Goal: Task Accomplishment & Management: Manage account settings

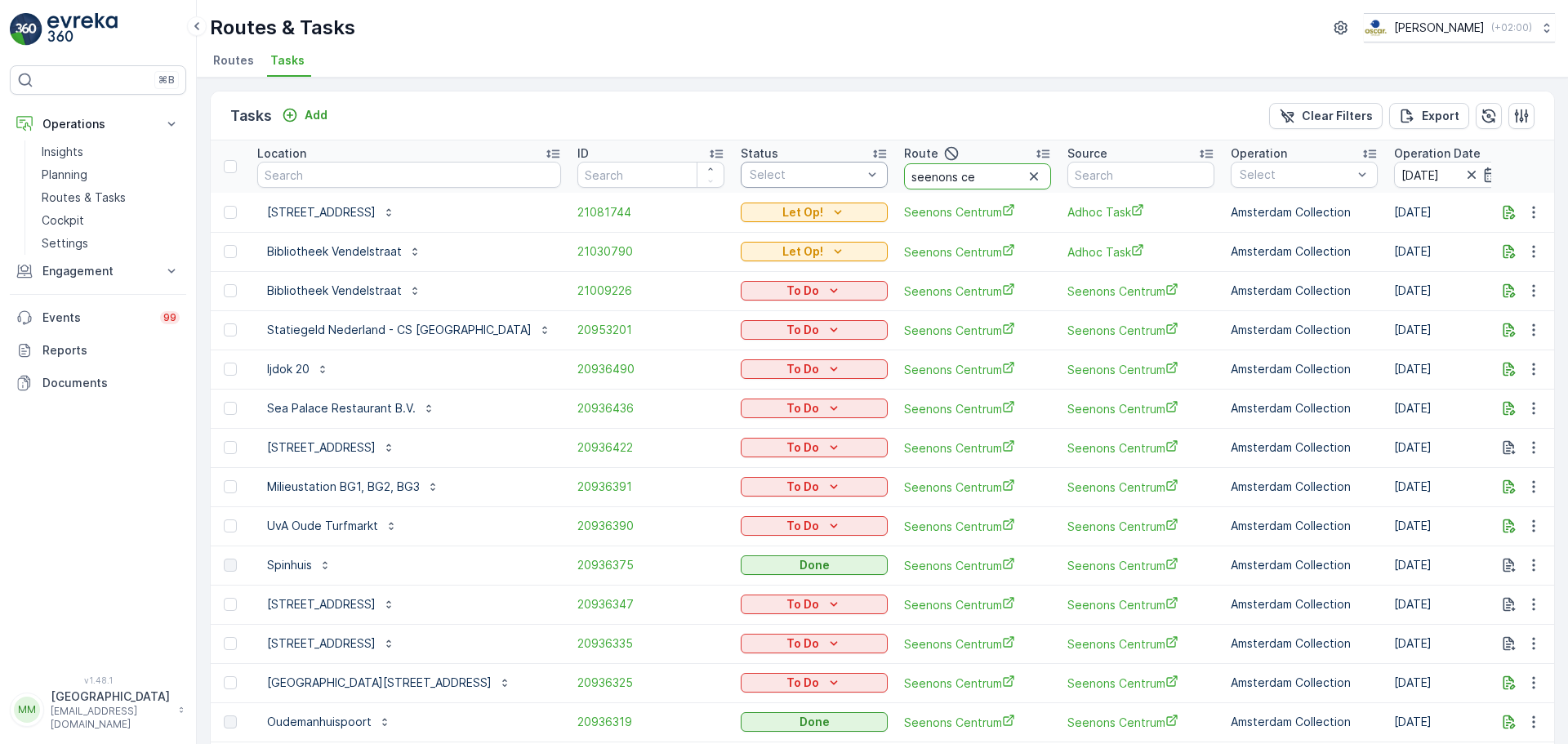
click at [801, 177] on tr "Location ID Status Select Route seenons ce Source Operation Select Operation Da…" at bounding box center [1548, 166] width 2676 height 52
type input "cs r"
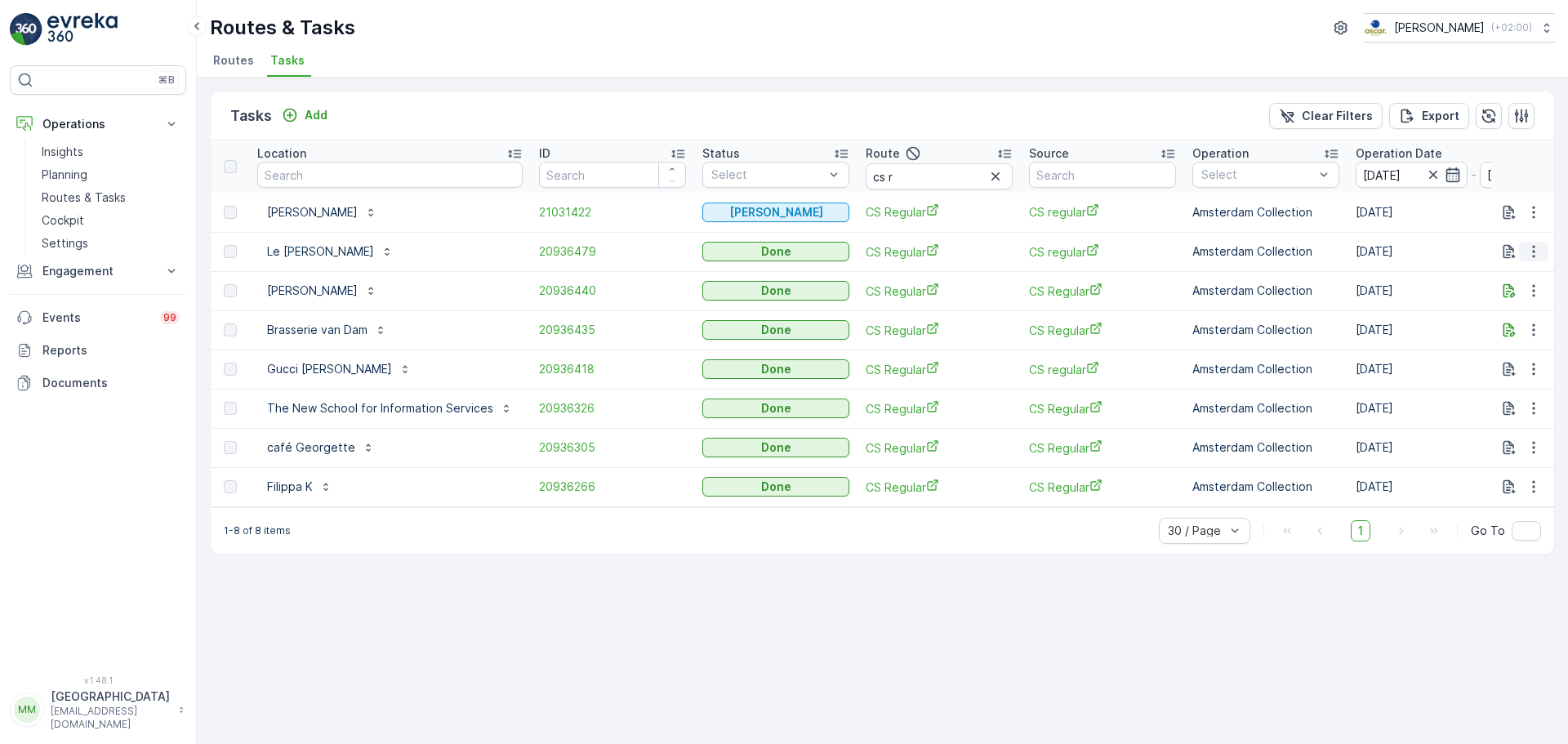
click at [1525, 243] on button "button" at bounding box center [1533, 252] width 29 height 20
click at [562, 256] on span "20936479" at bounding box center [612, 252] width 147 height 16
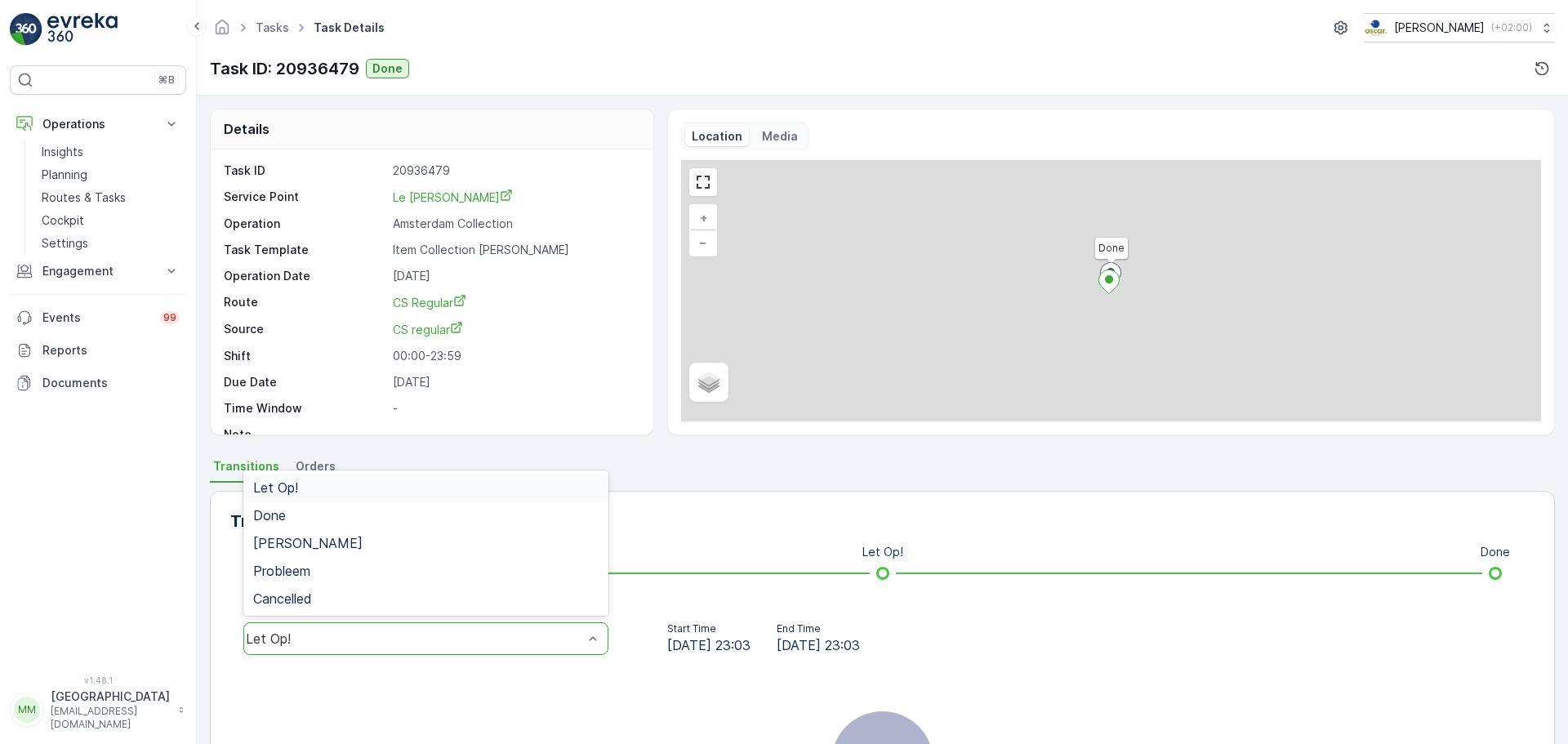
drag, startPoint x: 416, startPoint y: 635, endPoint x: 407, endPoint y: 625, distance: 13.5
click at [417, 636] on div "Let Op!" at bounding box center [414, 638] width 337 height 15
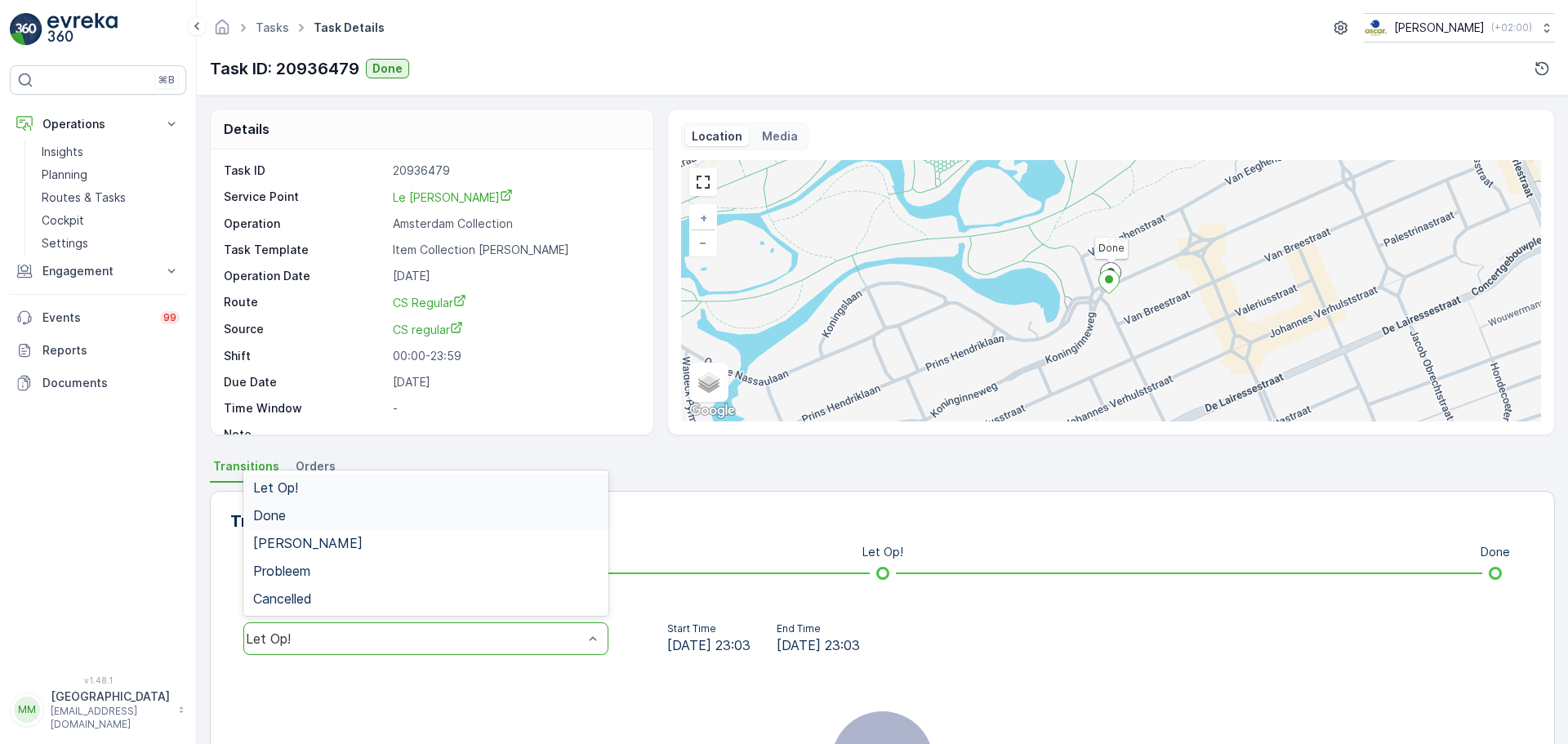
click at [357, 514] on div "Done" at bounding box center [426, 515] width 345 height 15
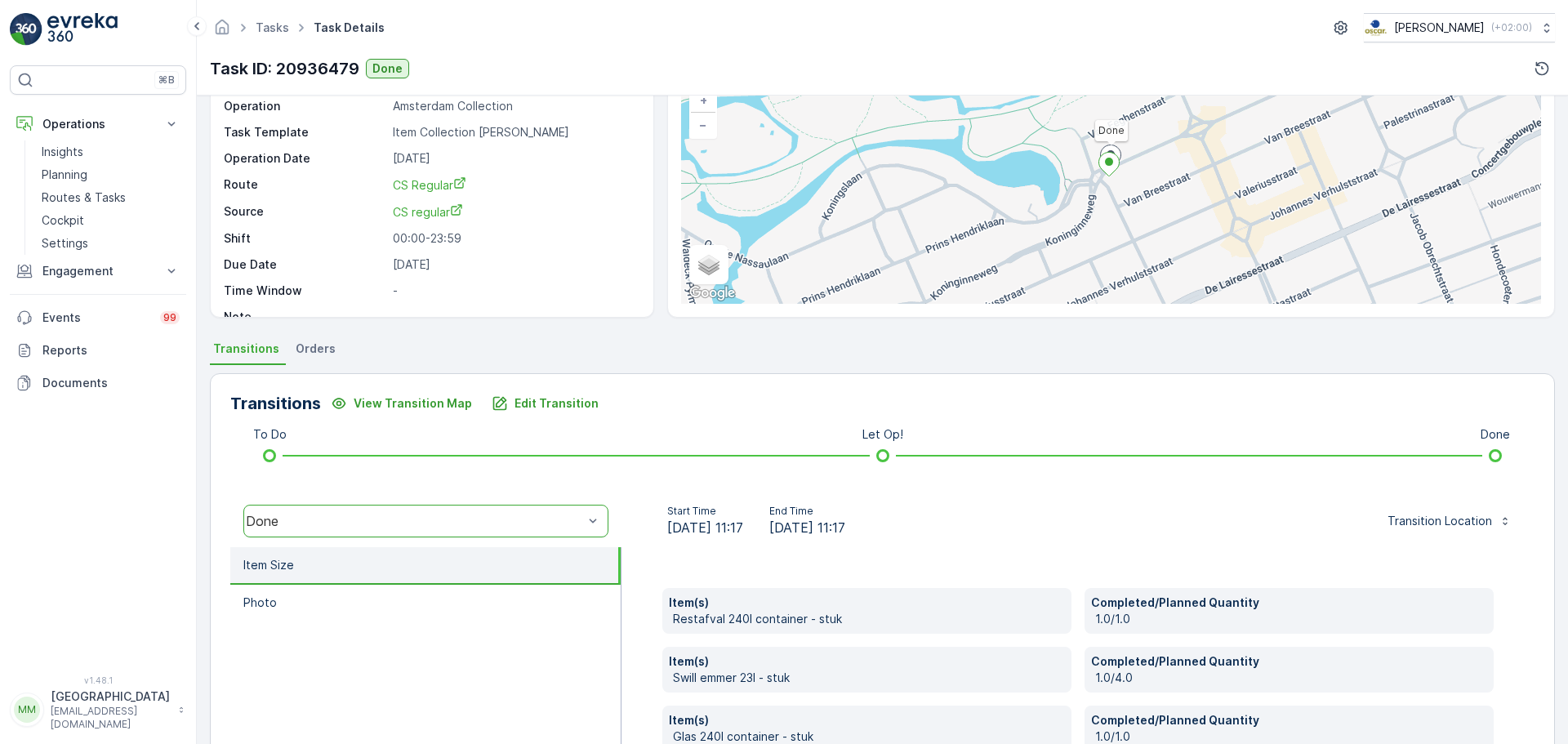
scroll to position [326, 0]
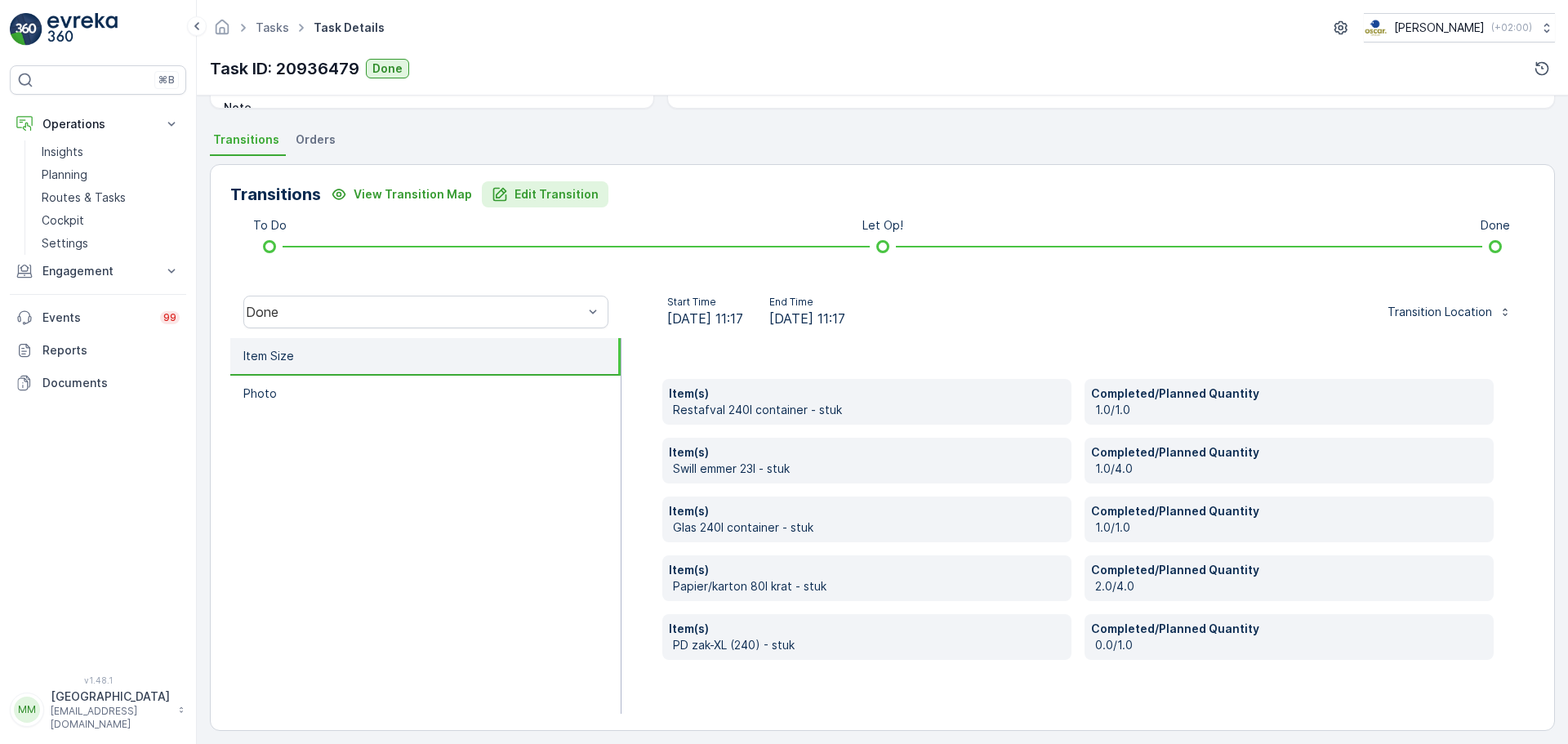
click at [538, 196] on p "Edit Transition" at bounding box center [557, 194] width 84 height 16
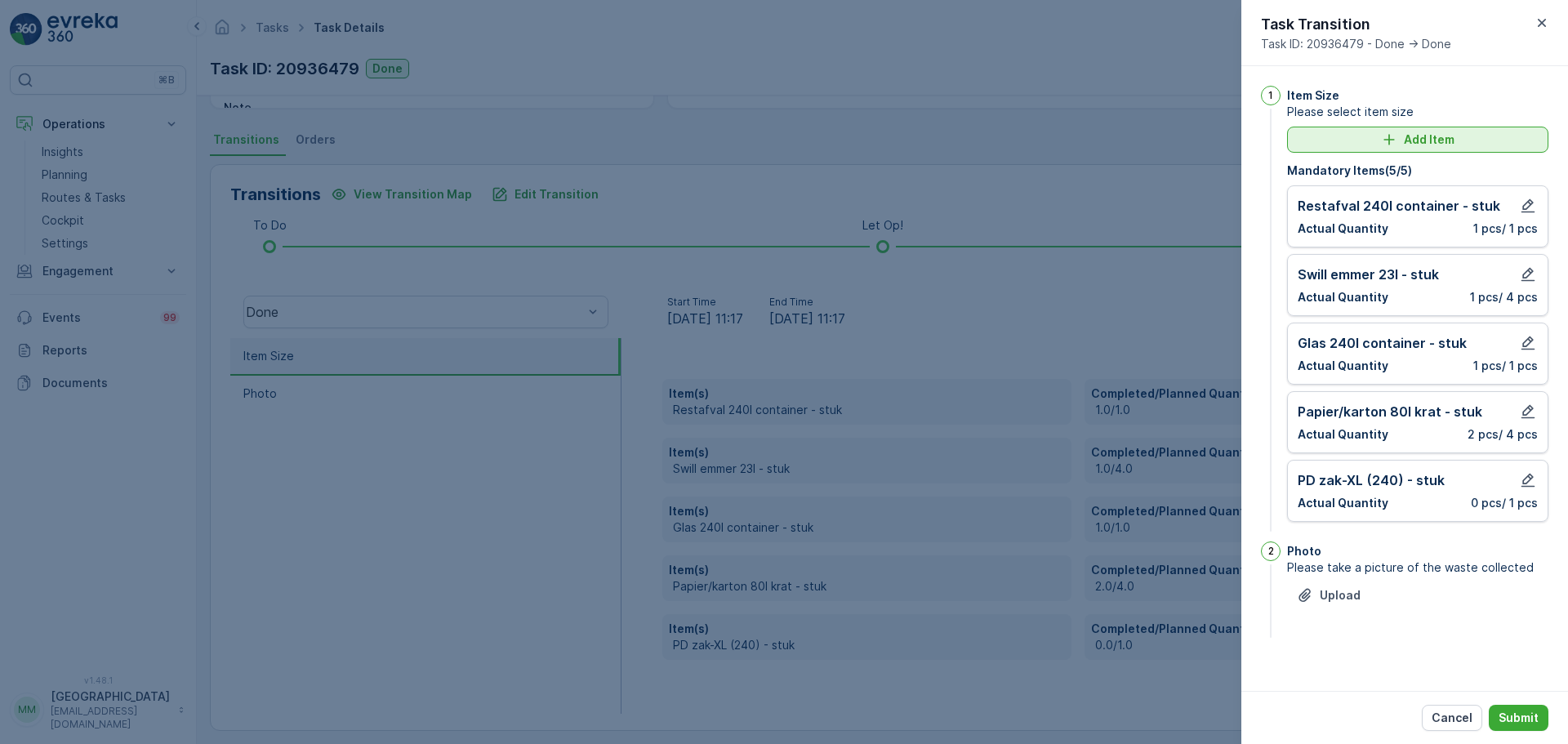
click at [1393, 145] on icon "Add Item" at bounding box center [1389, 140] width 16 height 16
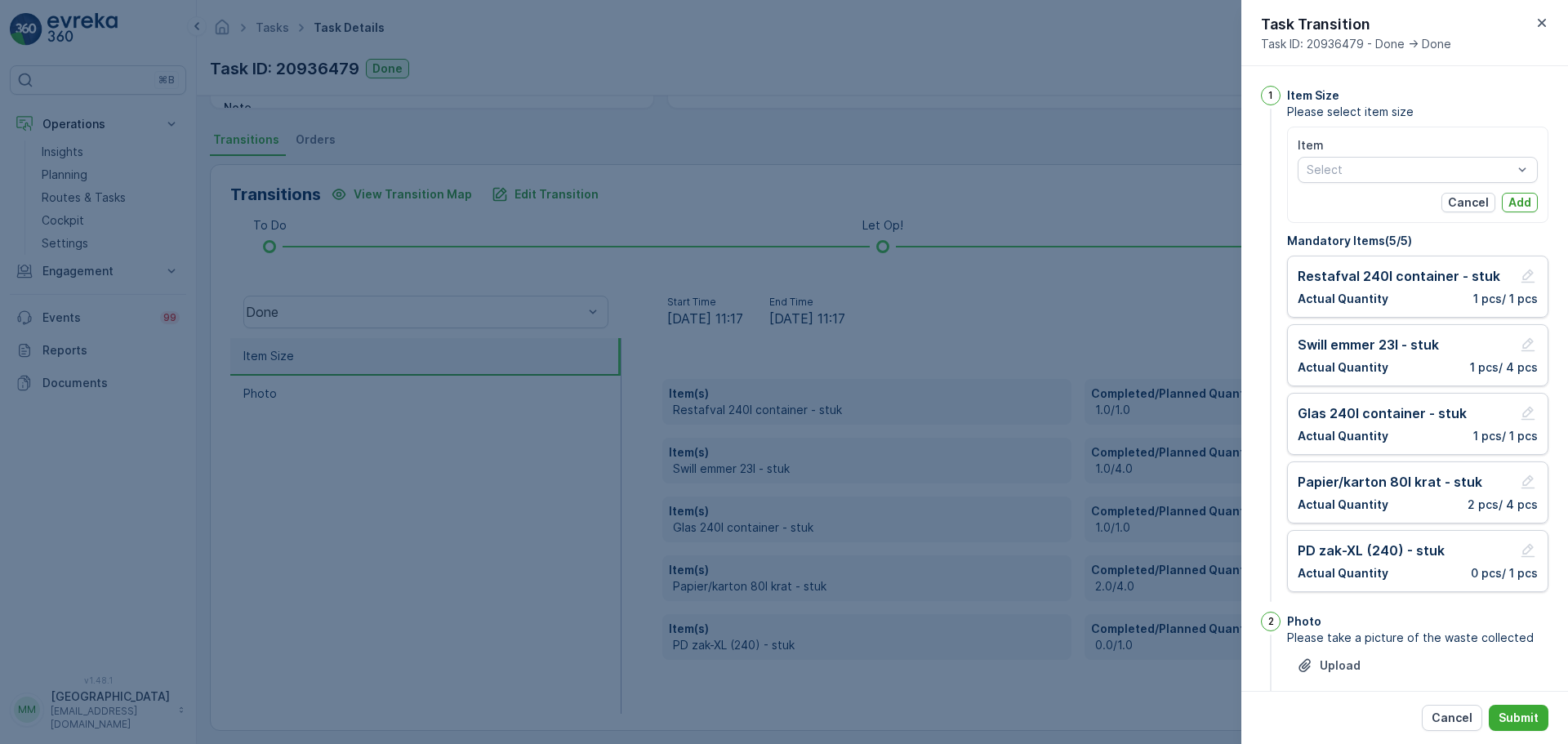
drag, startPoint x: 1327, startPoint y: 202, endPoint x: 1333, endPoint y: 195, distance: 9.2
click at [1327, 202] on div "Cancel Add" at bounding box center [1418, 203] width 240 height 20
click at [1337, 188] on div "Item Select Cancel Add" at bounding box center [1418, 174] width 240 height 75
drag, startPoint x: 1342, startPoint y: 180, endPoint x: 1347, endPoint y: 170, distance: 11.2
click at [1346, 175] on div "Select" at bounding box center [1418, 169] width 240 height 26
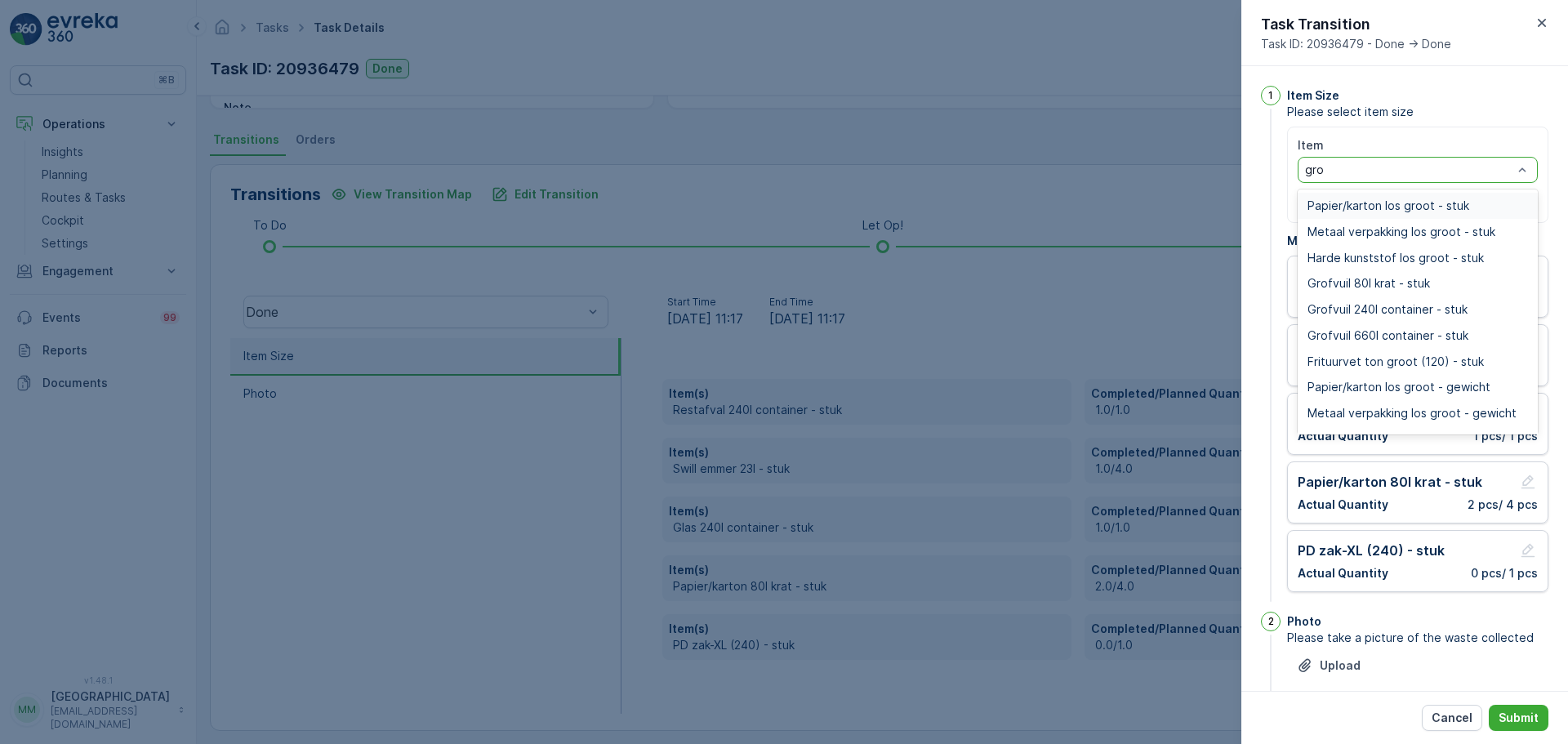
type input "grof"
click at [1356, 225] on span "Grofvuil 240l container - stuk" at bounding box center [1387, 231] width 160 height 13
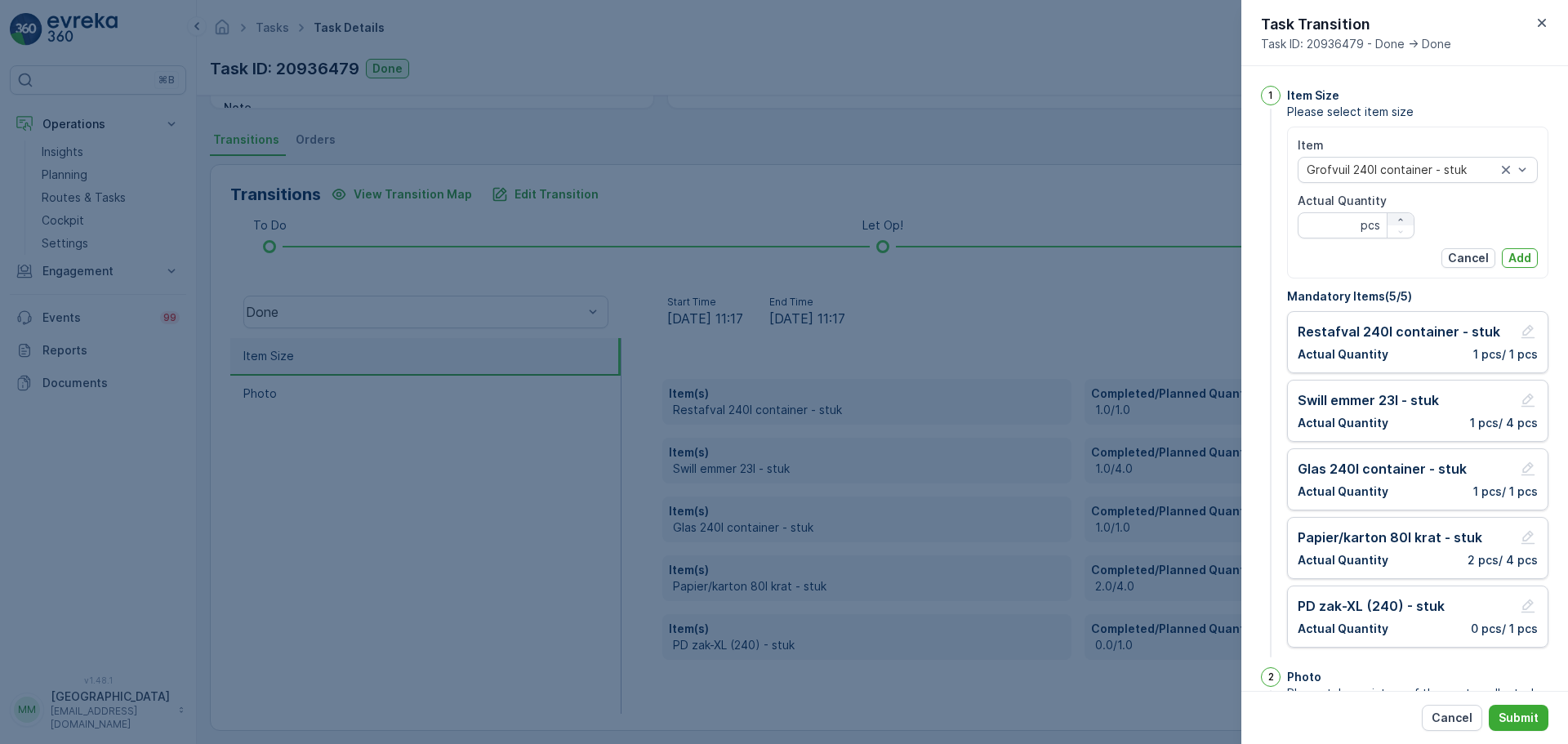
click at [1395, 217] on icon "button" at bounding box center [1400, 220] width 10 height 10
type Quantity "2"
click at [1522, 254] on p "Add" at bounding box center [1520, 258] width 23 height 16
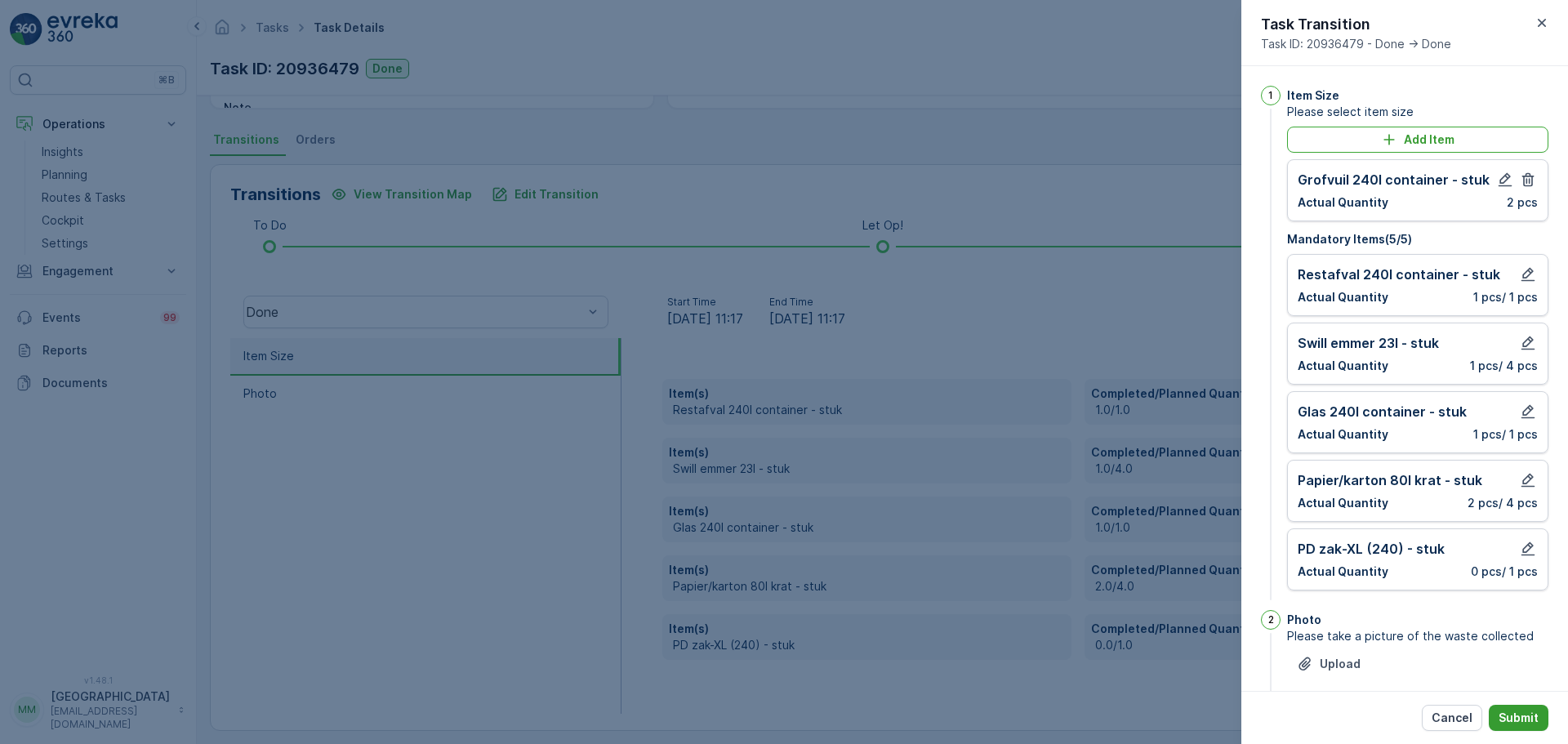
click at [1526, 727] on button "Submit" at bounding box center [1518, 717] width 60 height 26
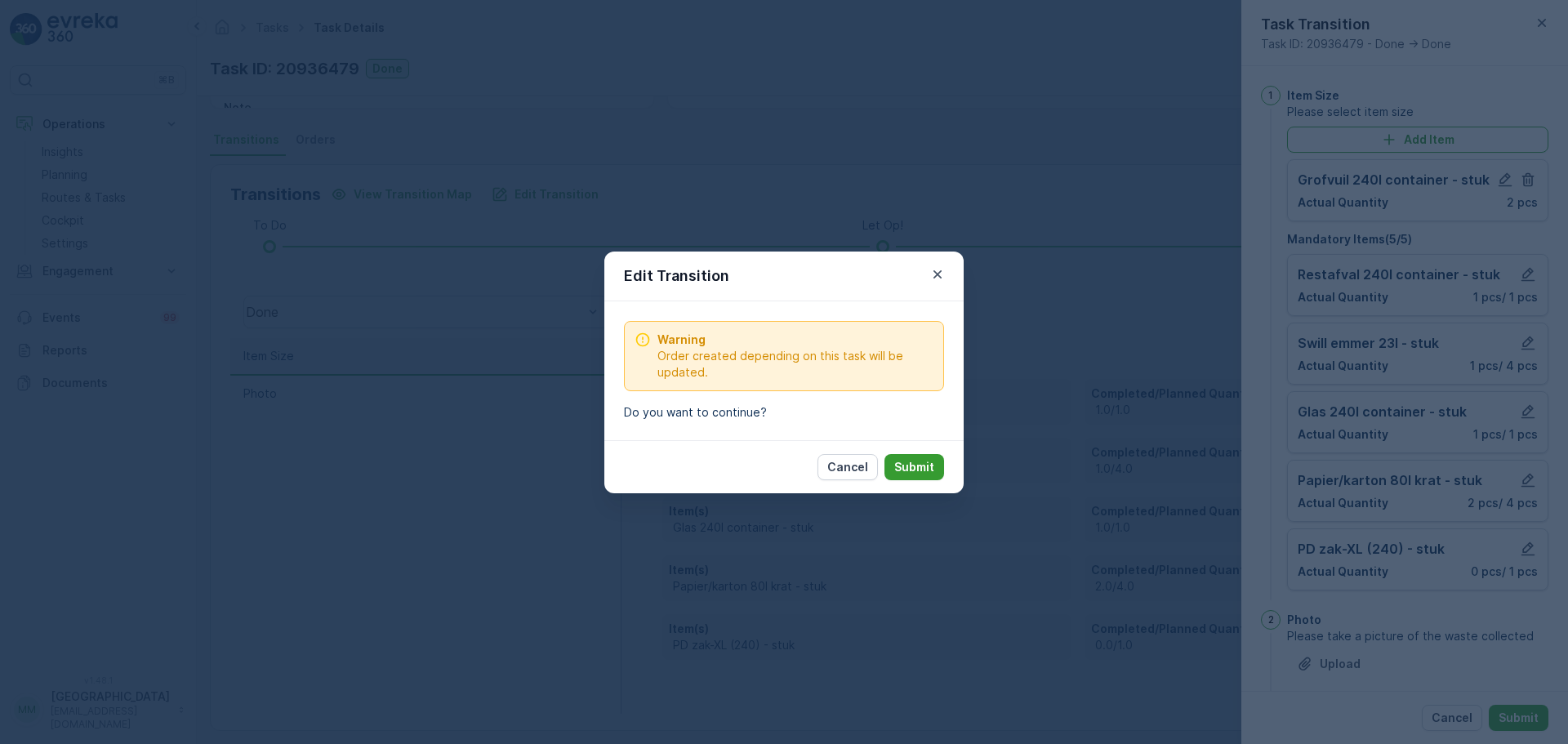
click at [895, 467] on p "Submit" at bounding box center [914, 467] width 40 height 16
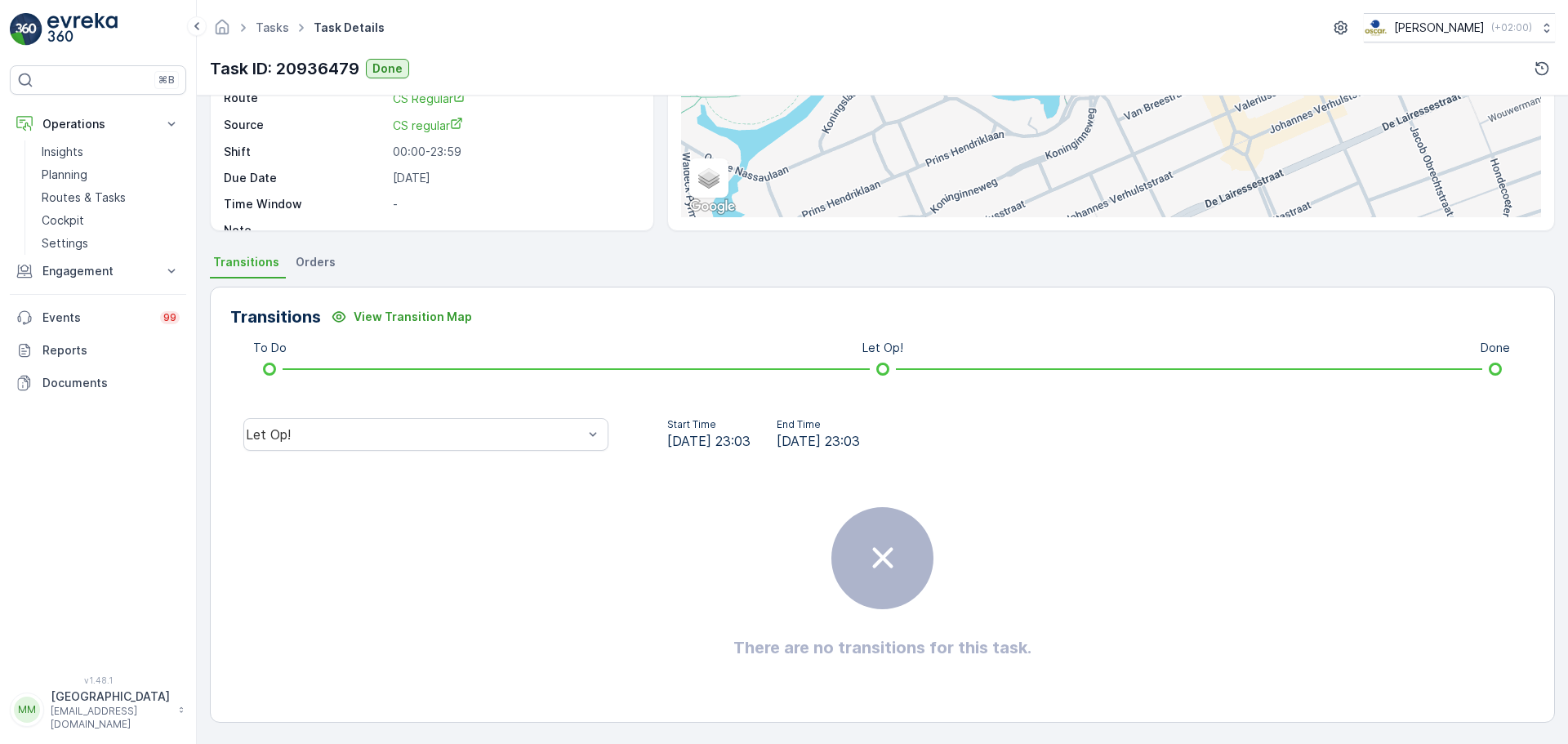
scroll to position [204, 0]
click at [64, 191] on p "Routes & Tasks" at bounding box center [84, 197] width 84 height 16
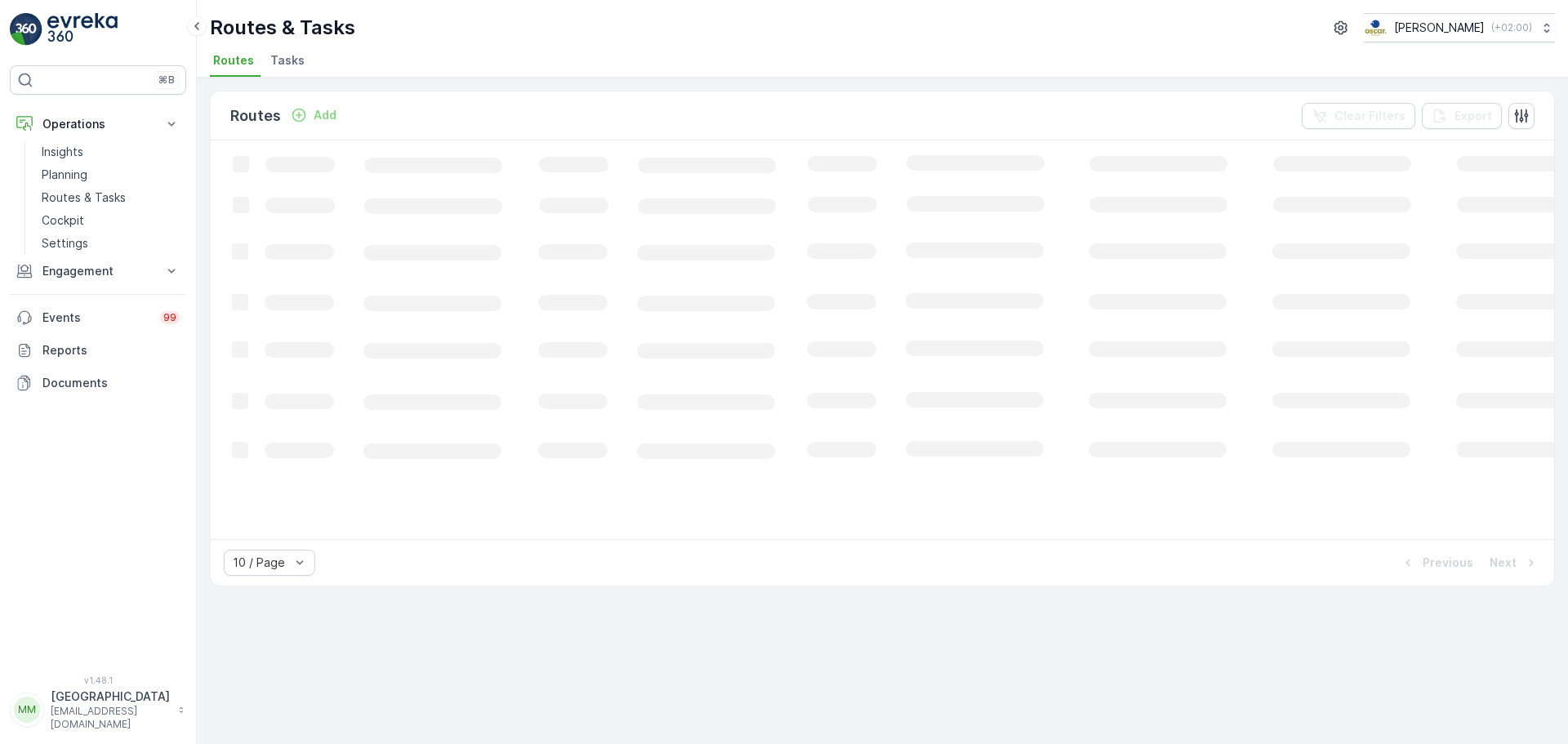
click at [284, 71] on li "Tasks" at bounding box center [289, 62] width 44 height 28
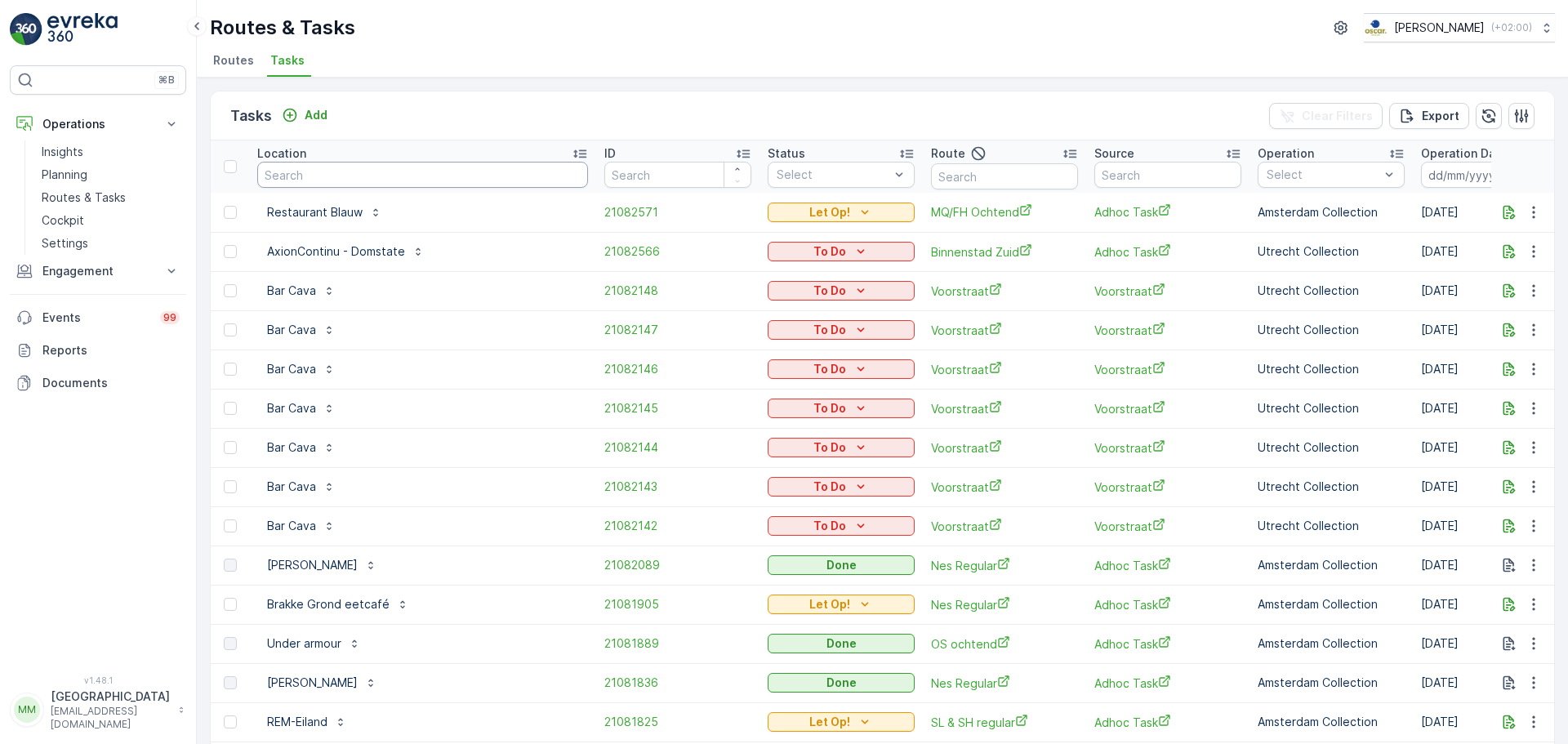
click at [358, 166] on input "text" at bounding box center [422, 174] width 331 height 26
type input "secrid"
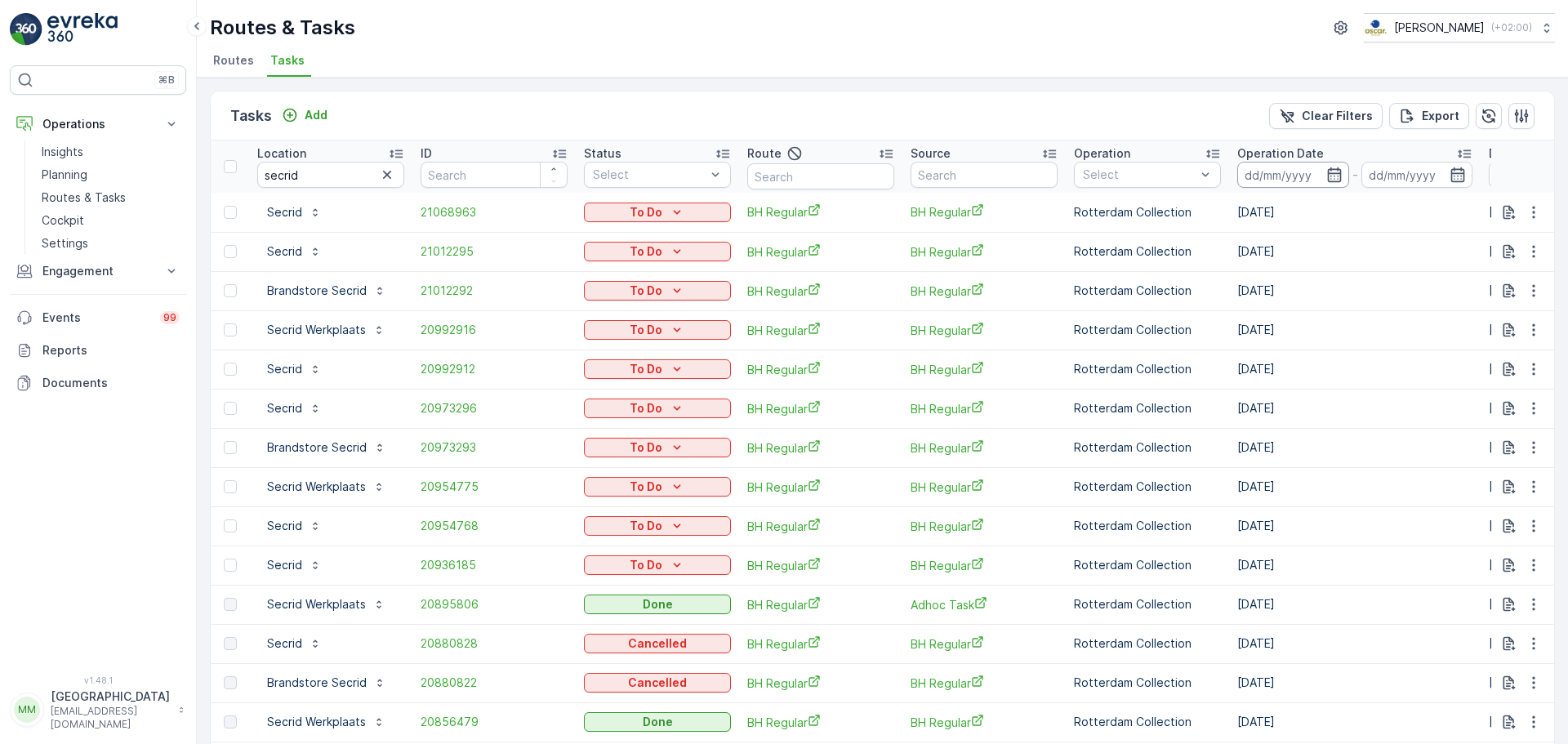
click at [1266, 172] on input at bounding box center [1293, 174] width 112 height 26
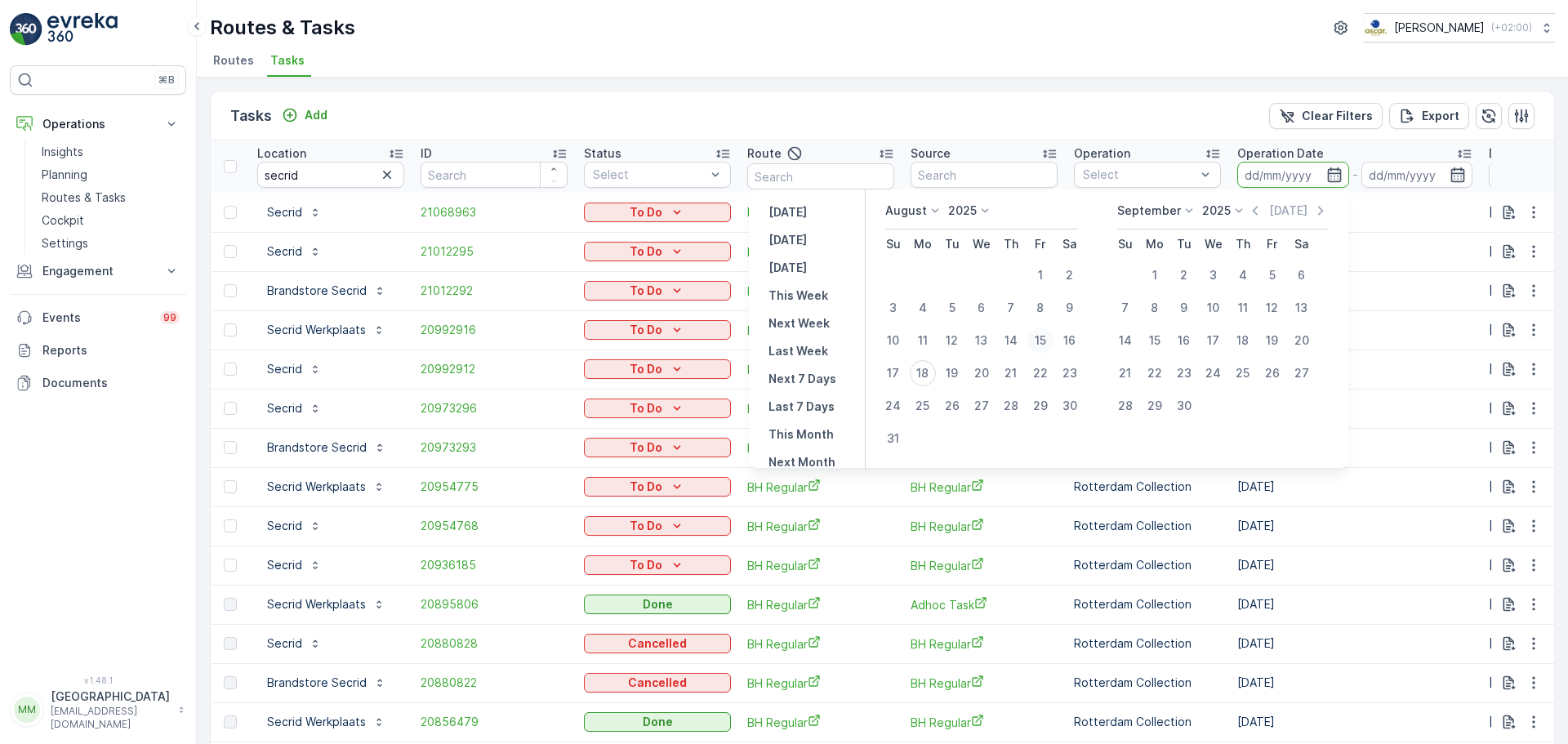
click at [1041, 340] on div "15" at bounding box center [1040, 340] width 26 height 26
type input "15.08.2025"
click at [1041, 340] on div "15" at bounding box center [1040, 340] width 26 height 26
type input "15.08.2025"
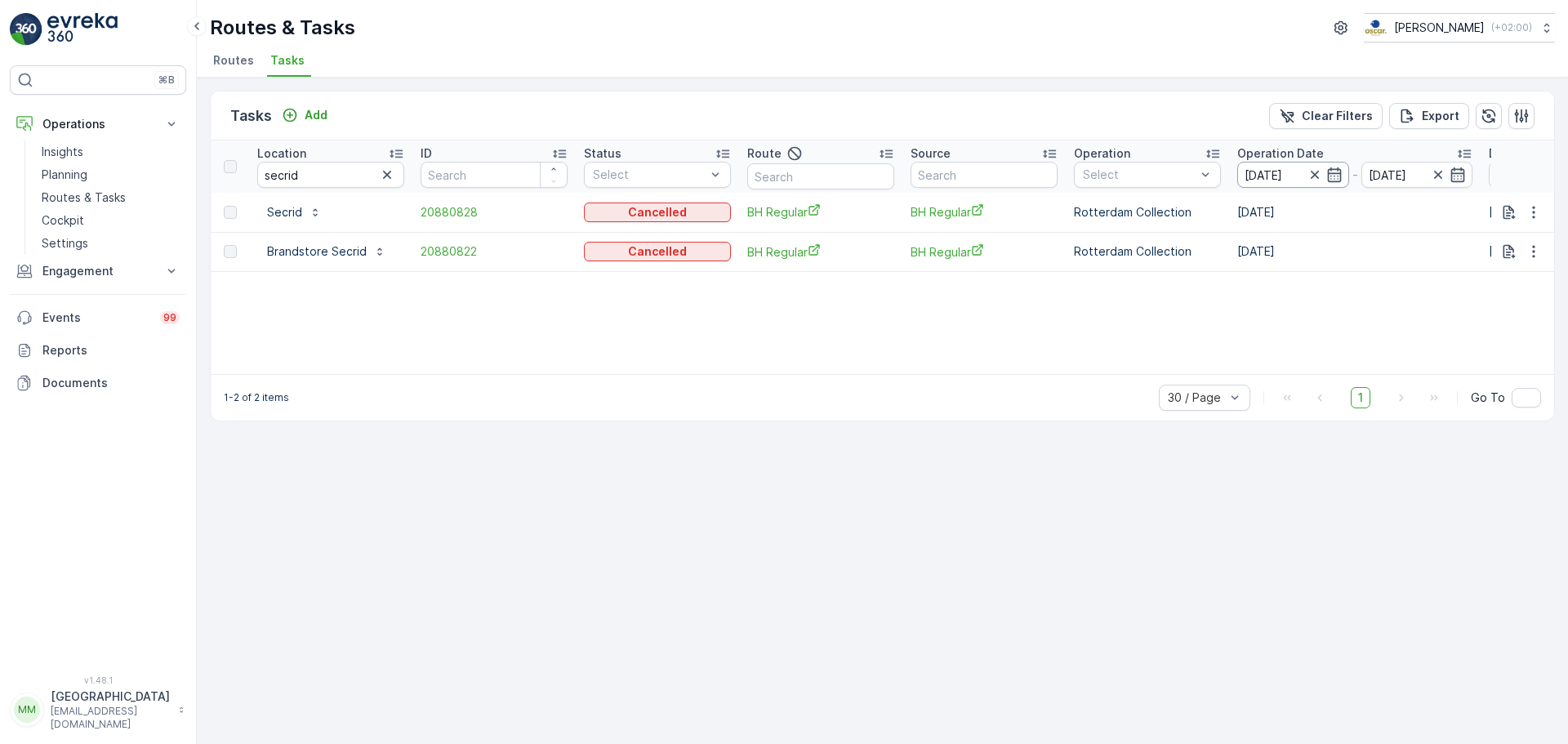
click at [1290, 167] on input "15.08.2025" at bounding box center [1293, 174] width 112 height 26
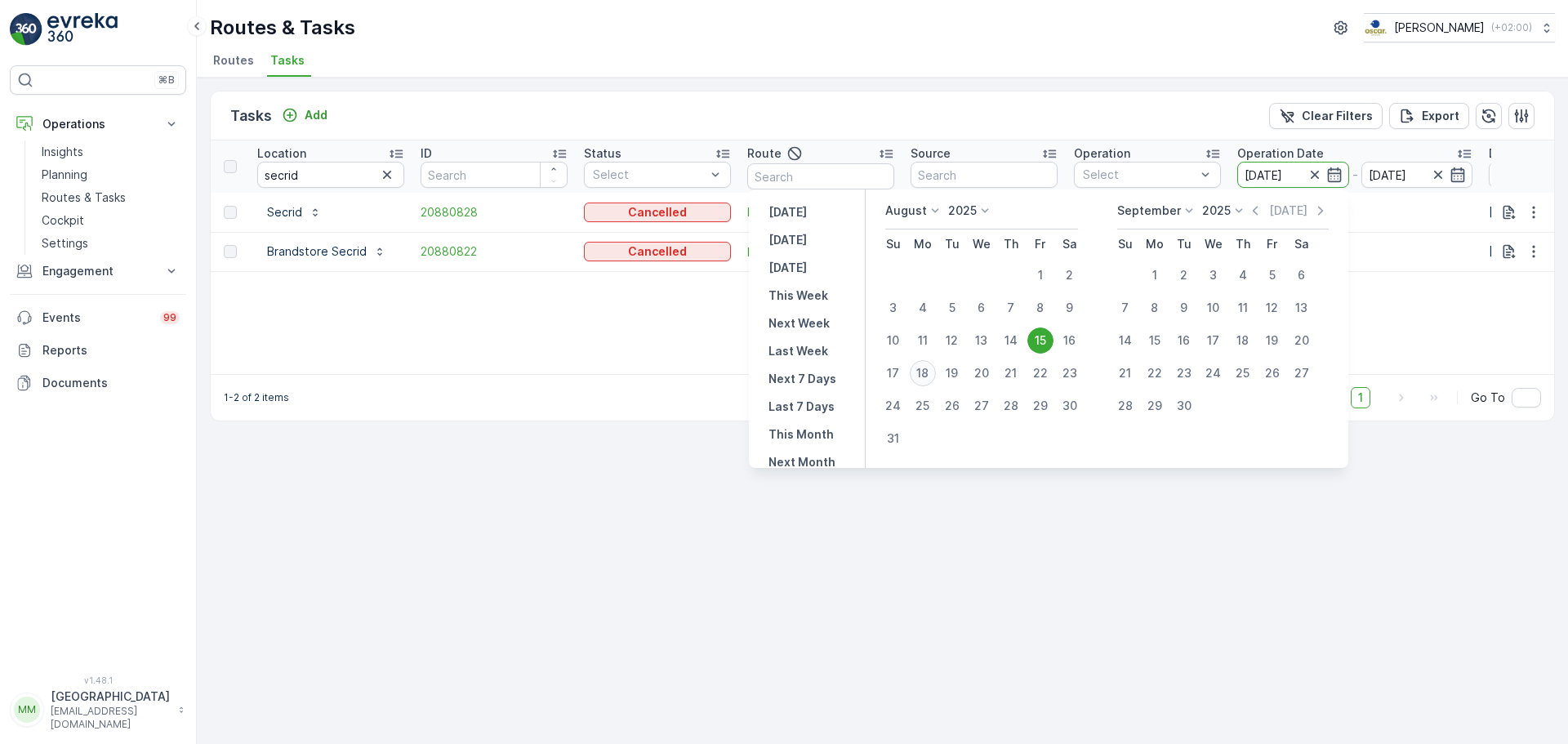
click at [928, 375] on div "18" at bounding box center [922, 372] width 26 height 26
type input "[DATE]"
click at [928, 375] on div "18" at bounding box center [922, 372] width 26 height 26
type input "[DATE]"
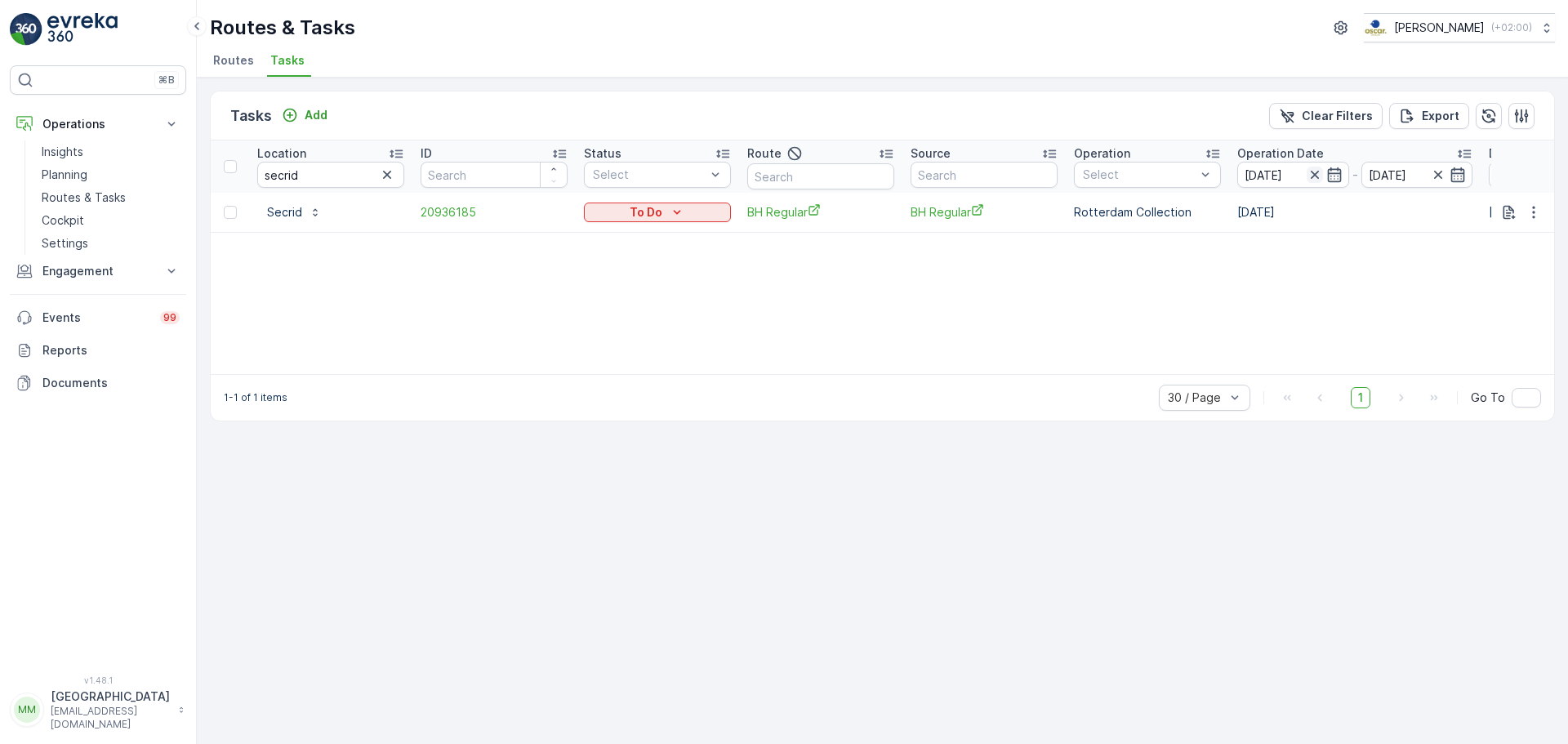
click at [1315, 177] on icon "button" at bounding box center [1315, 174] width 16 height 16
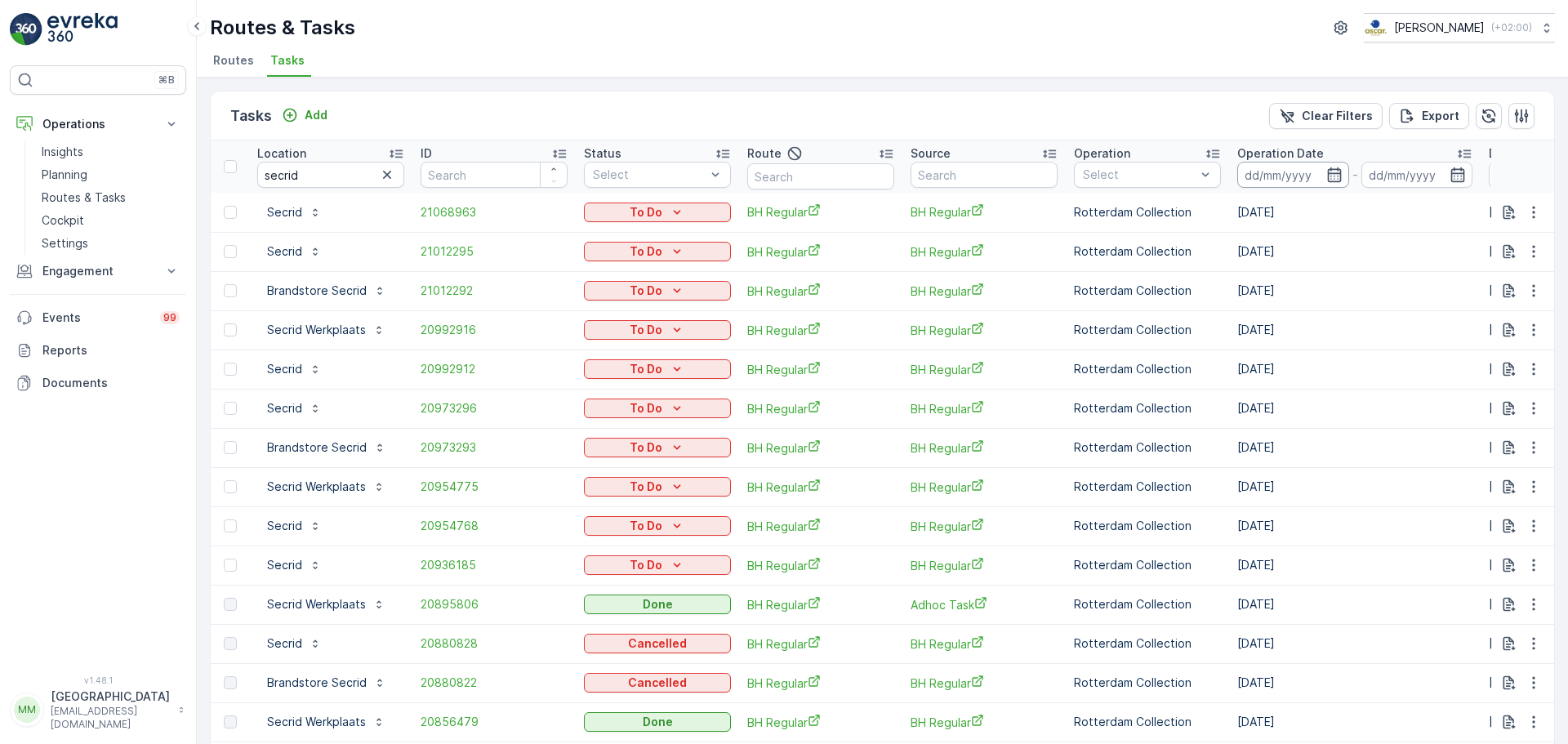
click at [1302, 177] on input at bounding box center [1293, 174] width 112 height 26
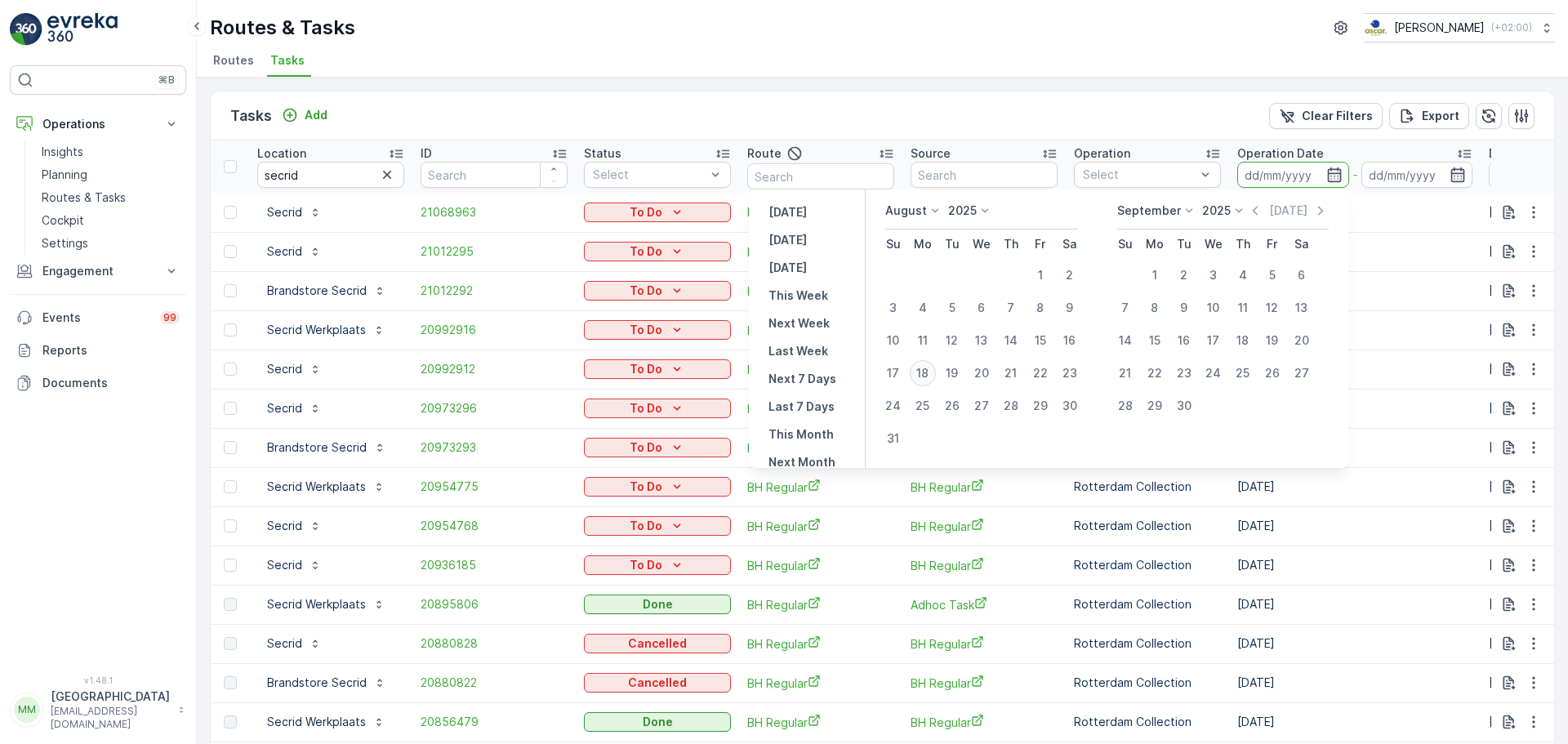
click at [935, 373] on div "18" at bounding box center [922, 372] width 26 height 26
type input "[DATE]"
click at [935, 373] on div "18" at bounding box center [922, 372] width 26 height 26
type input "[DATE]"
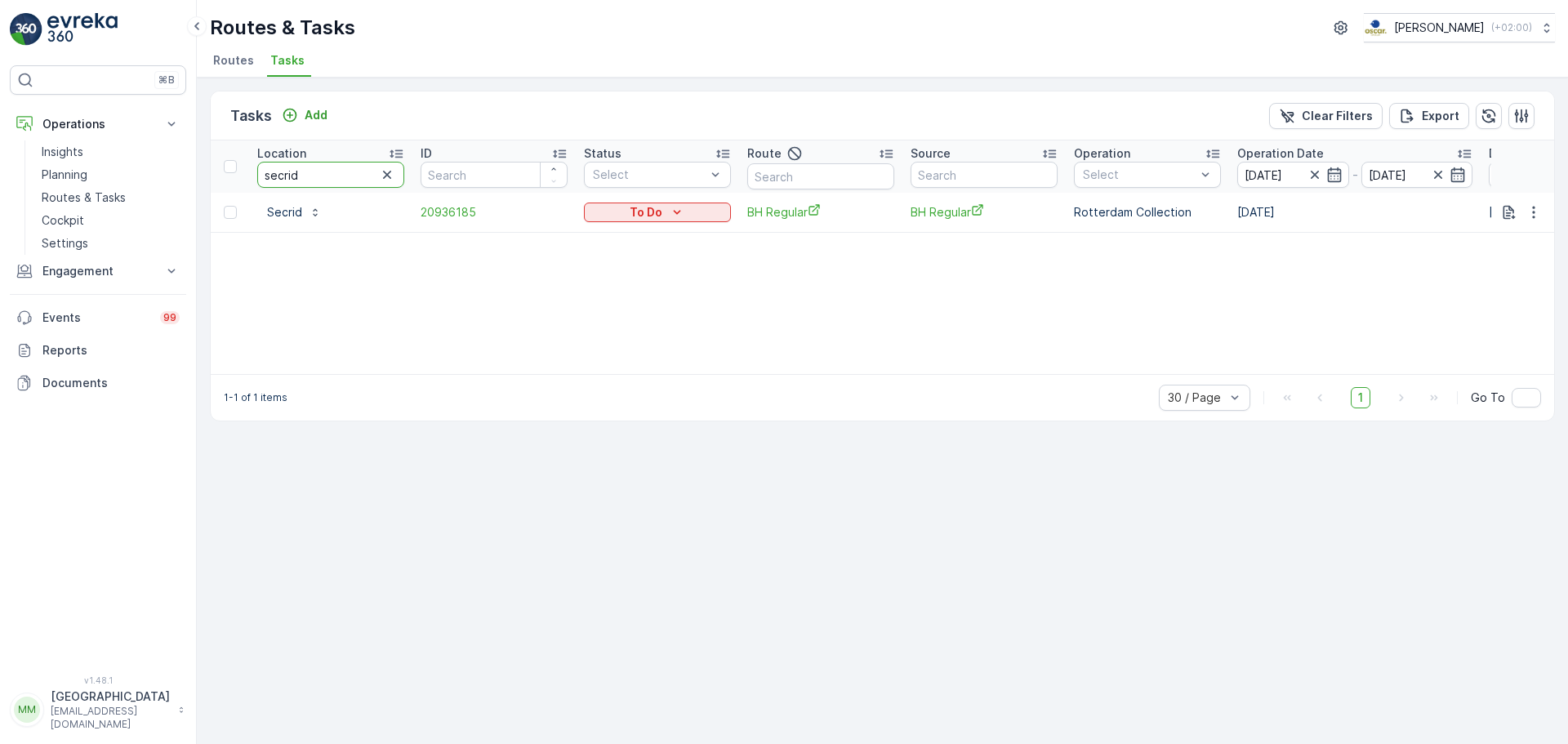
drag, startPoint x: 331, startPoint y: 172, endPoint x: 198, endPoint y: 163, distance: 133.3
click at [198, 163] on div "Tasks Add Clear Filters Export Location secrid ID Status Select Route Source Op…" at bounding box center [882, 410] width 1371 height 666
type input "lant"
click at [105, 196] on p "Routes & Tasks" at bounding box center [84, 197] width 84 height 16
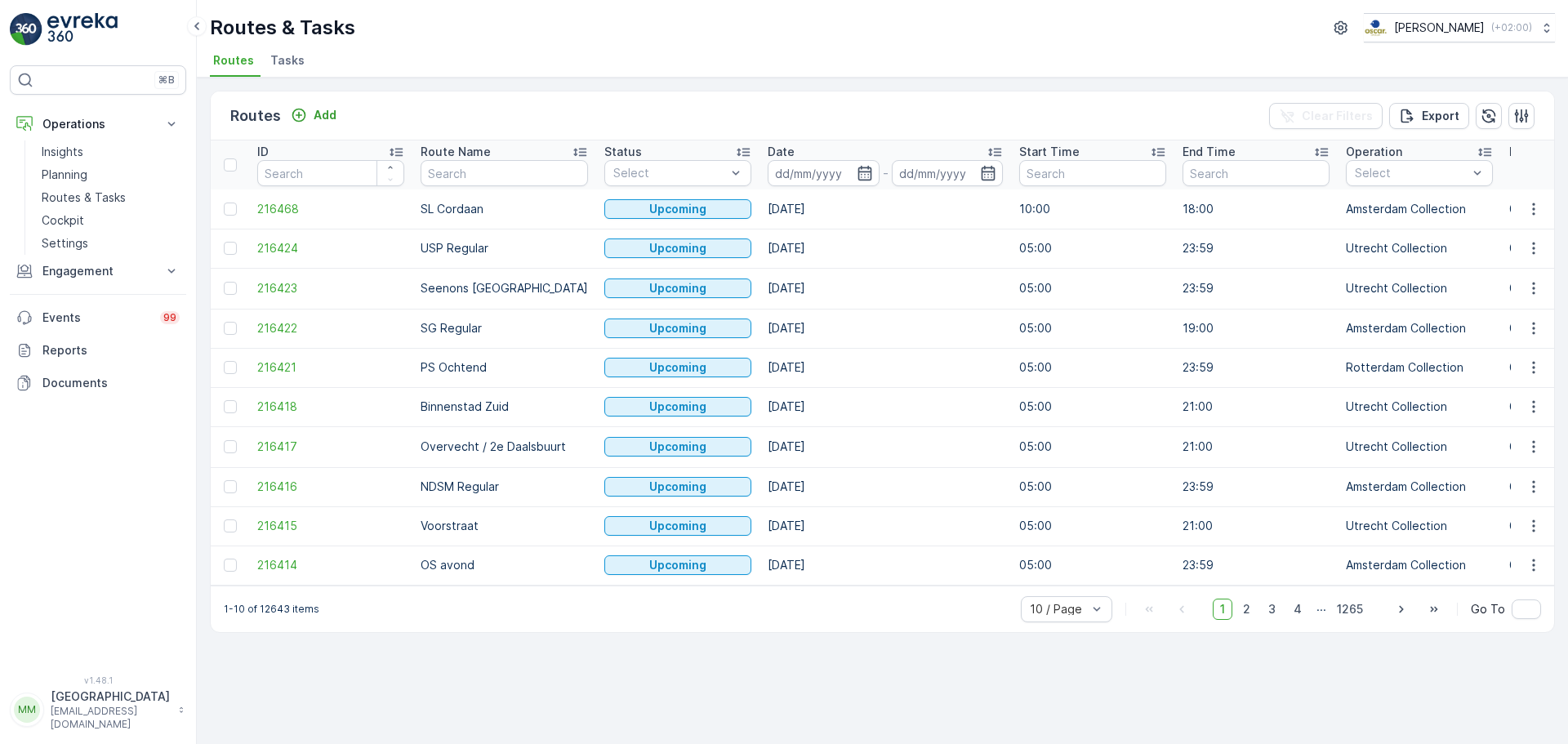
click at [281, 70] on li "Tasks" at bounding box center [289, 62] width 44 height 28
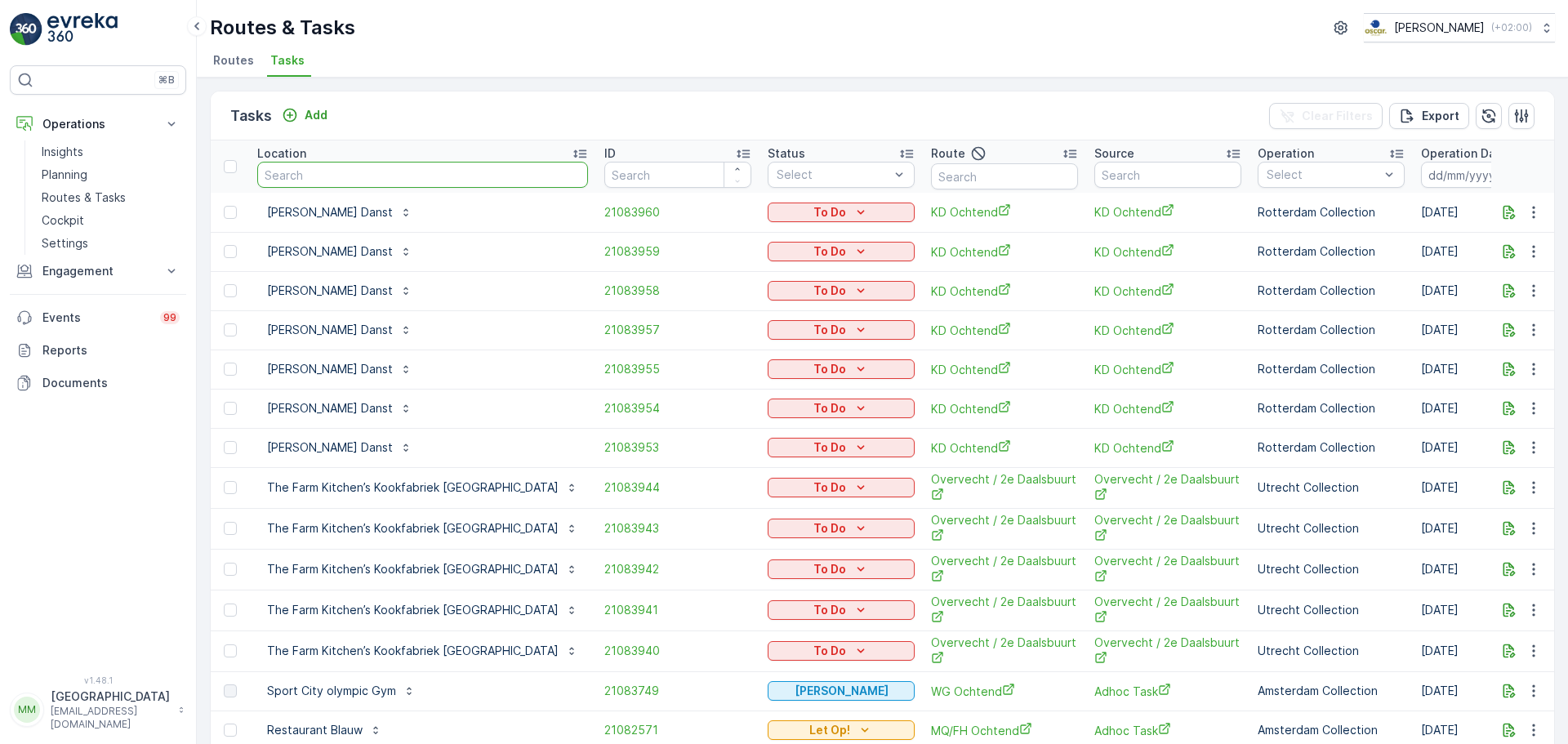
click at [435, 171] on input "text" at bounding box center [422, 174] width 331 height 26
type input "gang"
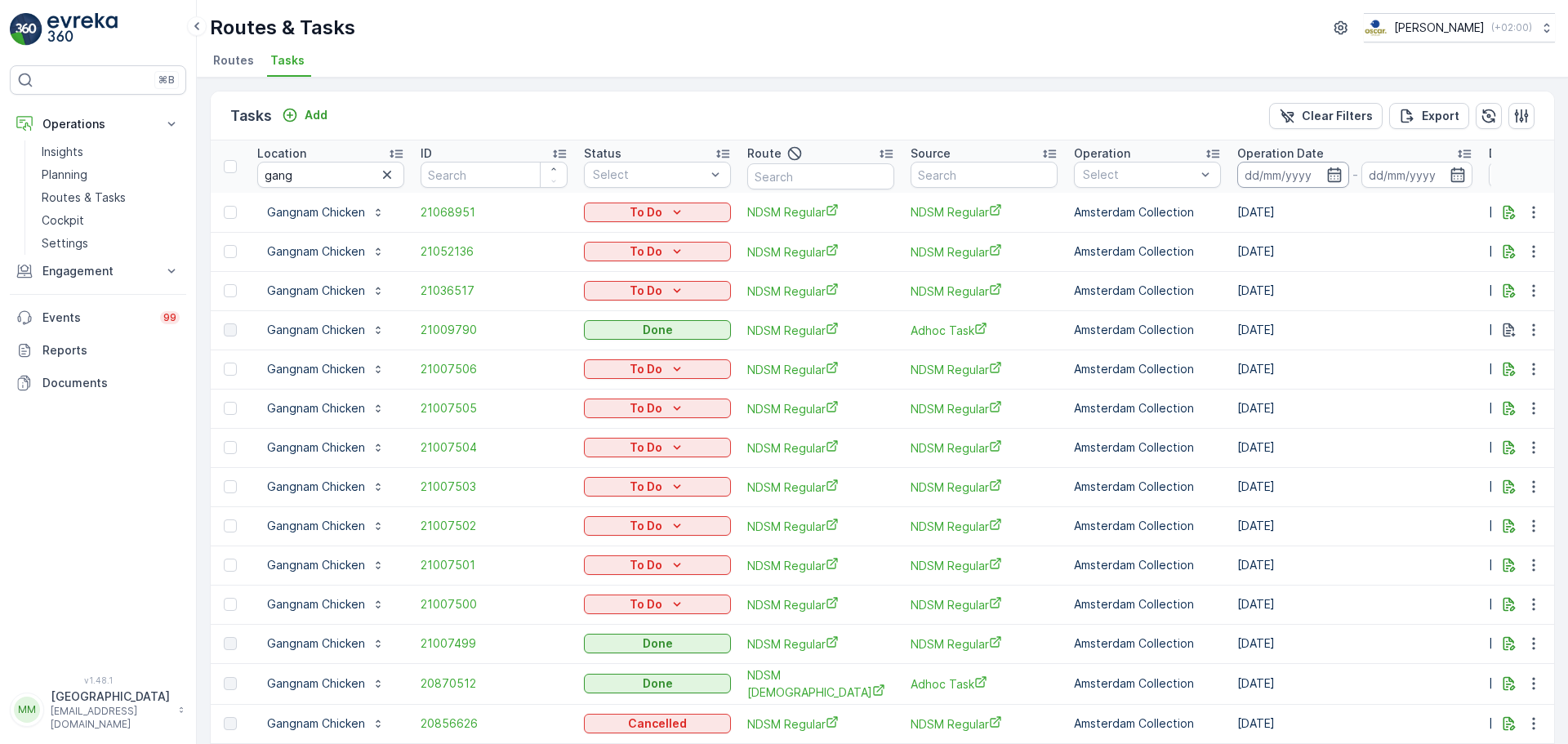
click at [1291, 166] on input at bounding box center [1293, 174] width 112 height 26
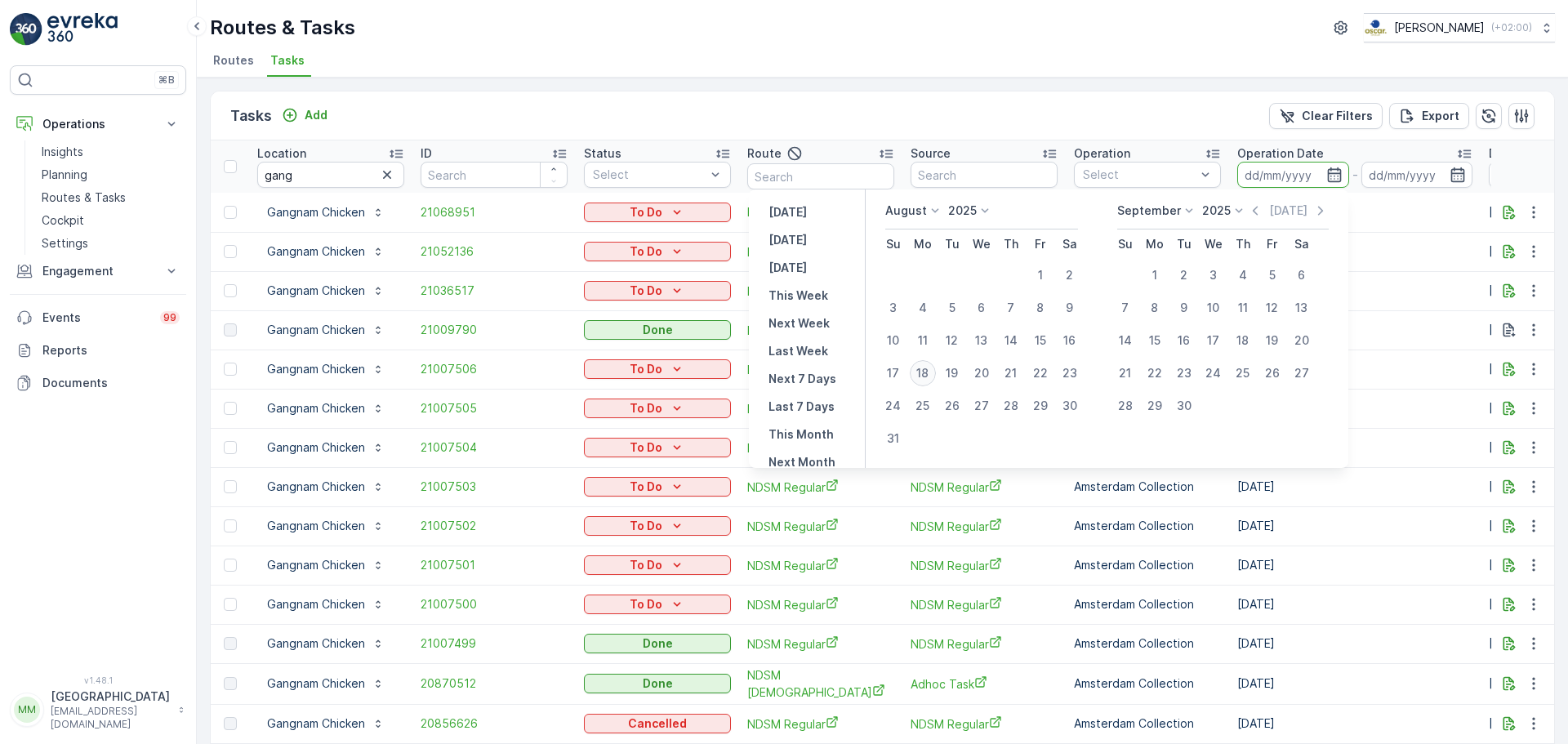
click at [936, 369] on div "18" at bounding box center [922, 372] width 26 height 26
type input "[DATE]"
click at [936, 369] on div "18" at bounding box center [922, 372] width 26 height 26
type input "[DATE]"
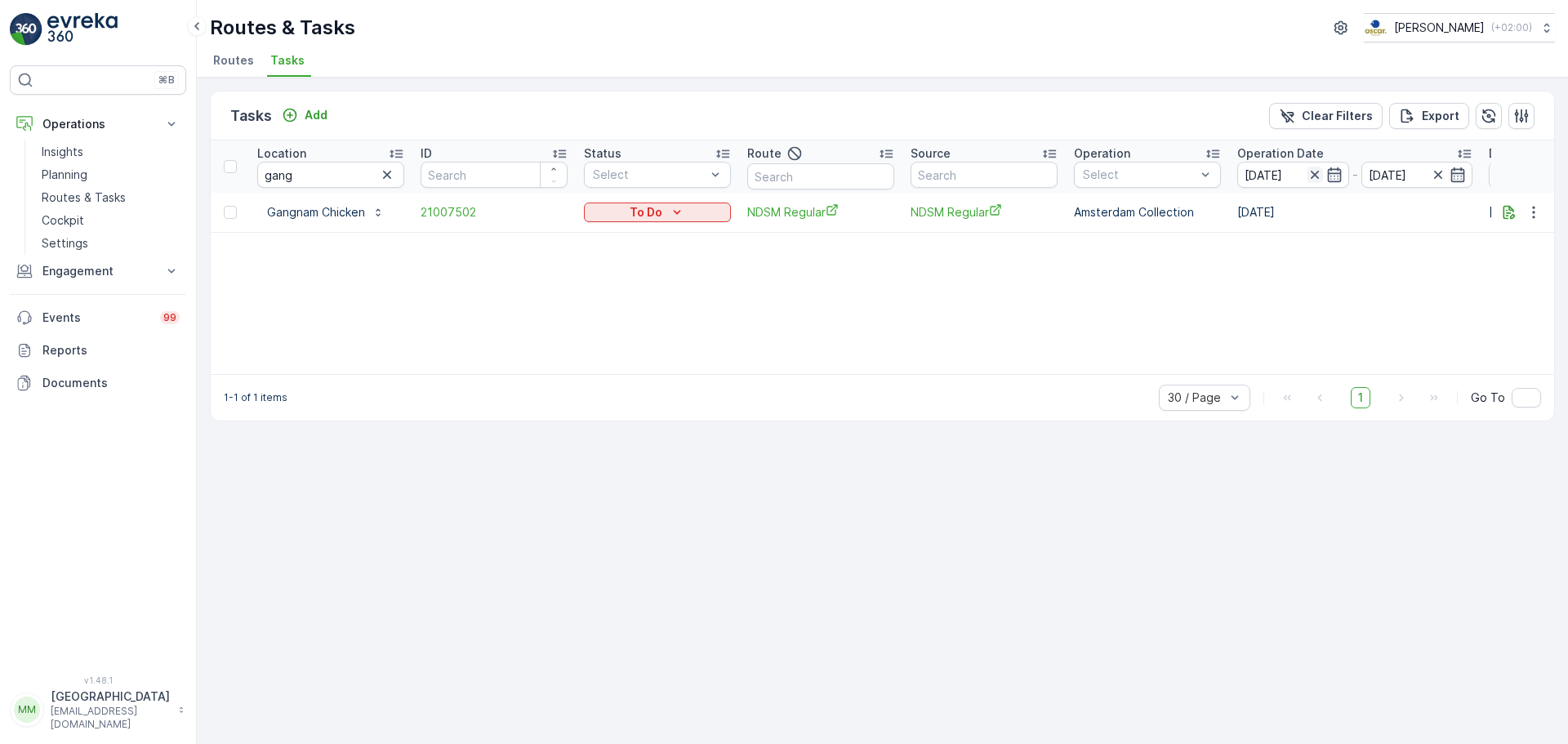
click at [1320, 173] on icon "button" at bounding box center [1315, 174] width 16 height 16
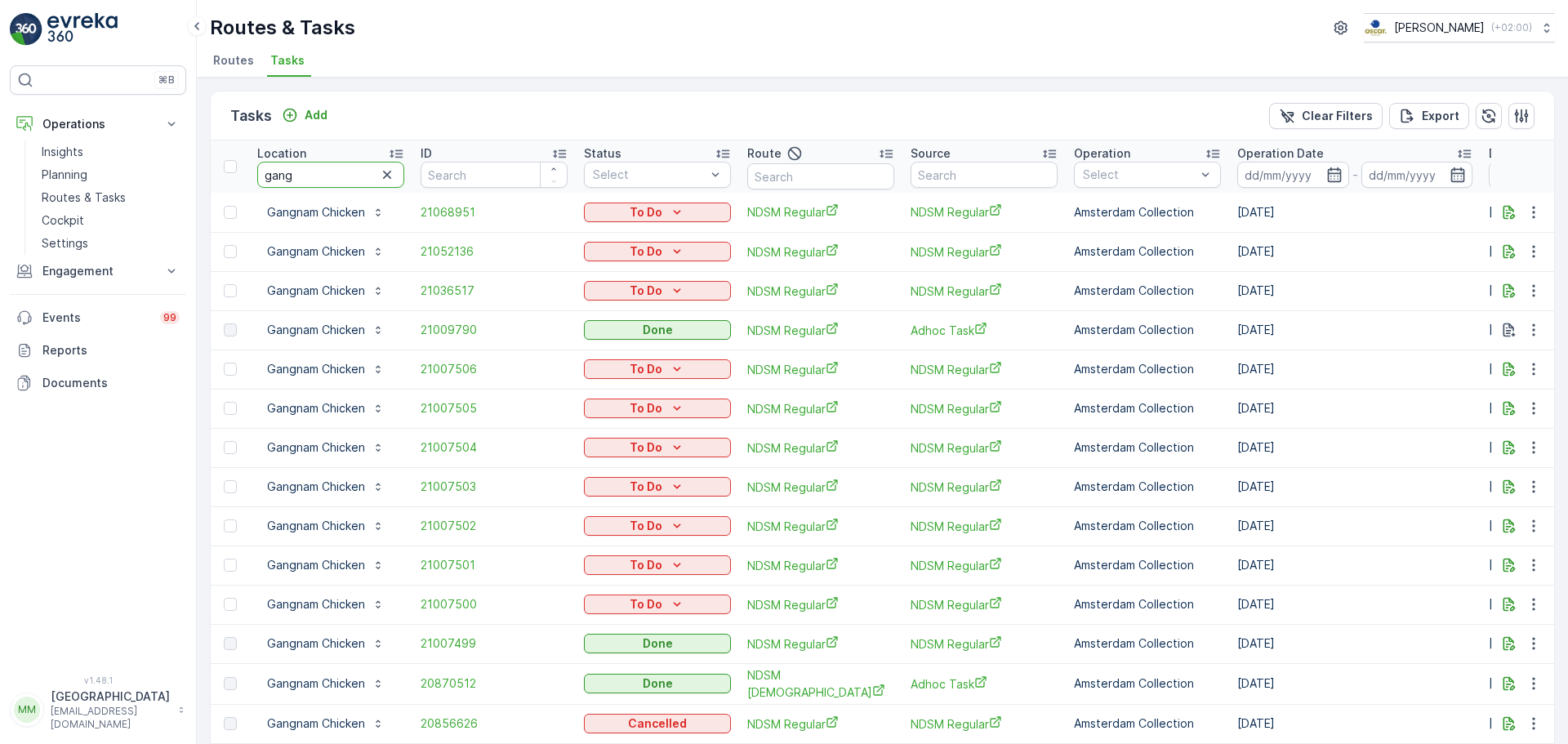
drag, startPoint x: 324, startPoint y: 180, endPoint x: 241, endPoint y: 161, distance: 85.1
click at [241, 161] on tr "Location gang ID Status Select Route Source Operation Select Operation Date - D…" at bounding box center [1470, 166] width 2520 height 52
type input "conny"
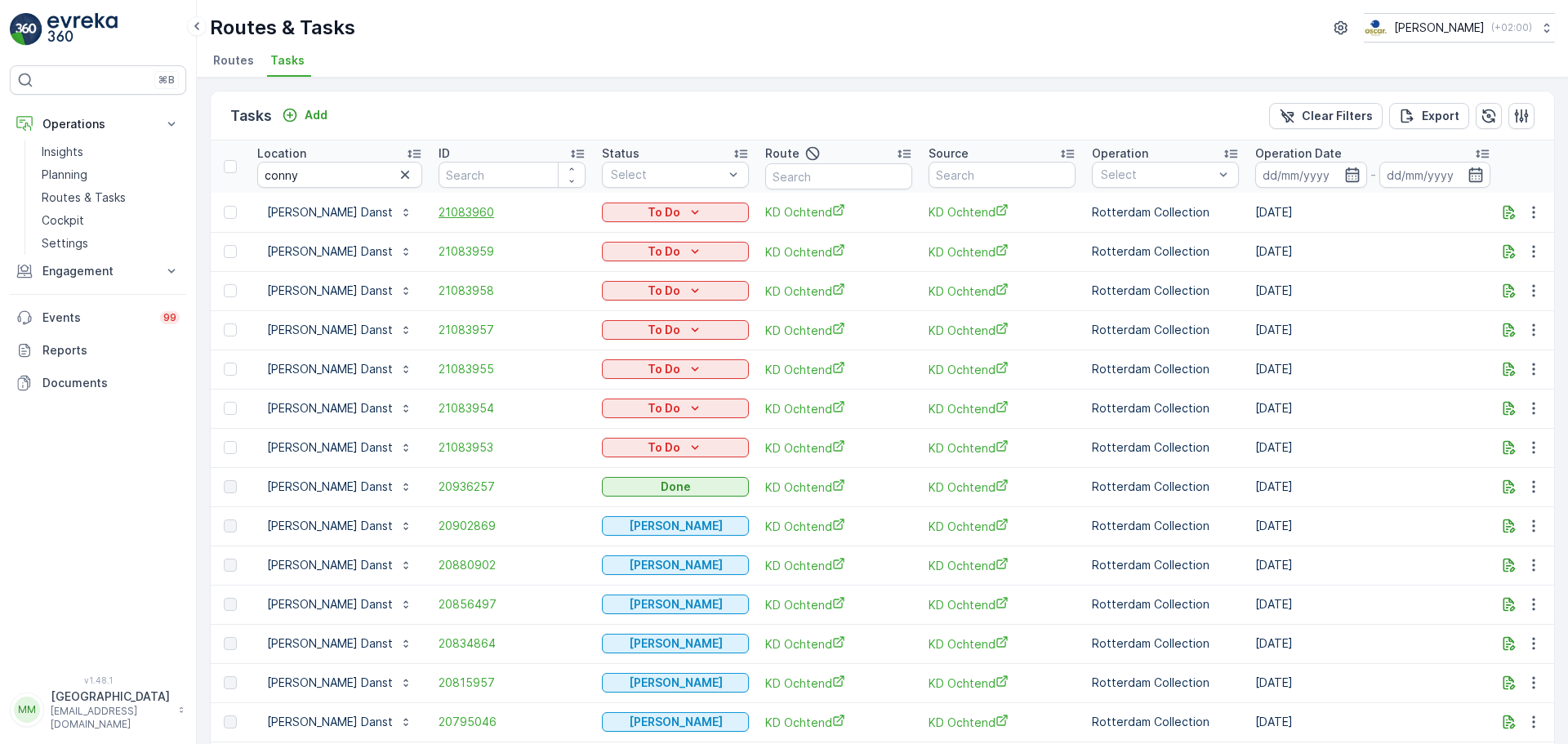
click at [470, 204] on span "21083960" at bounding box center [511, 212] width 147 height 16
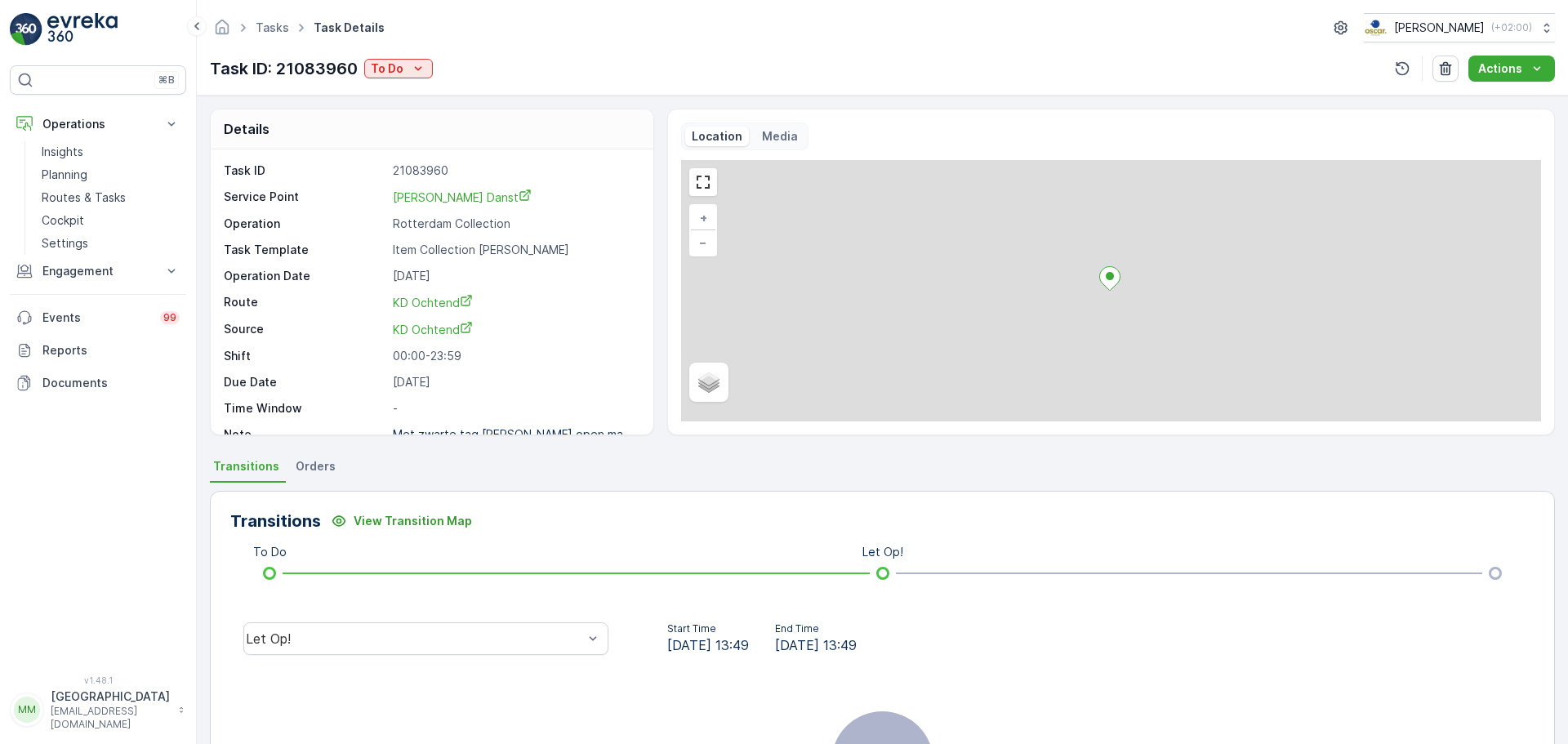
scroll to position [21, 0]
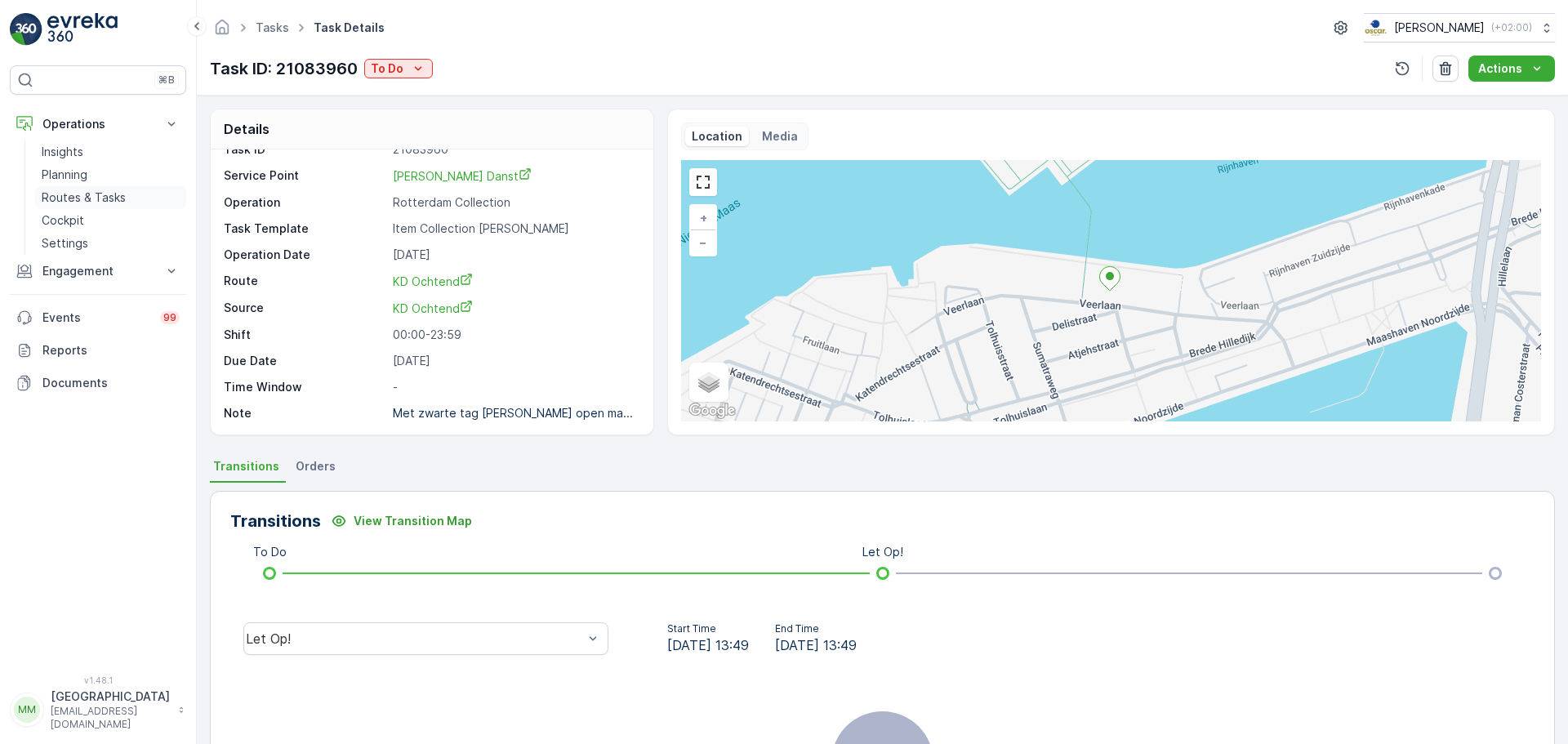
click at [84, 195] on p "Routes & Tasks" at bounding box center [84, 197] width 84 height 16
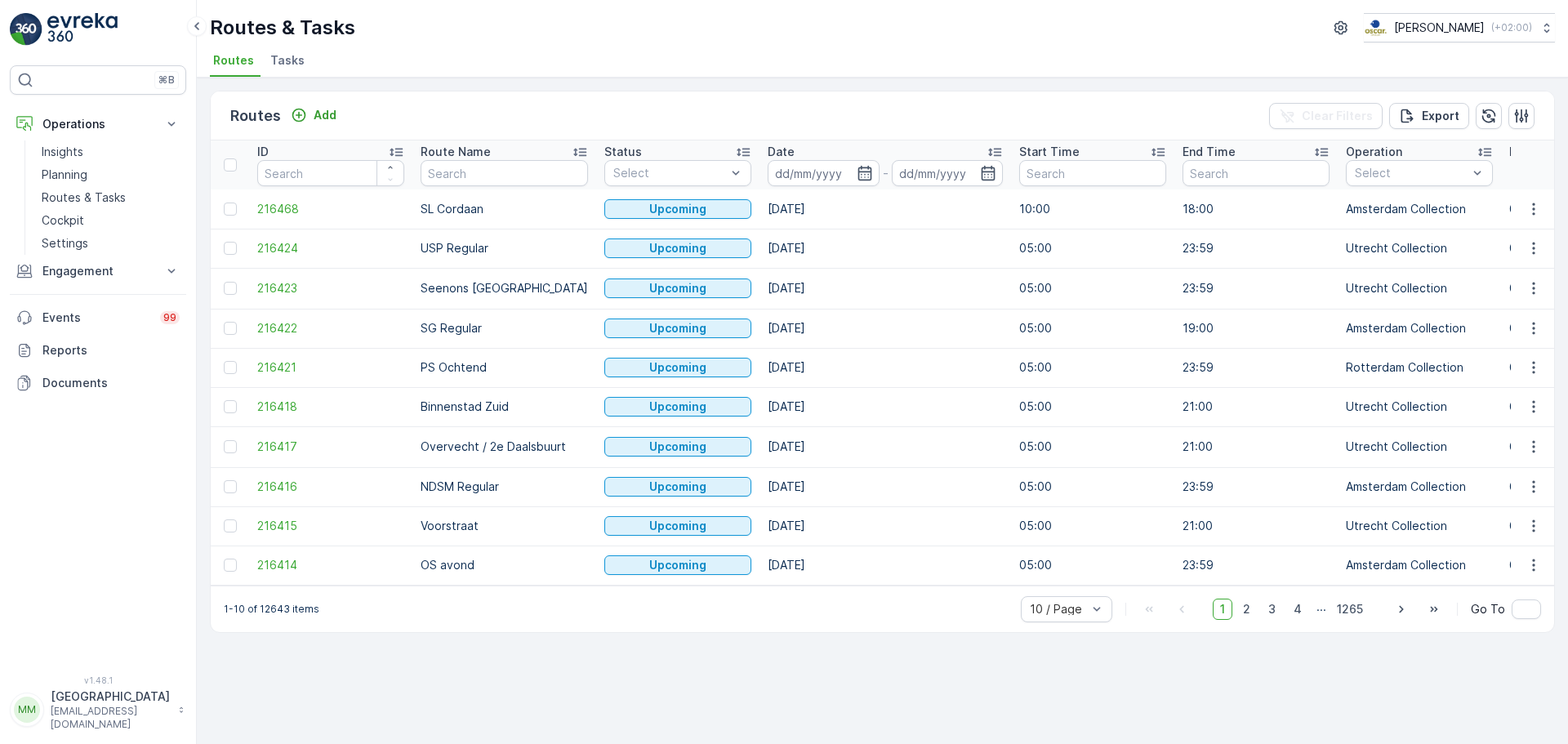
click at [293, 60] on span "Tasks" at bounding box center [287, 60] width 35 height 16
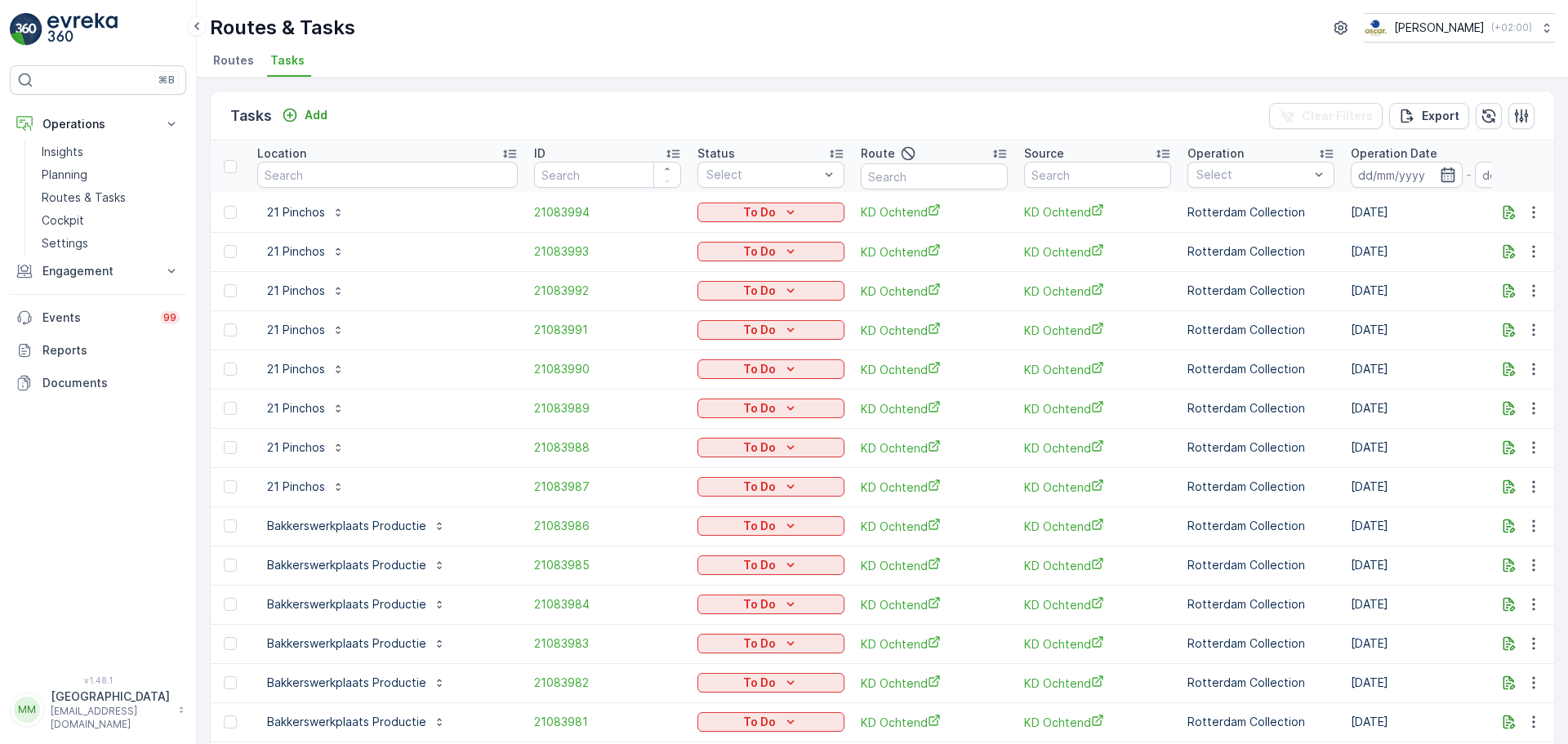
click at [905, 161] on div "Route" at bounding box center [934, 154] width 147 height 20
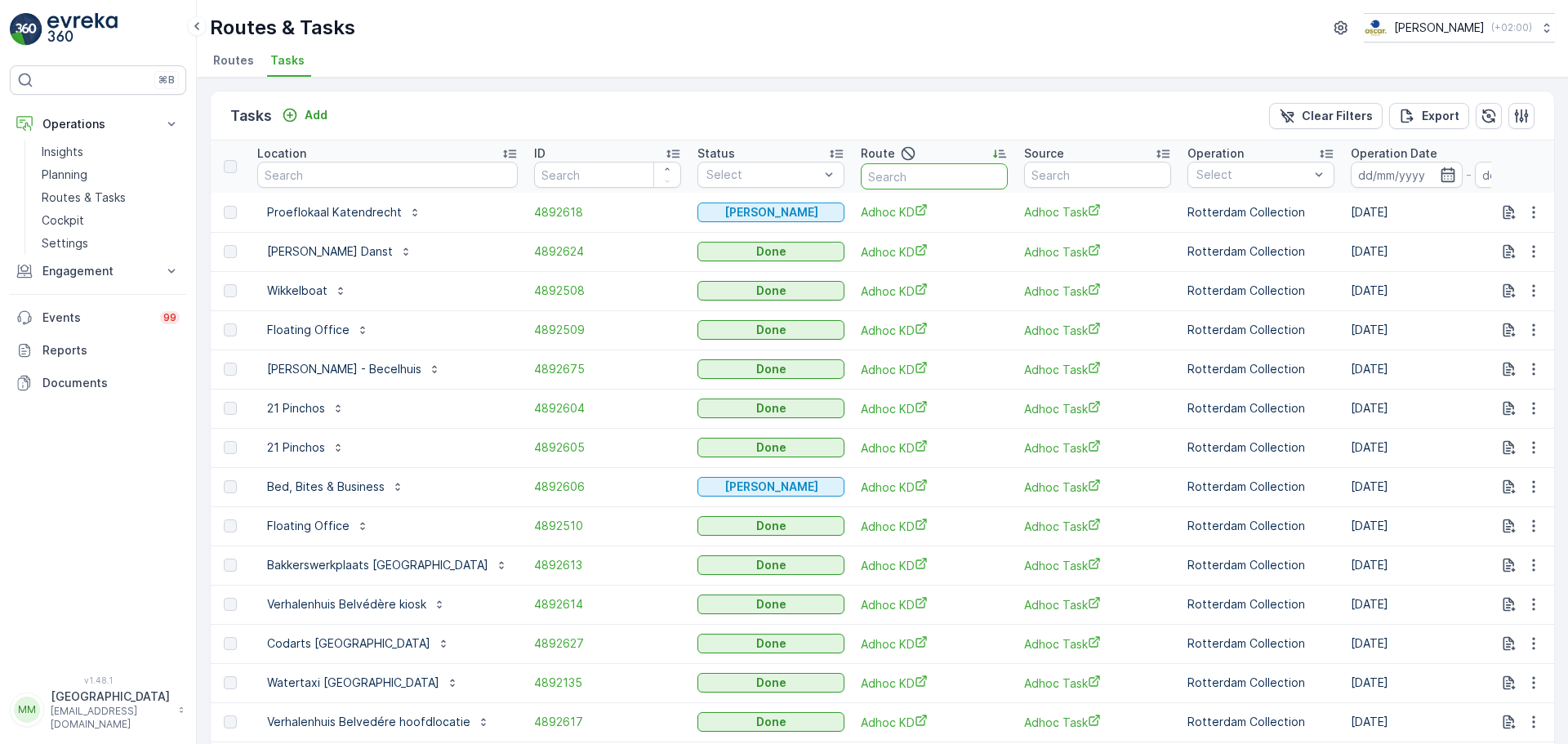
click at [901, 172] on input "text" at bounding box center [934, 176] width 147 height 26
type input "binnenstad"
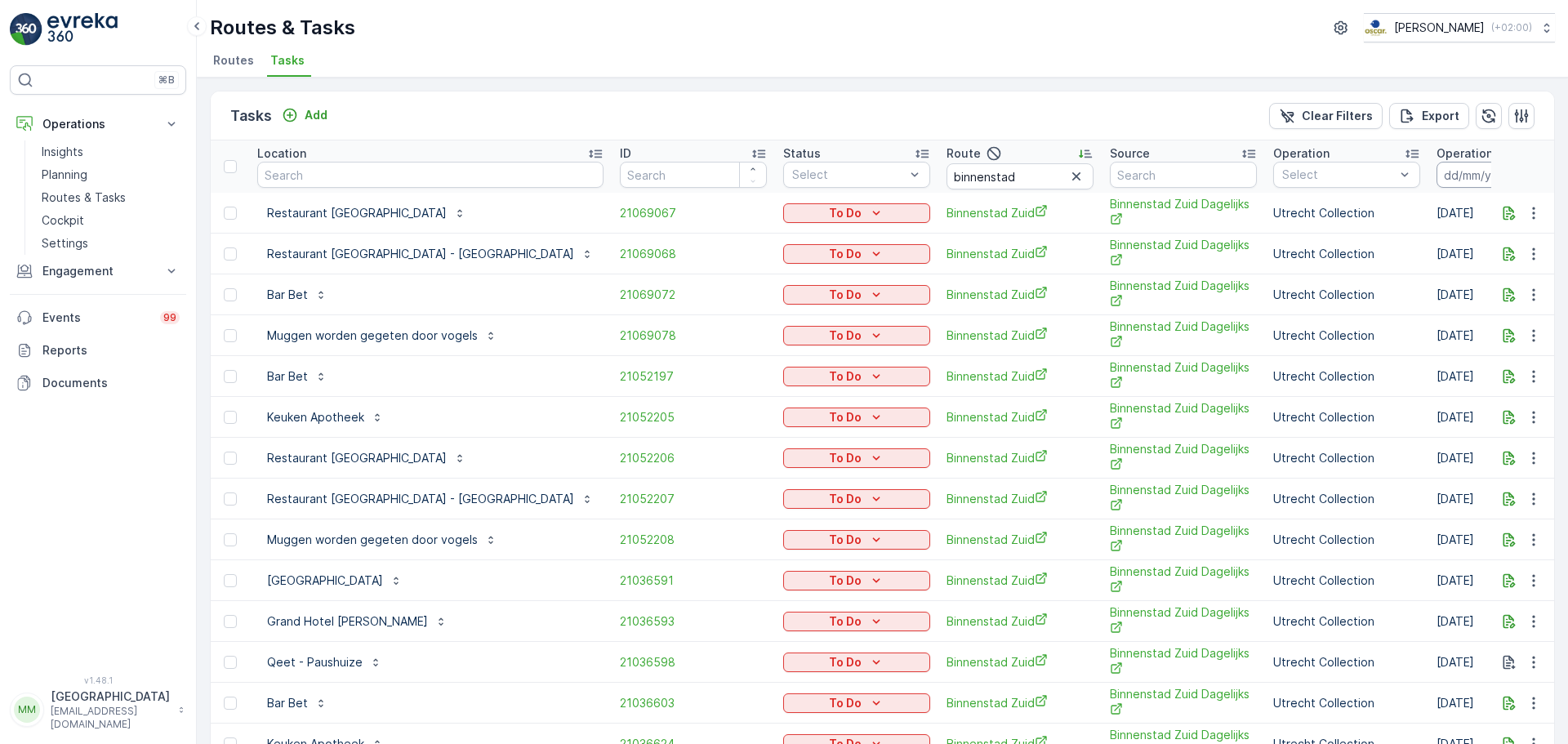
click at [1436, 168] on input at bounding box center [1492, 174] width 112 height 26
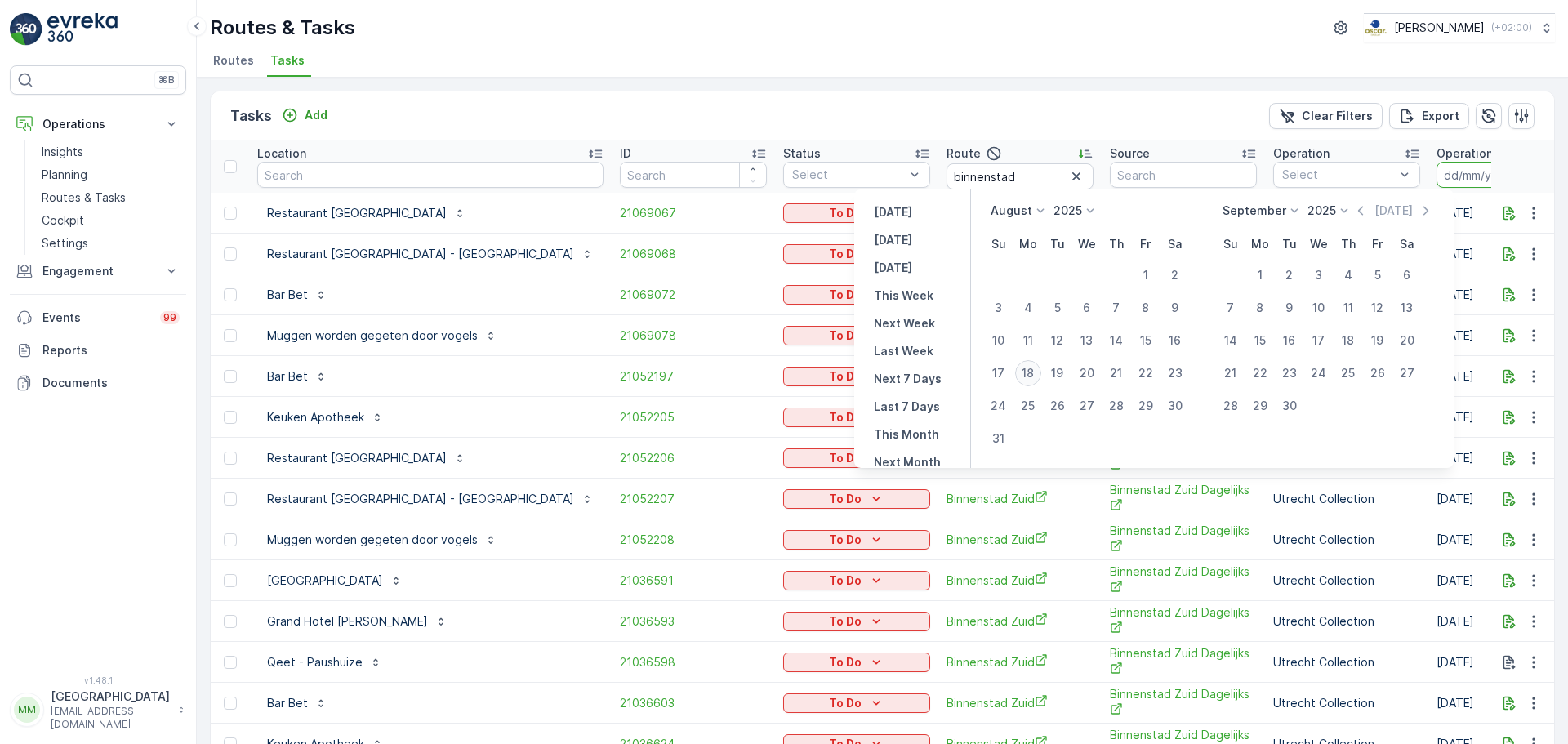
click at [1041, 372] on div "18" at bounding box center [1027, 372] width 26 height 26
type input "[DATE]"
click at [1041, 374] on div "18" at bounding box center [1027, 372] width 26 height 26
type input "[DATE]"
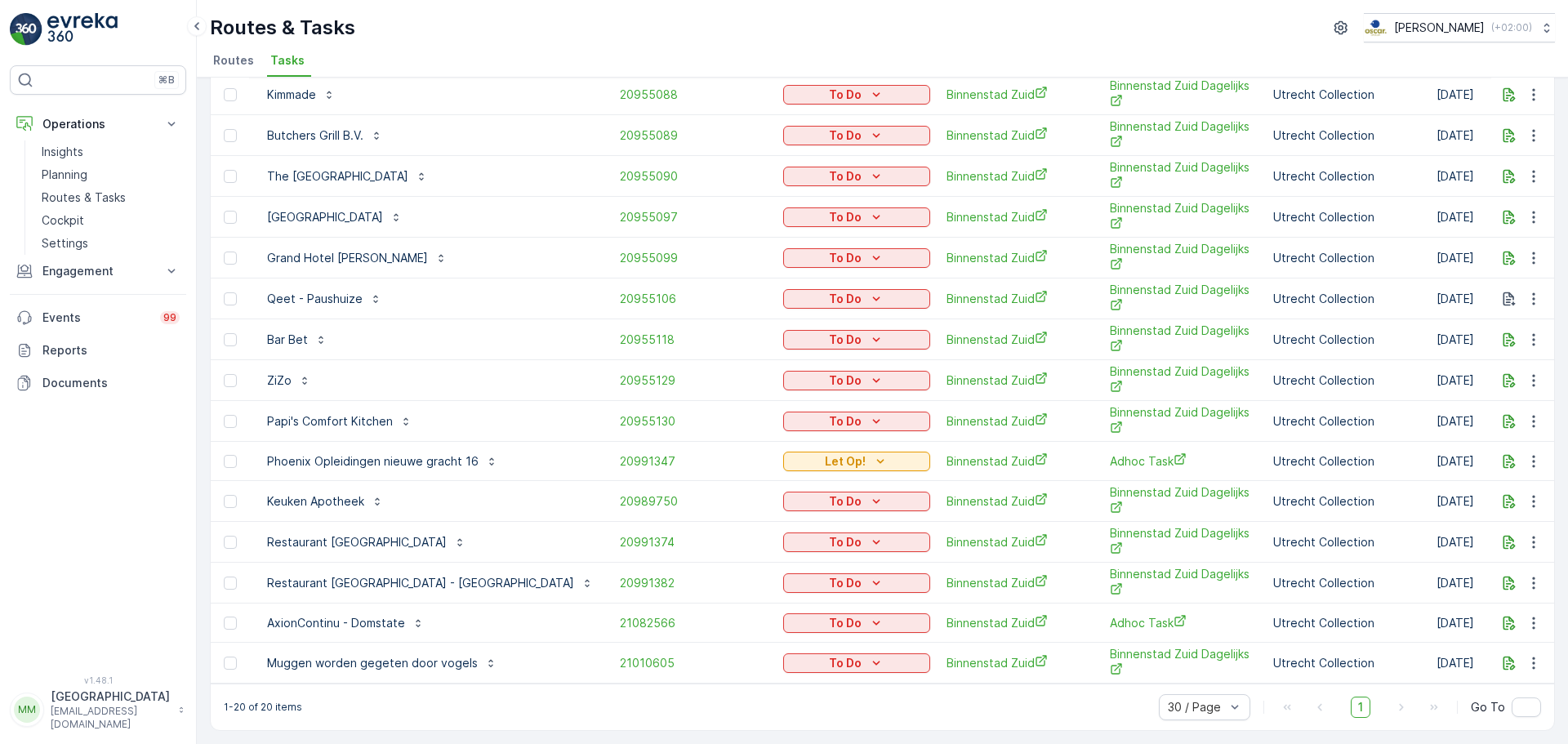
scroll to position [331, 0]
click at [620, 453] on span "20991347" at bounding box center [693, 461] width 147 height 16
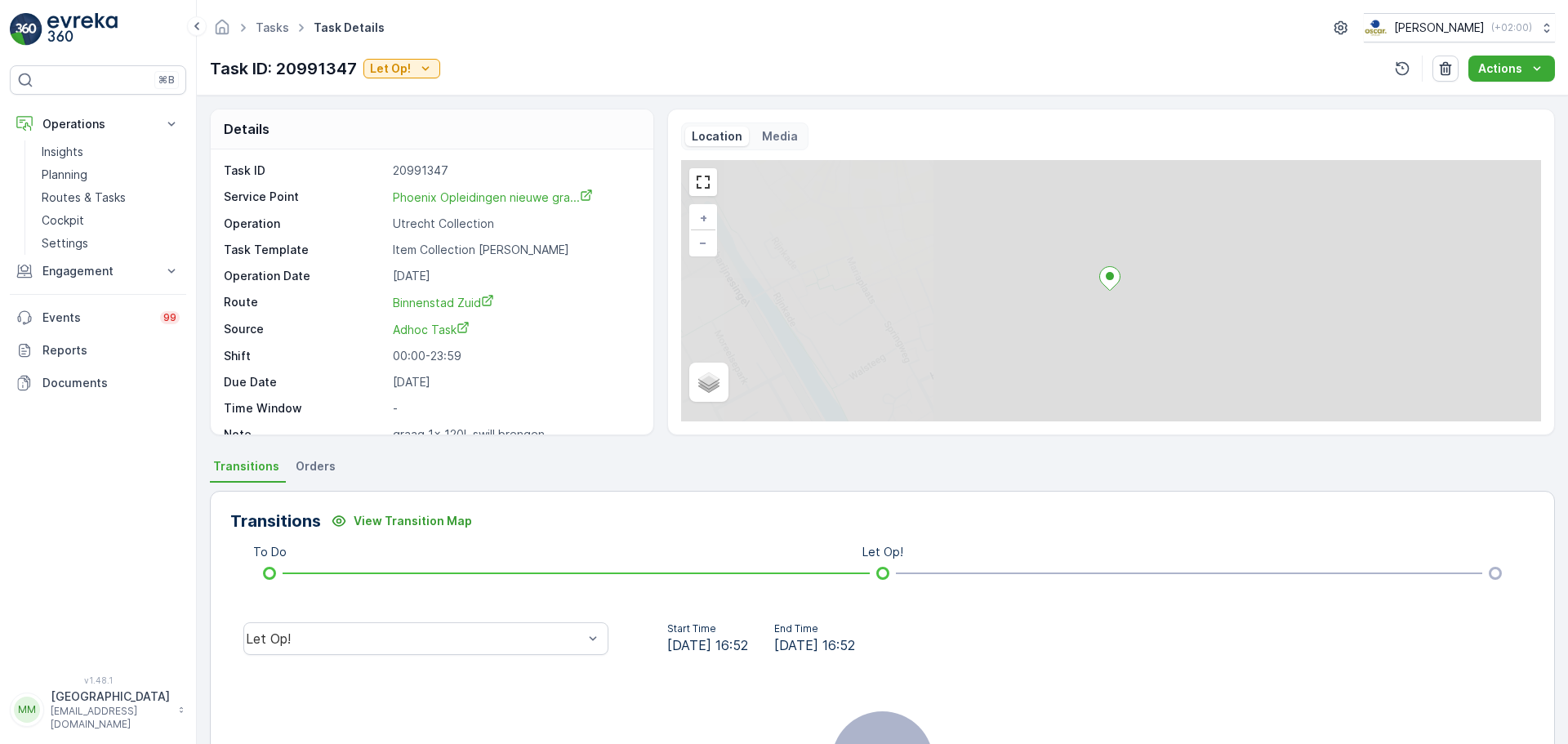
scroll to position [21, 0]
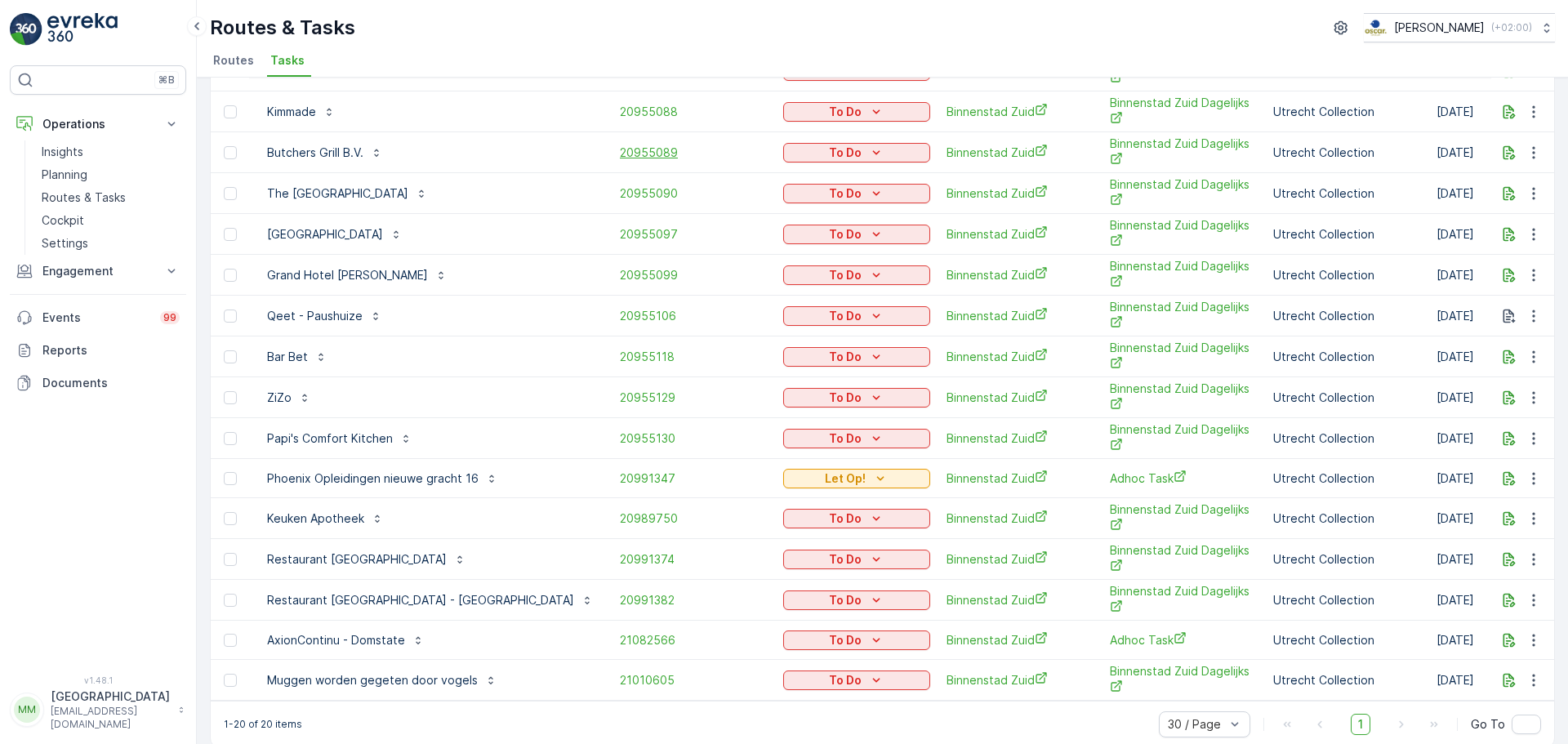
scroll to position [331, 0]
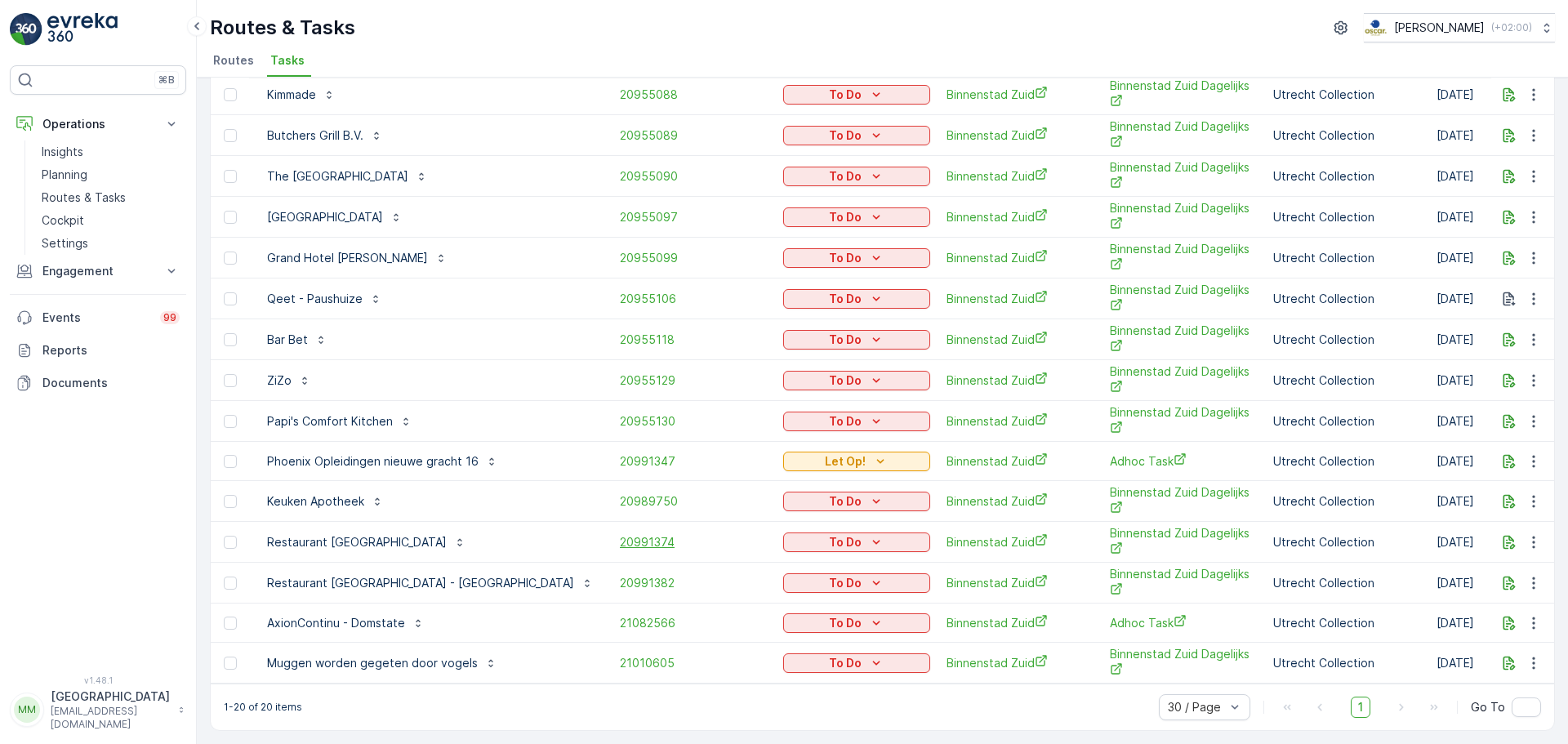
click at [620, 534] on span "20991374" at bounding box center [693, 542] width 147 height 16
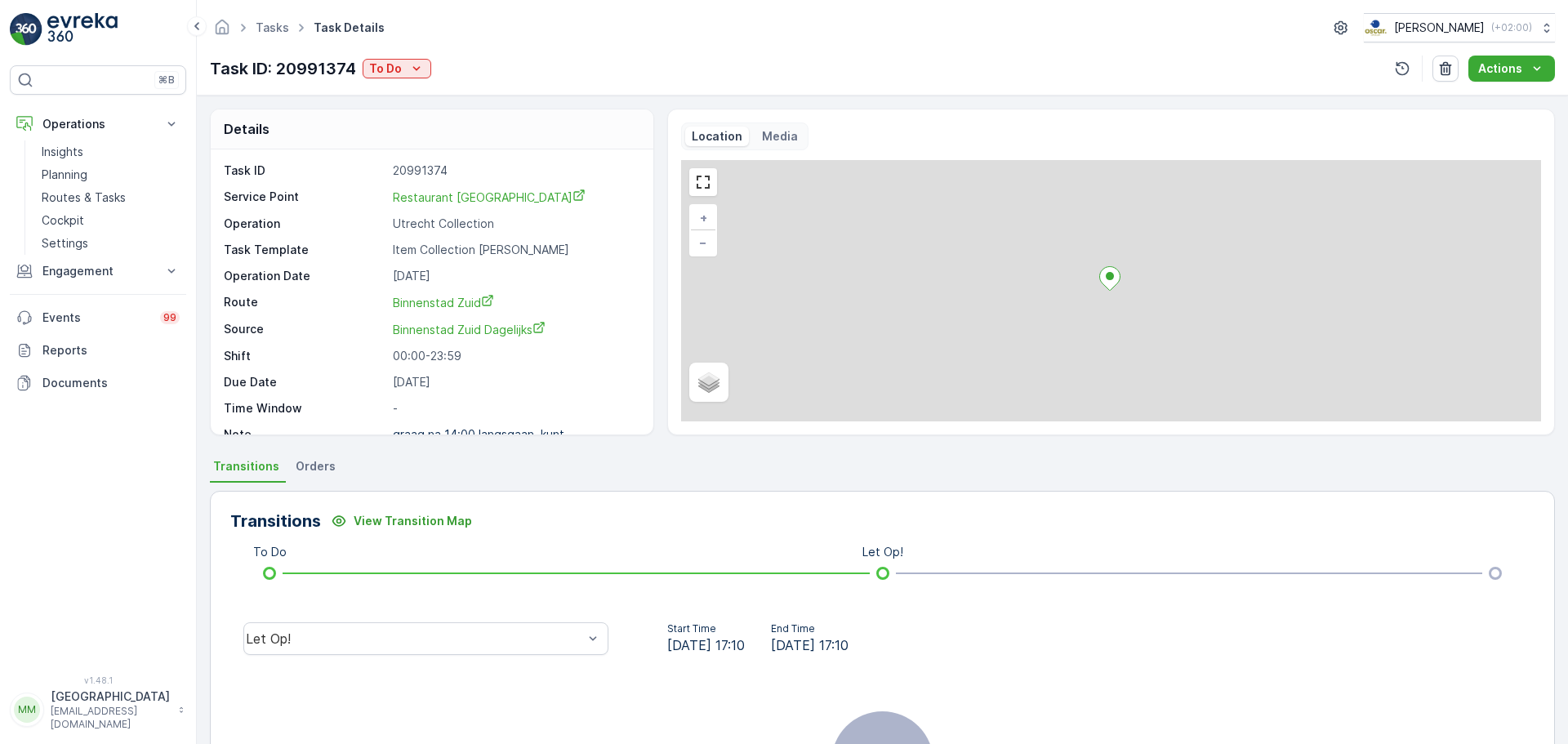
scroll to position [21, 0]
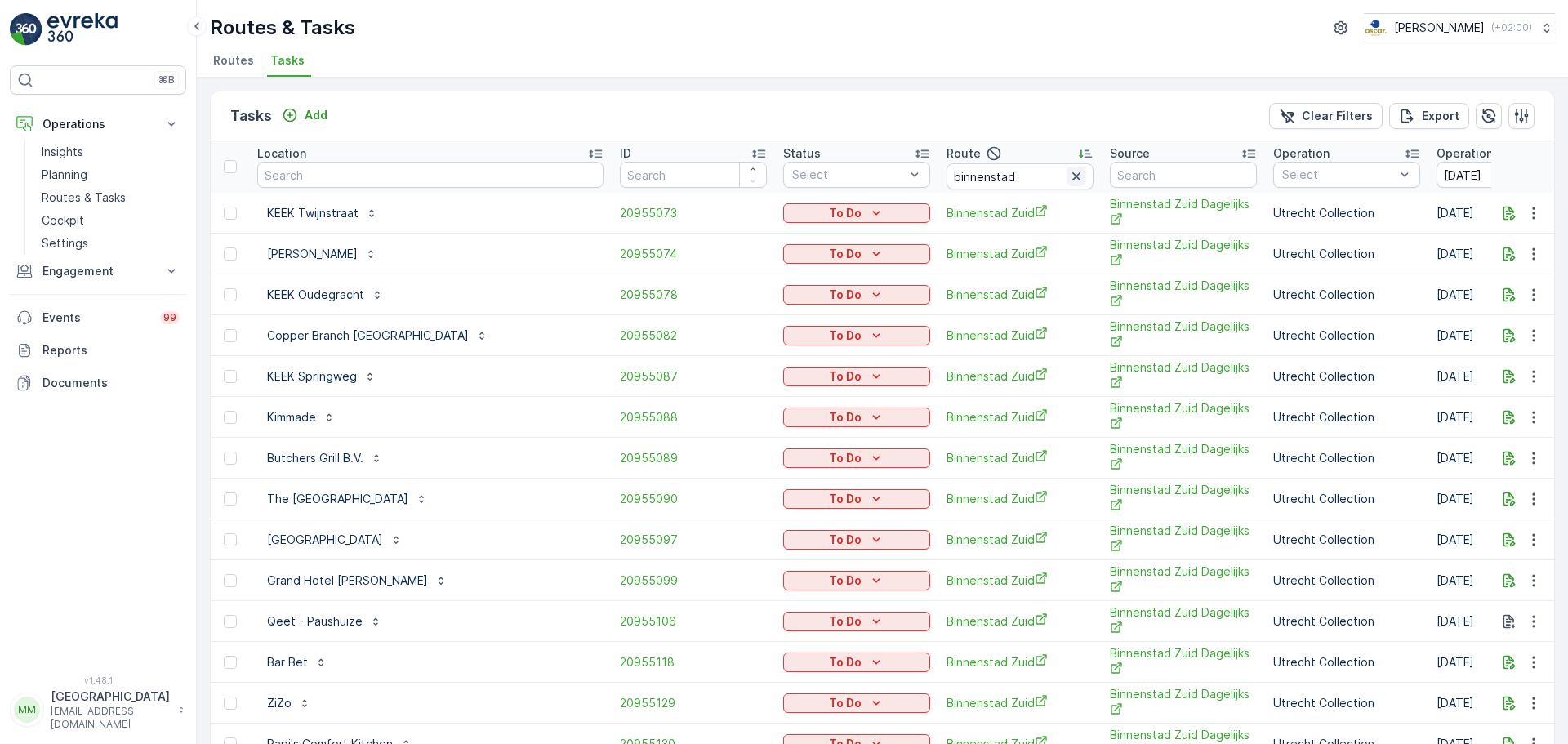
click at [1068, 178] on icon "button" at bounding box center [1076, 176] width 16 height 16
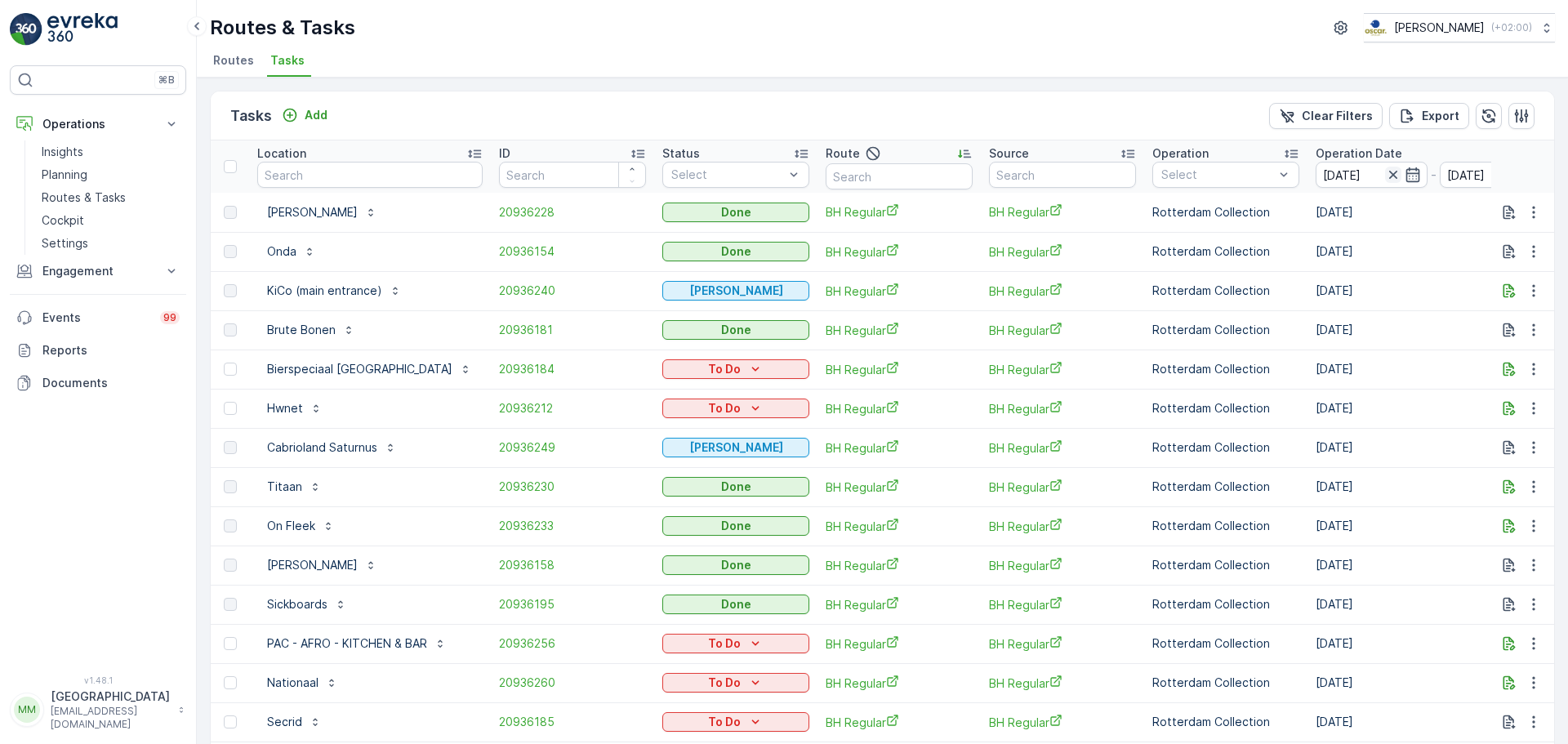
click at [1389, 175] on icon "button" at bounding box center [1393, 174] width 16 height 16
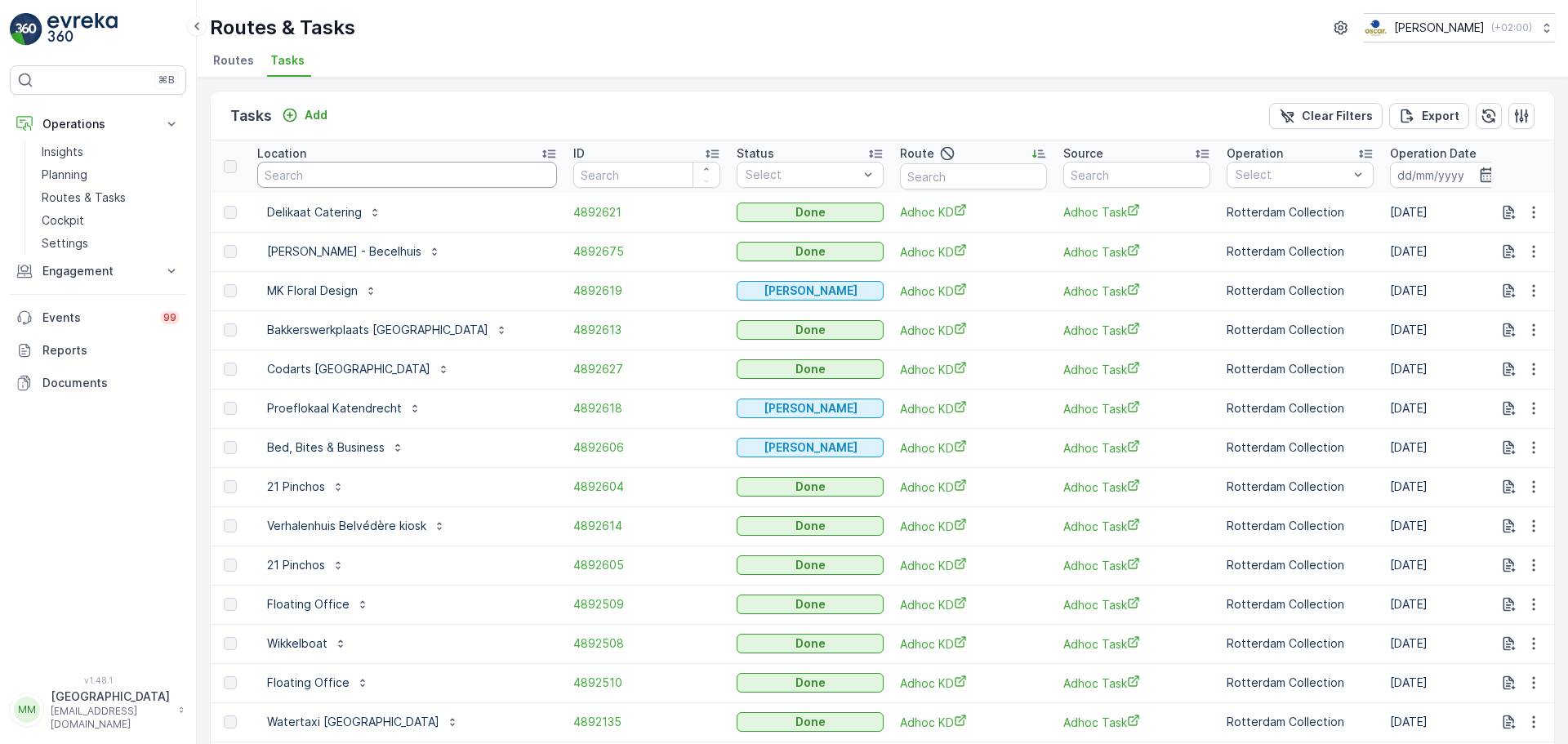
click at [430, 165] on input "text" at bounding box center [406, 174] width 300 height 26
type input "statiegeld"
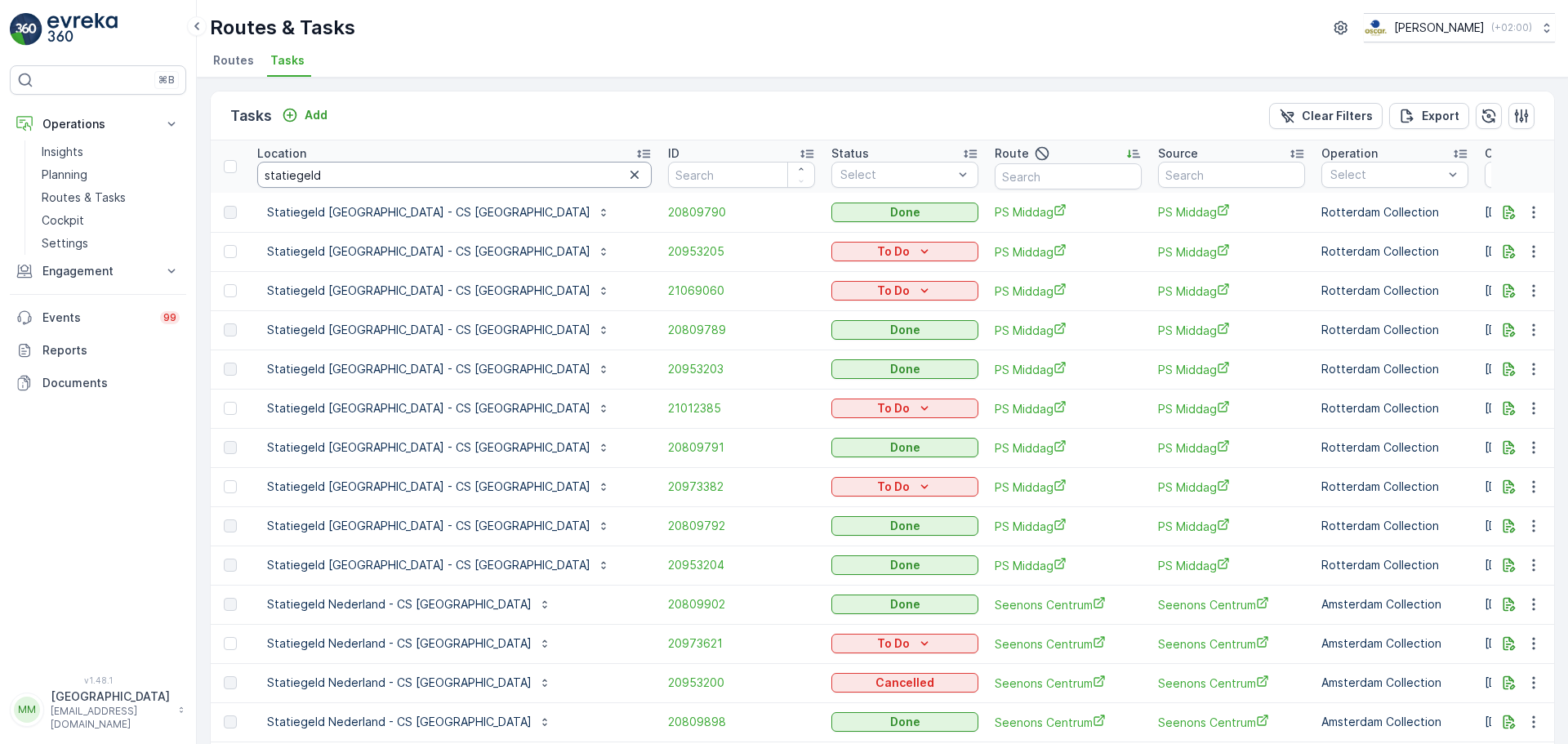
click at [381, 173] on input "statiegeld" at bounding box center [454, 174] width 395 height 26
type input "statiegeld utrecht"
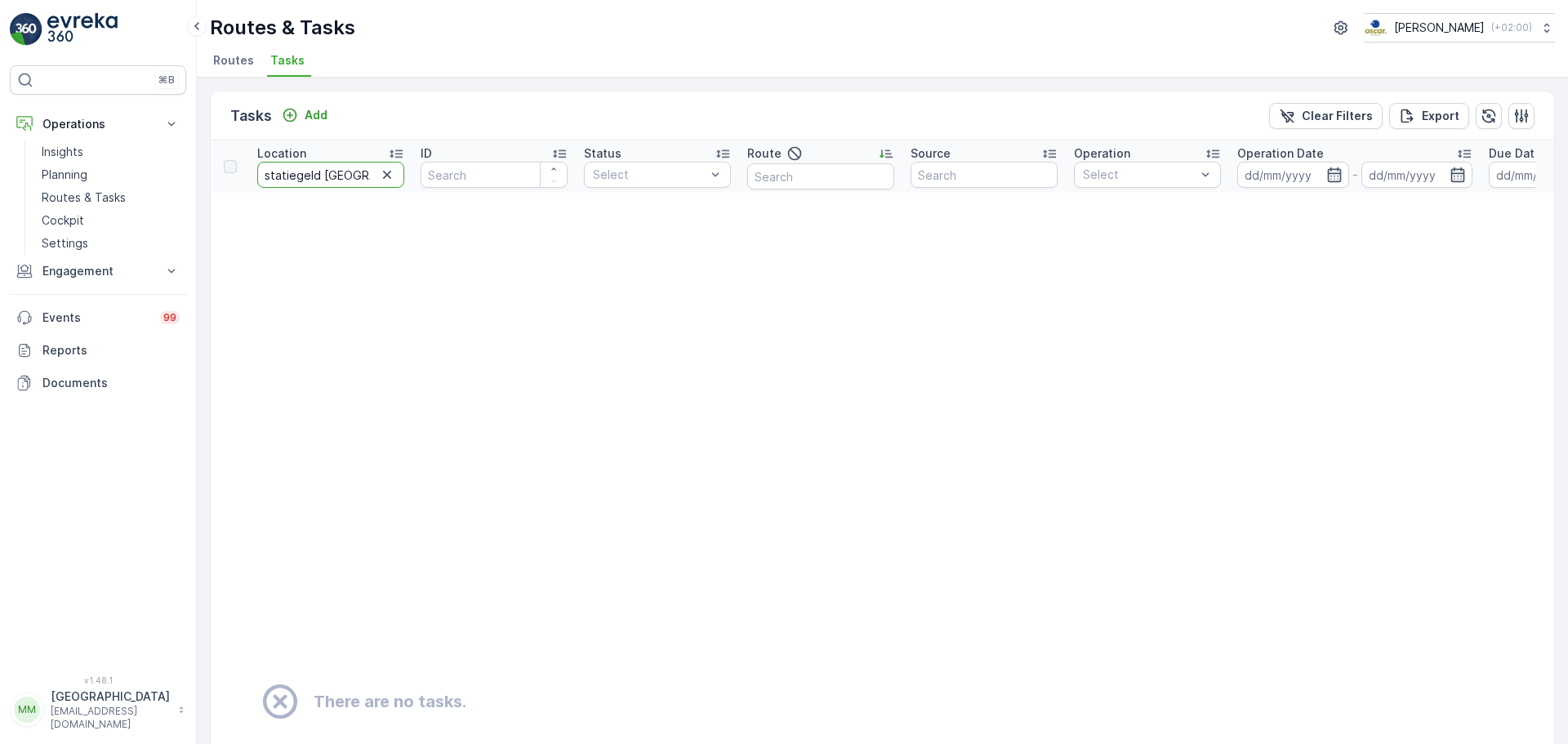
drag, startPoint x: 322, startPoint y: 175, endPoint x: 257, endPoint y: 180, distance: 65.2
click at [257, 180] on input "statiegeld utrecht" at bounding box center [330, 174] width 147 height 26
type input "utrecht"
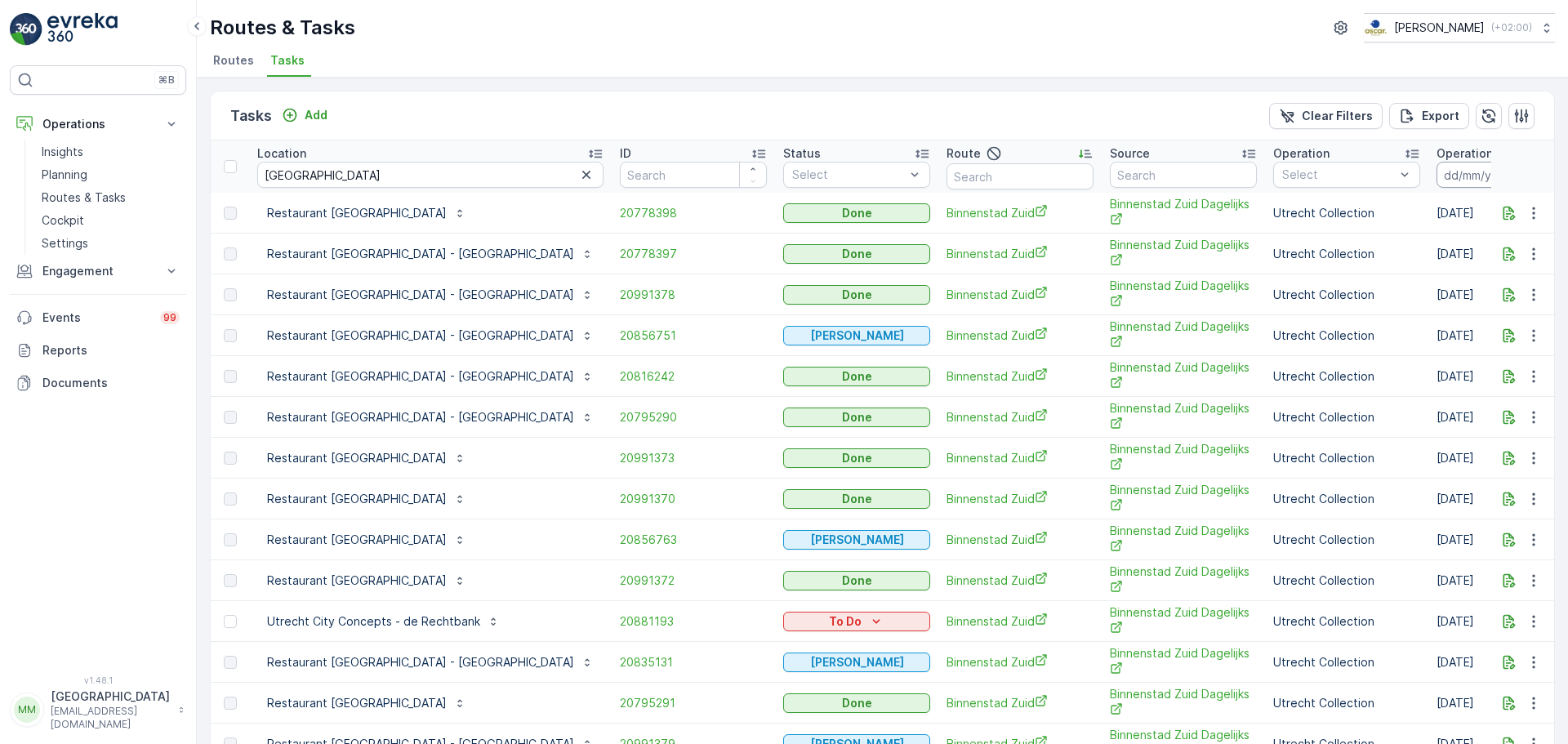
click at [1436, 172] on input at bounding box center [1492, 174] width 112 height 26
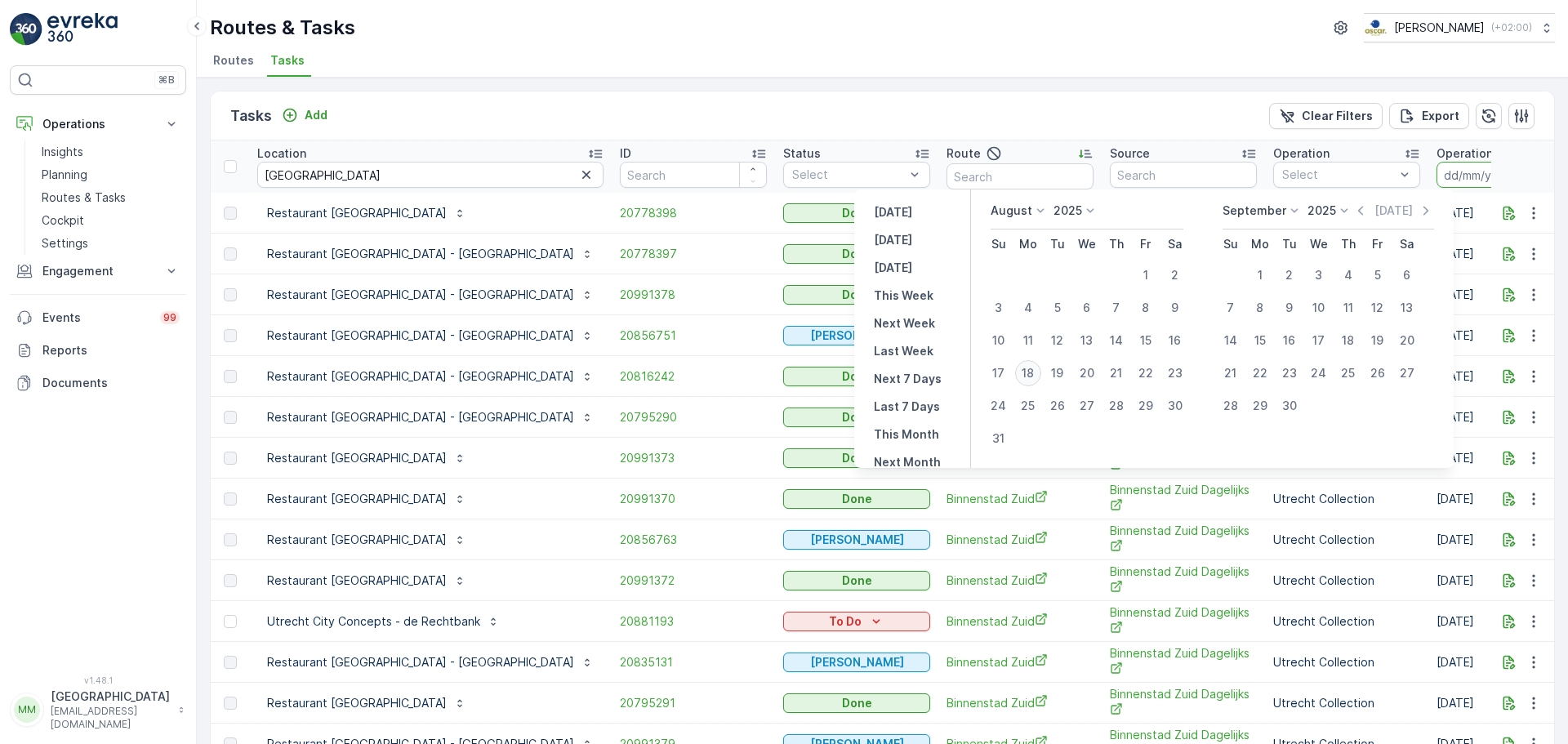
click at [1034, 375] on div "18" at bounding box center [1027, 372] width 26 height 26
type input "[DATE]"
click at [1034, 375] on div "18" at bounding box center [1027, 372] width 26 height 26
type input "[DATE]"
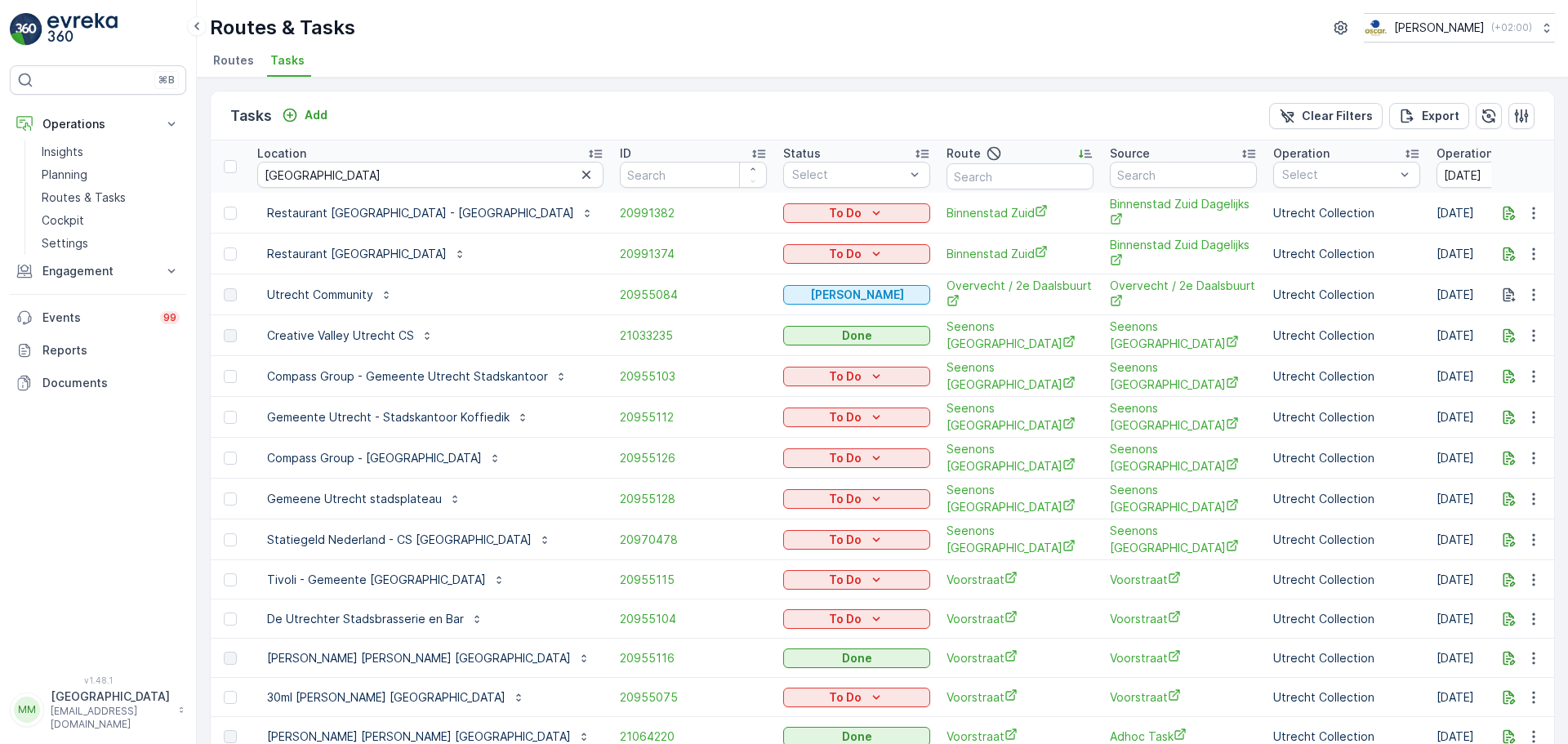
click at [623, 540] on td "20970478" at bounding box center [694, 540] width 164 height 41
click at [623, 532] on span "20970478" at bounding box center [693, 540] width 147 height 16
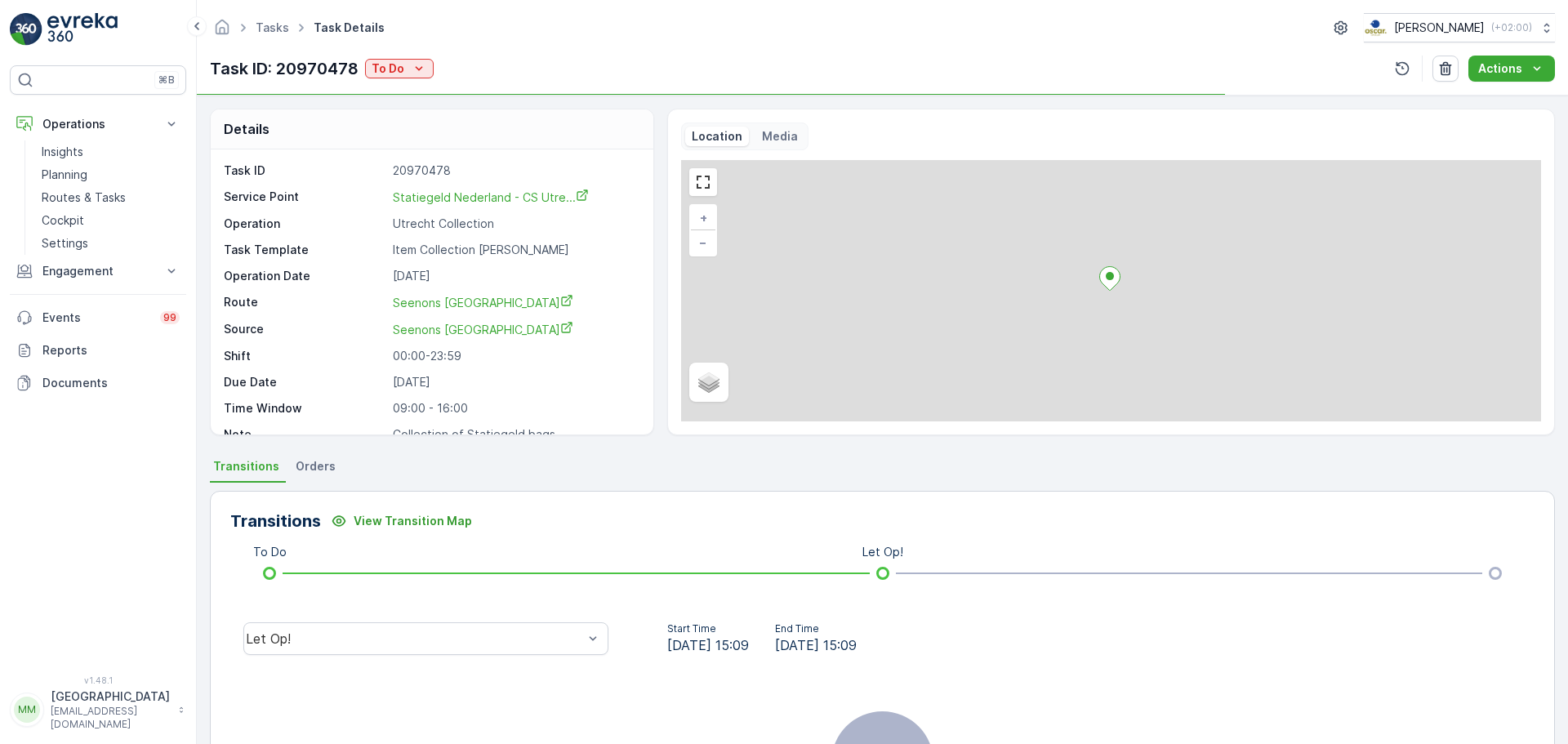
scroll to position [21, 0]
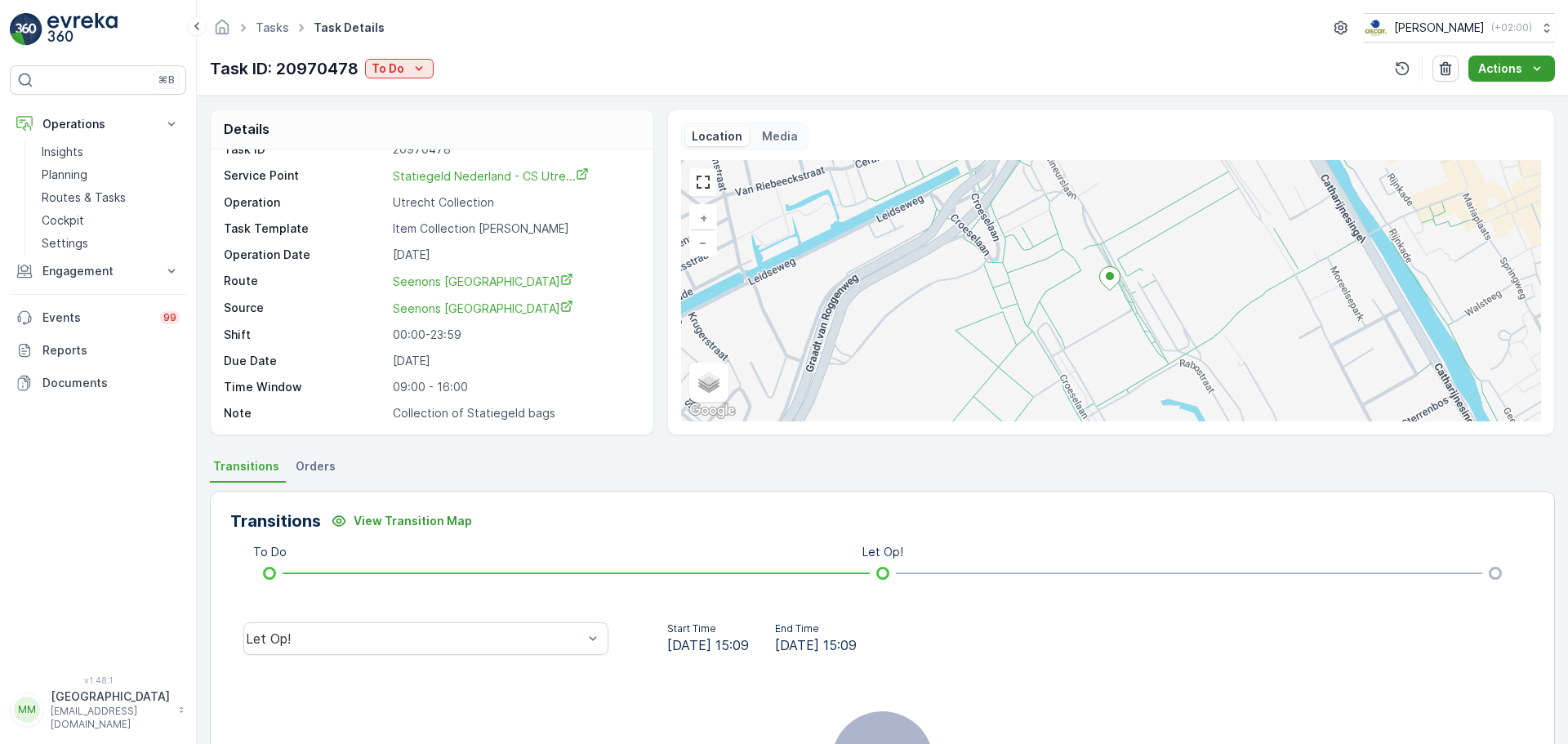
click at [1505, 65] on p "Actions" at bounding box center [1500, 68] width 44 height 16
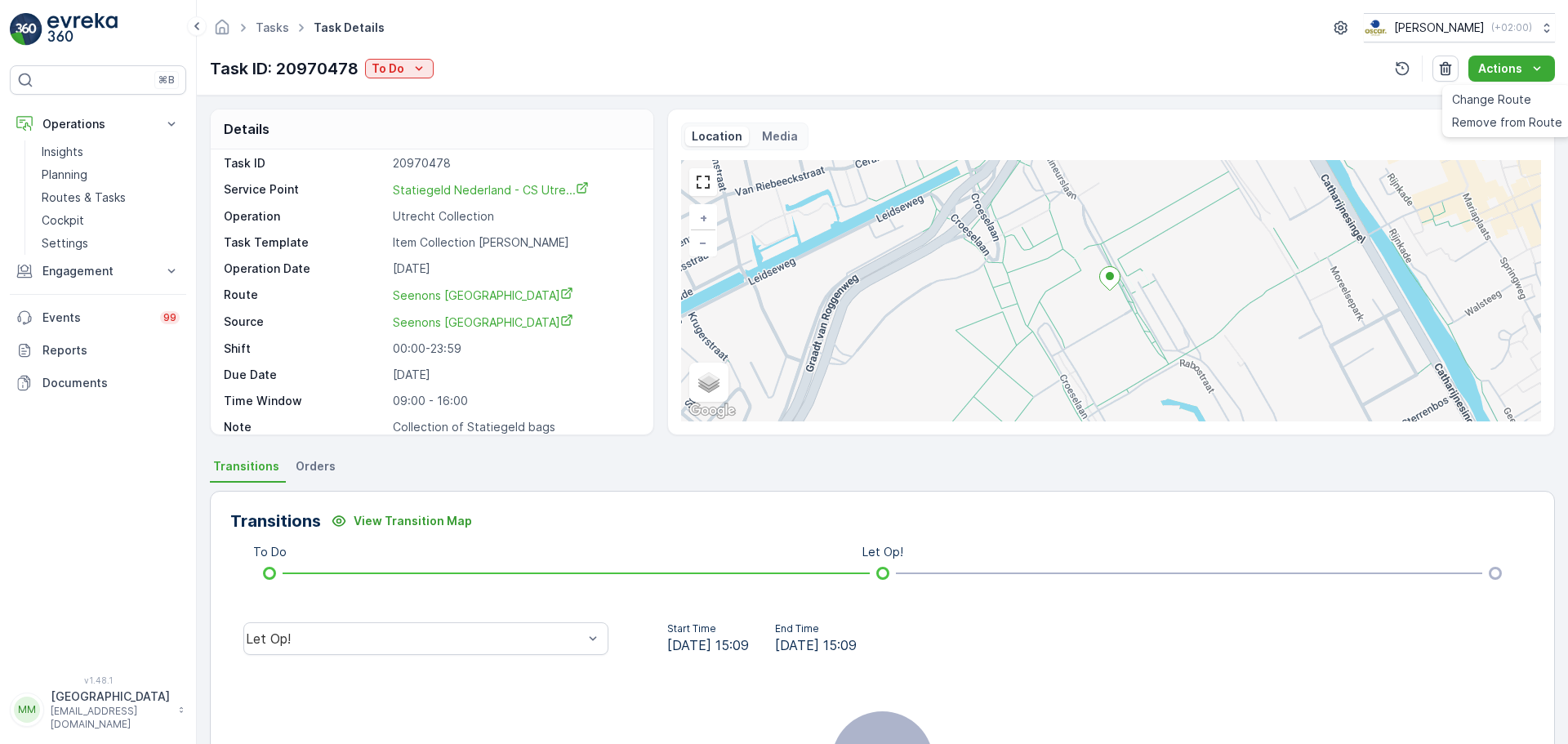
scroll to position [0, 0]
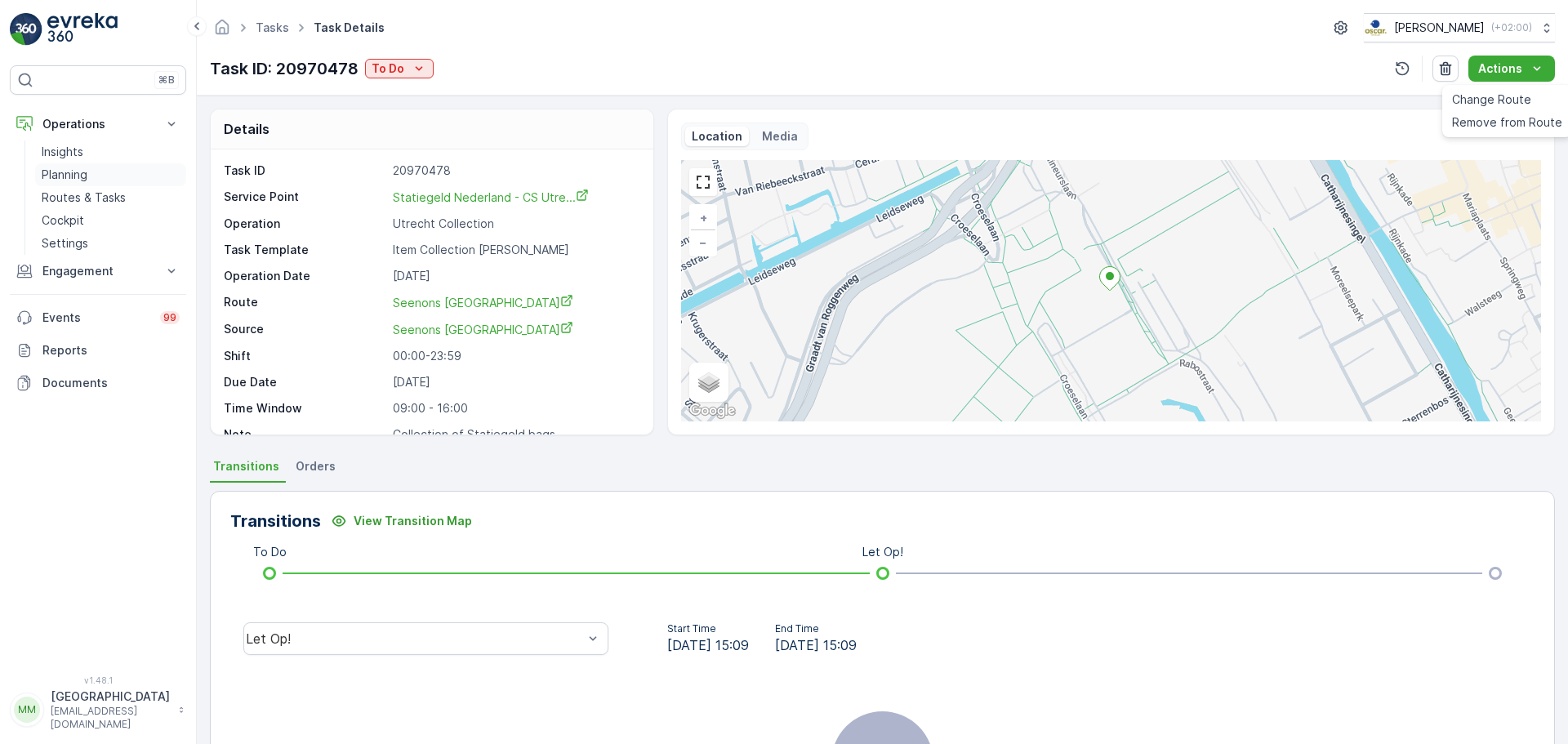
click at [75, 174] on p "Planning" at bounding box center [64, 174] width 45 height 16
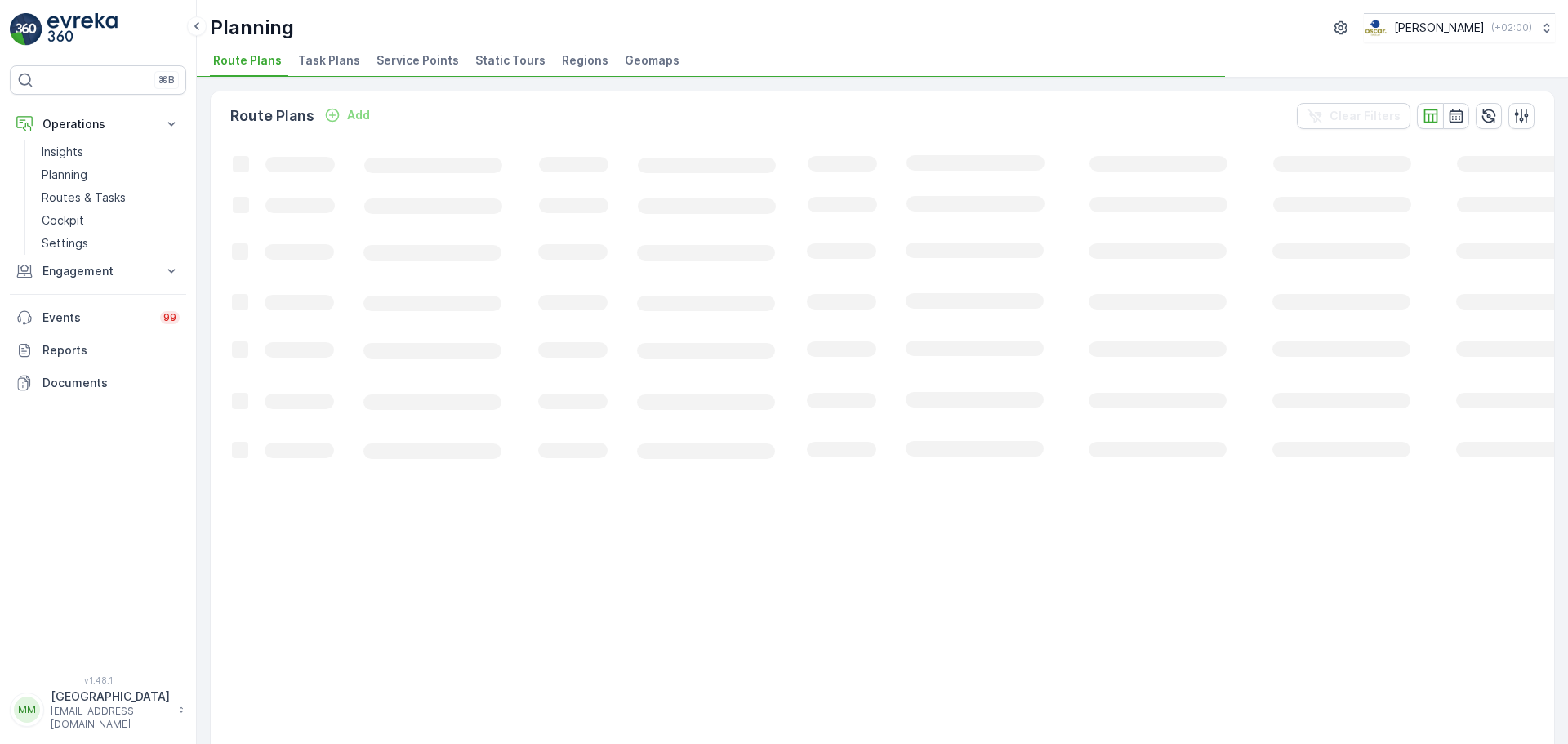
click at [334, 65] on span "Task Plans" at bounding box center [329, 60] width 62 height 16
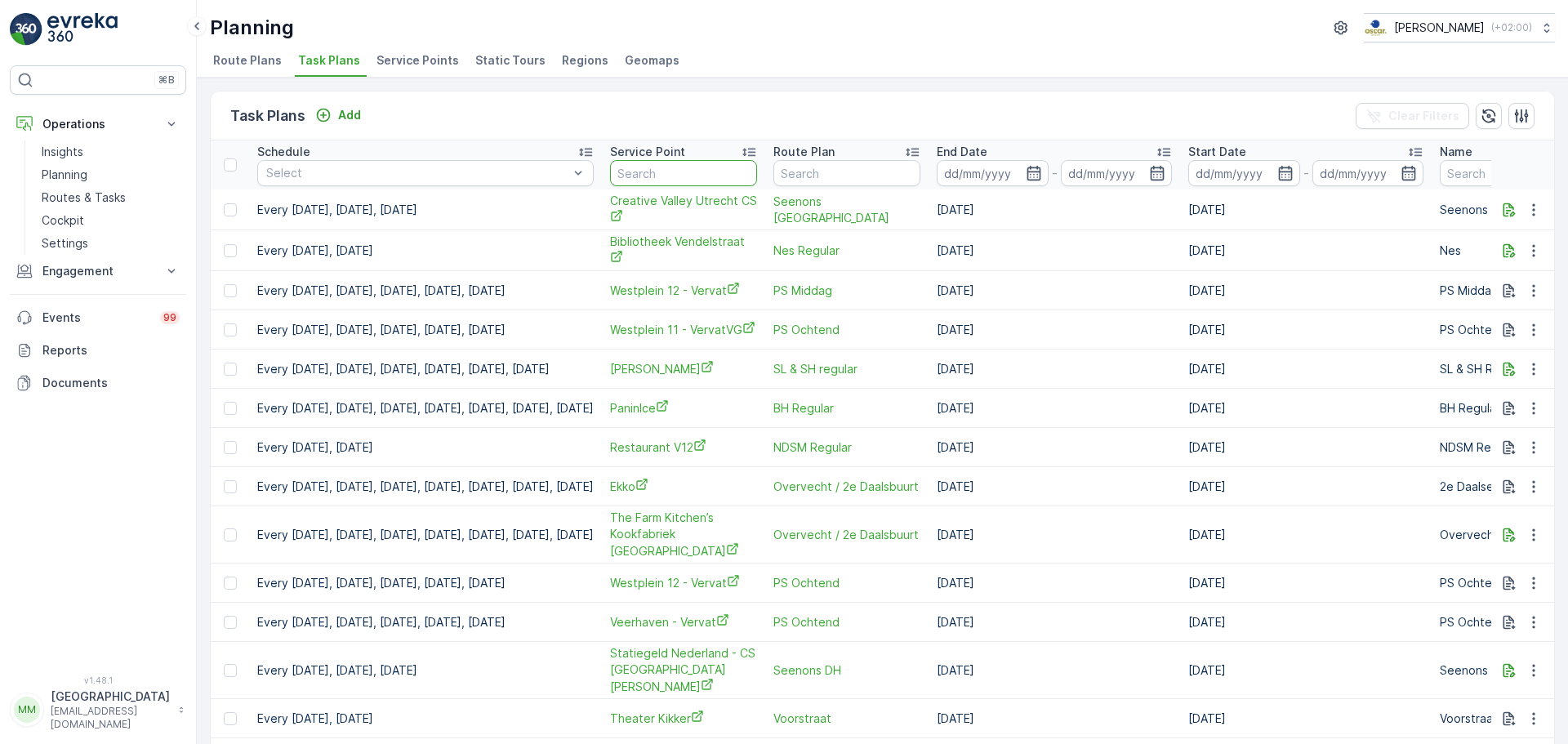
click at [743, 176] on input "text" at bounding box center [683, 172] width 147 height 26
type input "u"
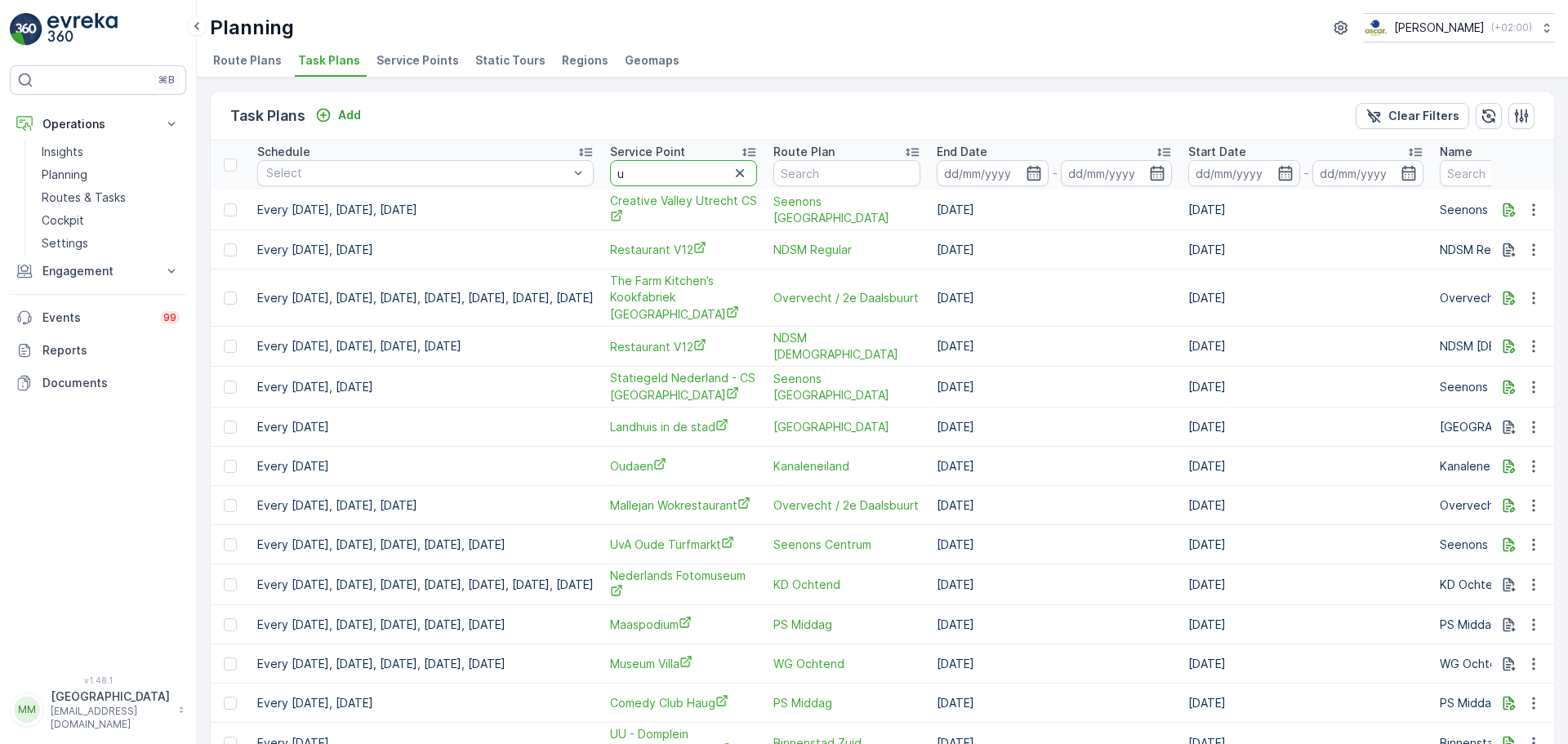
drag, startPoint x: 696, startPoint y: 175, endPoint x: 663, endPoint y: 185, distance: 34.5
click at [663, 185] on th "Service Point u" at bounding box center [684, 164] width 164 height 49
type input "utrecht cs"
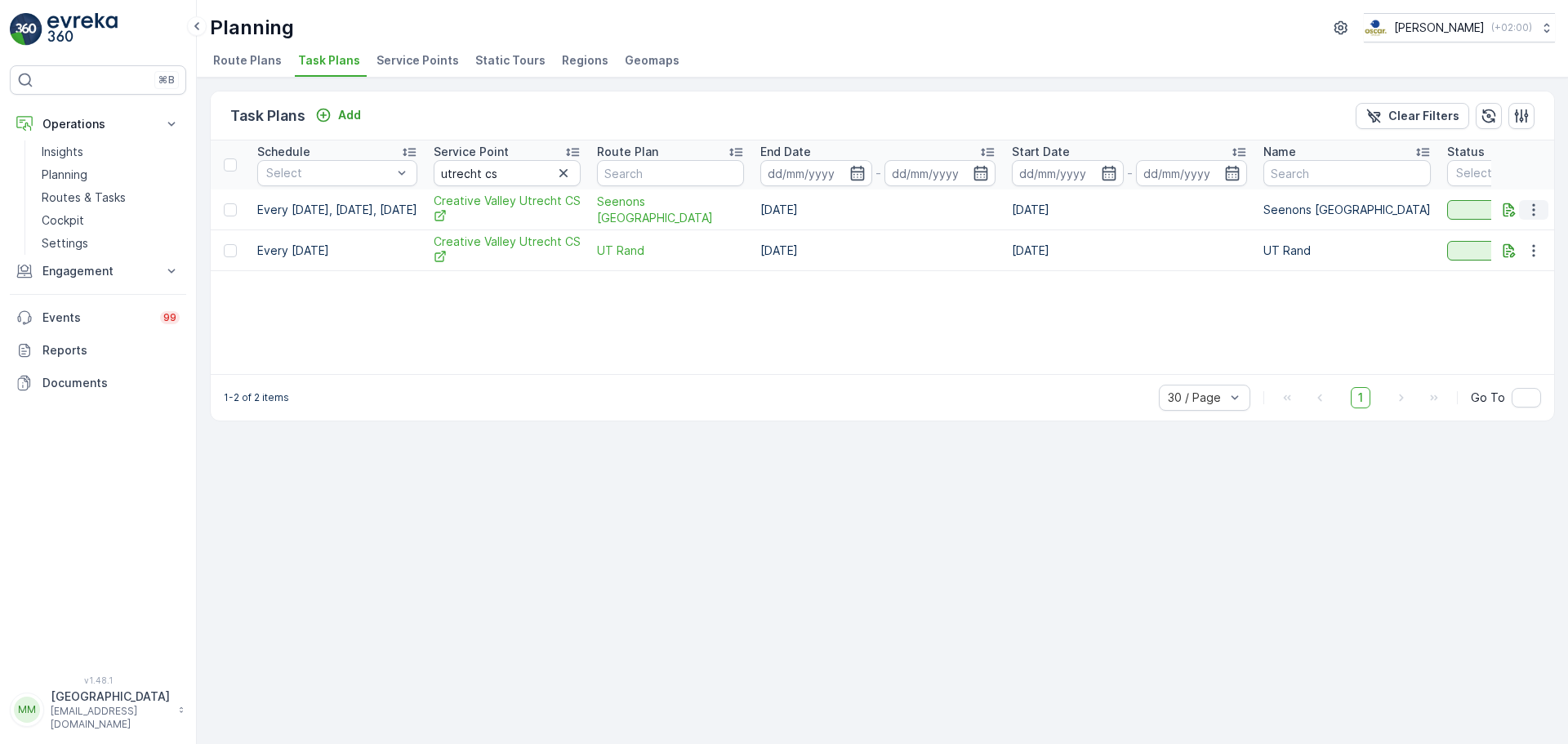
click at [1530, 204] on icon "button" at bounding box center [1533, 210] width 16 height 16
click at [1526, 250] on span "Edit Task Plan" at bounding box center [1504, 257] width 76 height 16
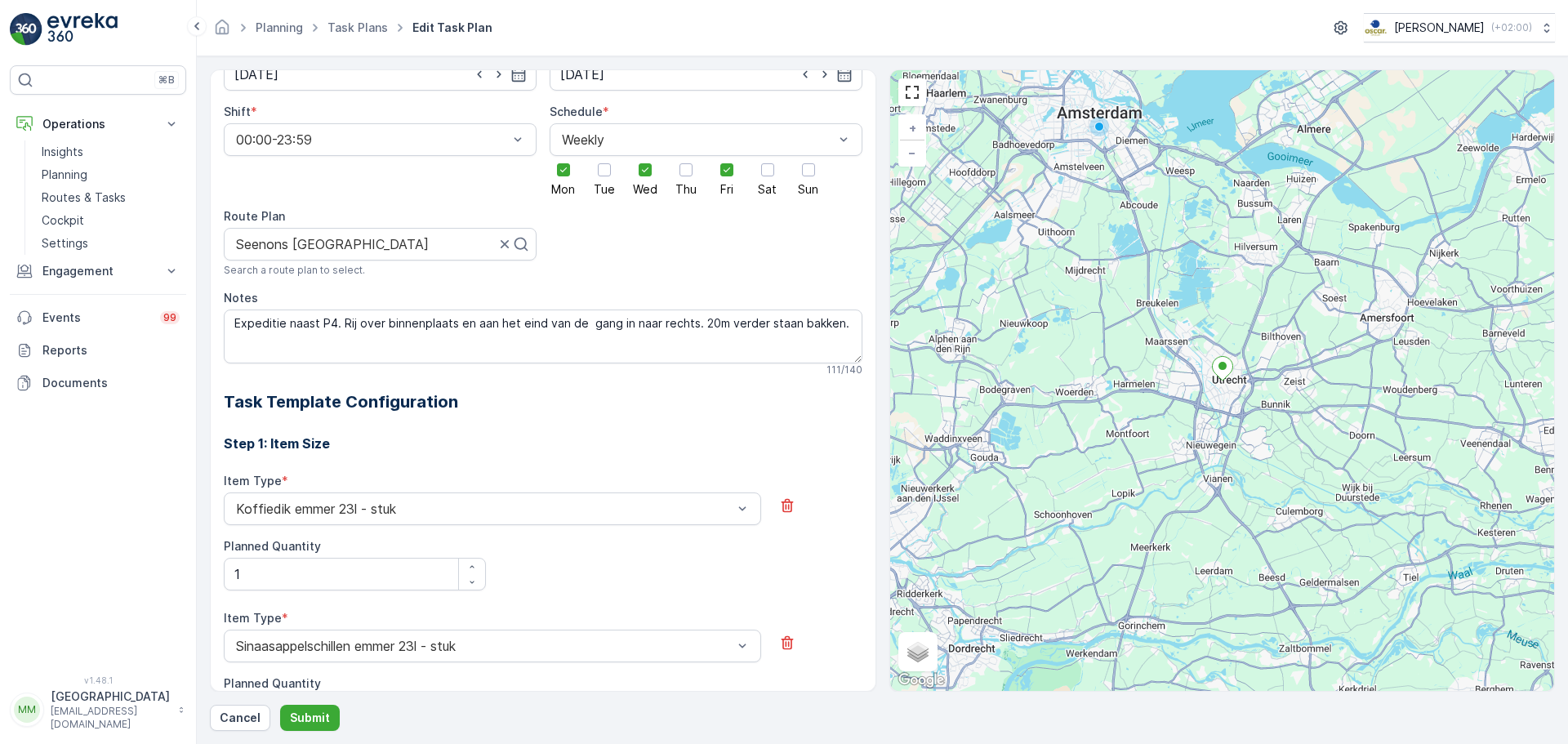
scroll to position [60, 0]
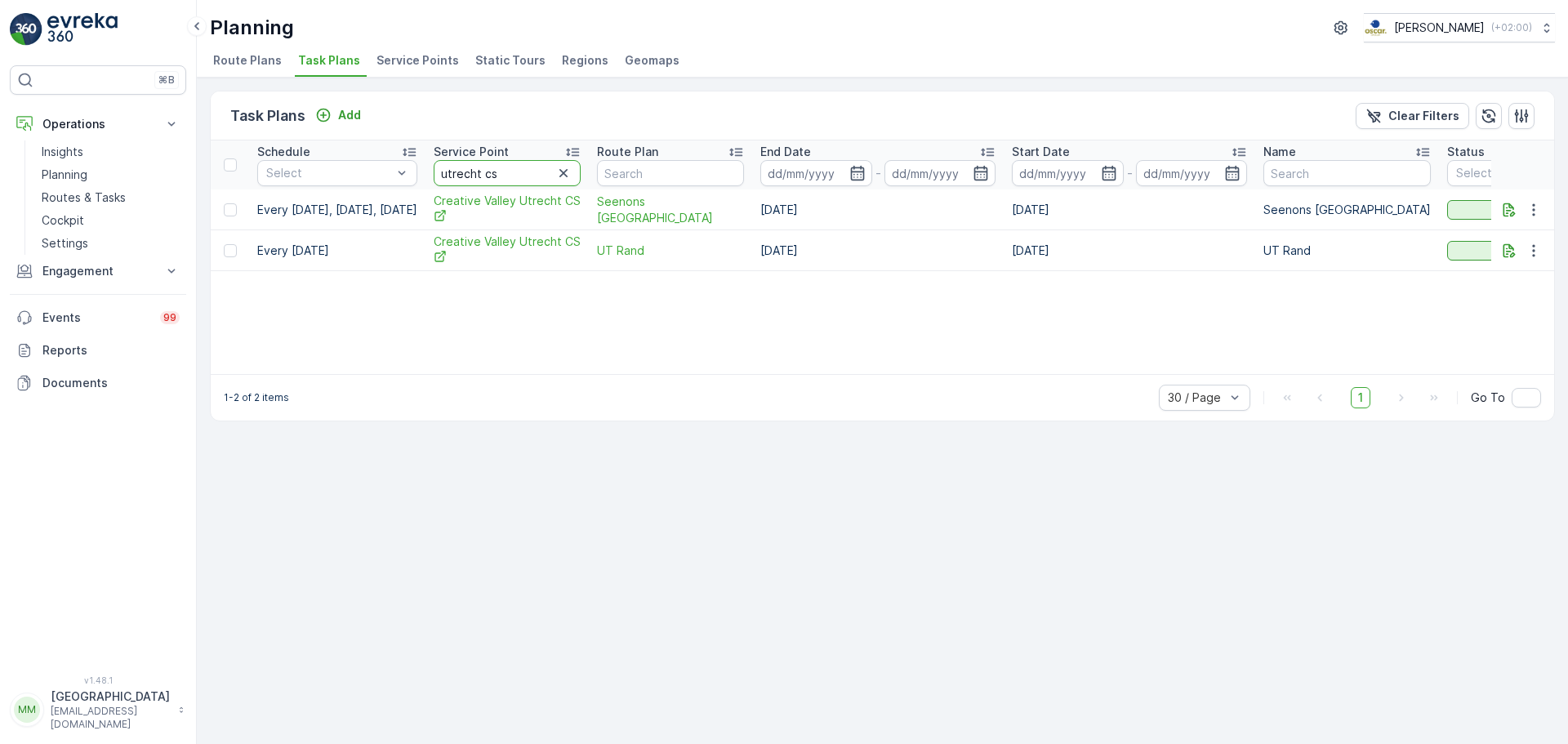
drag, startPoint x: 505, startPoint y: 175, endPoint x: 456, endPoint y: 178, distance: 49.1
click at [456, 178] on th "Service Point utrecht cs" at bounding box center [507, 164] width 164 height 49
type input "stati cs"
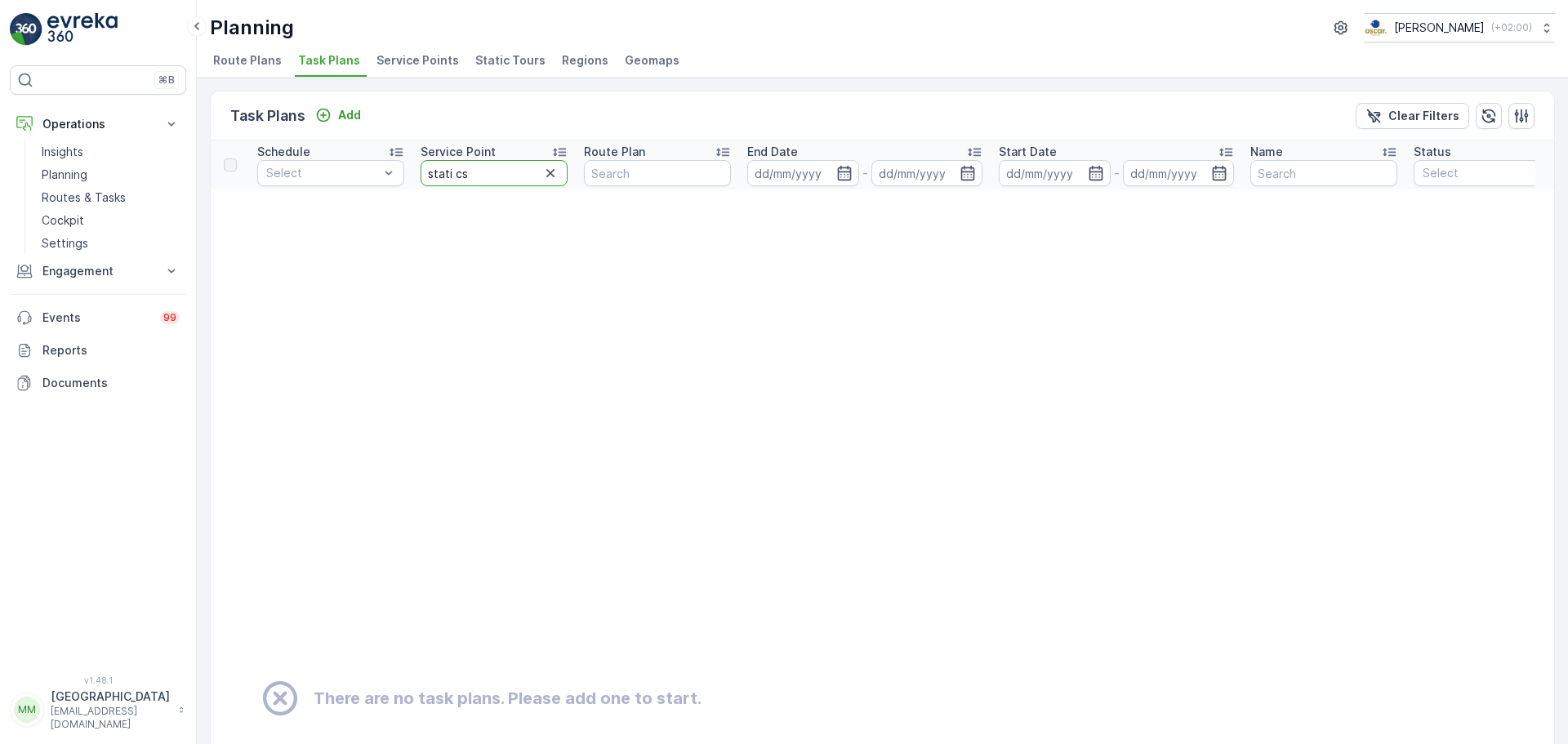
drag, startPoint x: 483, startPoint y: 171, endPoint x: 452, endPoint y: 173, distance: 31.1
click at [452, 173] on input "stati cs" at bounding box center [494, 172] width 147 height 26
type input "statiegeld"
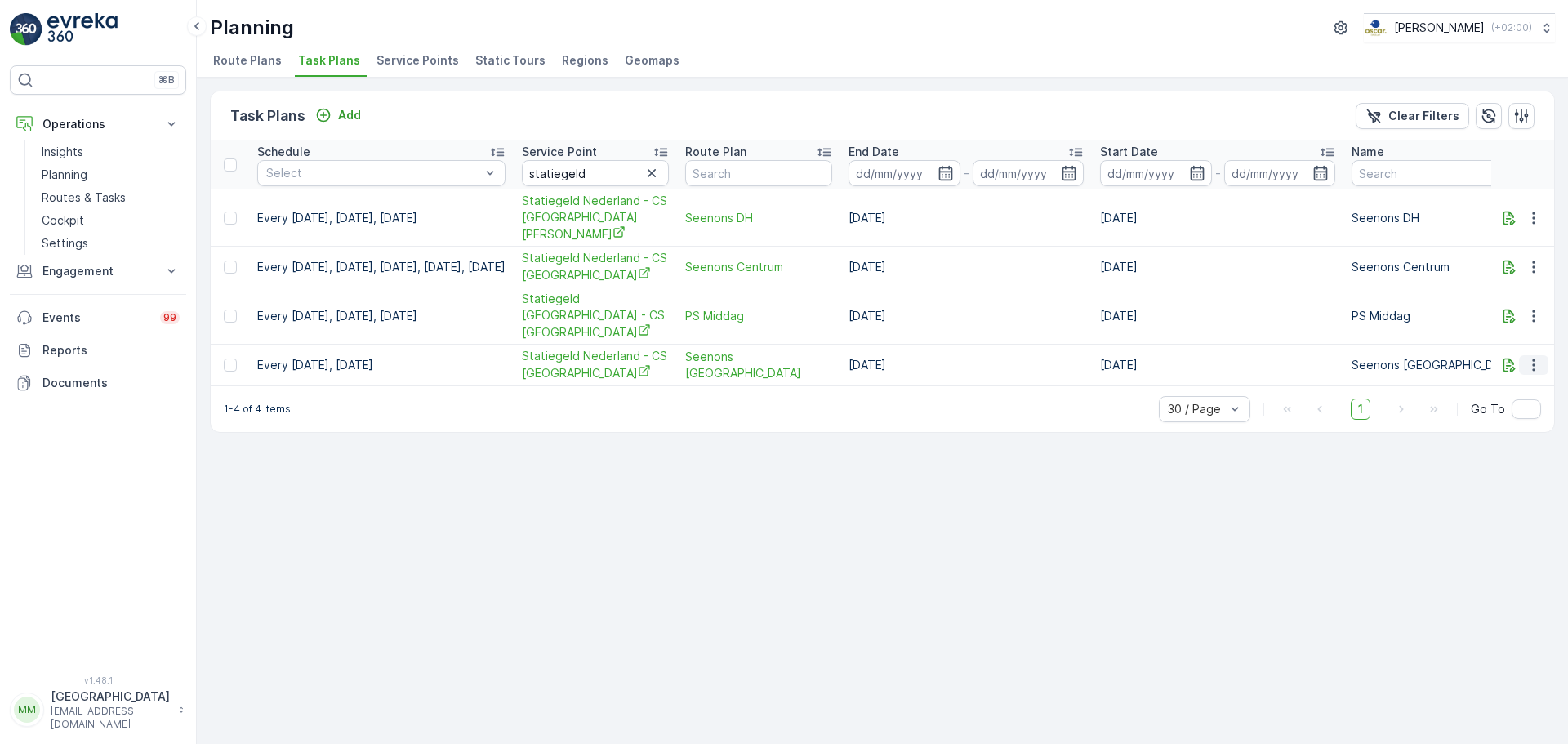
click at [1528, 356] on icon "button" at bounding box center [1533, 364] width 16 height 16
click at [1514, 375] on span "Edit Task Plan" at bounding box center [1504, 380] width 76 height 16
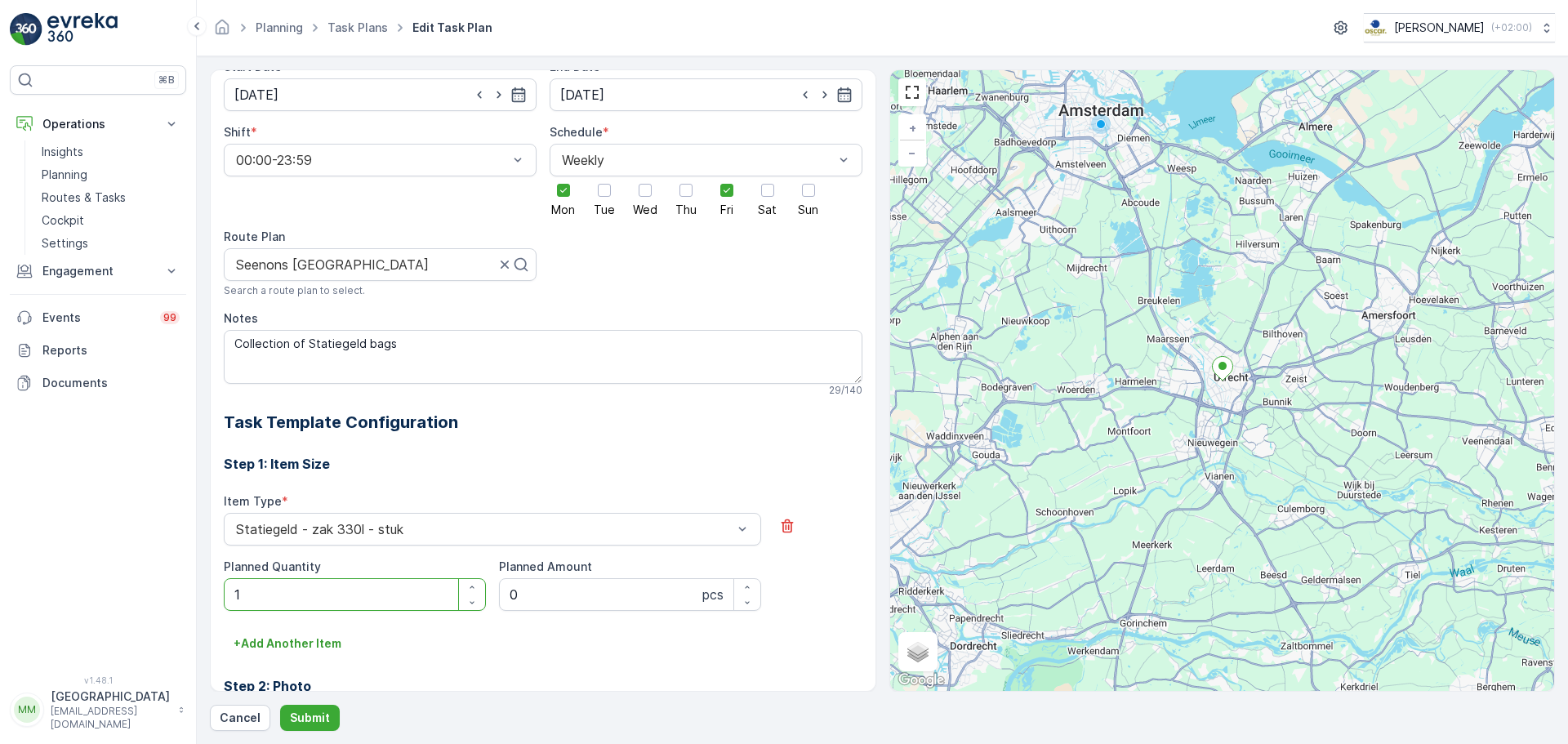
scroll to position [194, 0]
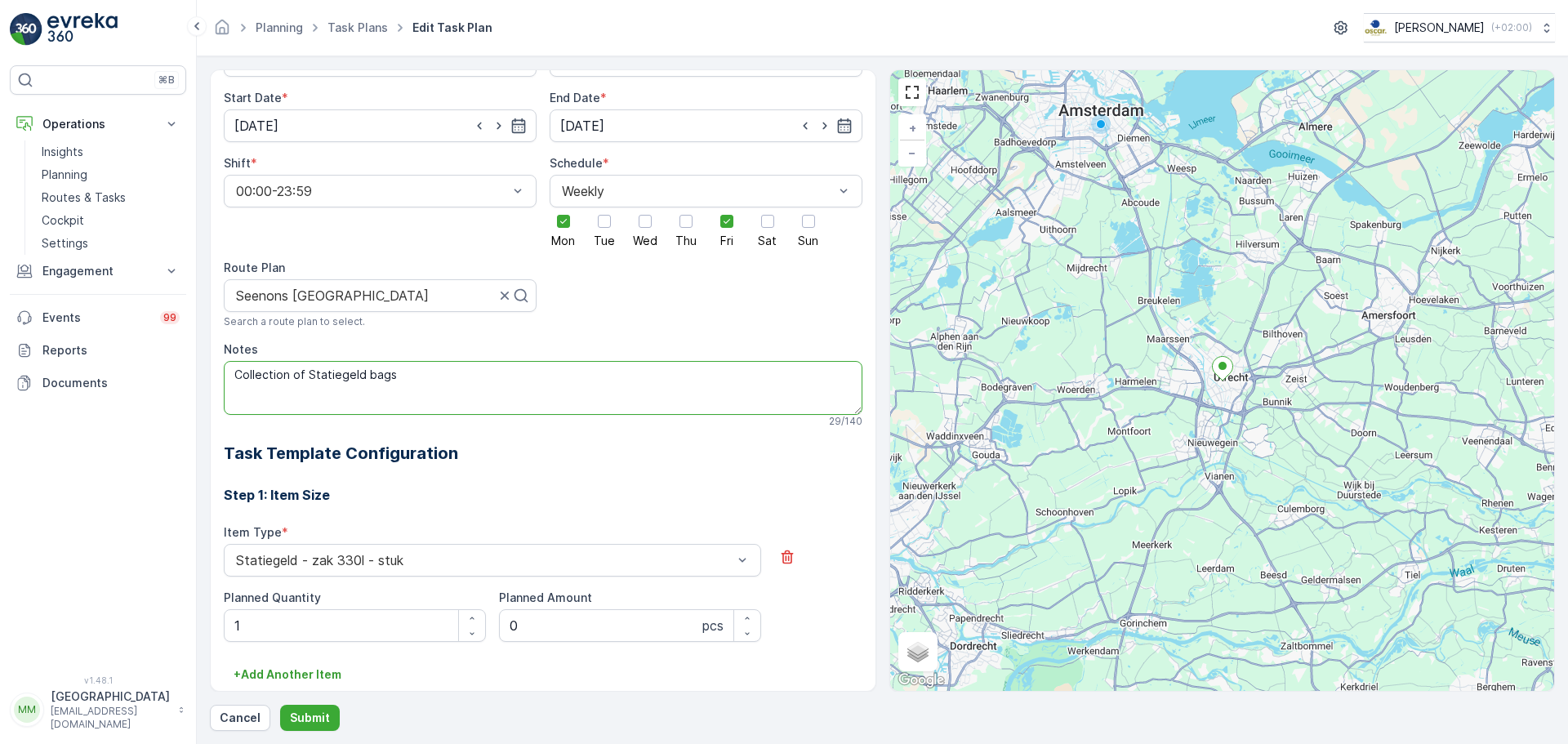
click at [441, 380] on textarea "Collection of Statiegeld bags" at bounding box center [543, 388] width 639 height 54
type textarea "Collection of Statiegeld bags. graag voor 16:00"
click at [318, 709] on p "Submit" at bounding box center [310, 717] width 40 height 16
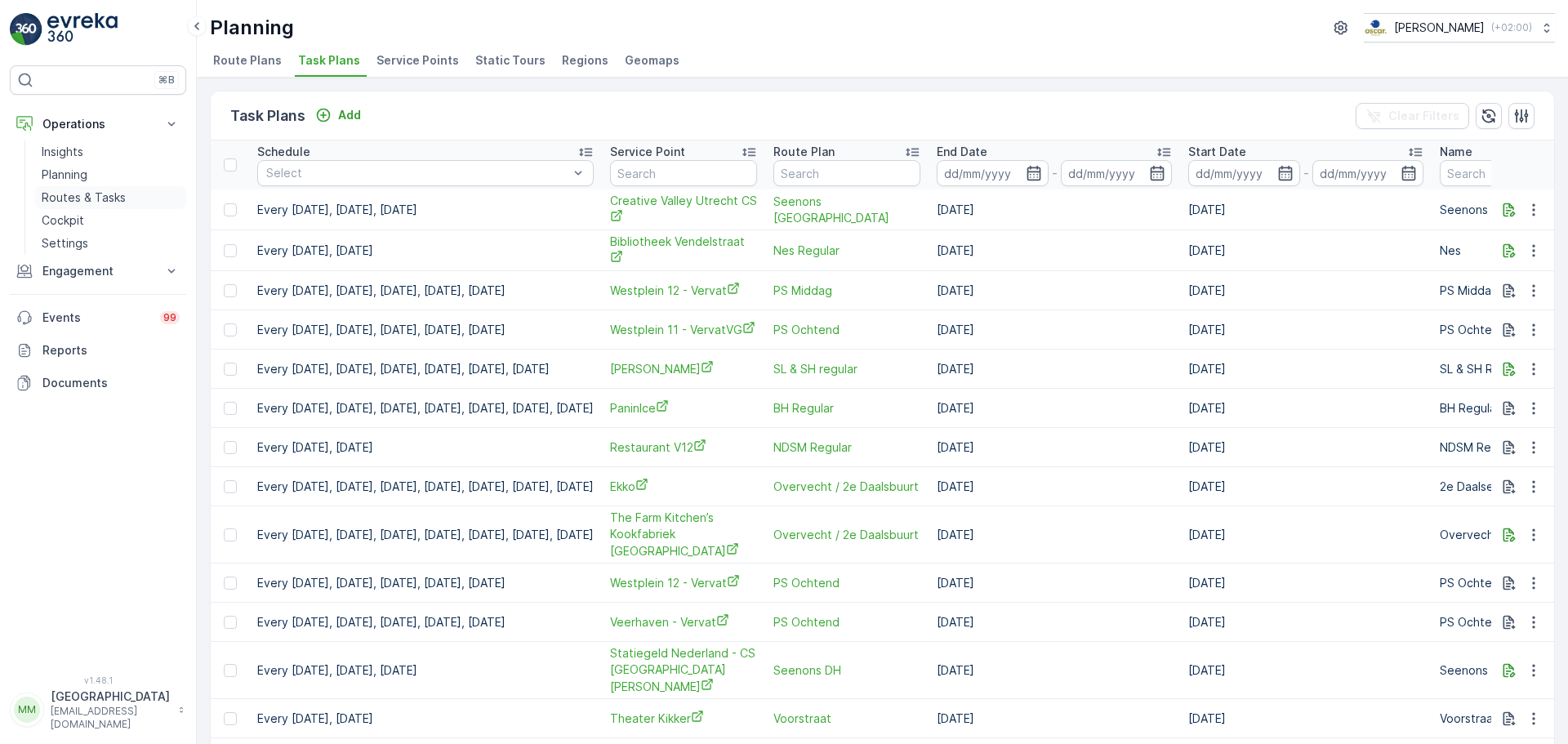
click at [95, 195] on p "Routes & Tasks" at bounding box center [84, 197] width 84 height 16
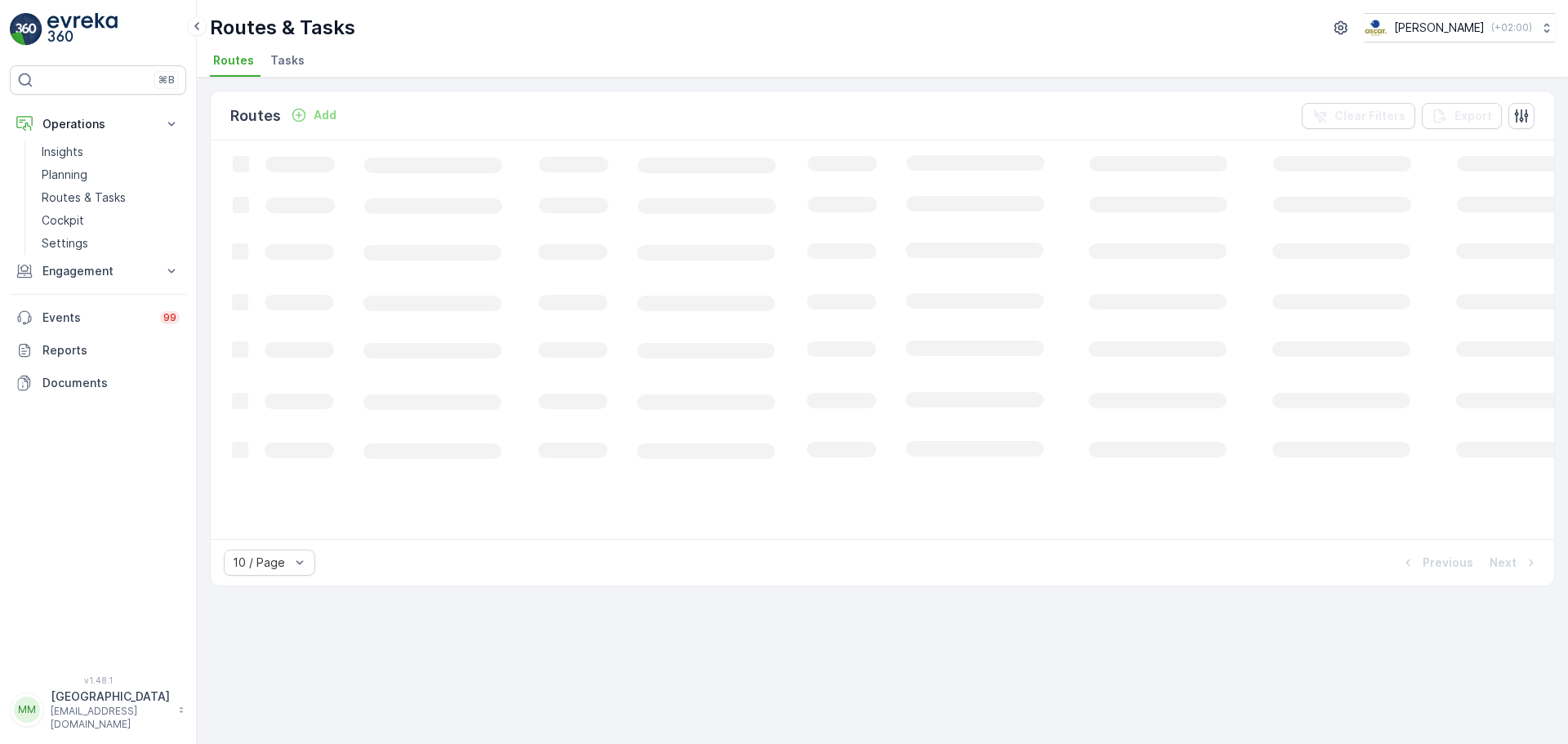
click at [279, 56] on span "Tasks" at bounding box center [287, 60] width 35 height 16
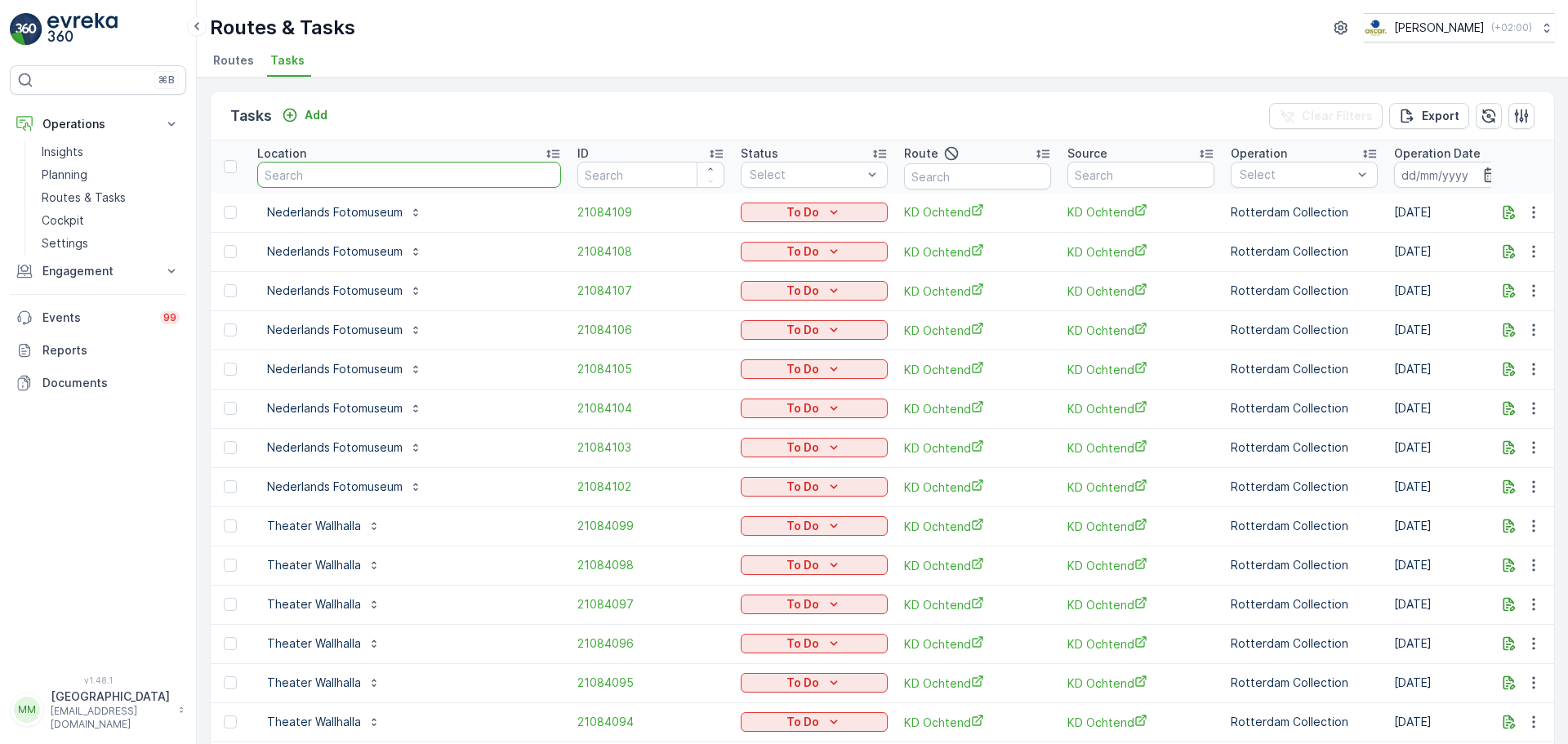
click at [371, 171] on input "text" at bounding box center [409, 174] width 304 height 26
type input "graaf"
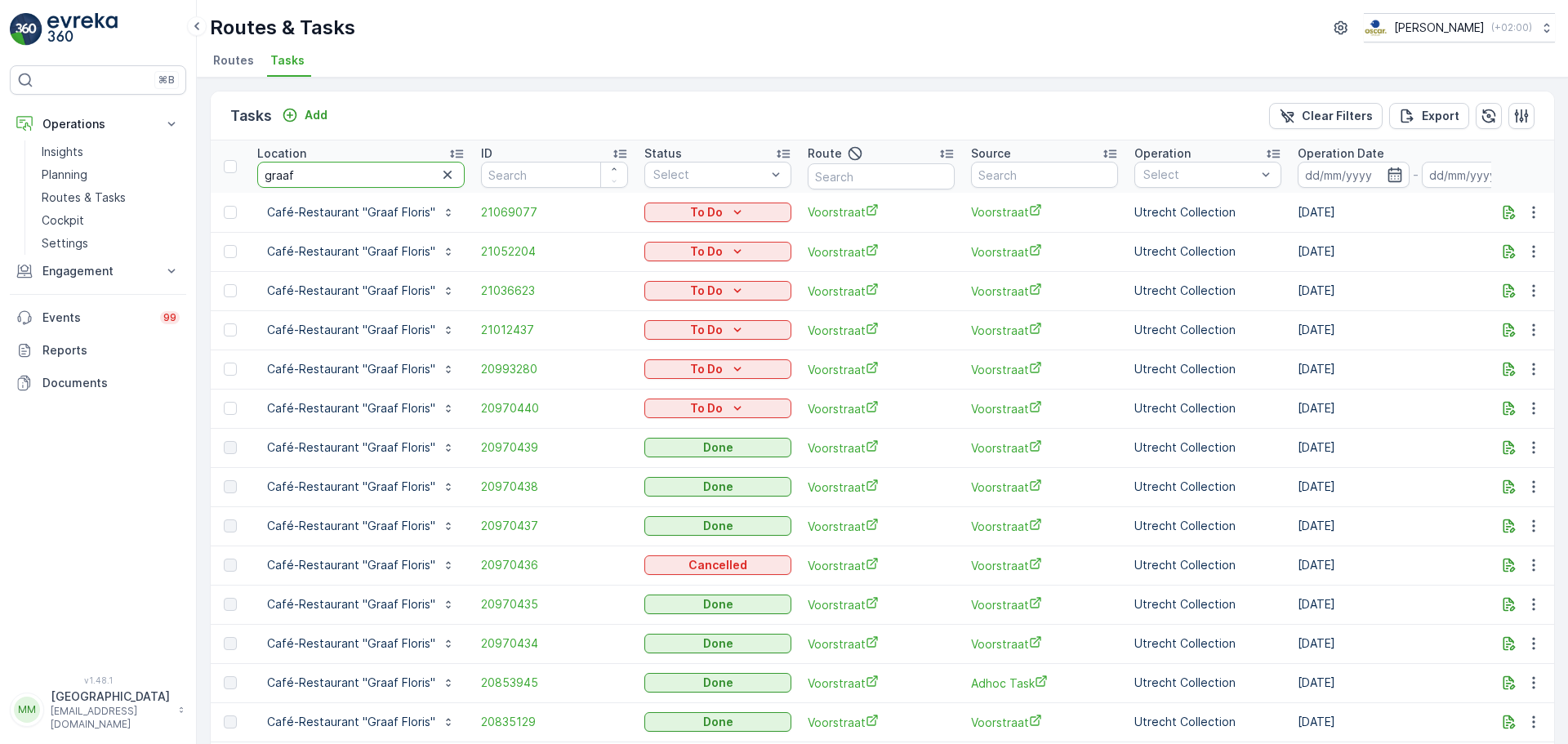
drag, startPoint x: 325, startPoint y: 174, endPoint x: 245, endPoint y: 180, distance: 80.2
click at [239, 182] on tr "Location graaf ID Status Select Route Source Operation Select Operation Date - …" at bounding box center [1500, 166] width 2580 height 52
type input "rino"
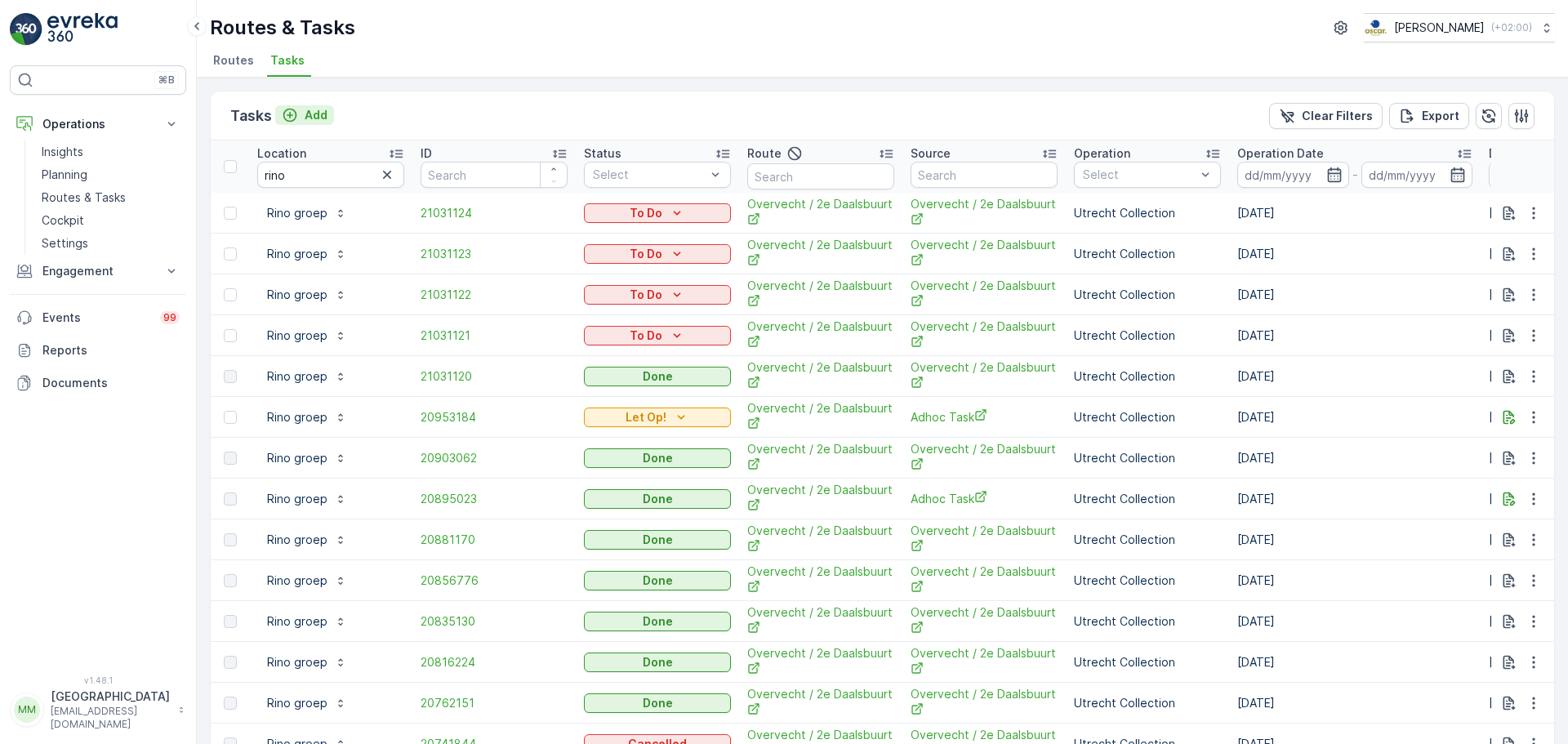
click at [296, 107] on icon "Add" at bounding box center [290, 115] width 16 height 16
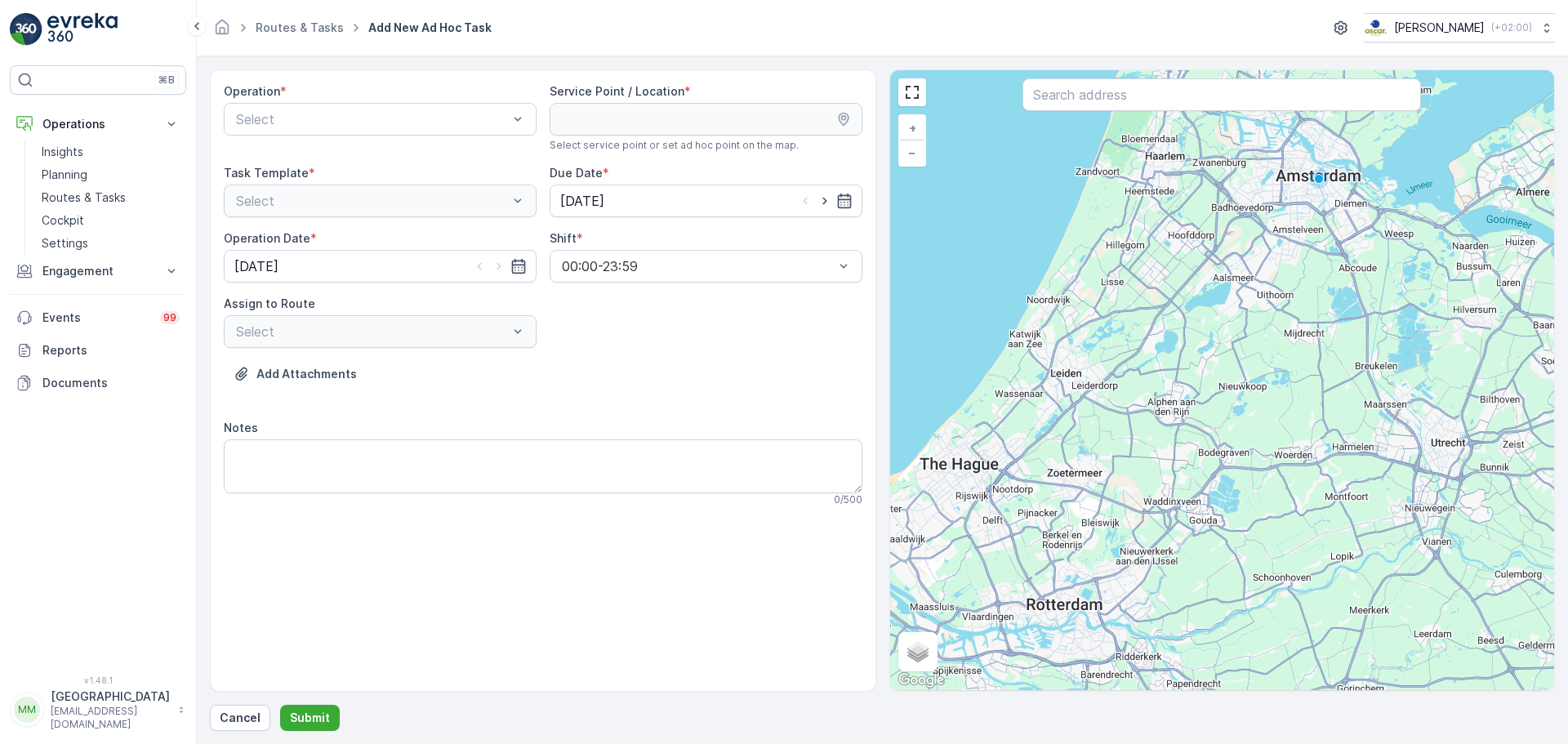
click at [327, 135] on div "Operation * Select" at bounding box center [381, 117] width 313 height 68
click at [314, 120] on div at bounding box center [372, 119] width 275 height 15
click at [284, 238] on span "Utrecht Collection" at bounding box center [290, 242] width 112 height 15
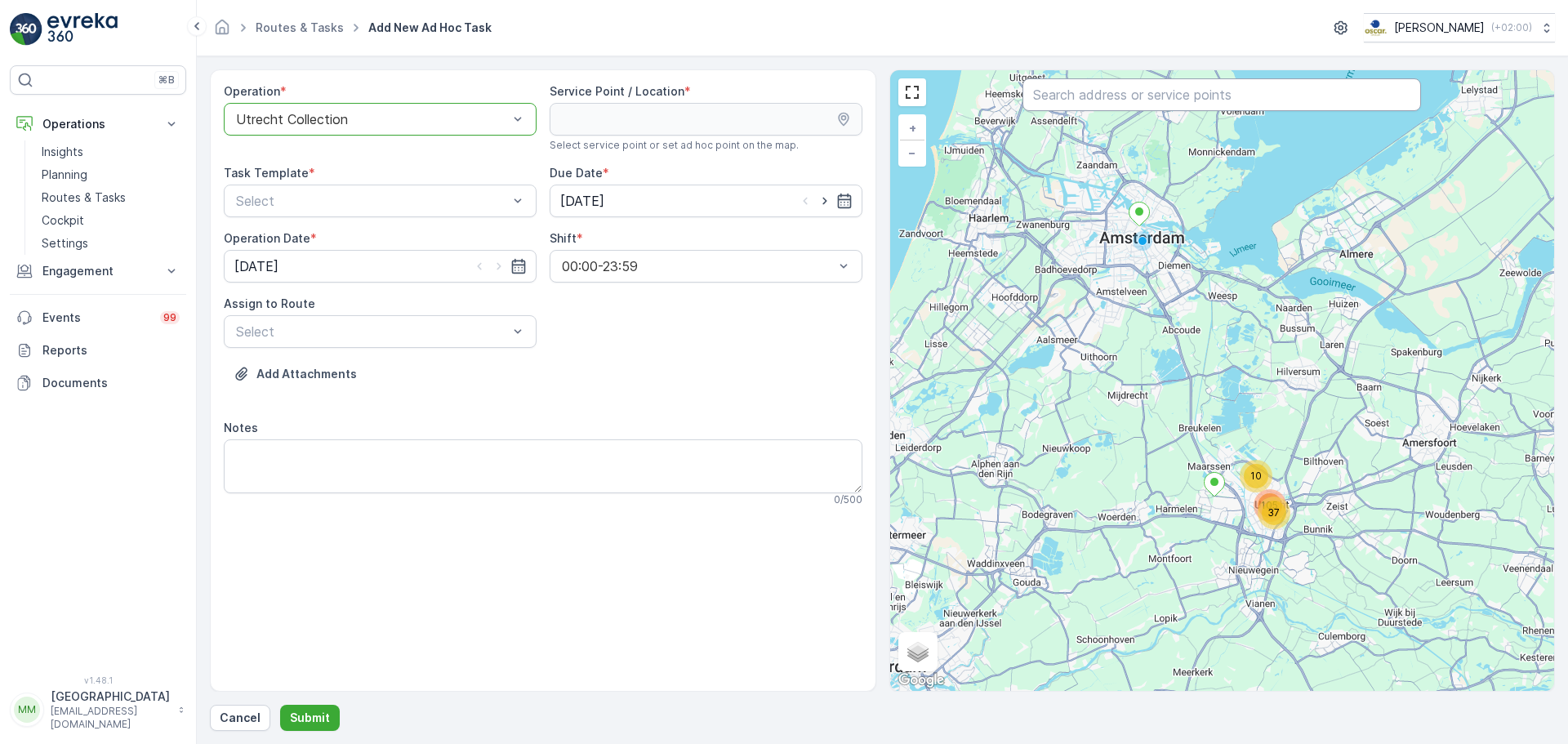
click at [1180, 92] on input "text" at bounding box center [1222, 94] width 398 height 33
type input "rino"
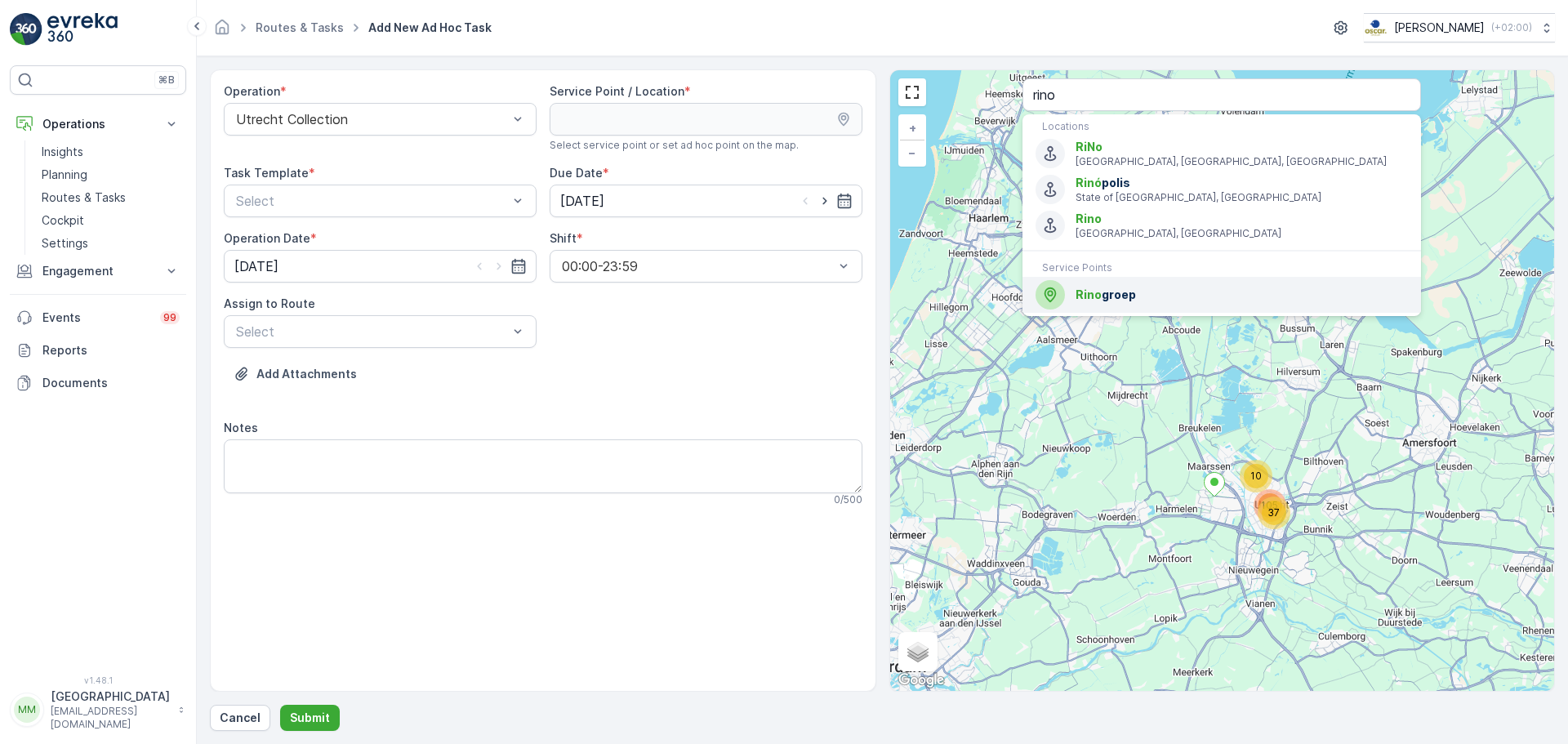
drag, startPoint x: 1140, startPoint y: 291, endPoint x: 1094, endPoint y: 299, distance: 46.7
click at [1138, 292] on span "Rino groep" at bounding box center [1242, 294] width 333 height 16
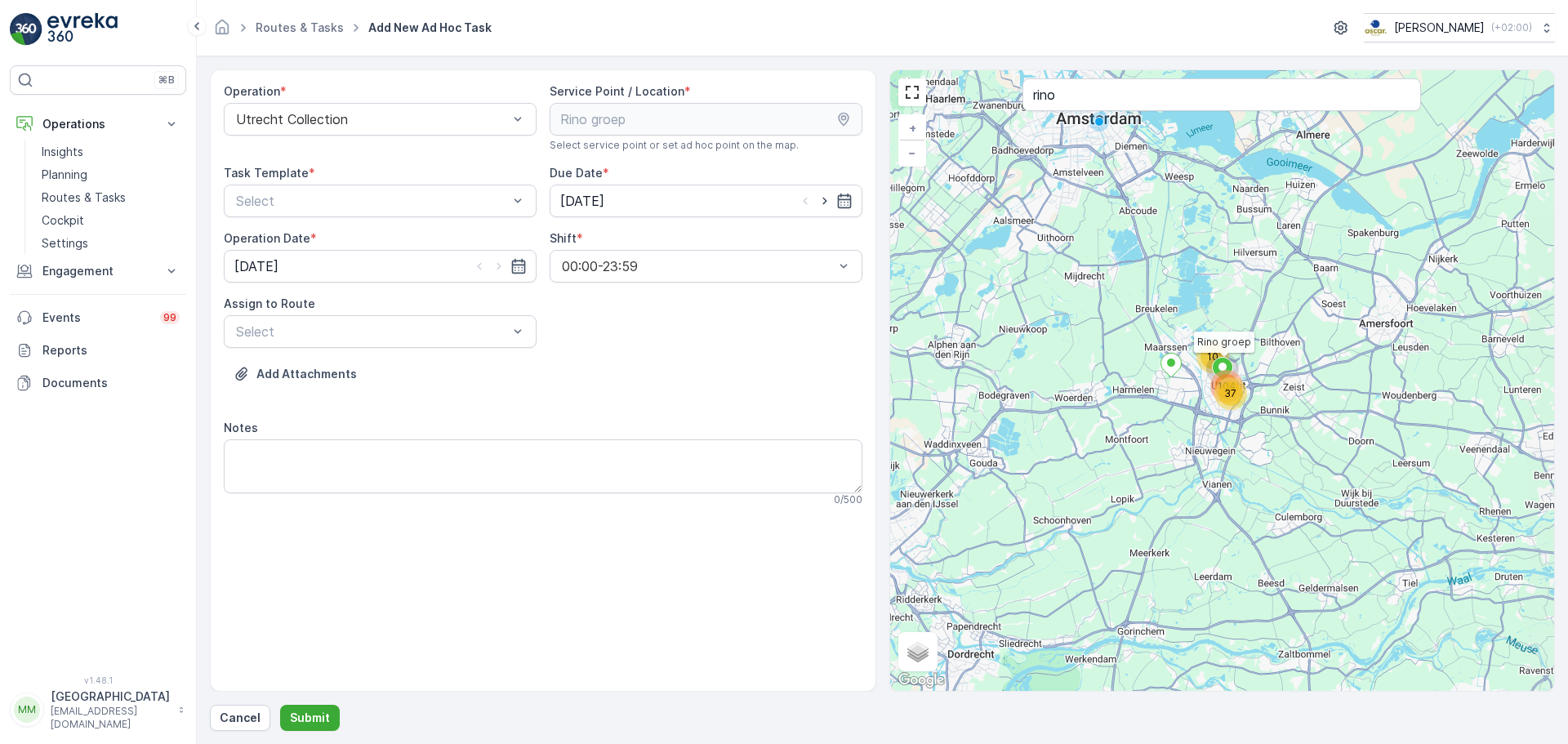
click at [428, 220] on div "Operation * Utrecht Collection Service Point / Location * Select service point …" at bounding box center [543, 301] width 639 height 436
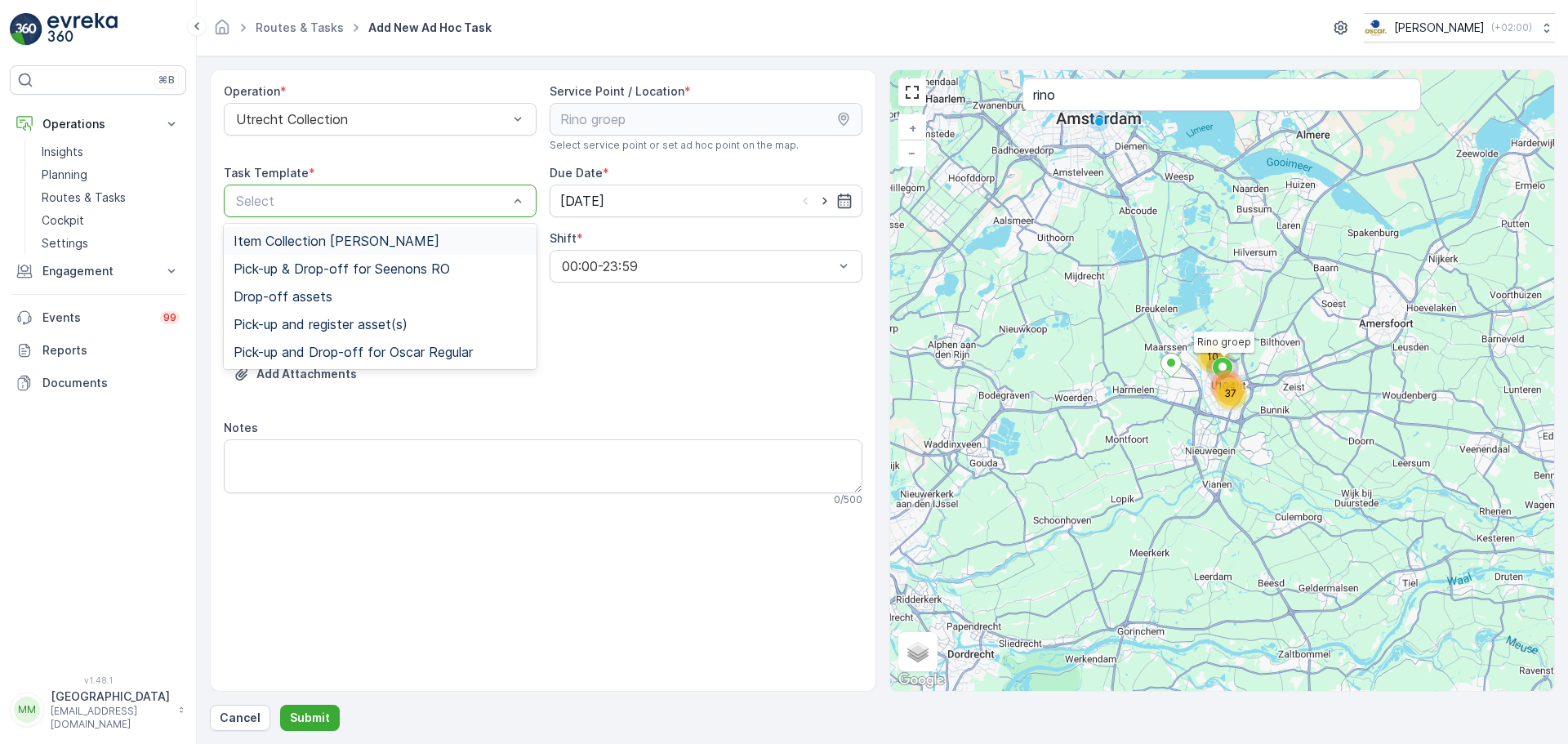
click at [415, 204] on div at bounding box center [372, 201] width 275 height 15
click at [369, 228] on div "Item Collection [PERSON_NAME]" at bounding box center [381, 240] width 313 height 28
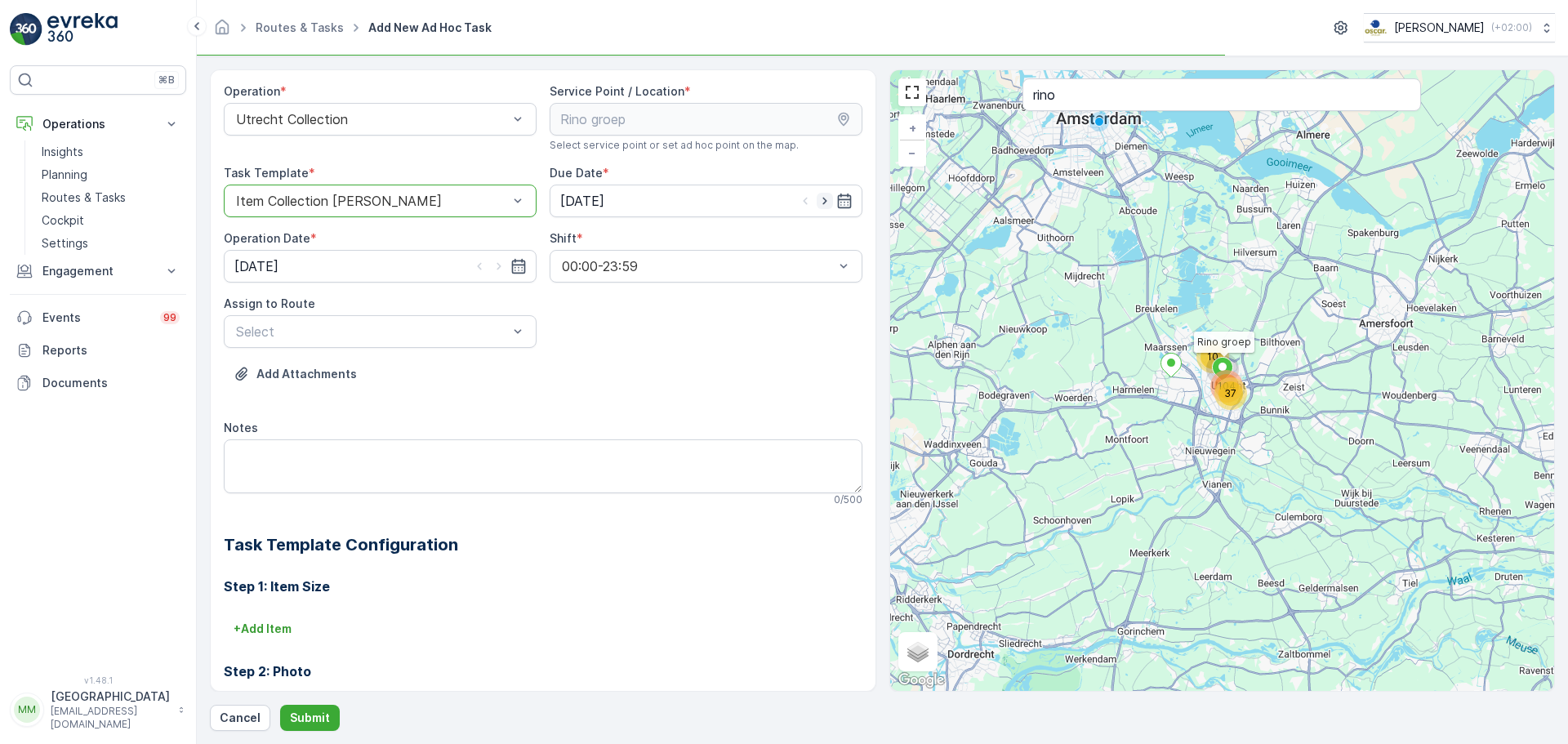
click at [823, 196] on icon "button" at bounding box center [824, 201] width 16 height 16
click at [822, 196] on icon "button" at bounding box center [824, 201] width 16 height 16
type input "[DATE]"
click at [501, 265] on icon "button" at bounding box center [499, 266] width 16 height 16
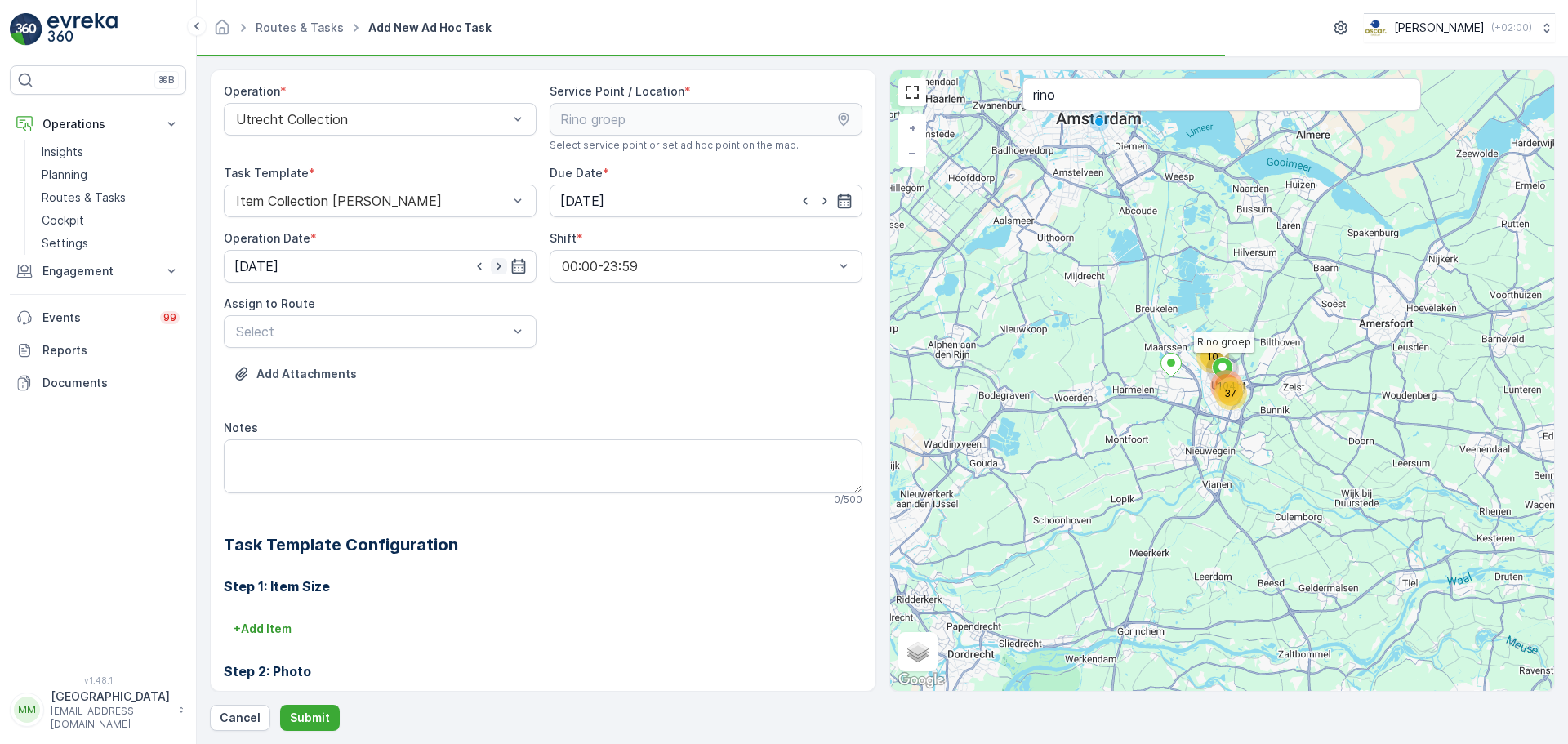
type input "[DATE]"
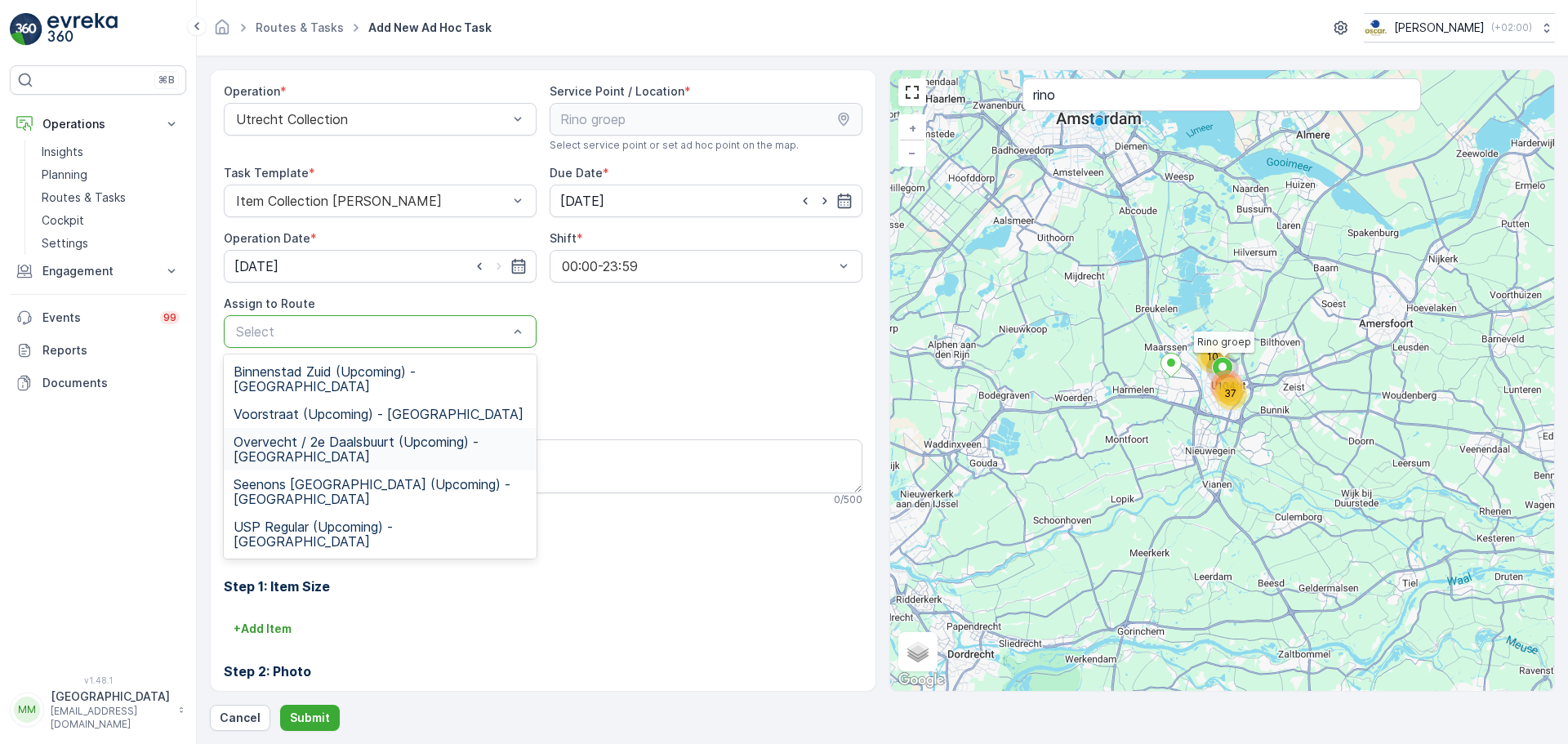
click at [356, 435] on span "Overvecht / 2e Daalsbuurt (Upcoming) - Utrecht" at bounding box center [381, 449] width 293 height 29
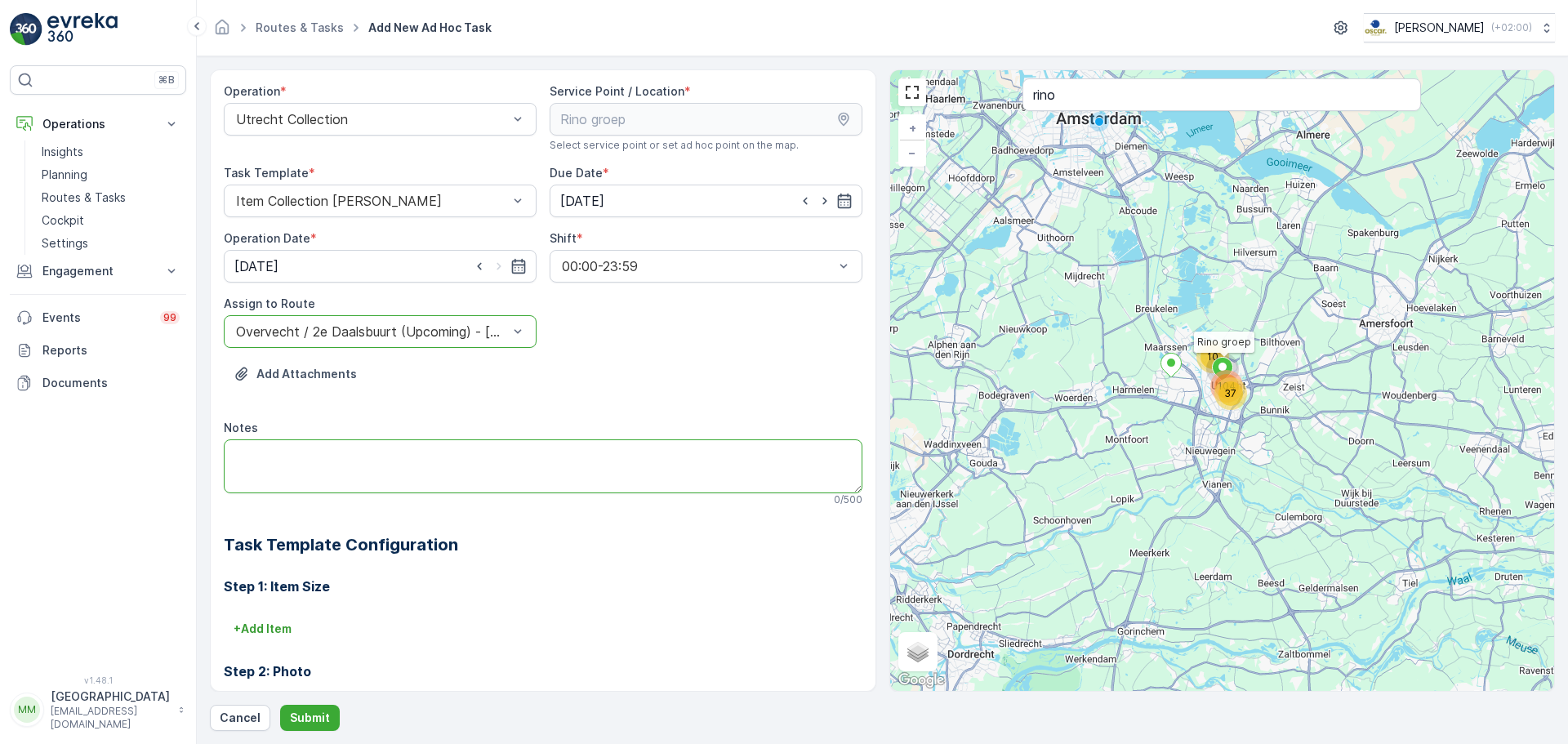
click at [338, 452] on textarea "Notes" at bounding box center [543, 466] width 639 height 54
type textarea "graag grofvuil meenemen"
click at [245, 627] on p "+ Add Item" at bounding box center [262, 628] width 58 height 16
click at [268, 644] on div at bounding box center [485, 652] width 500 height 15
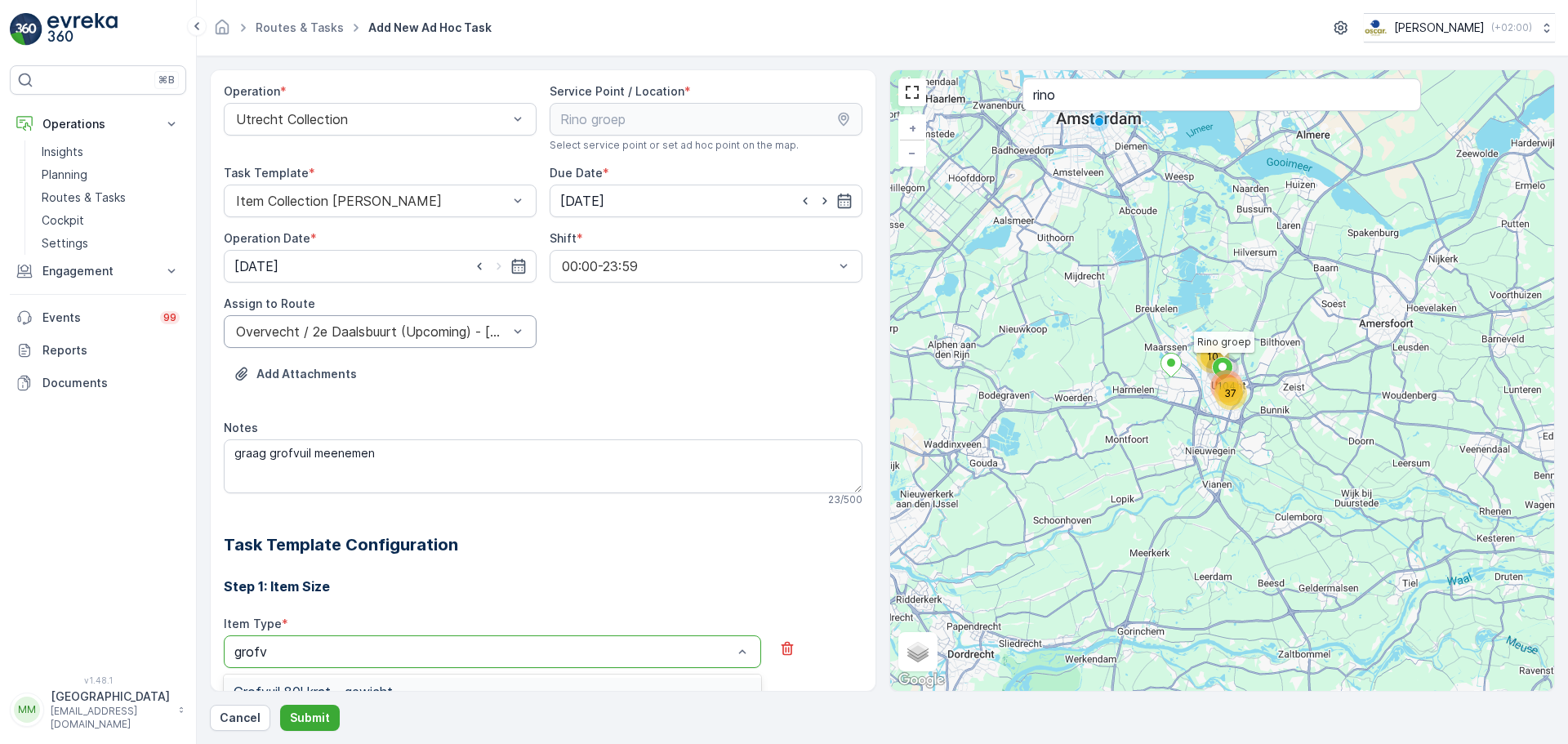
type input "grofvu"
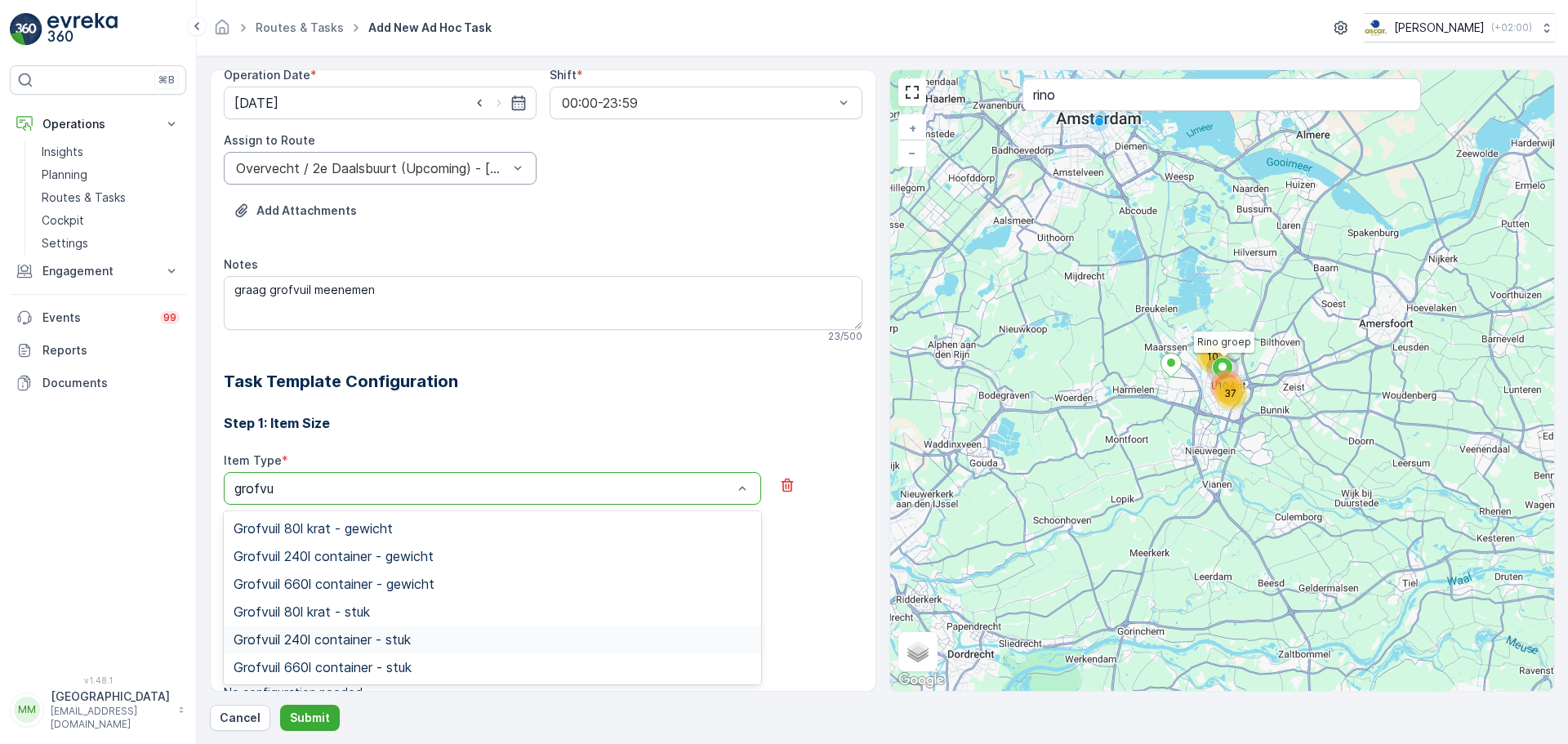
click at [395, 628] on div "Grofvuil 240l container - stuk" at bounding box center [493, 638] width 537 height 28
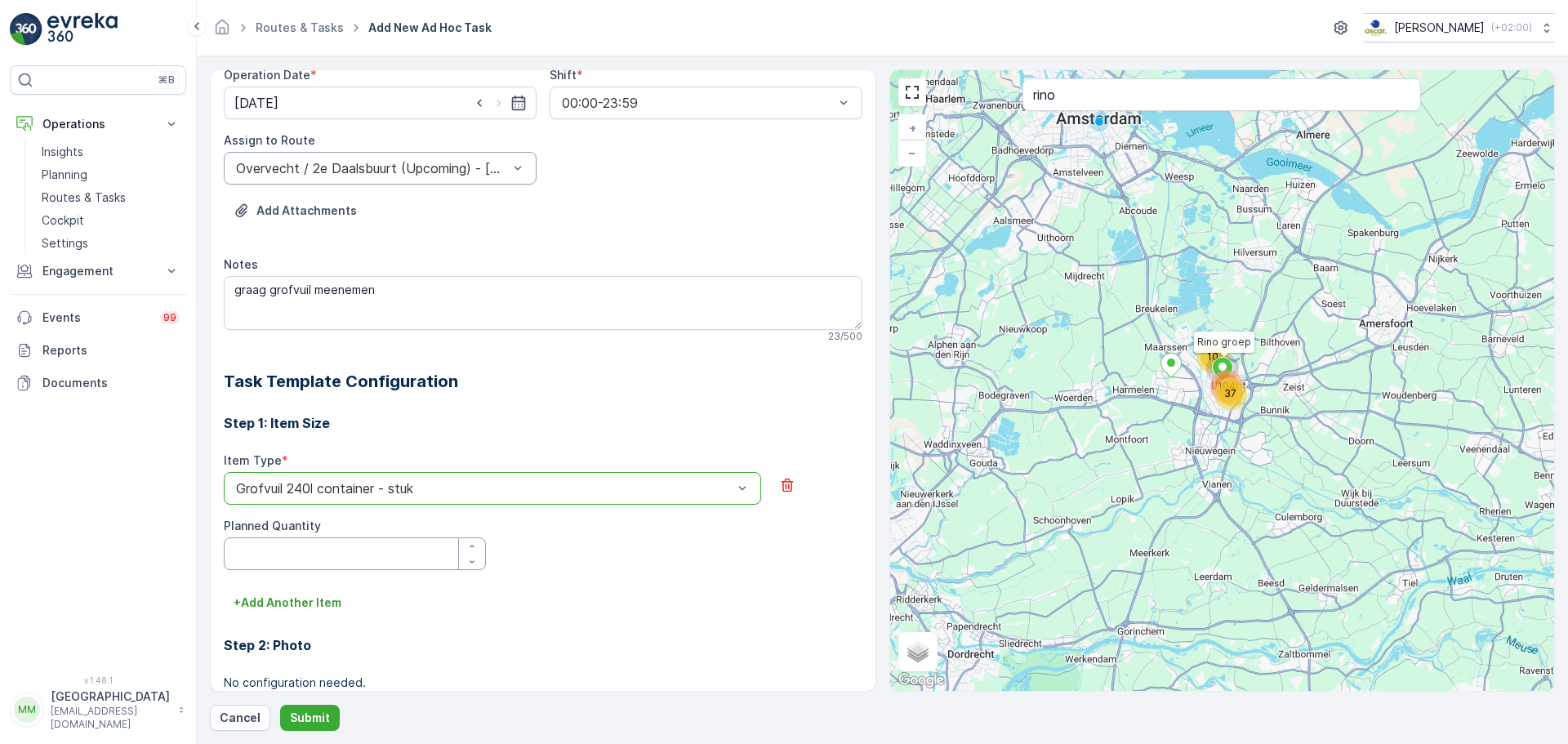
click at [361, 548] on Quantity "Planned Quantity" at bounding box center [355, 553] width 262 height 33
type Quantity "1"
click at [313, 723] on p "Submit" at bounding box center [310, 717] width 40 height 16
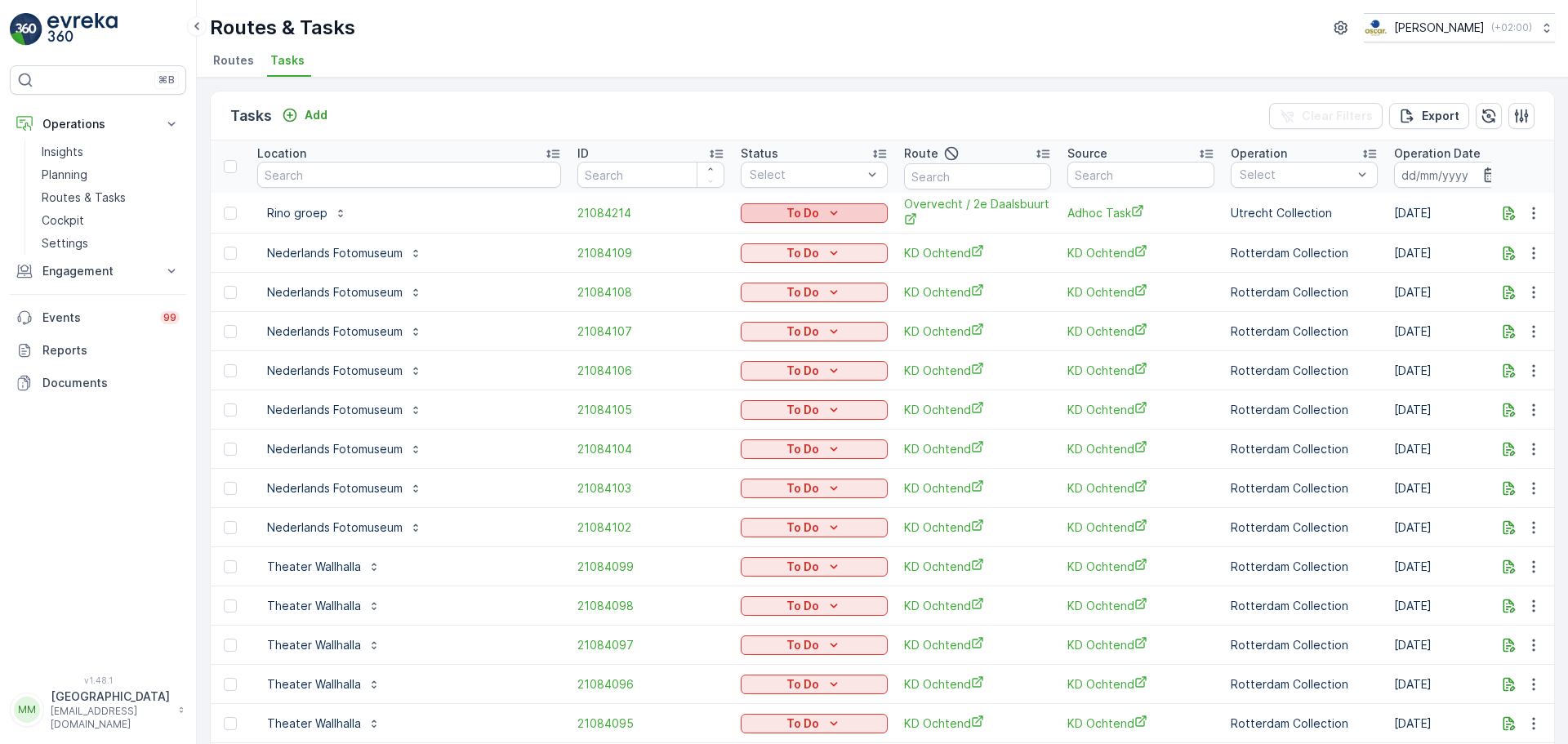
click at [784, 213] on div "To Do" at bounding box center [814, 213] width 134 height 16
click at [715, 276] on span "Let Op!" at bounding box center [704, 283] width 41 height 16
click at [347, 172] on input "text" at bounding box center [409, 174] width 304 height 26
type input "keuken"
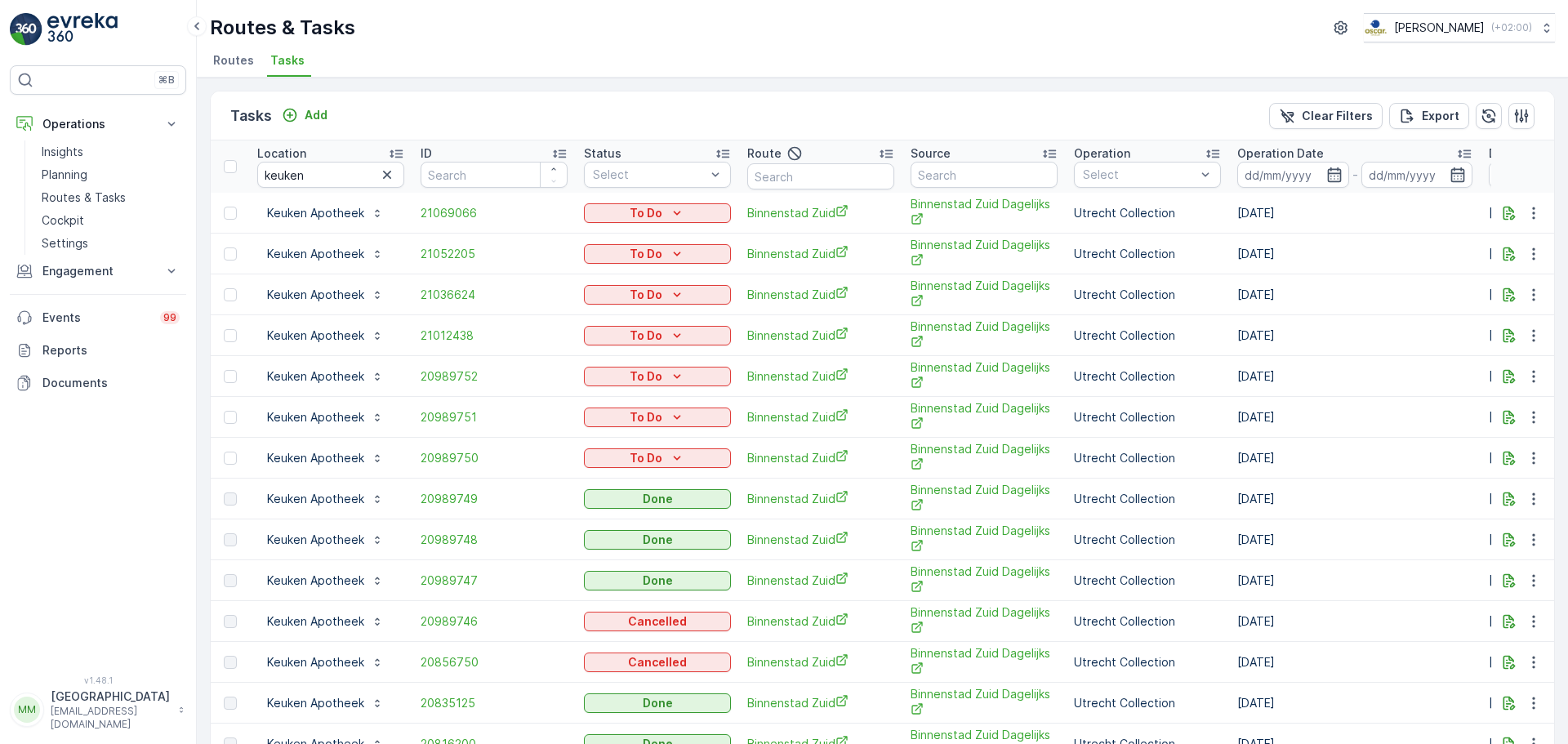
drag, startPoint x: 1319, startPoint y: 664, endPoint x: 1174, endPoint y: 646, distance: 146.1
click at [1223, 655] on tr "Keuken Apotheek 20856750 Cancelled Binnenstad Zuid Binnenstad Zuid Dagelijks Ut…" at bounding box center [1470, 662] width 2520 height 41
drag, startPoint x: 324, startPoint y: 180, endPoint x: 165, endPoint y: 180, distance: 159.0
click at [165, 180] on div "⌘B Operations Insights Planning Routes & Tasks Cockpit Settings Engagement Insi…" at bounding box center [784, 372] width 1568 height 744
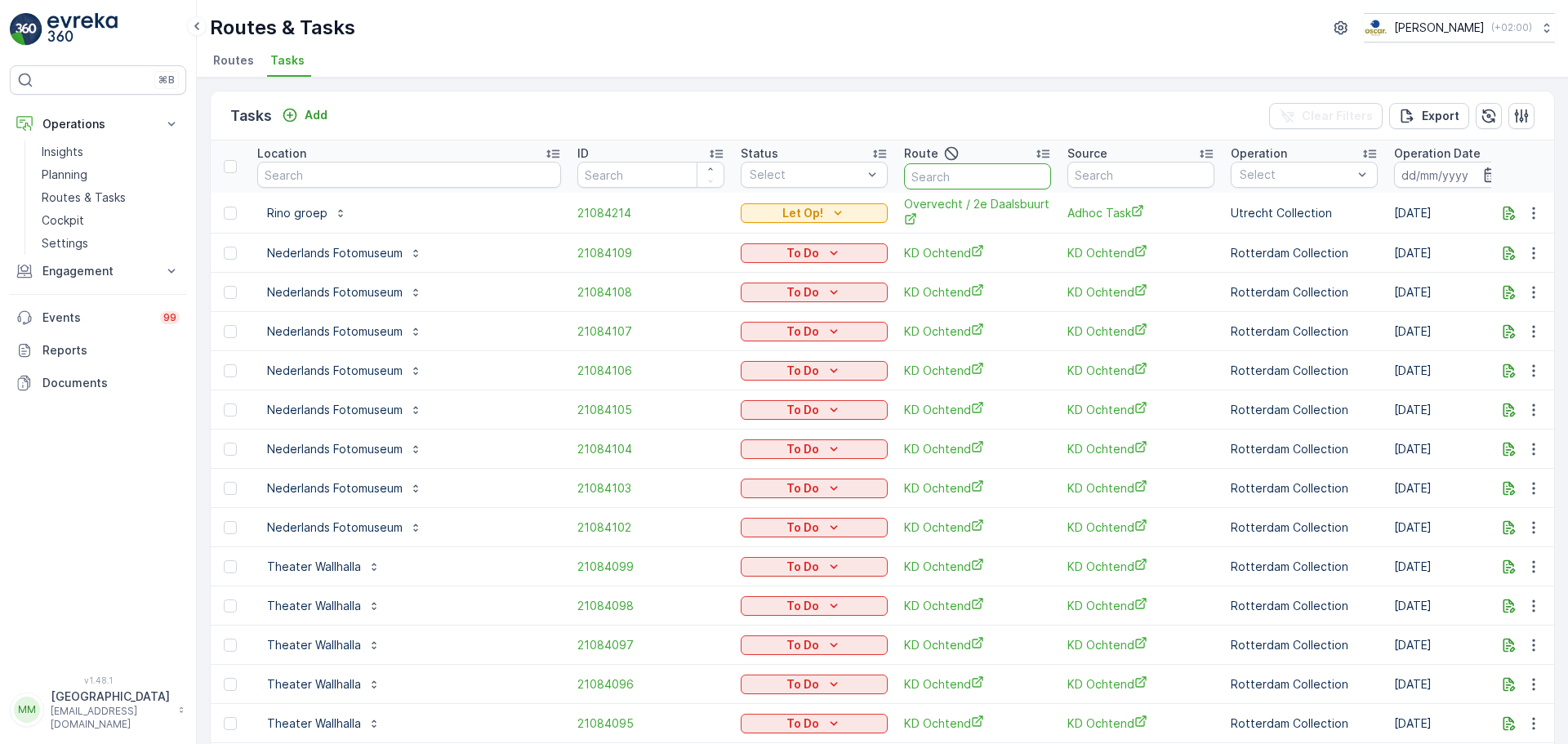
click at [905, 174] on input "text" at bounding box center [977, 176] width 147 height 26
type input "binnenstad"
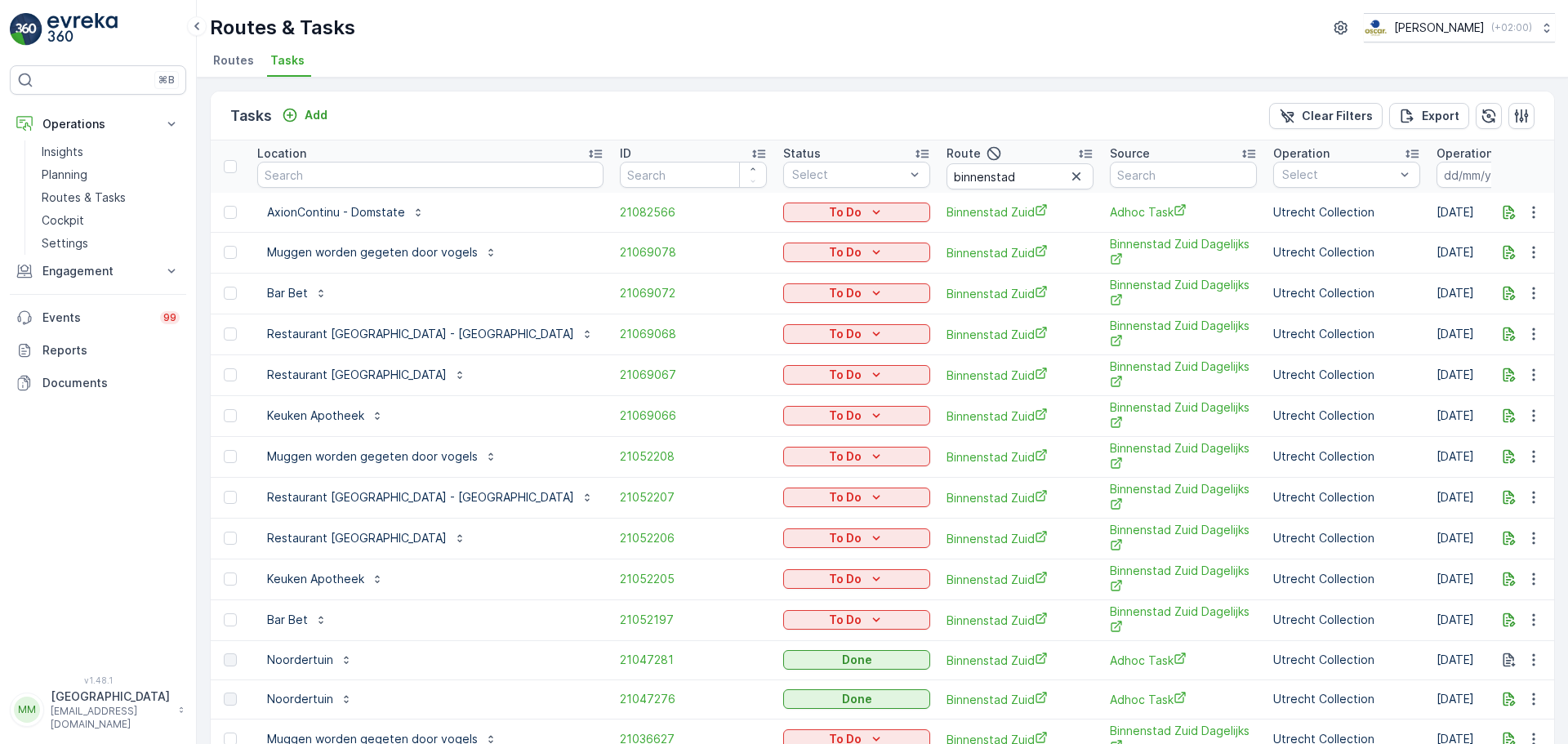
click at [1436, 177] on input at bounding box center [1492, 174] width 112 height 26
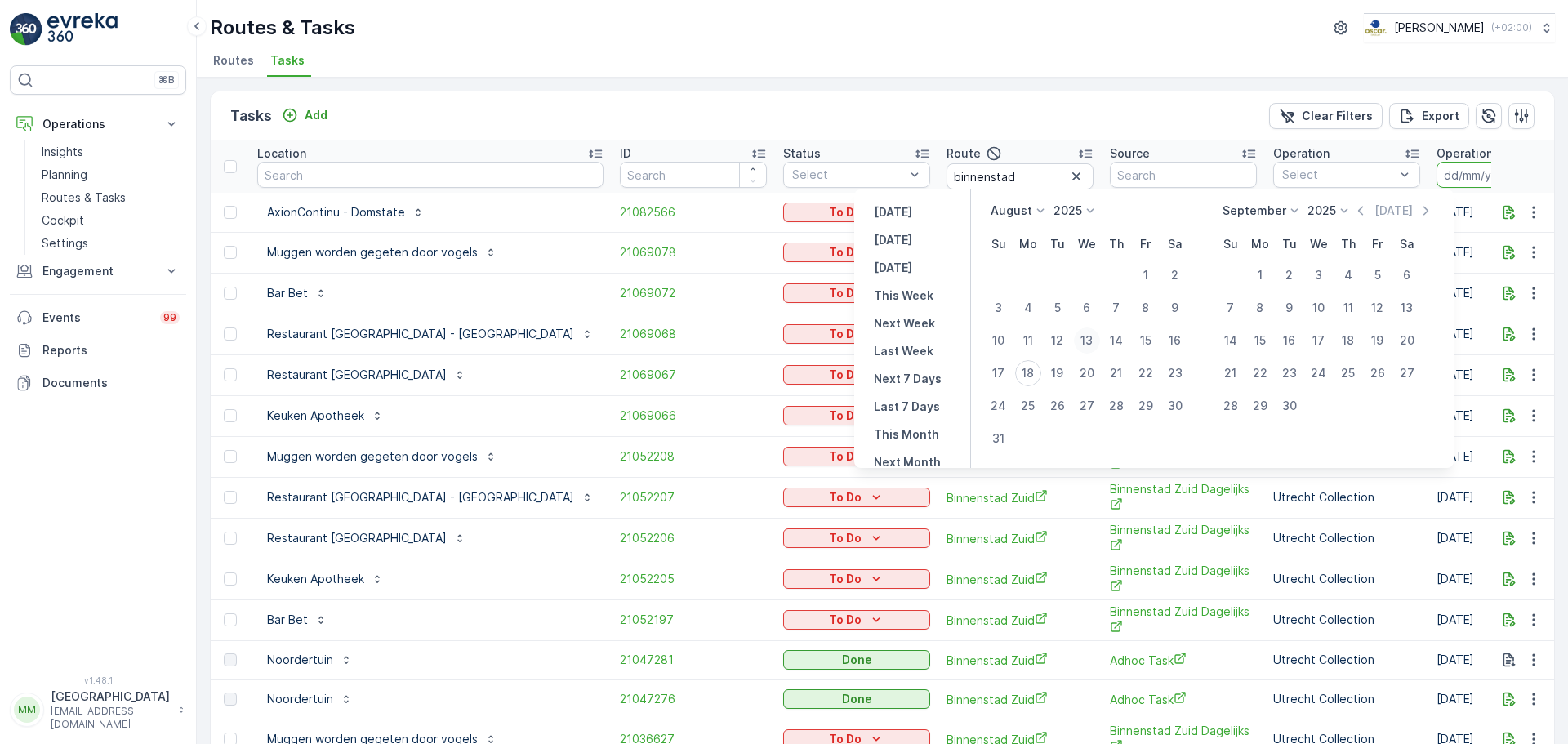
click at [1094, 339] on div "13" at bounding box center [1087, 340] width 26 height 26
type input "13.08.2025"
click at [1093, 337] on div "13" at bounding box center [1087, 340] width 26 height 26
type input "13.08.2025"
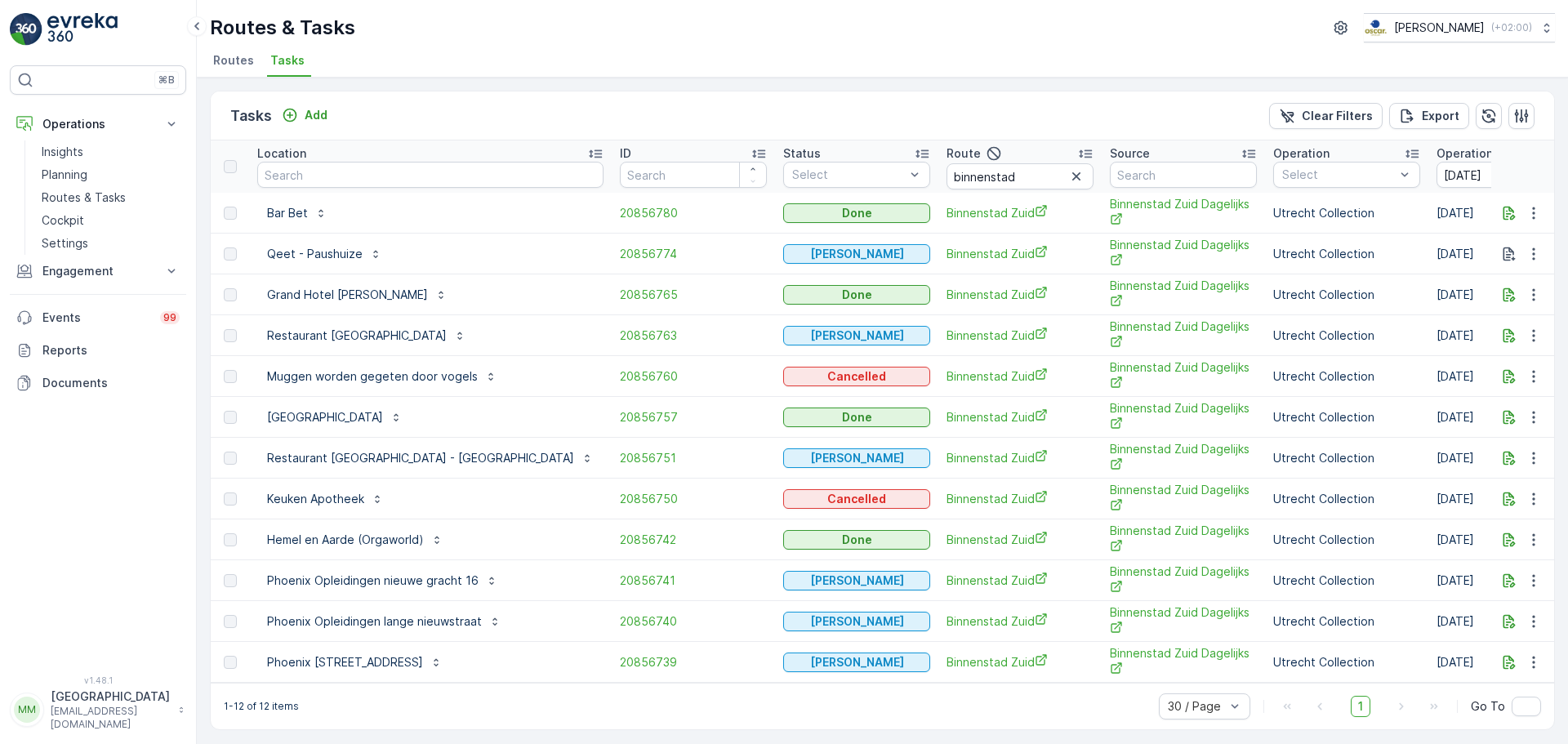
click at [1524, 509] on td at bounding box center [1524, 499] width 64 height 41
click at [1532, 505] on icon "button" at bounding box center [1533, 499] width 3 height 12
drag, startPoint x: 926, startPoint y: 173, endPoint x: 795, endPoint y: 179, distance: 131.1
click at [795, 179] on tr "Location ID Status Select Route binnenstad Source Operation Select Operation Da…" at bounding box center [1570, 166] width 2719 height 52
type input "seenons c"
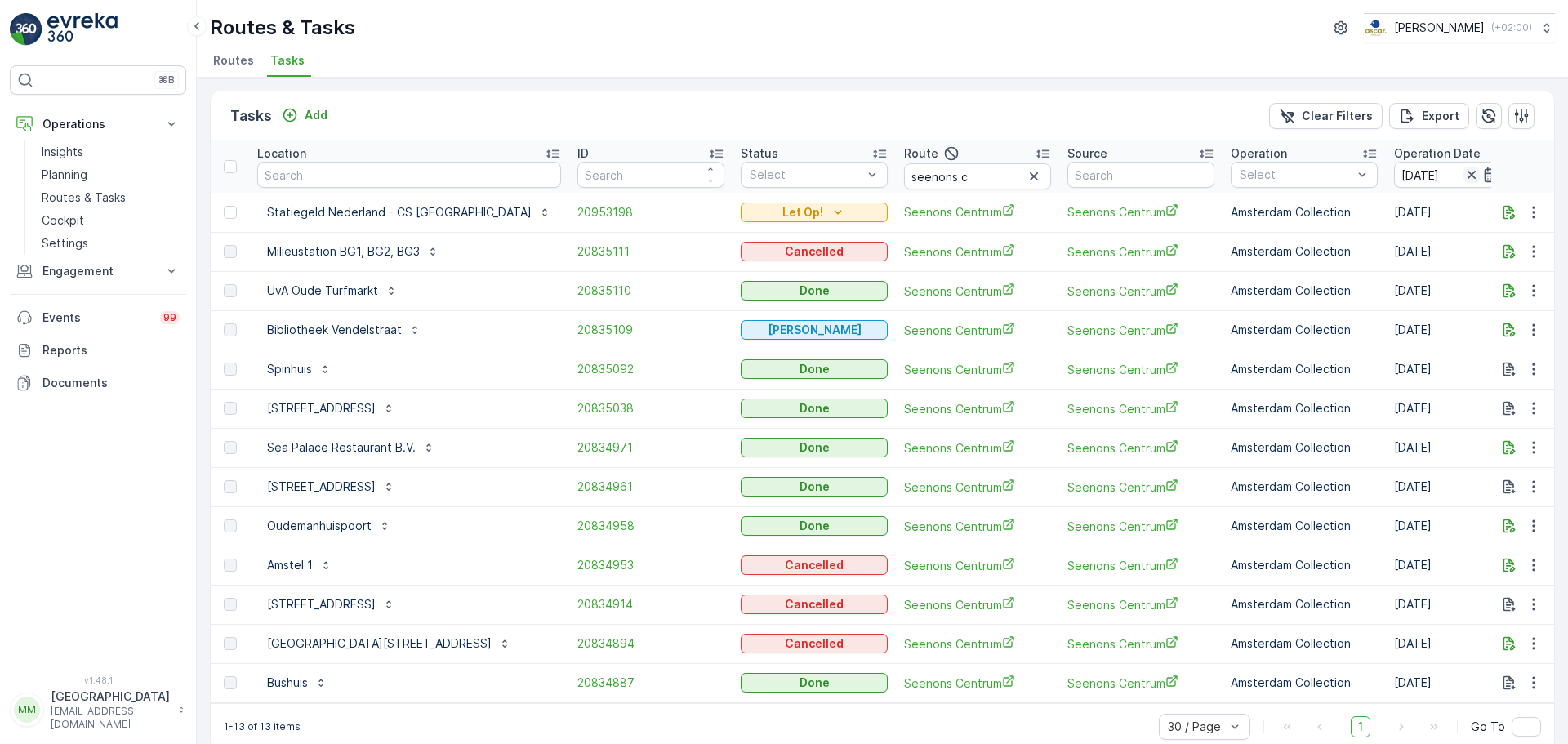
click at [1464, 171] on icon "button" at bounding box center [1472, 174] width 16 height 16
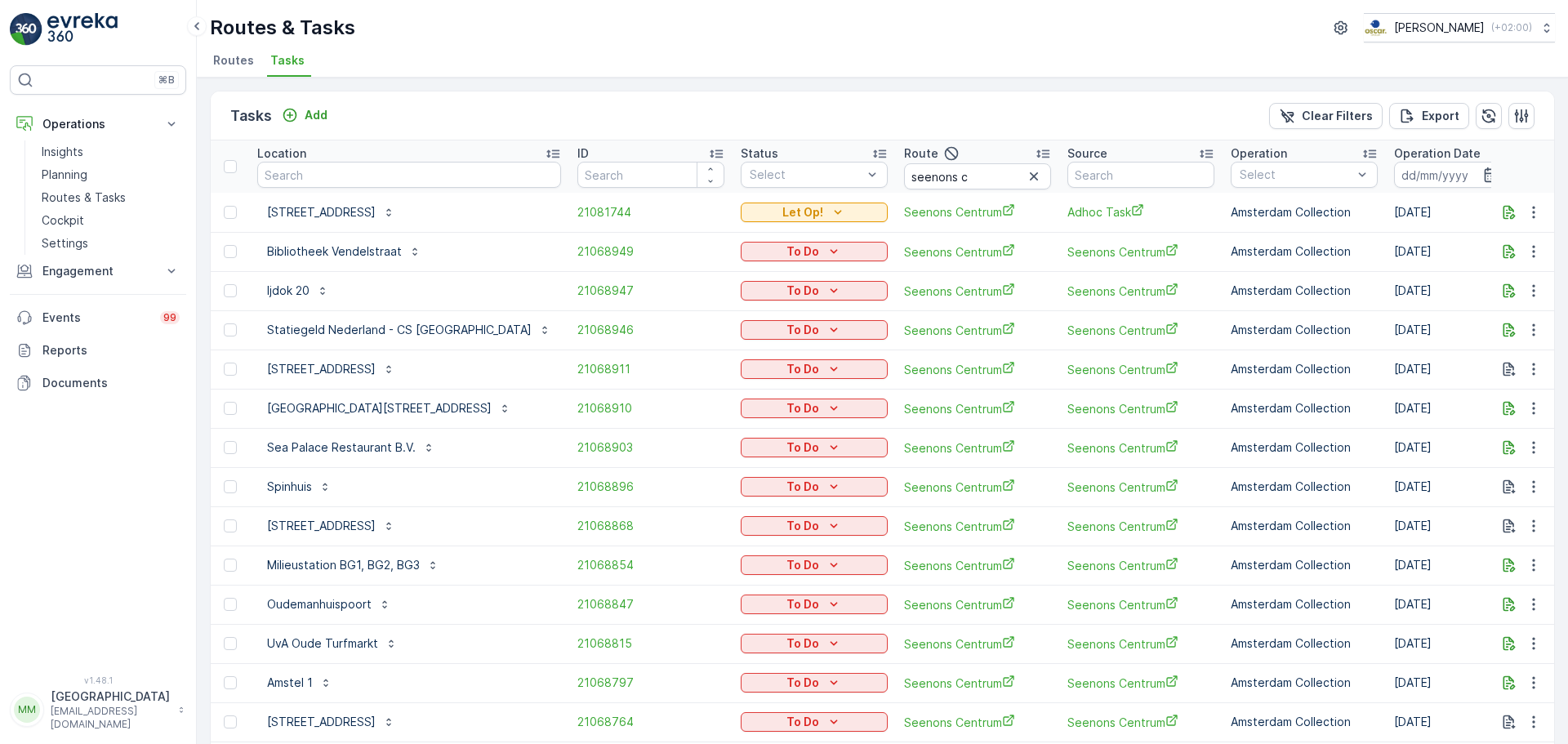
click at [1395, 170] on input at bounding box center [1451, 174] width 112 height 26
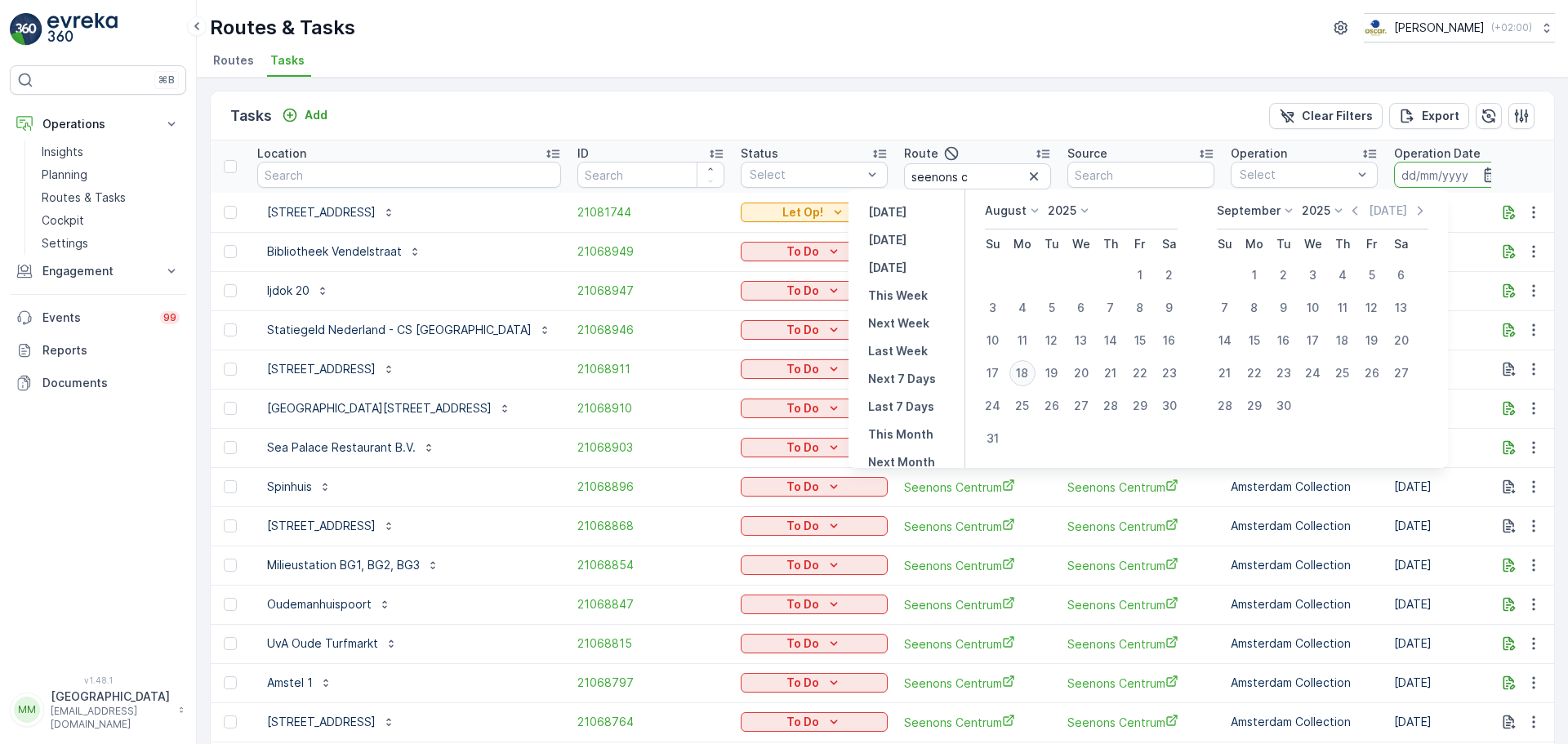
click at [1023, 373] on div "18" at bounding box center [1022, 372] width 26 height 26
type input "[DATE]"
click at [1023, 372] on div "18" at bounding box center [1022, 372] width 26 height 26
type input "[DATE]"
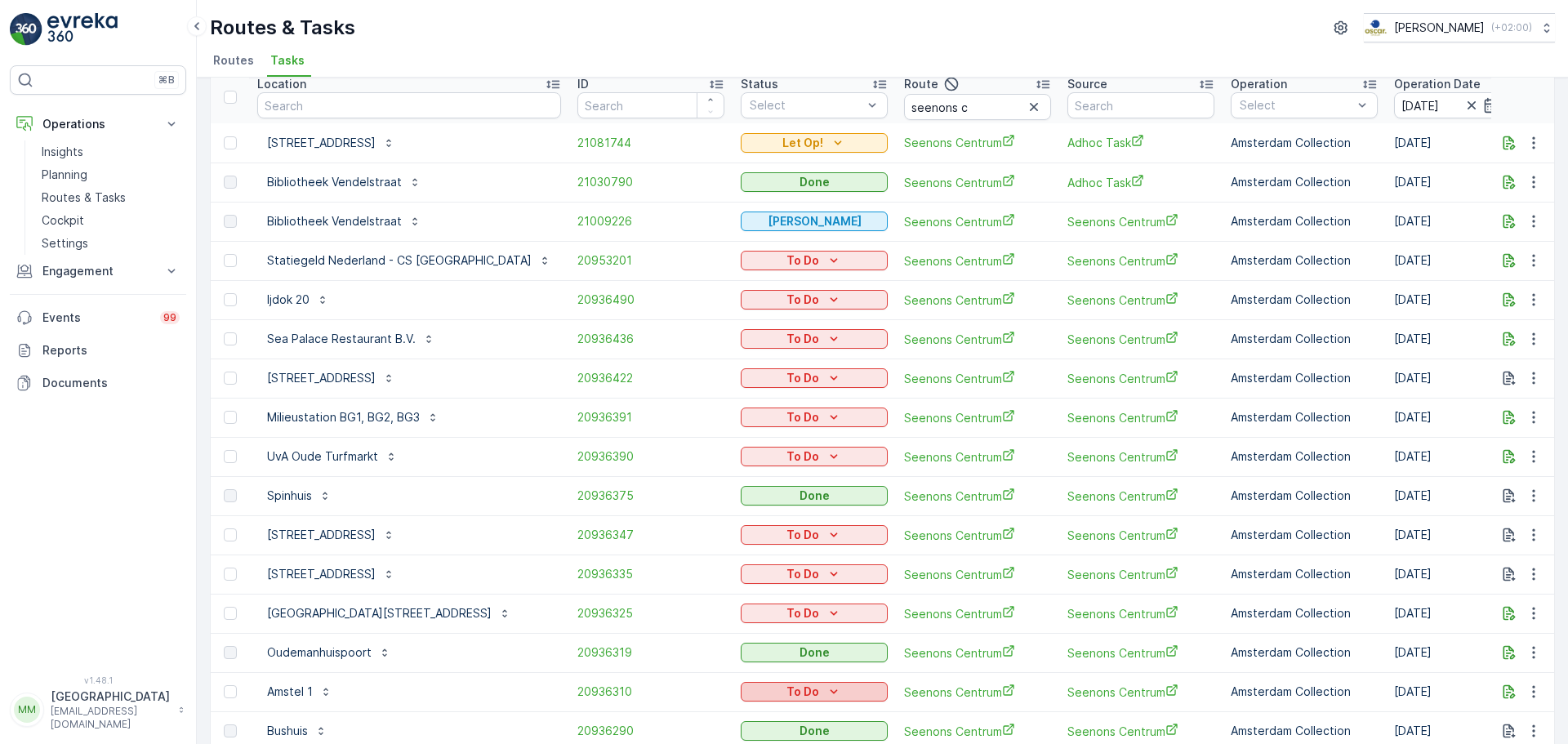
scroll to position [164, 0]
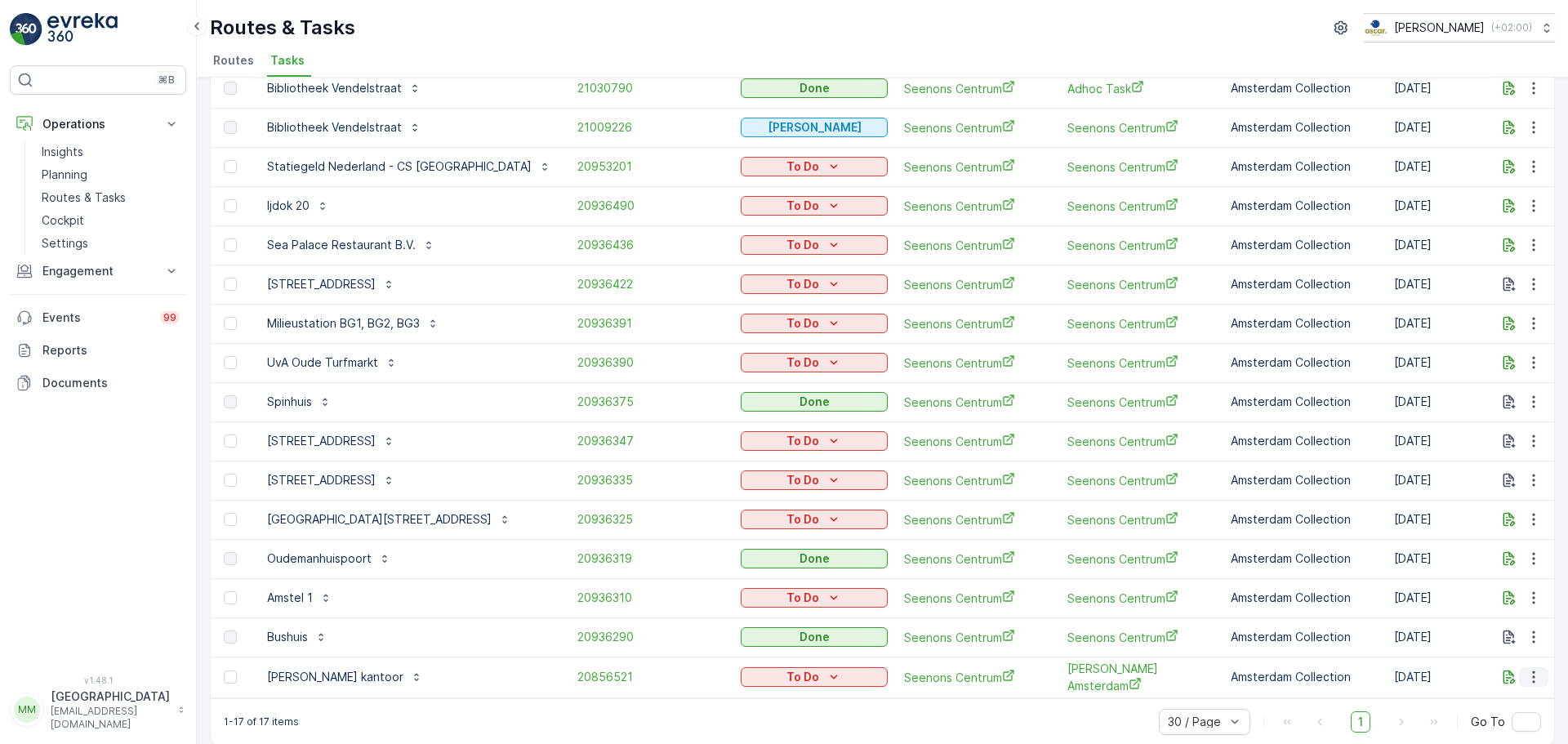
click at [1536, 684] on icon "button" at bounding box center [1533, 676] width 16 height 16
click at [1495, 554] on span "See More Details" at bounding box center [1500, 553] width 95 height 16
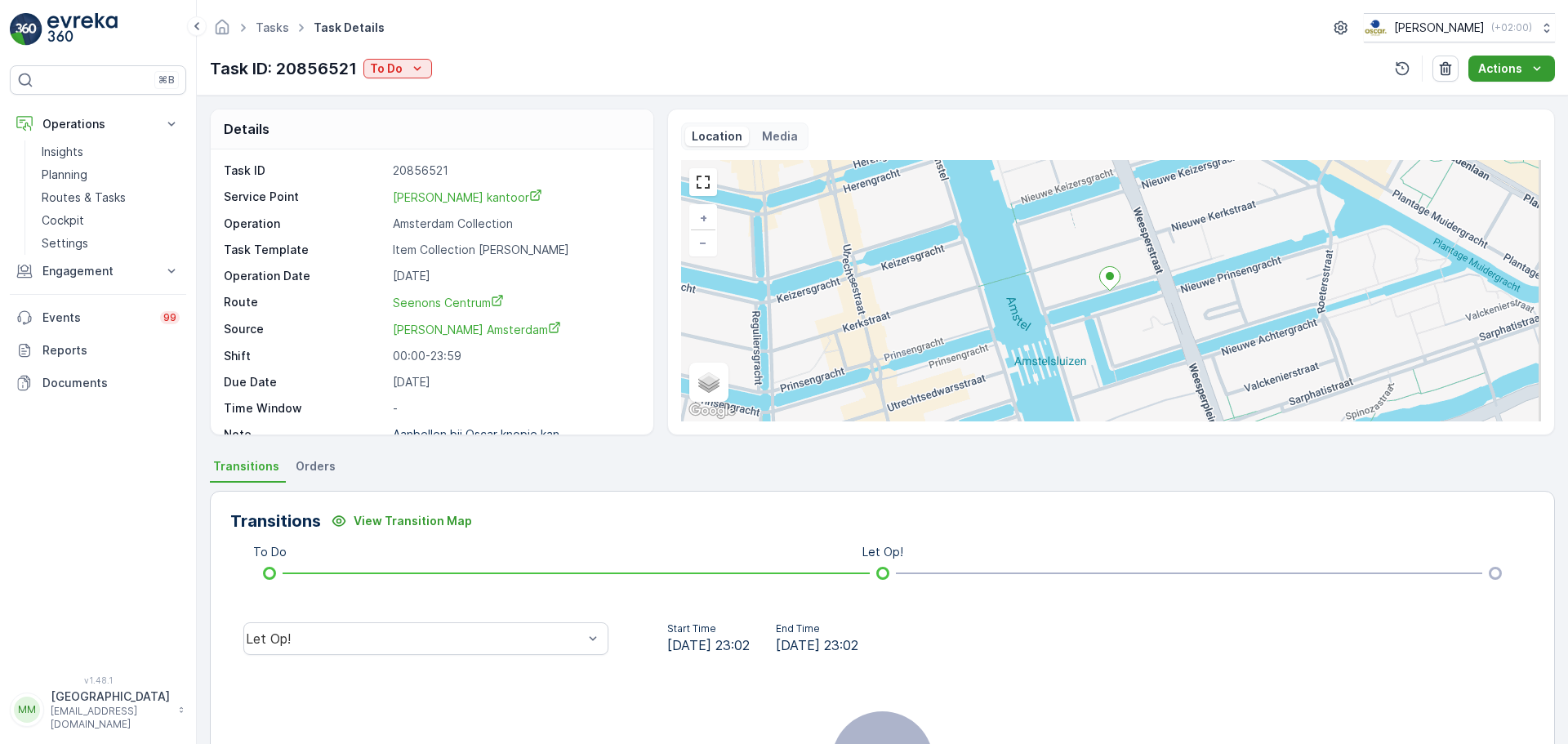
click at [1510, 65] on p "Actions" at bounding box center [1500, 68] width 44 height 16
click at [1404, 67] on icon "button" at bounding box center [1403, 69] width 14 height 14
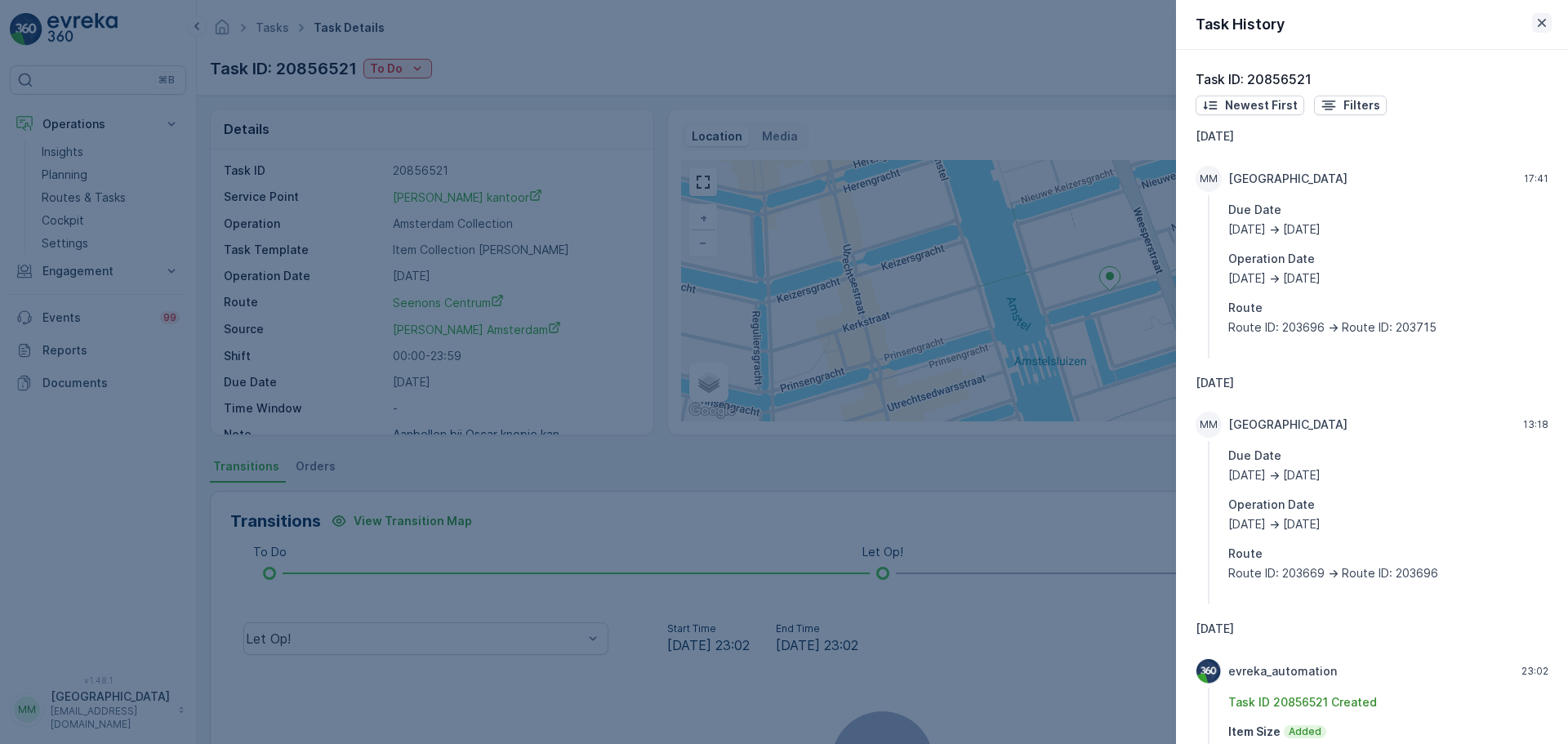
click at [1537, 23] on icon "button" at bounding box center [1542, 23] width 16 height 16
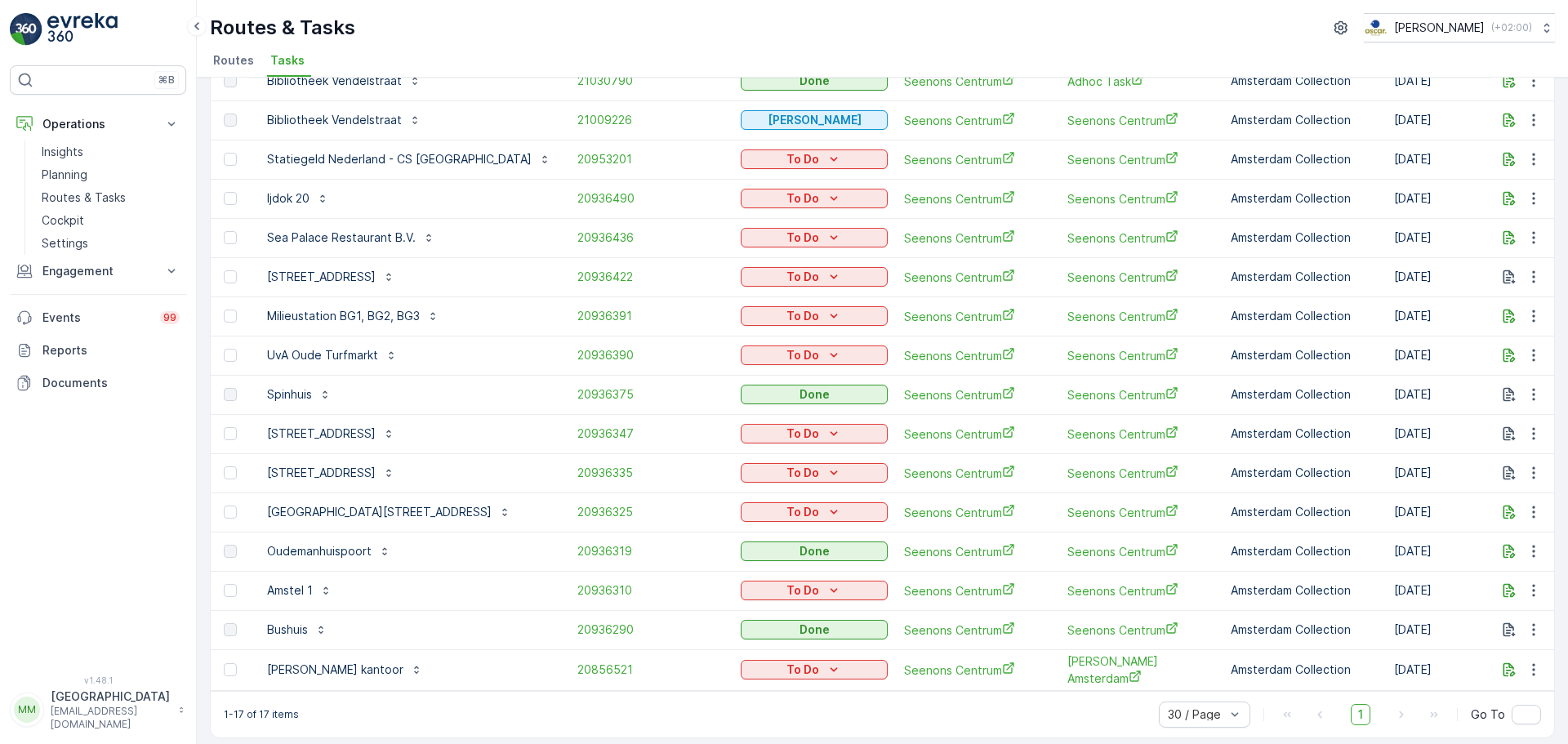
scroll to position [186, 0]
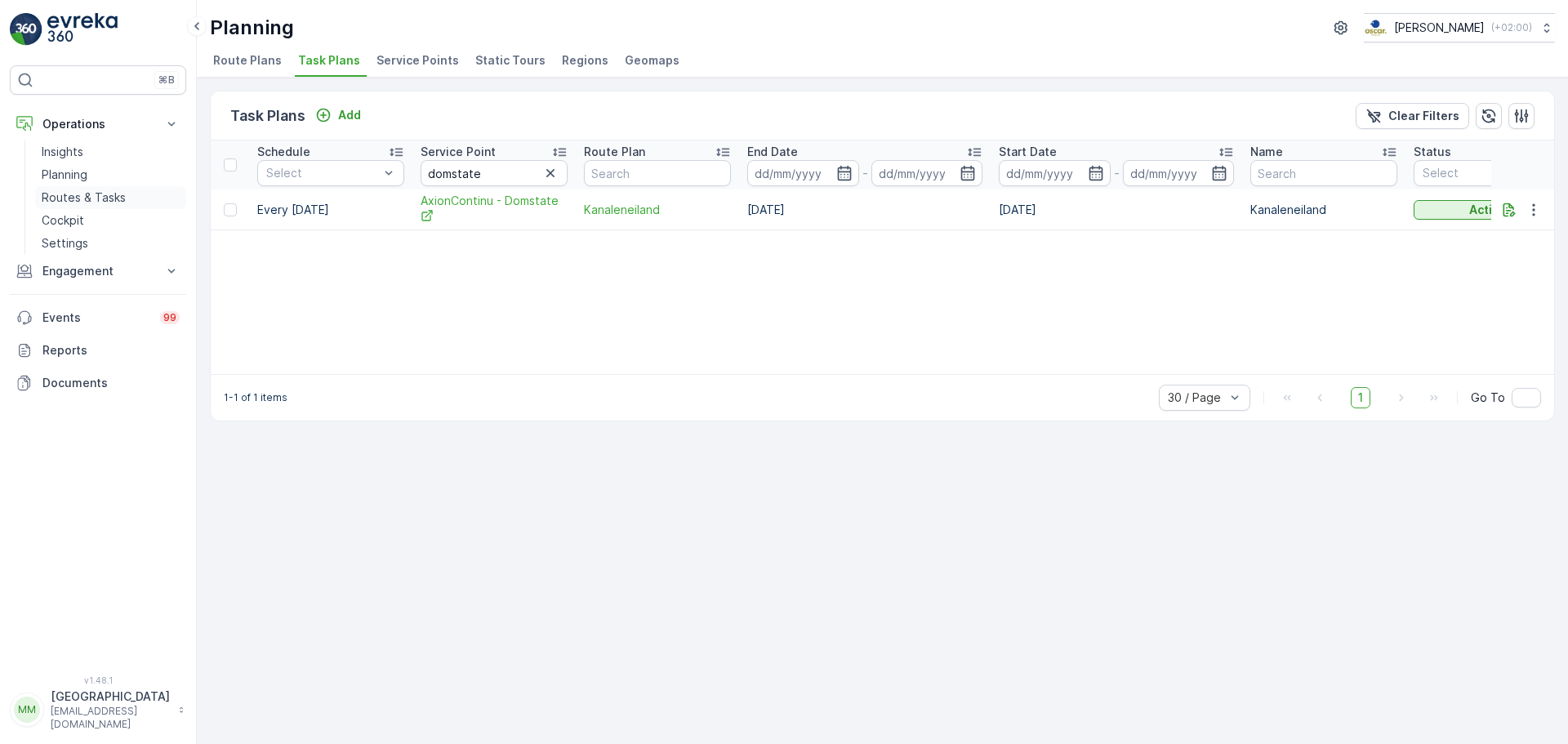
click at [95, 204] on p "Routes & Tasks" at bounding box center [84, 197] width 84 height 16
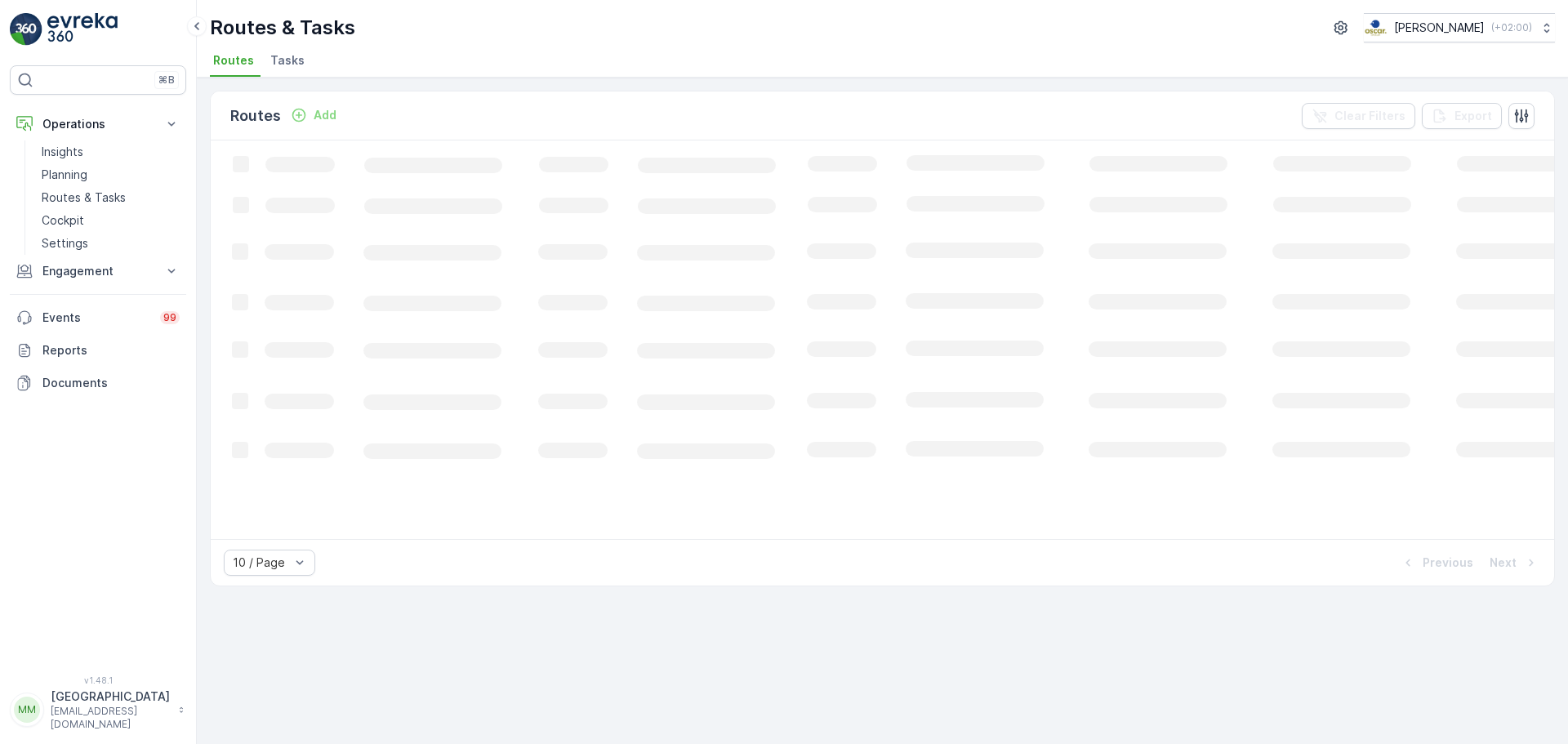
click at [289, 65] on span "Tasks" at bounding box center [287, 60] width 35 height 16
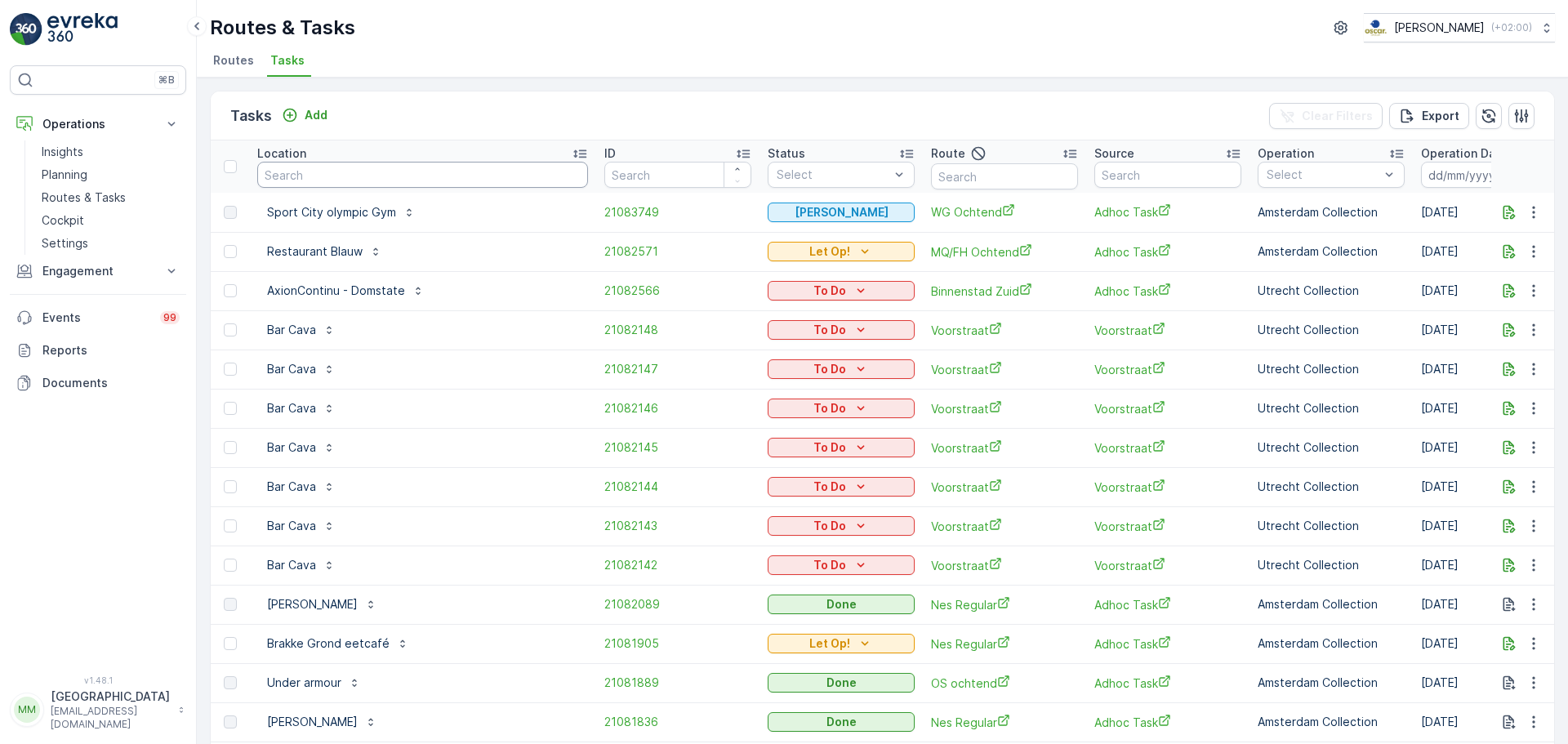
click at [387, 177] on input "text" at bounding box center [422, 174] width 331 height 26
type input "oude"
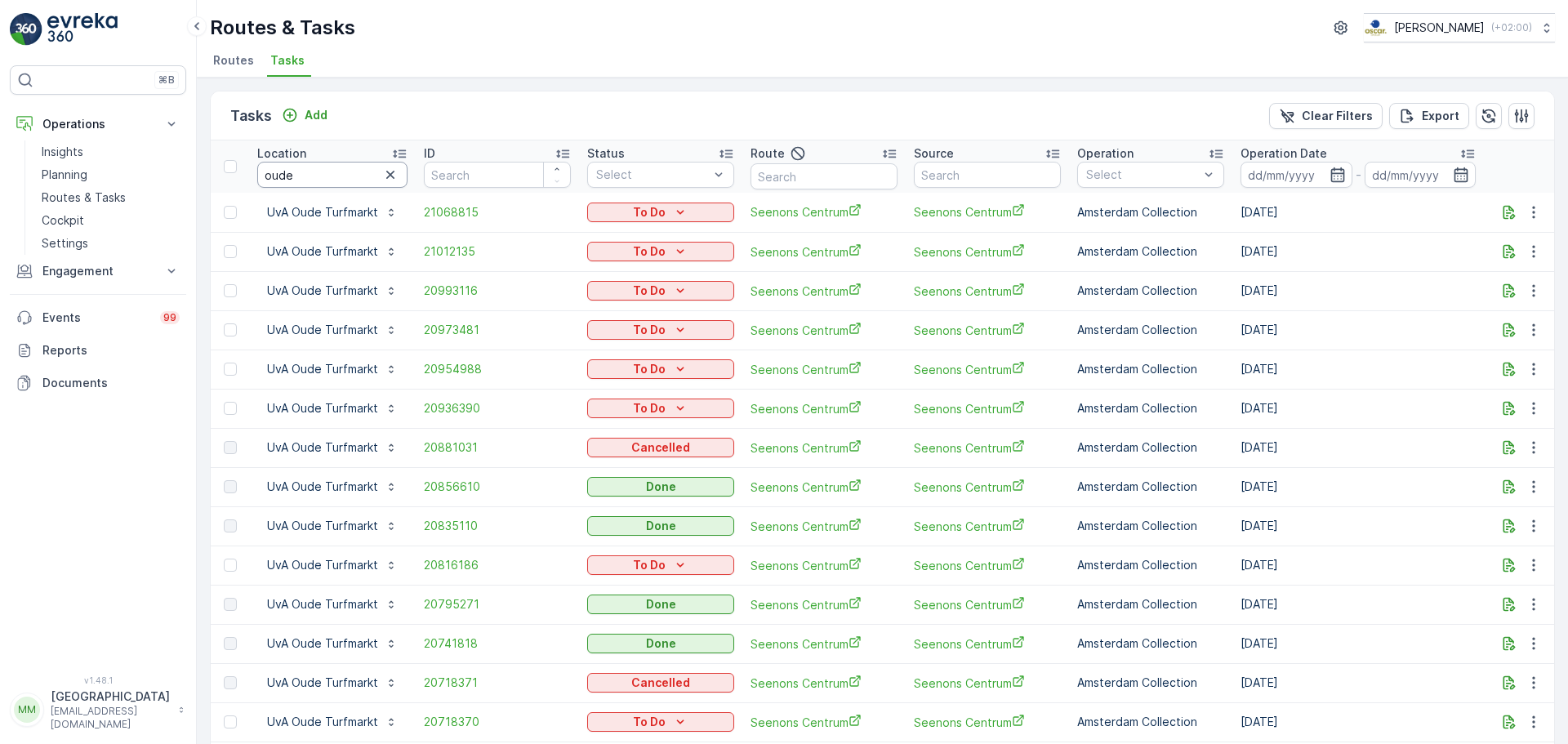
click at [304, 170] on input "oude" at bounding box center [332, 174] width 150 height 26
type input "oudezijds"
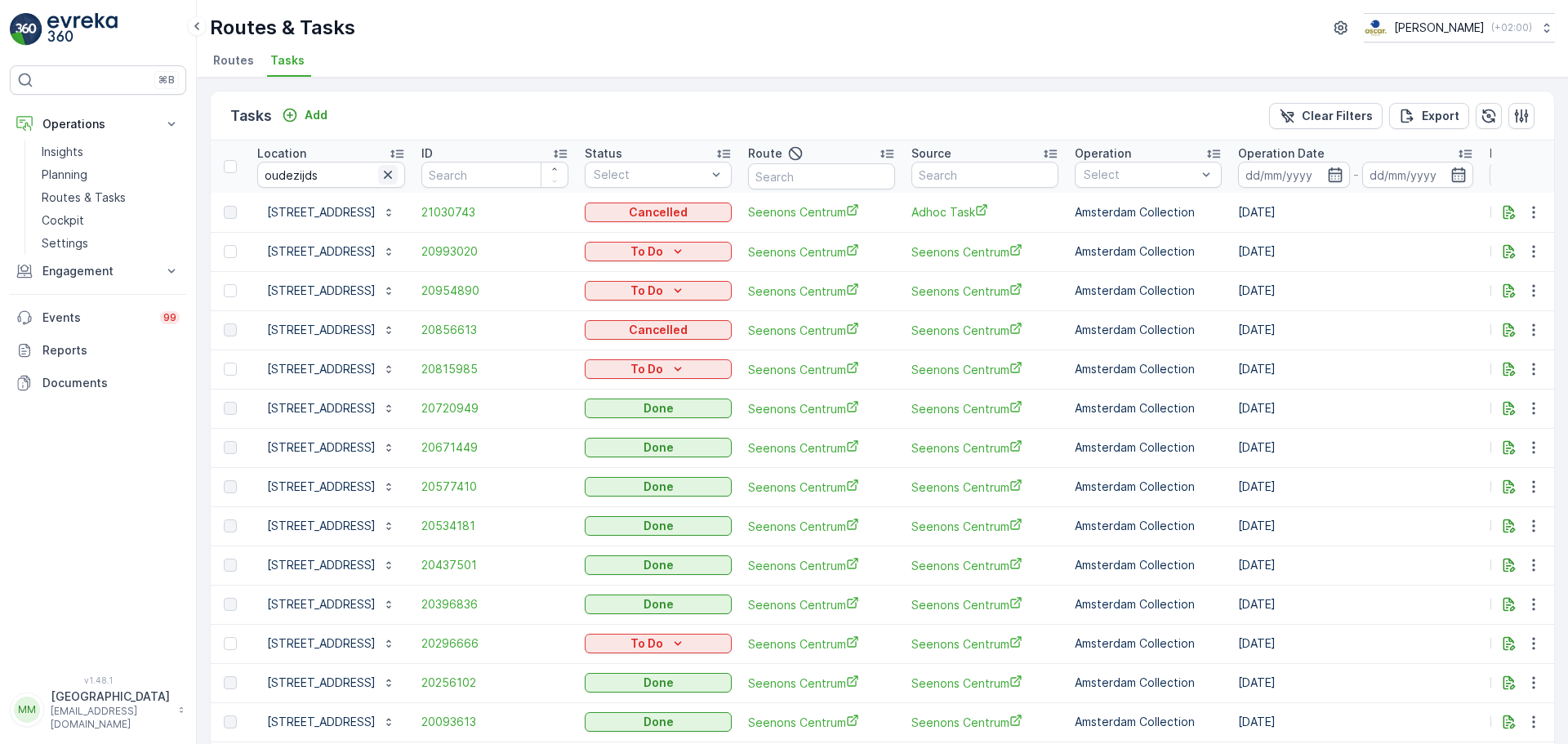
click at [396, 173] on icon "button" at bounding box center [388, 174] width 16 height 16
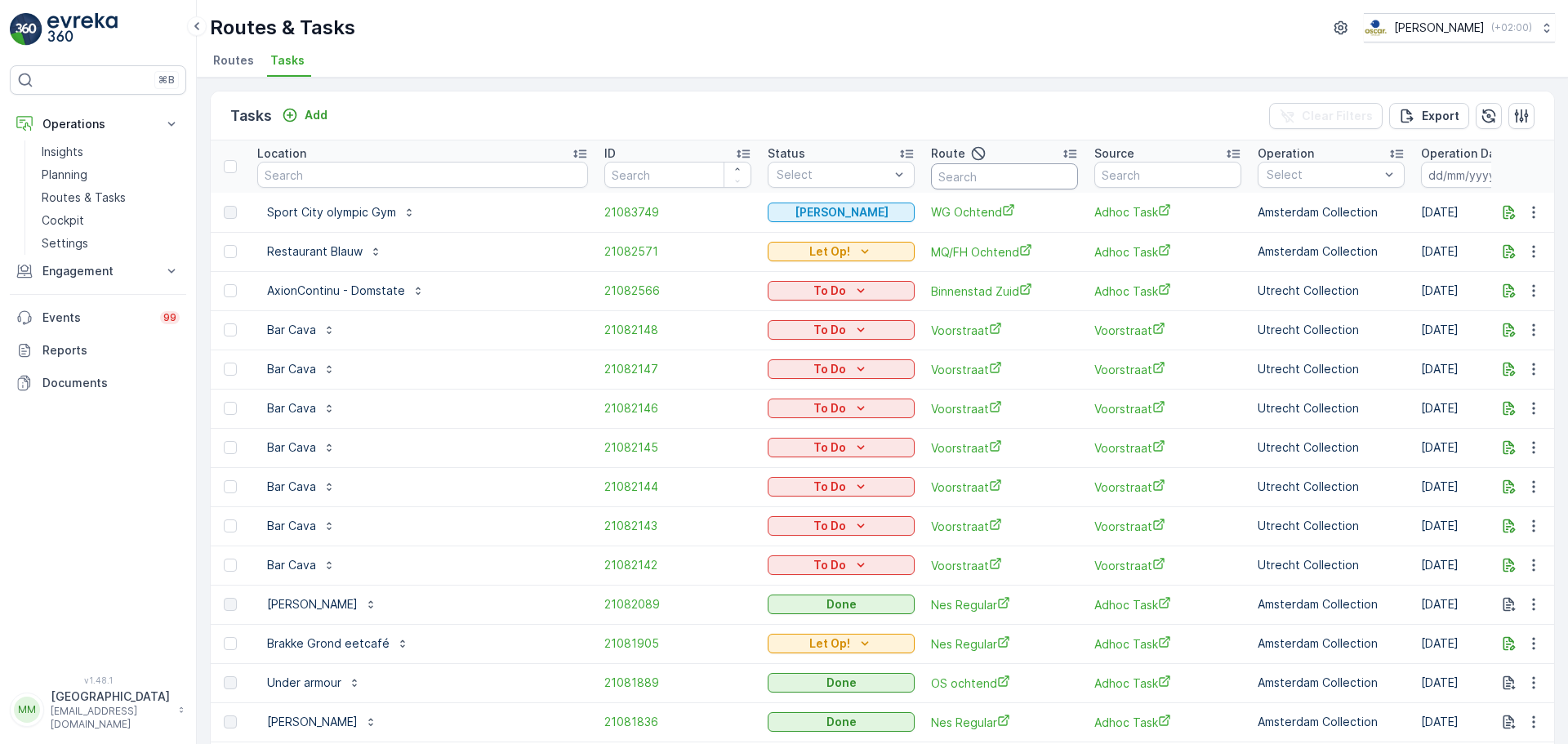
click at [931, 179] on input "text" at bounding box center [1004, 176] width 147 height 26
type input "kd o"
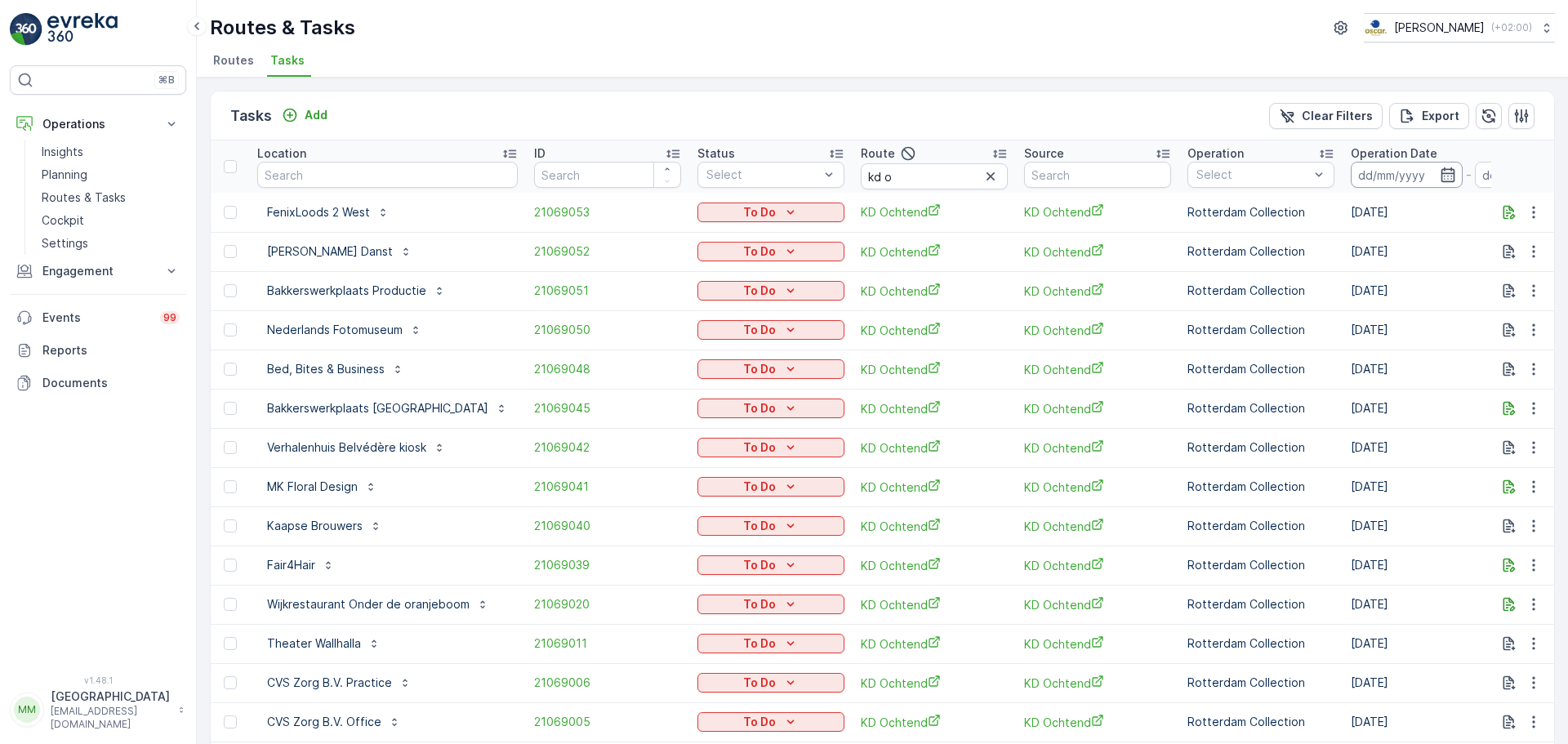
click at [1379, 179] on input at bounding box center [1407, 174] width 112 height 26
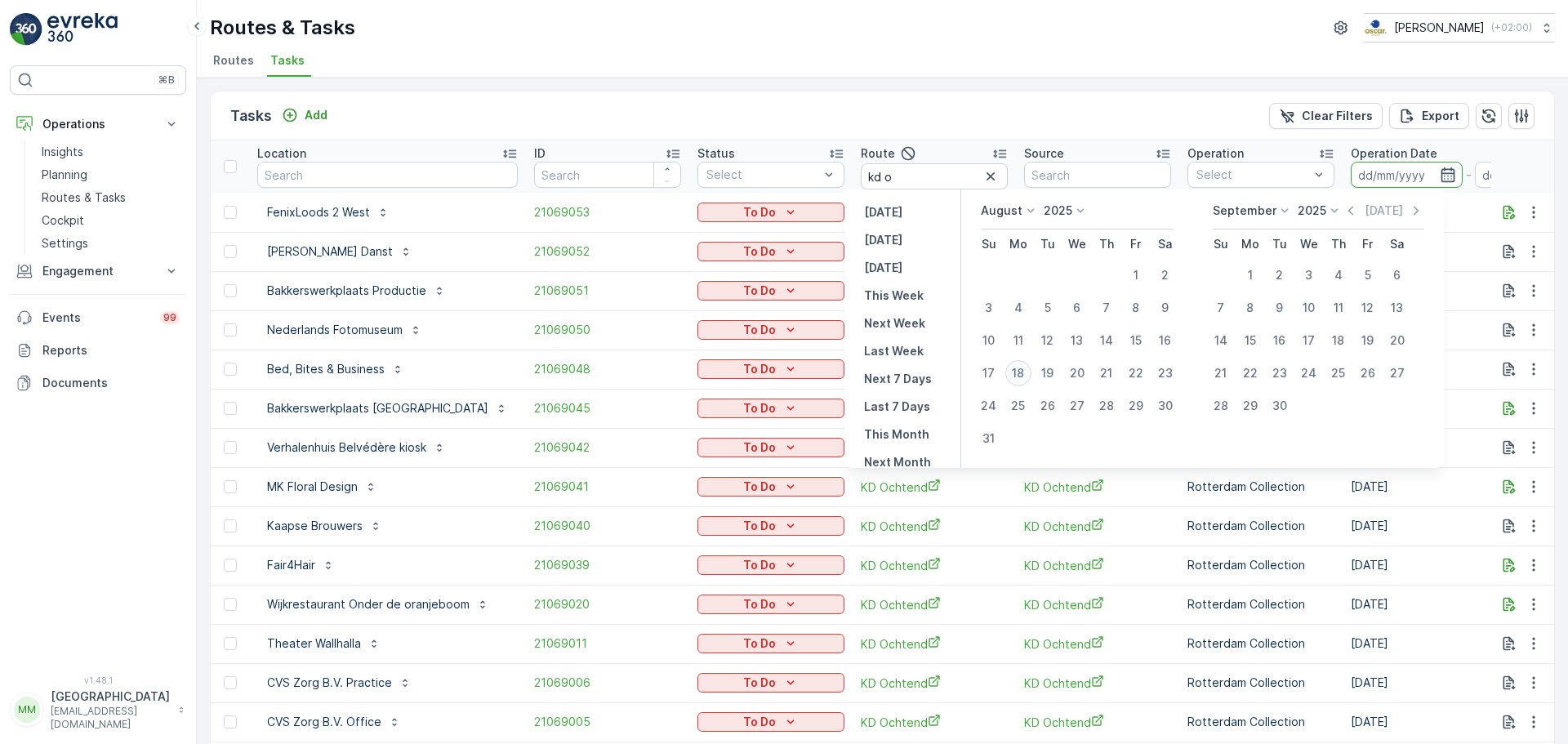
click at [1032, 371] on div "18" at bounding box center [1017, 372] width 26 height 26
type input "[DATE]"
click at [1032, 371] on div "18" at bounding box center [1017, 372] width 26 height 26
type input "[DATE]"
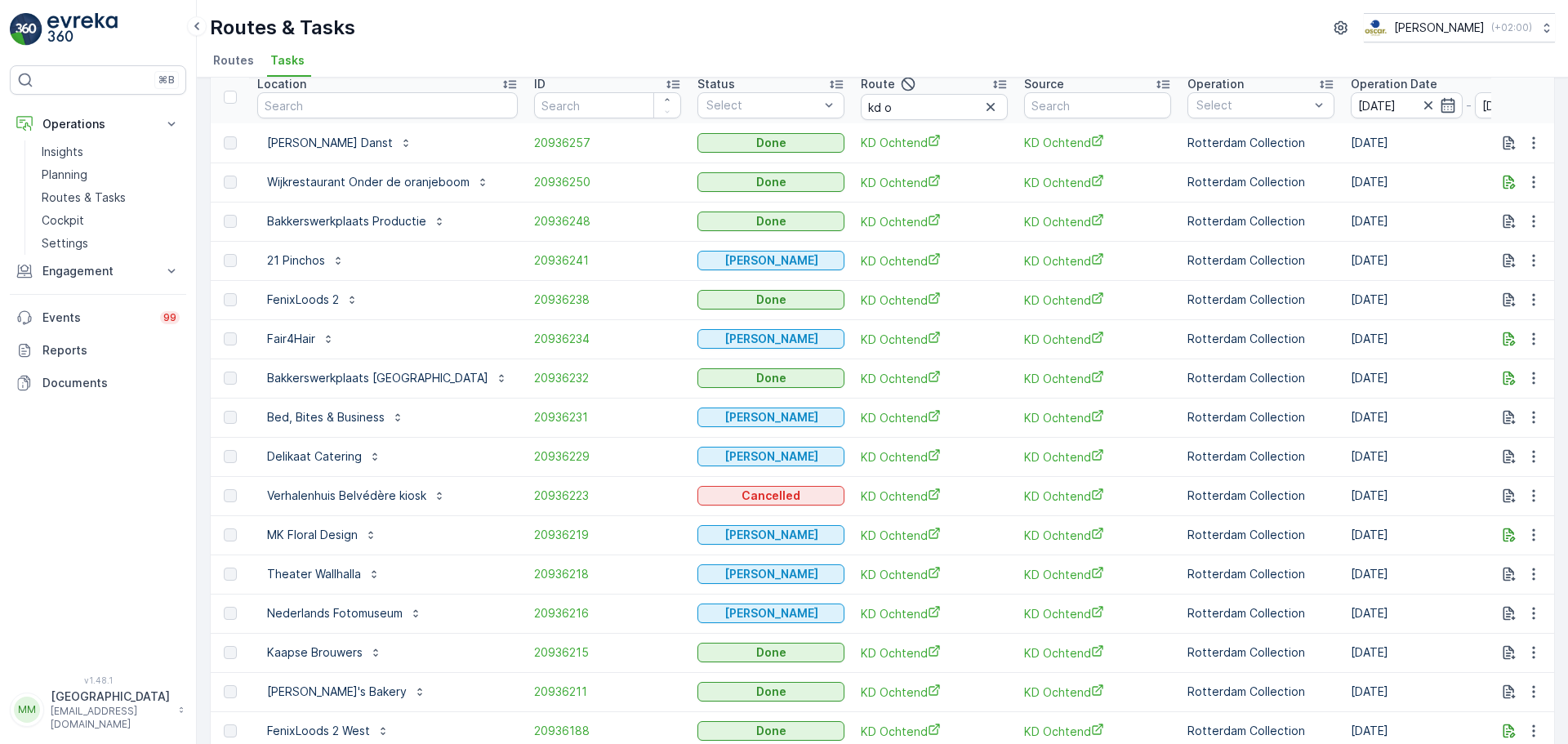
scroll to position [51, 0]
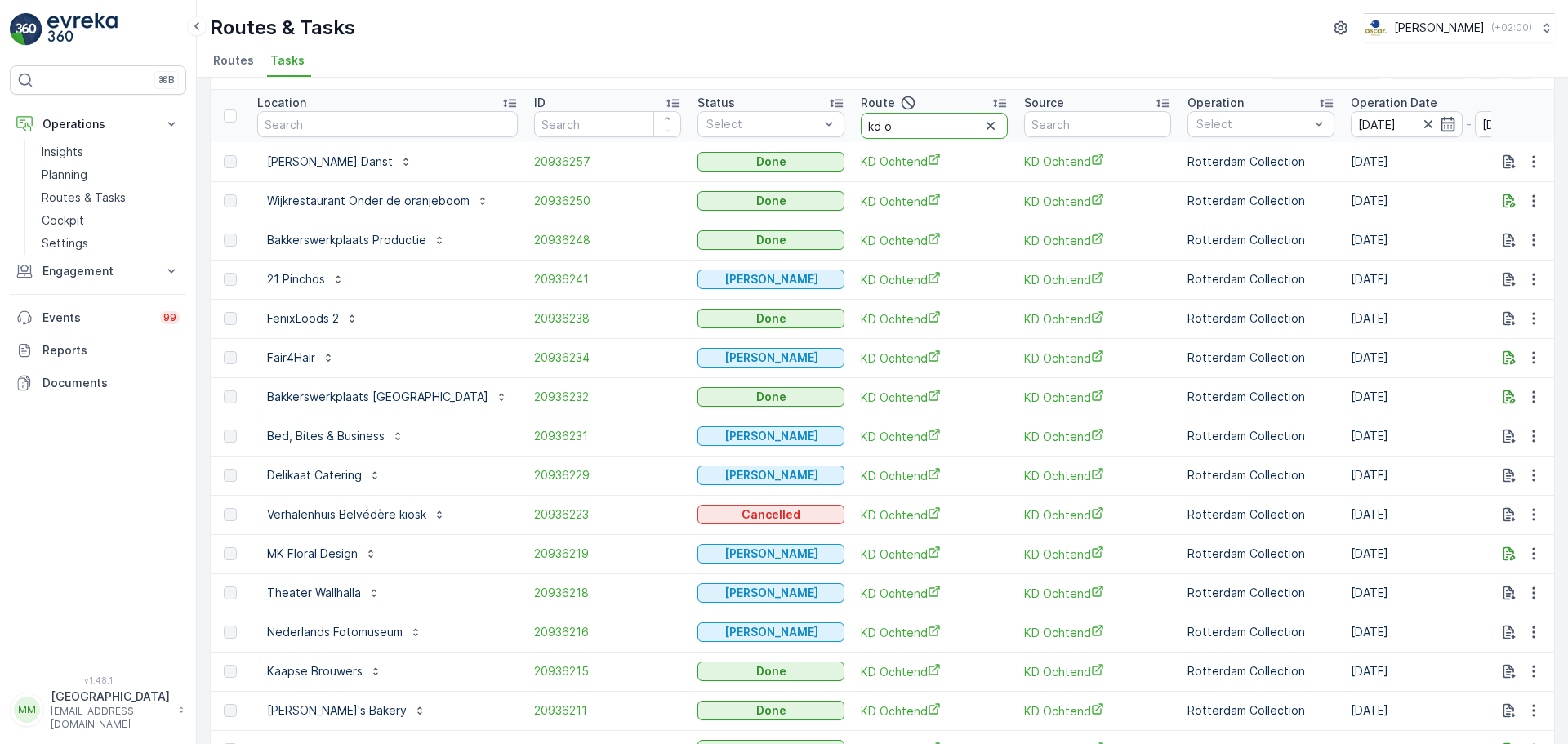
drag, startPoint x: 913, startPoint y: 126, endPoint x: 849, endPoint y: 125, distance: 64.0
click at [861, 125] on input "kd o" at bounding box center [934, 125] width 147 height 26
type input "bh"
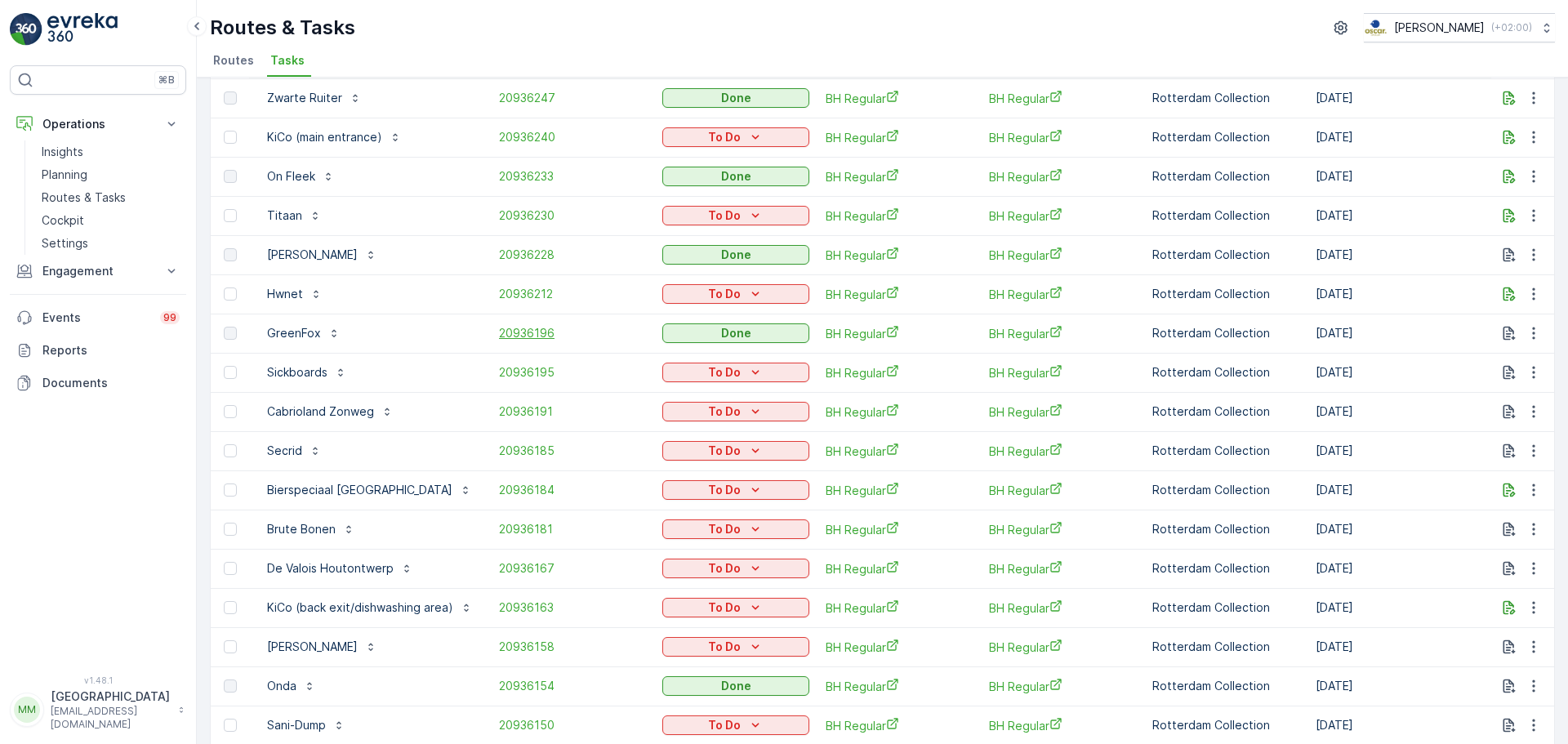
scroll to position [420, 0]
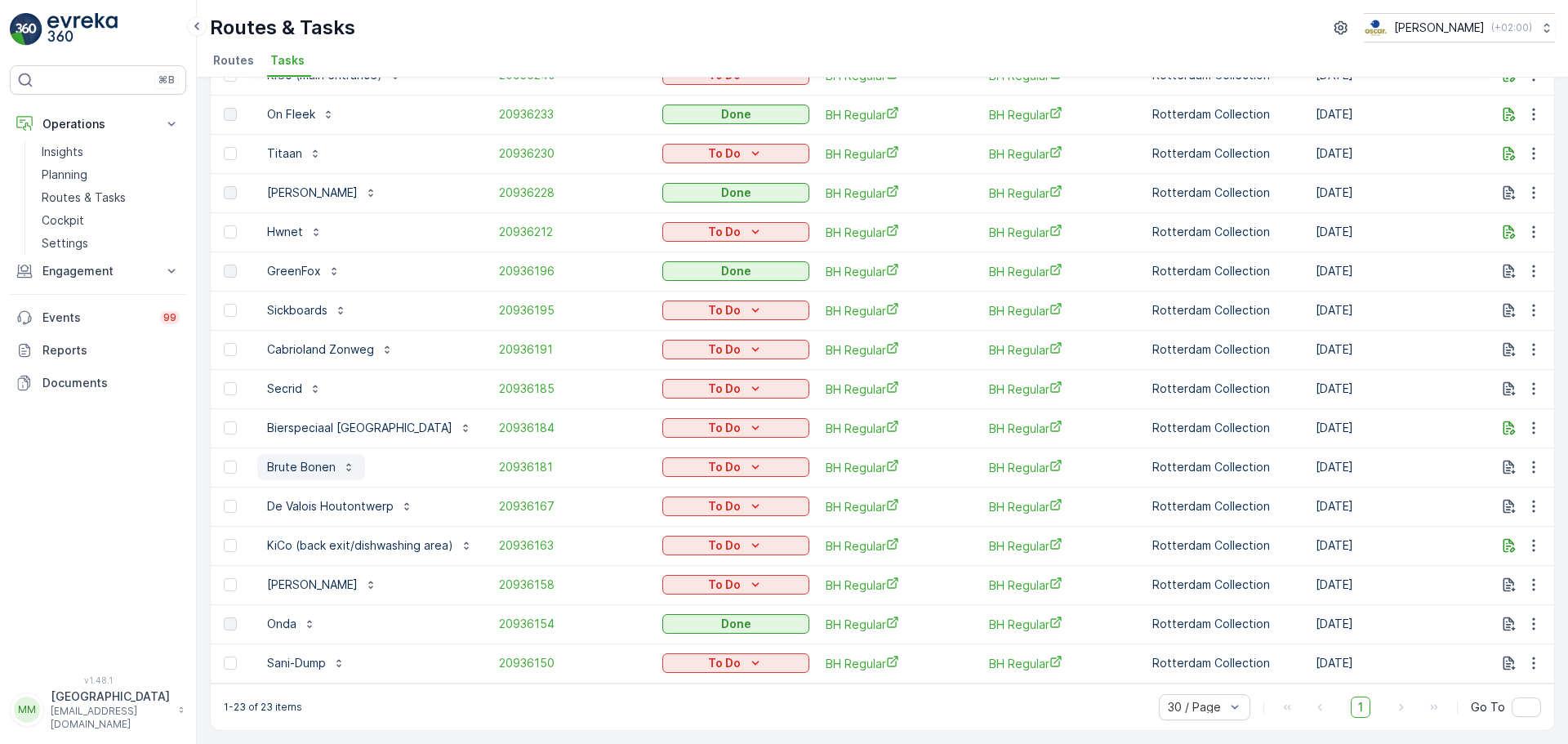
click at [313, 467] on button "Brute Bonen" at bounding box center [310, 467] width 108 height 26
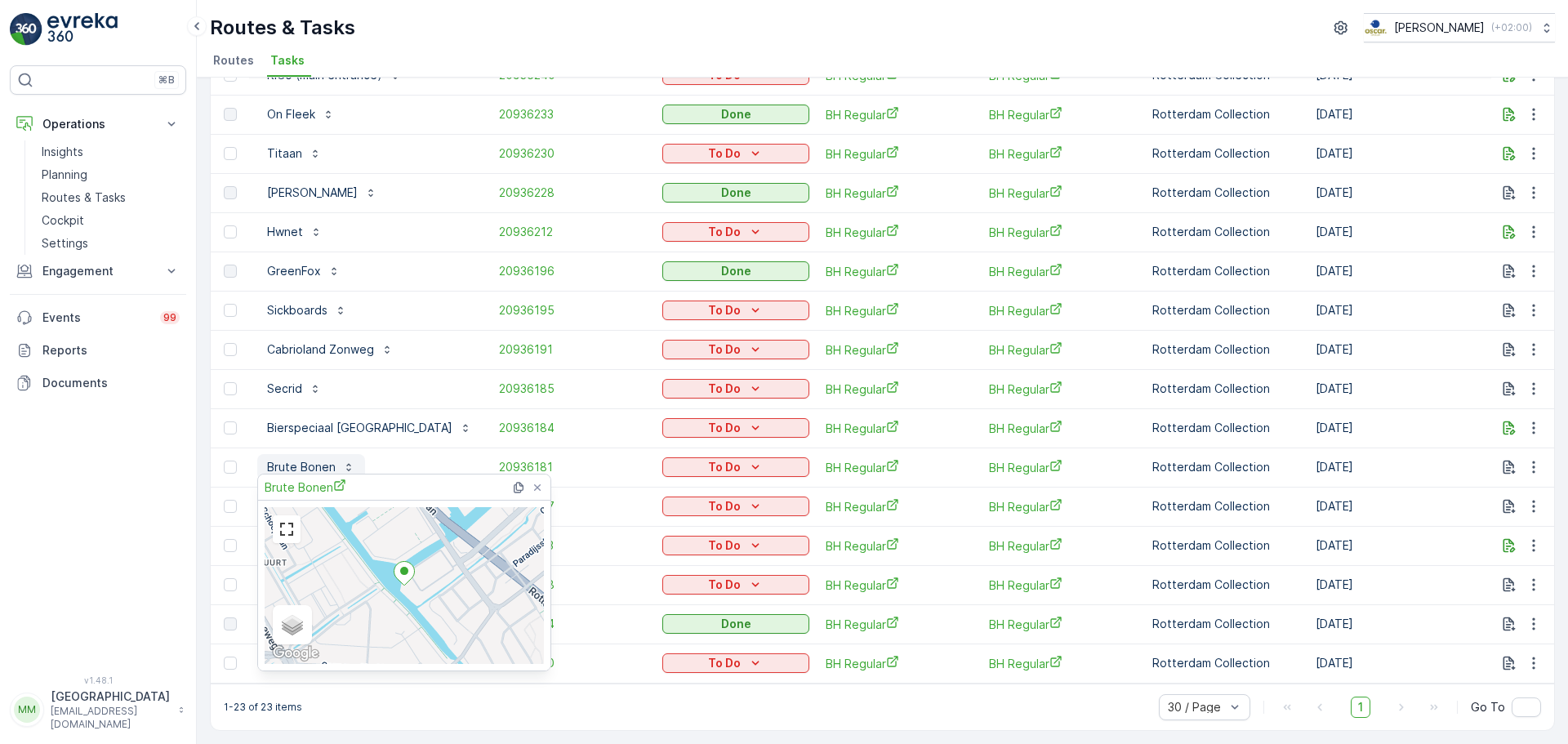
click at [313, 467] on button "Brute Bonen" at bounding box center [310, 467] width 108 height 26
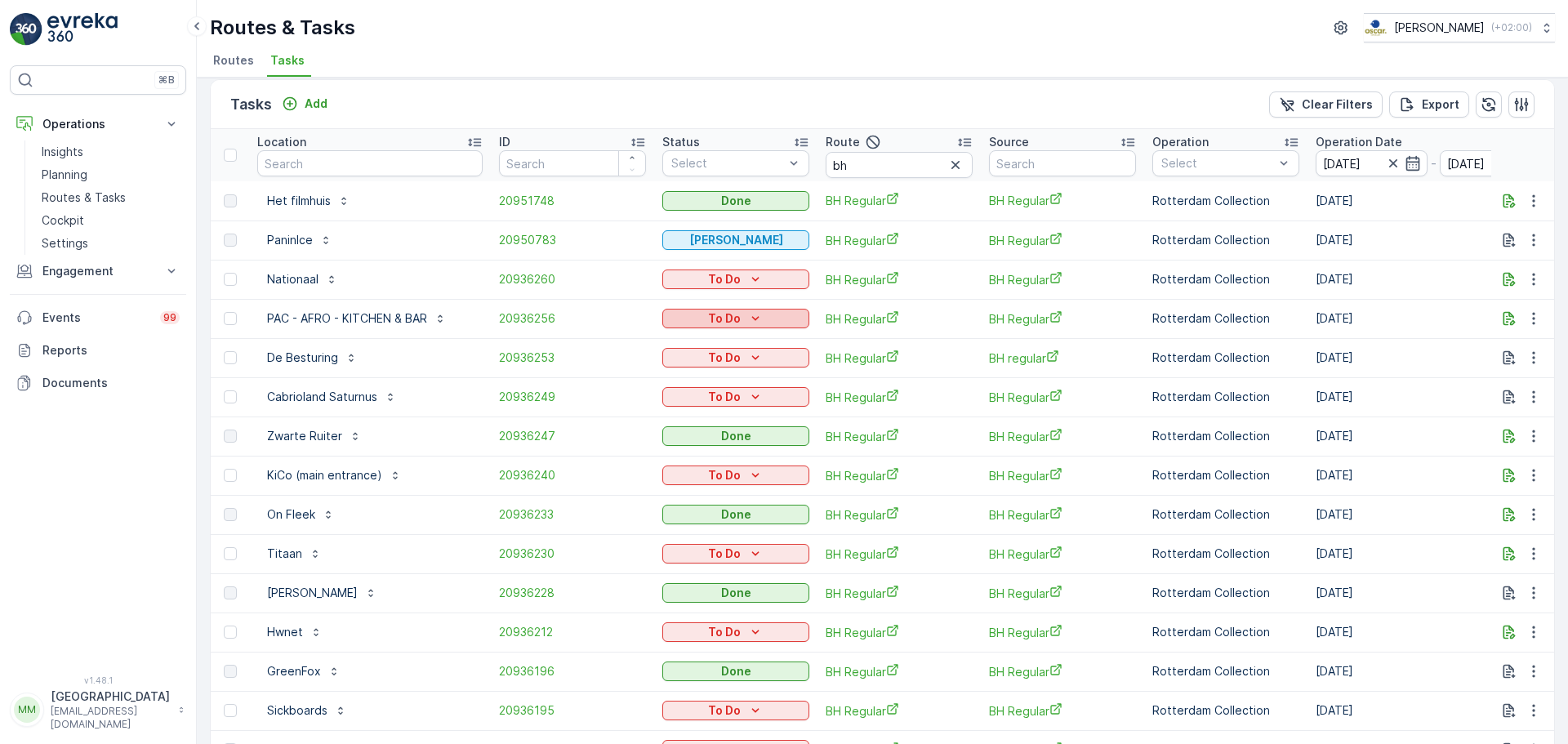
scroll to position [0, 0]
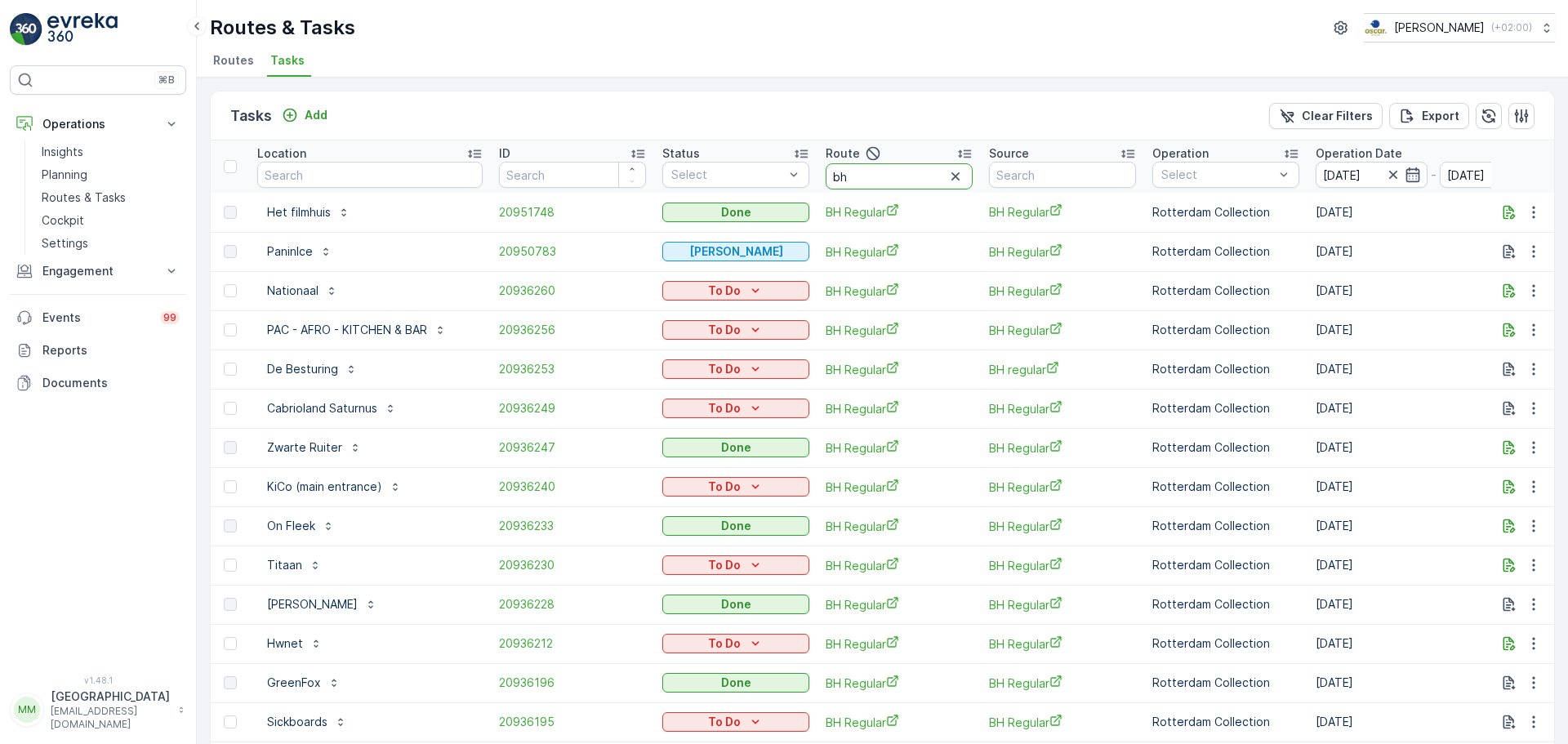
drag, startPoint x: 878, startPoint y: 185, endPoint x: 898, endPoint y: 169, distance: 25.6
click at [808, 175] on tr "Location ID Status Select Route bh Source Operation Select Operation Date 18.08…" at bounding box center [1509, 166] width 2598 height 52
type input "kjd o"
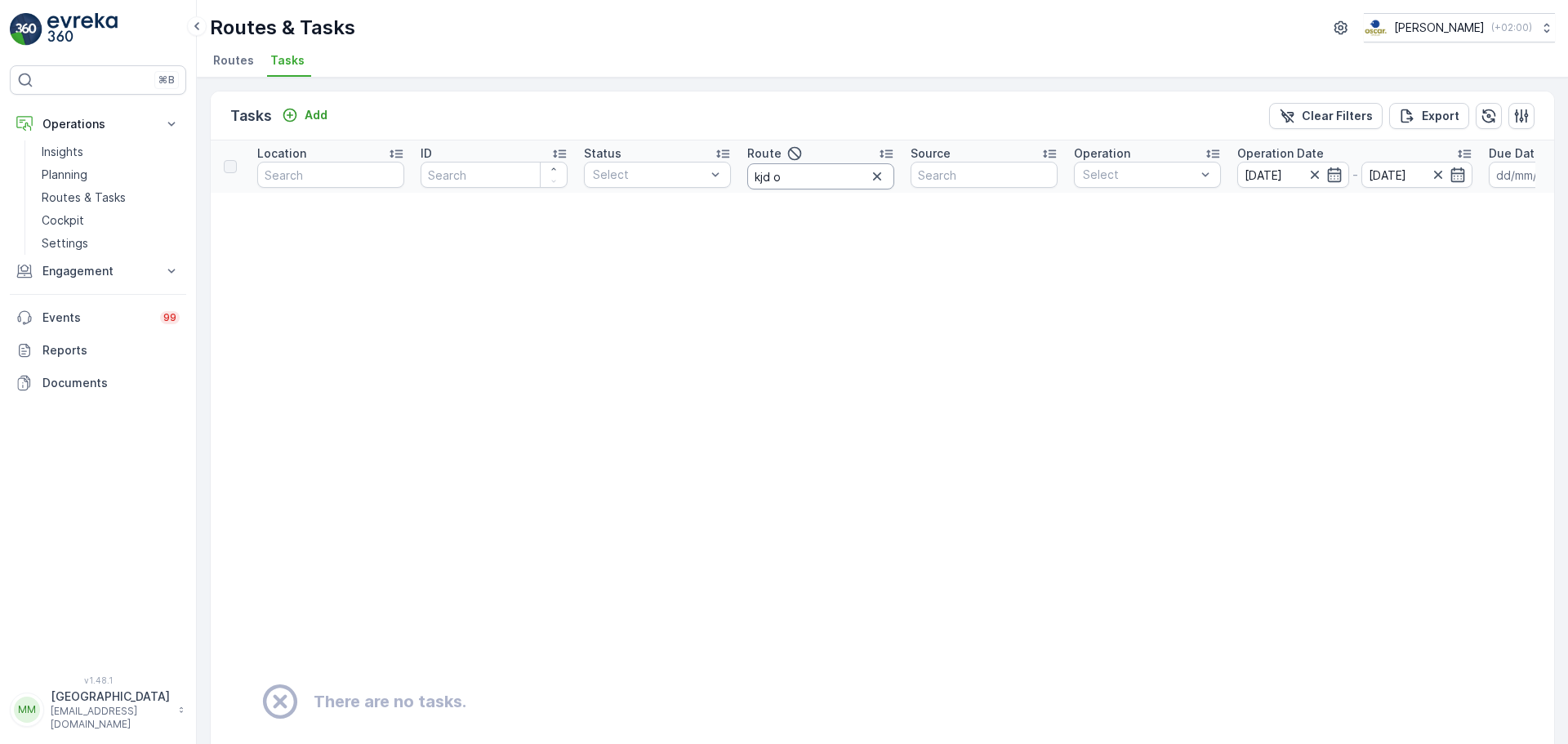
click at [761, 177] on input "kjd o" at bounding box center [820, 176] width 147 height 26
type input "kd o"
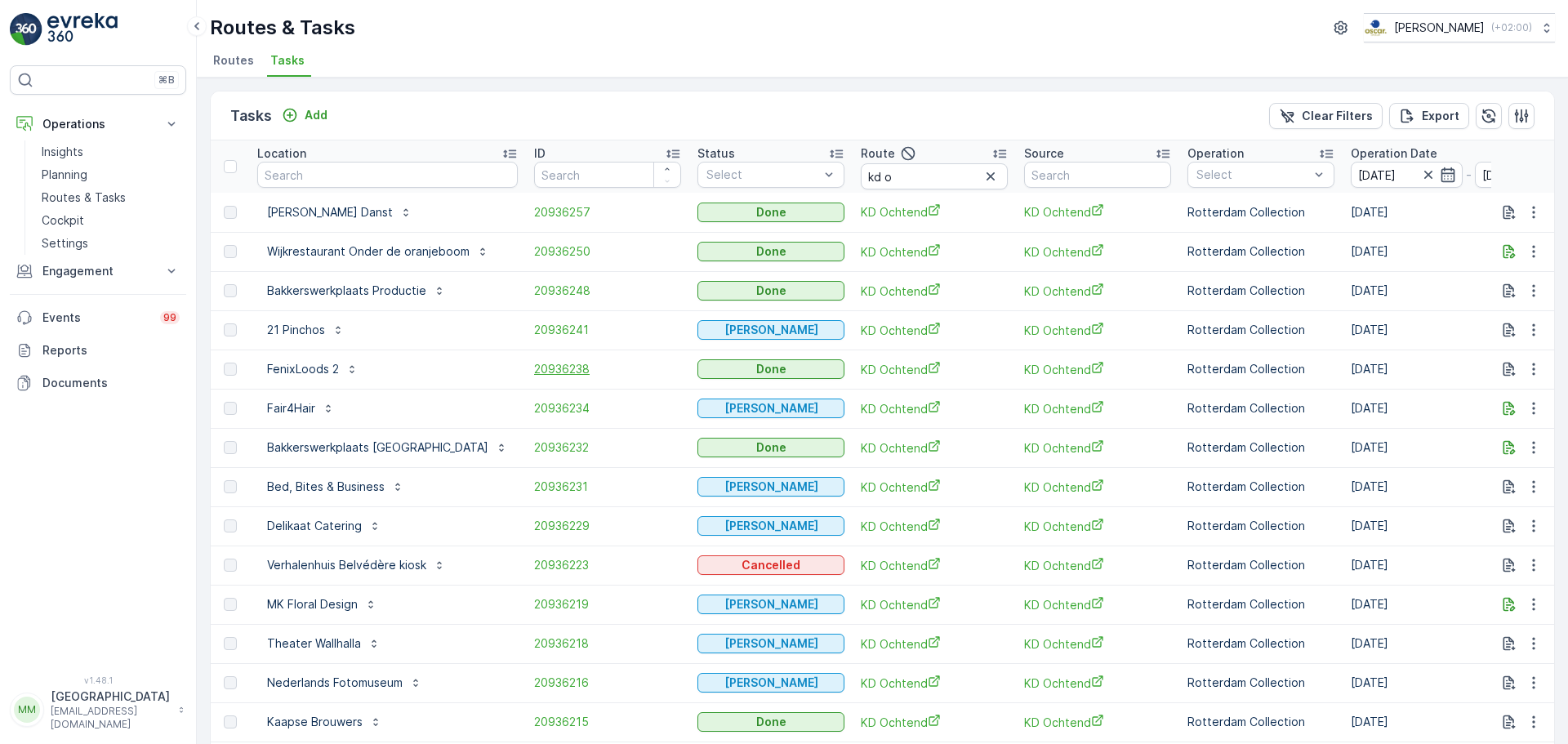
click at [567, 368] on span "20936238" at bounding box center [607, 369] width 147 height 16
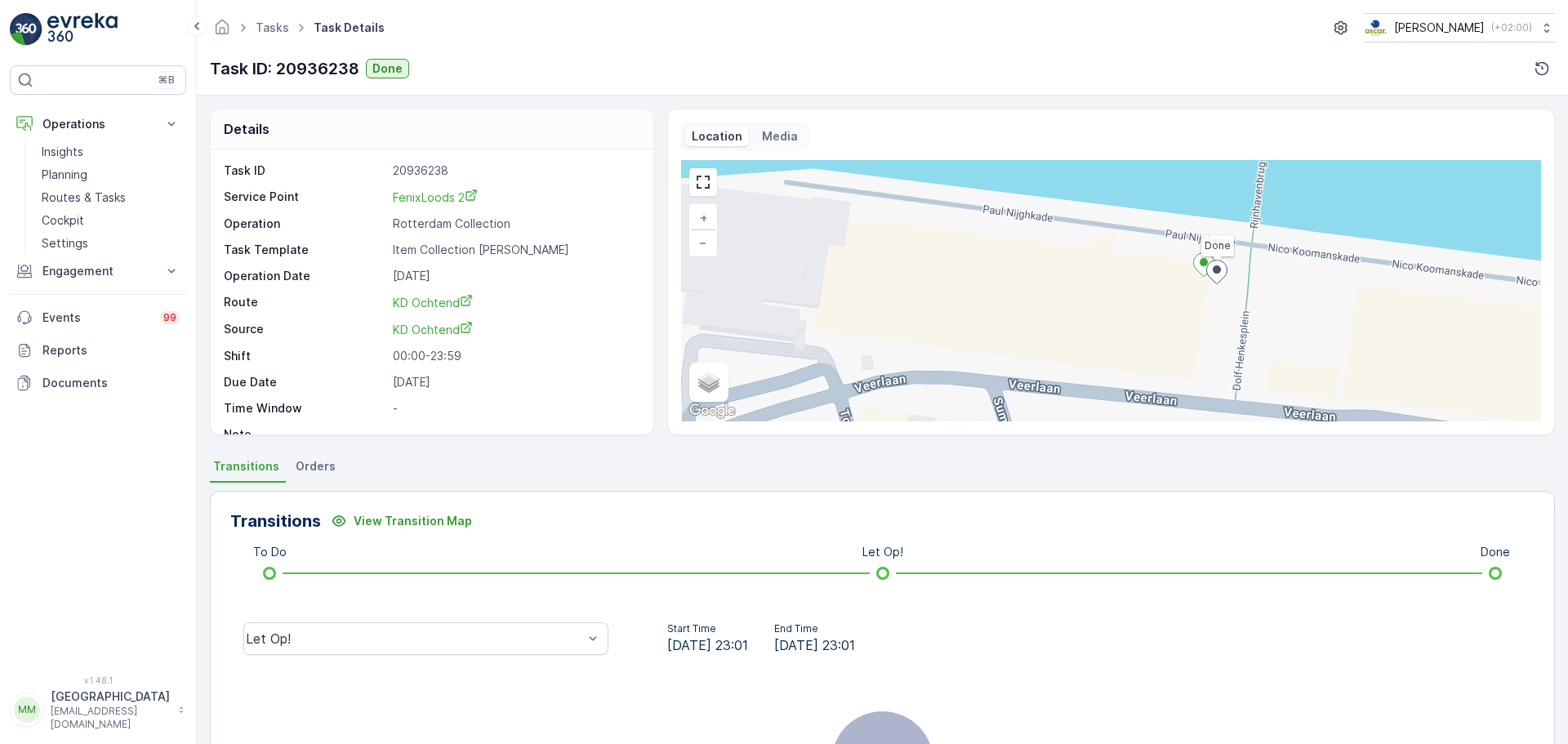
drag, startPoint x: 1045, startPoint y: 284, endPoint x: 1220, endPoint y: 369, distance: 194.6
click at [1220, 369] on div "Done + − Satellite Roadmap Terrain Hybrid Leaflet Keyboard shortcuts Map Data M…" at bounding box center [1111, 291] width 860 height 261
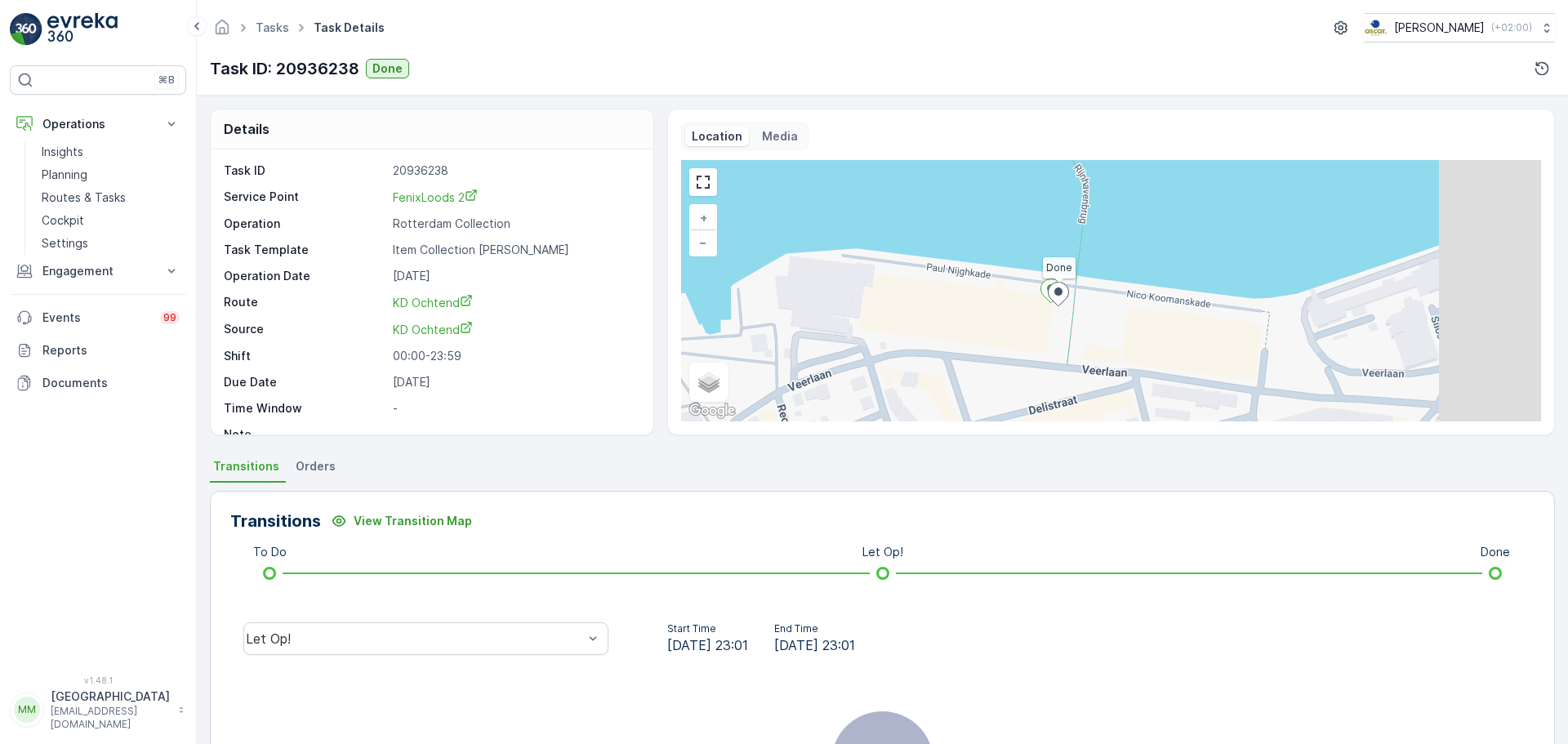
drag, startPoint x: 1240, startPoint y: 364, endPoint x: 1078, endPoint y: 342, distance: 163.5
click at [1078, 342] on div "Done + − Satellite Roadmap Terrain Hybrid Leaflet Keyboard shortcuts Map Data M…" at bounding box center [1111, 291] width 860 height 261
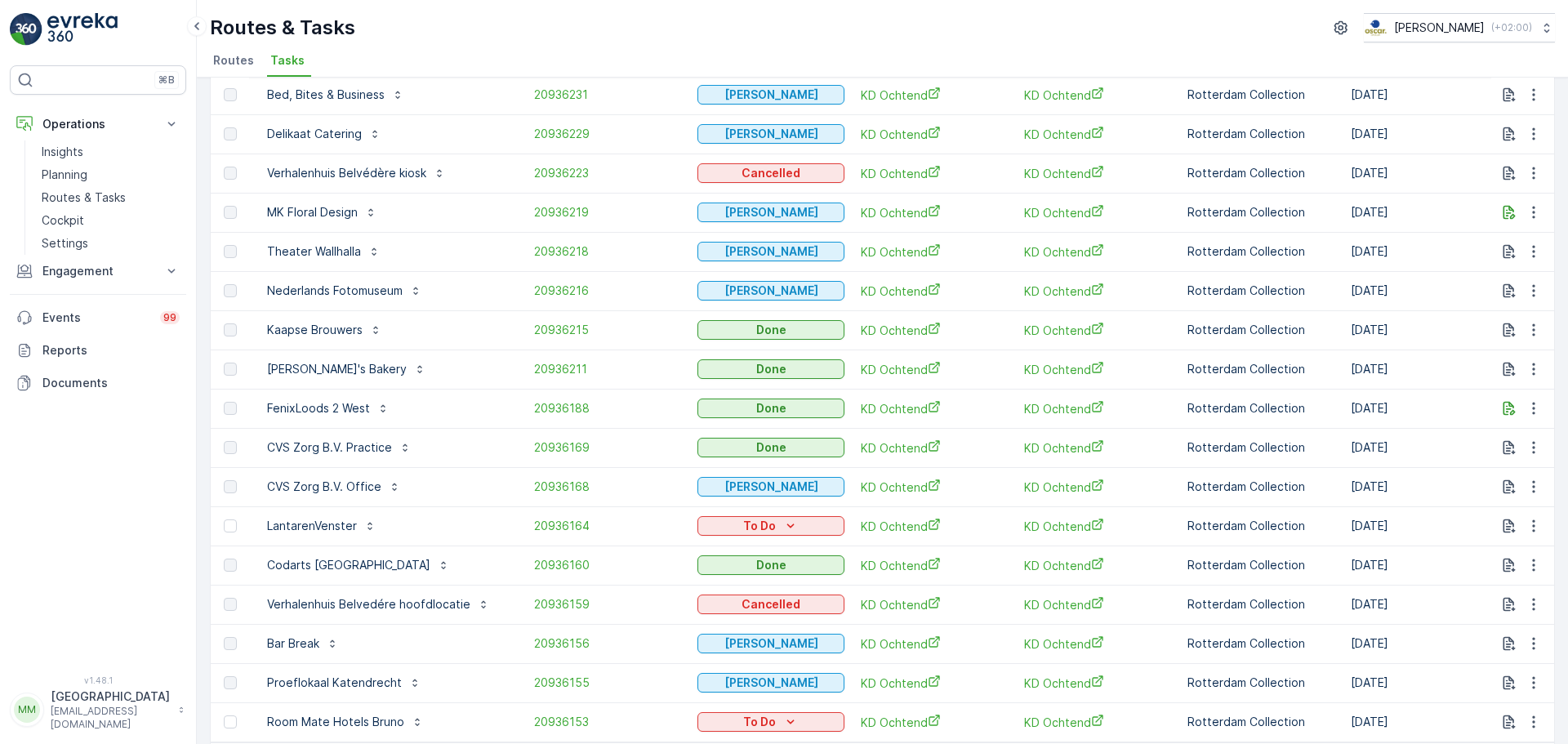
scroll to position [408, 0]
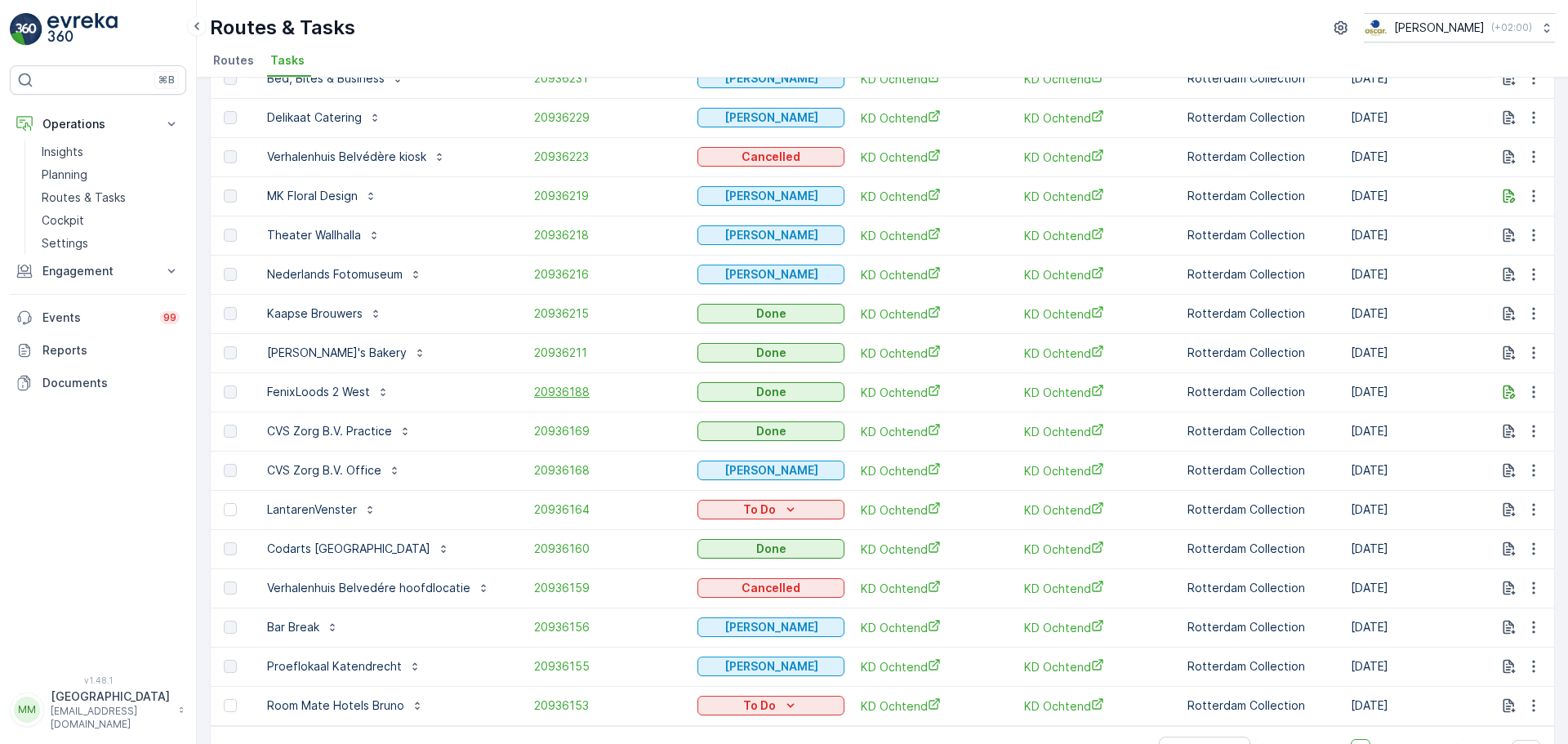
click at [561, 392] on span "20936188" at bounding box center [607, 392] width 147 height 16
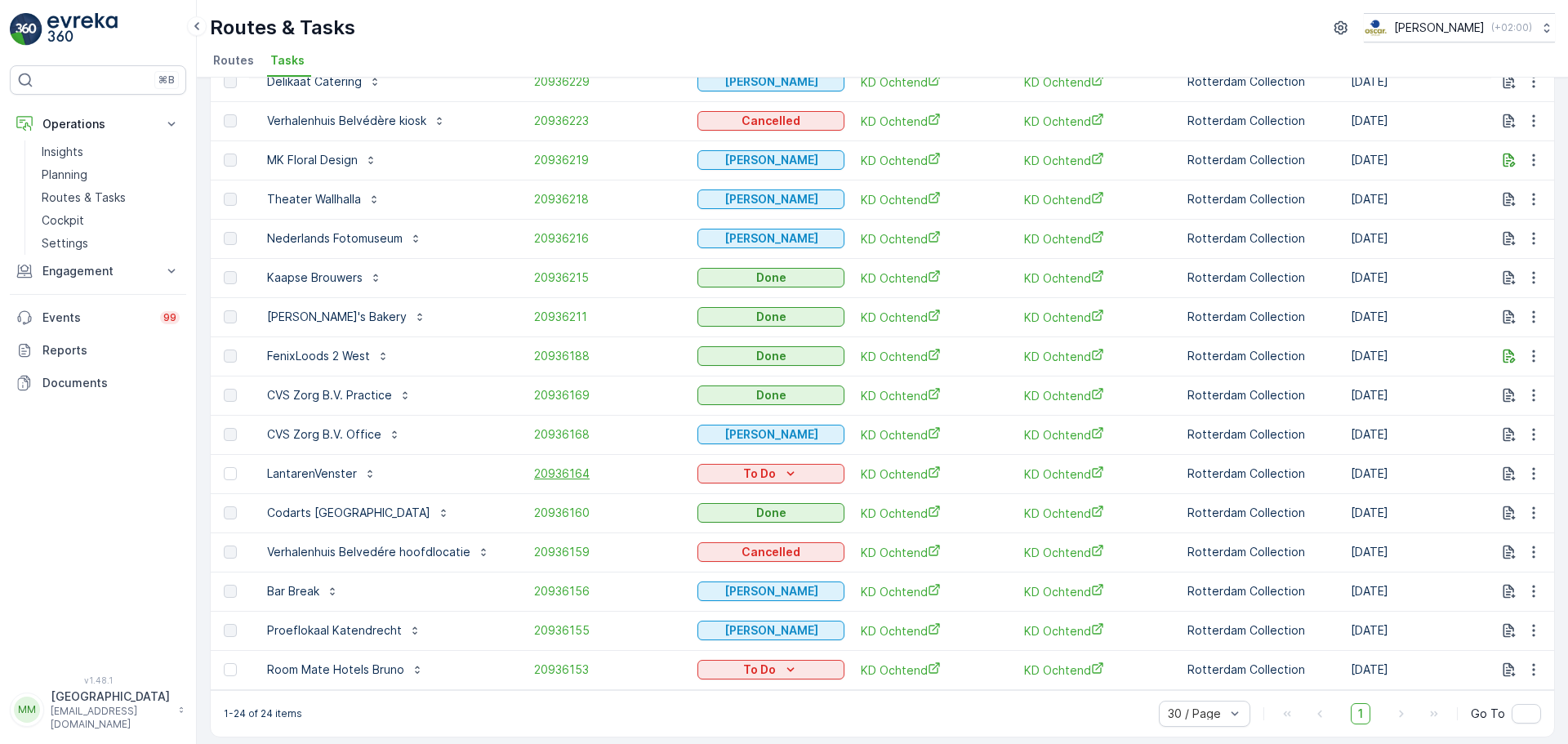
scroll to position [459, 0]
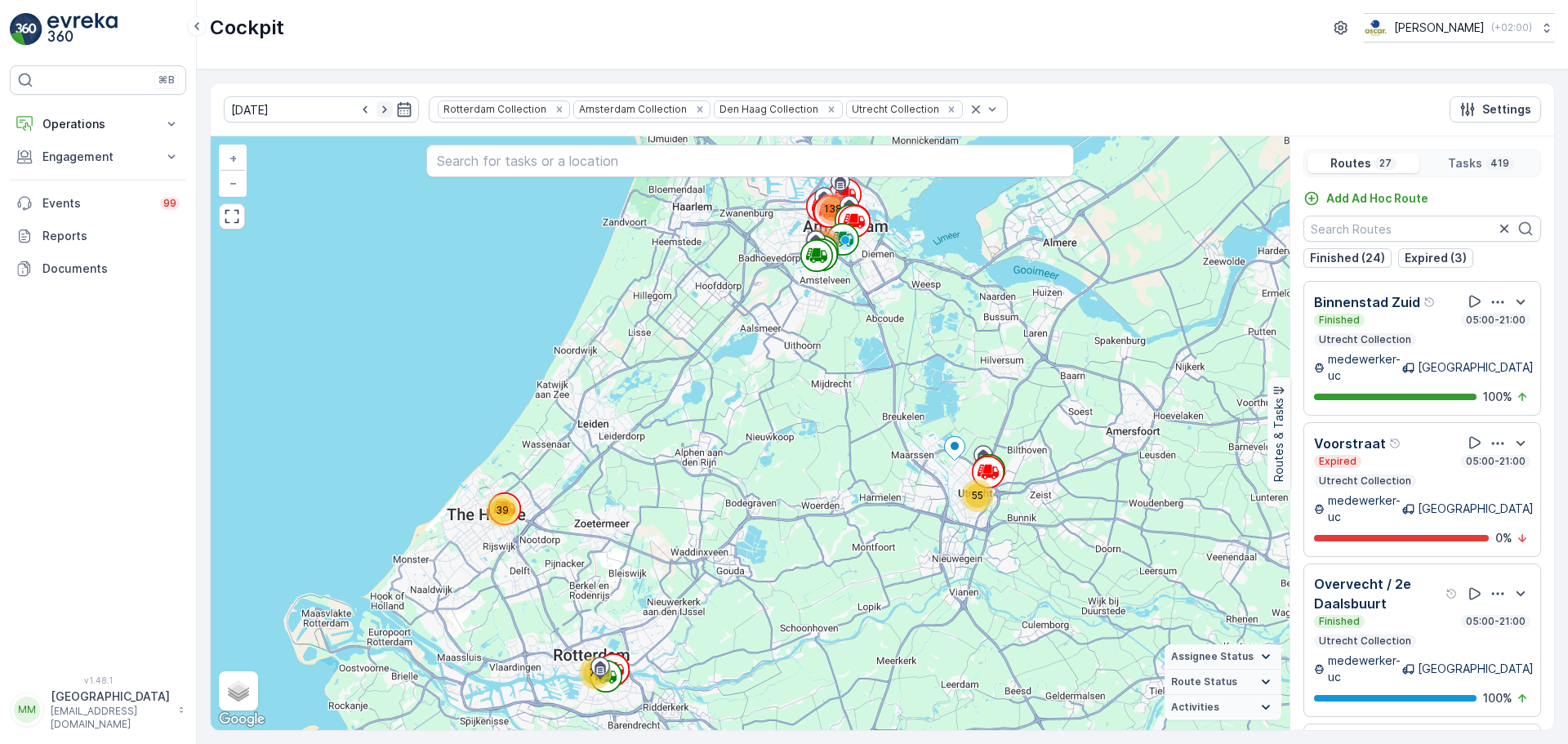
click at [382, 108] on icon "button" at bounding box center [384, 109] width 4 height 7
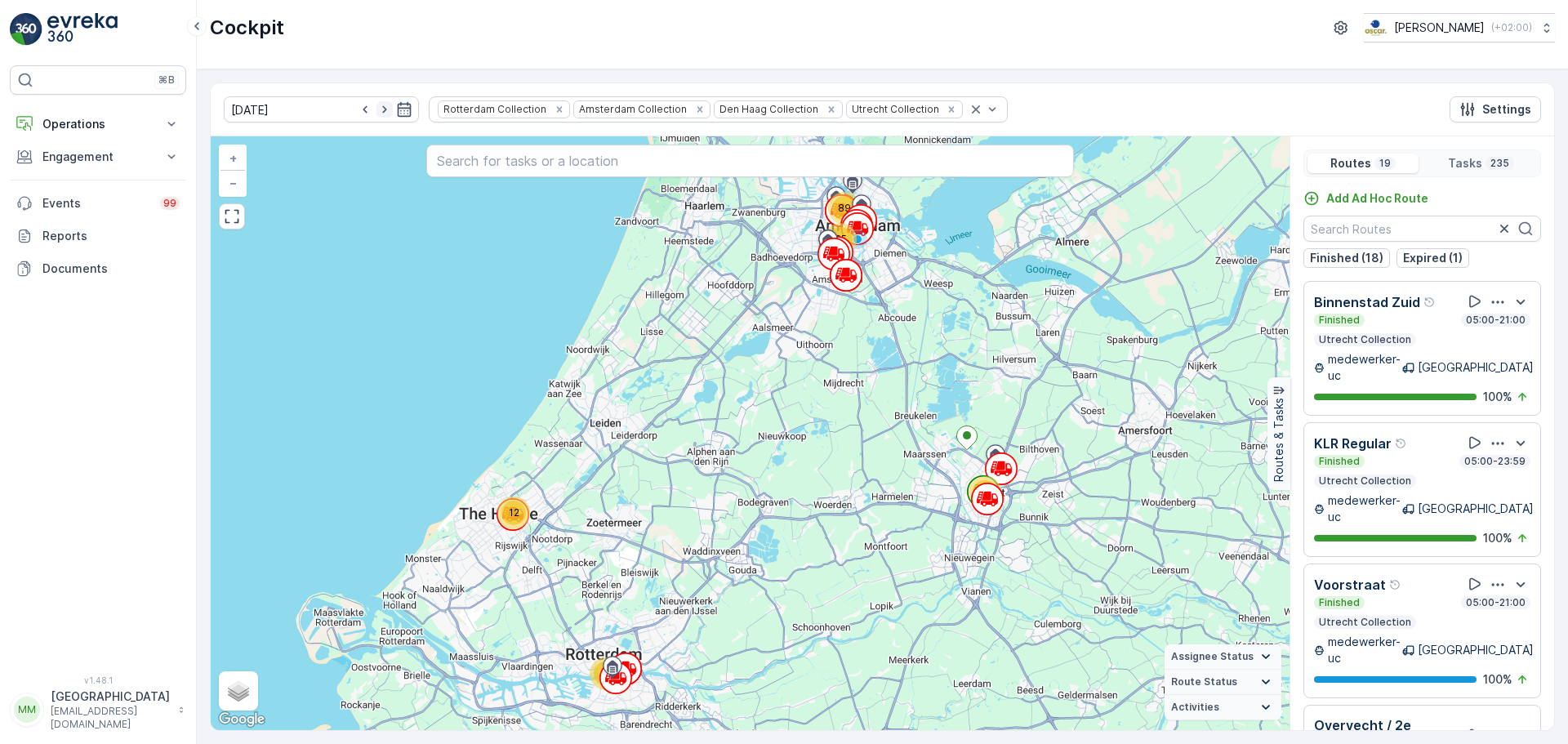
click at [376, 113] on icon "button" at bounding box center [384, 109] width 16 height 16
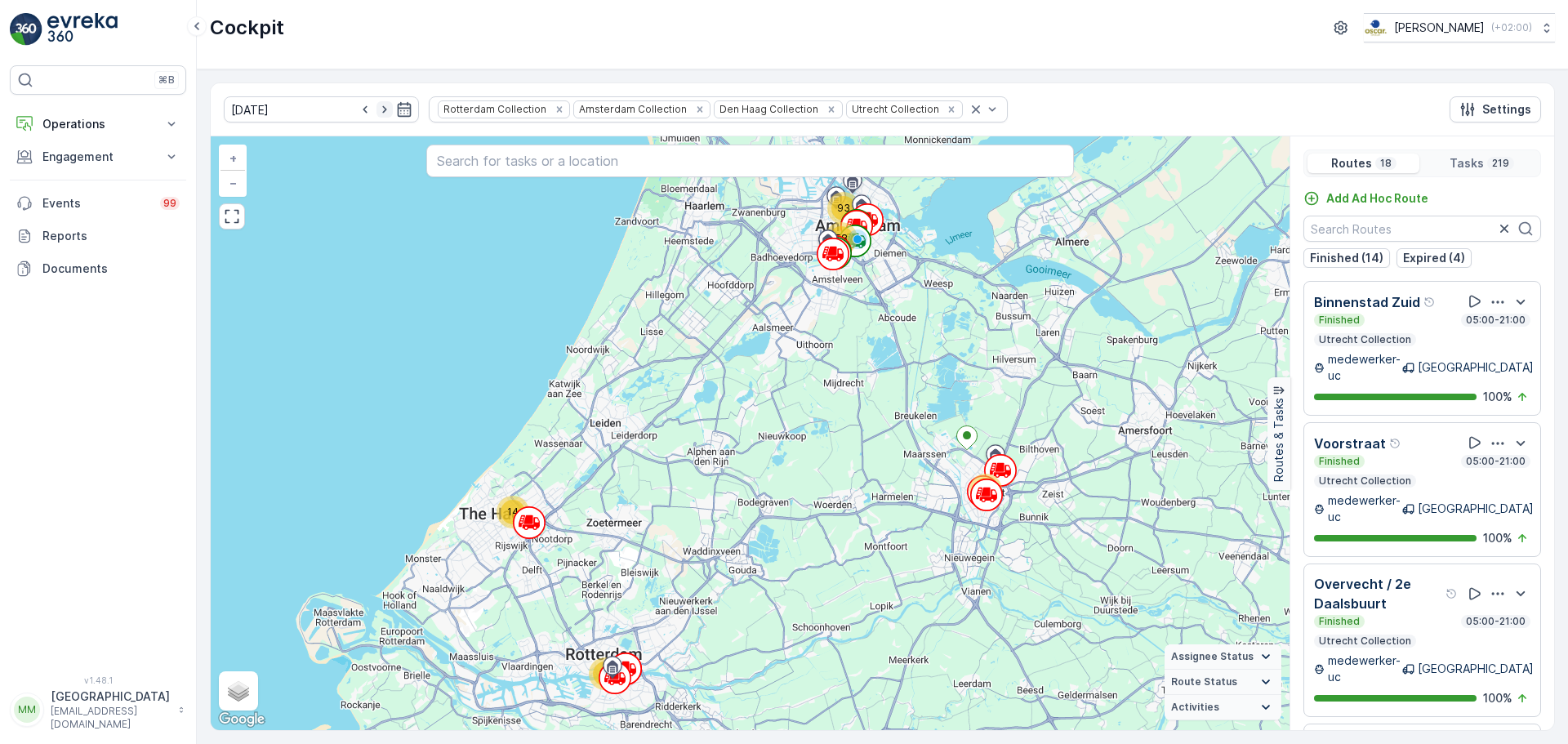
click at [376, 111] on icon "button" at bounding box center [384, 109] width 16 height 16
type input "[DATE]"
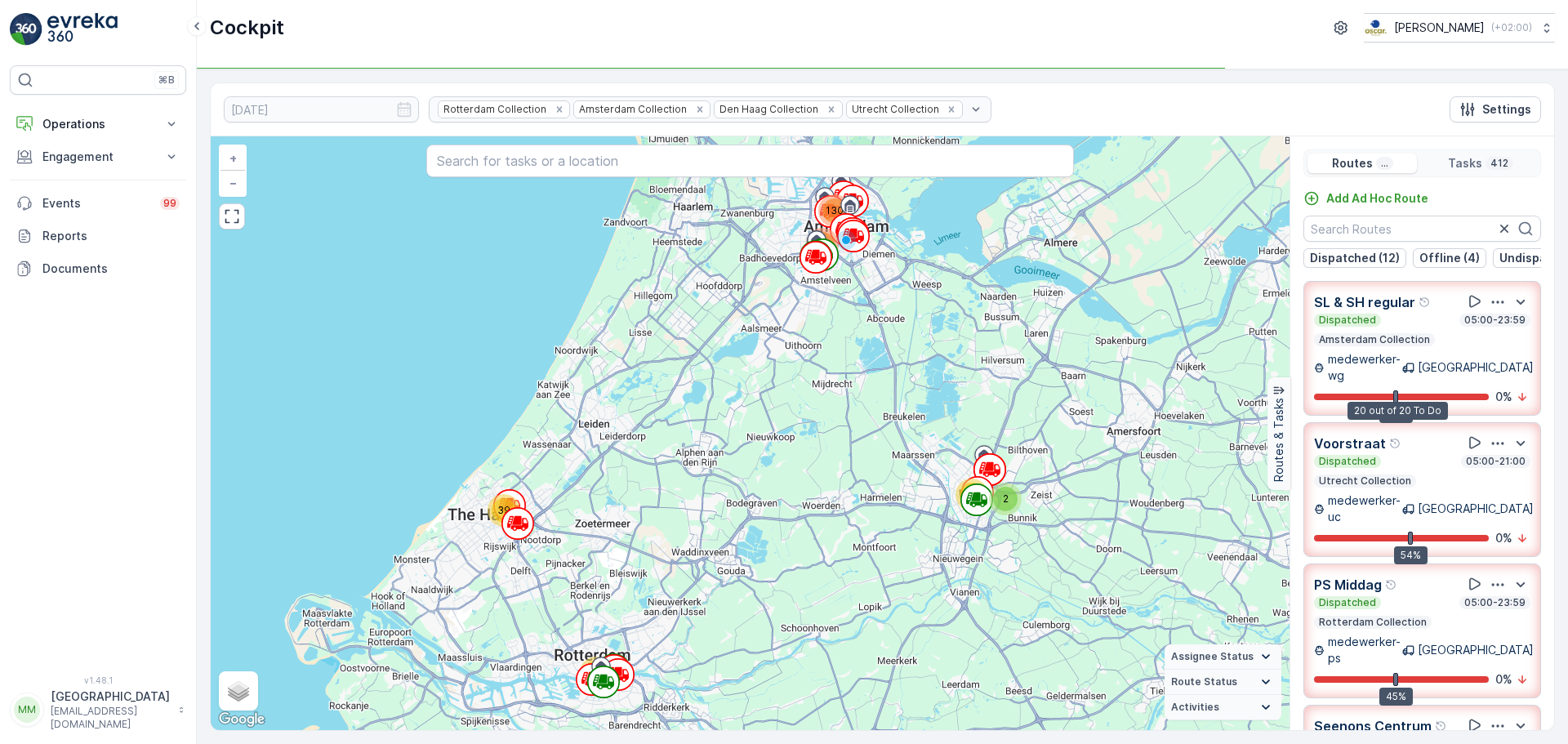
click at [1378, 394] on div at bounding box center [1402, 396] width 175 height 6
click at [1378, 346] on p "Amsterdam Collection" at bounding box center [1374, 340] width 115 height 13
click at [1378, 394] on div at bounding box center [1402, 396] width 175 height 6
click at [1378, 346] on p "Amsterdam Collection" at bounding box center [1374, 340] width 115 height 13
click at [1378, 394] on div at bounding box center [1402, 396] width 175 height 6
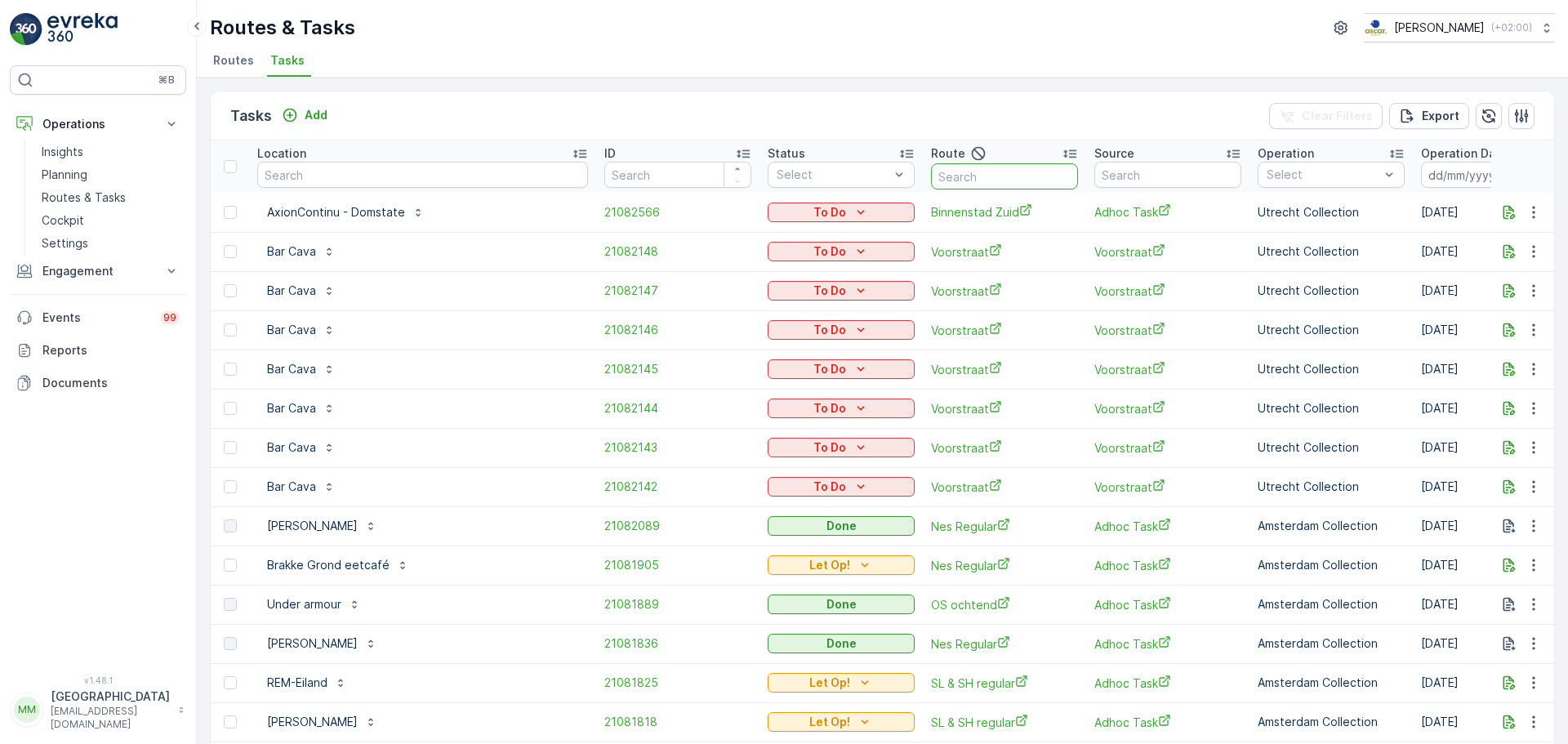
click at [945, 178] on input "text" at bounding box center [1004, 176] width 147 height 26
type input "kd o"
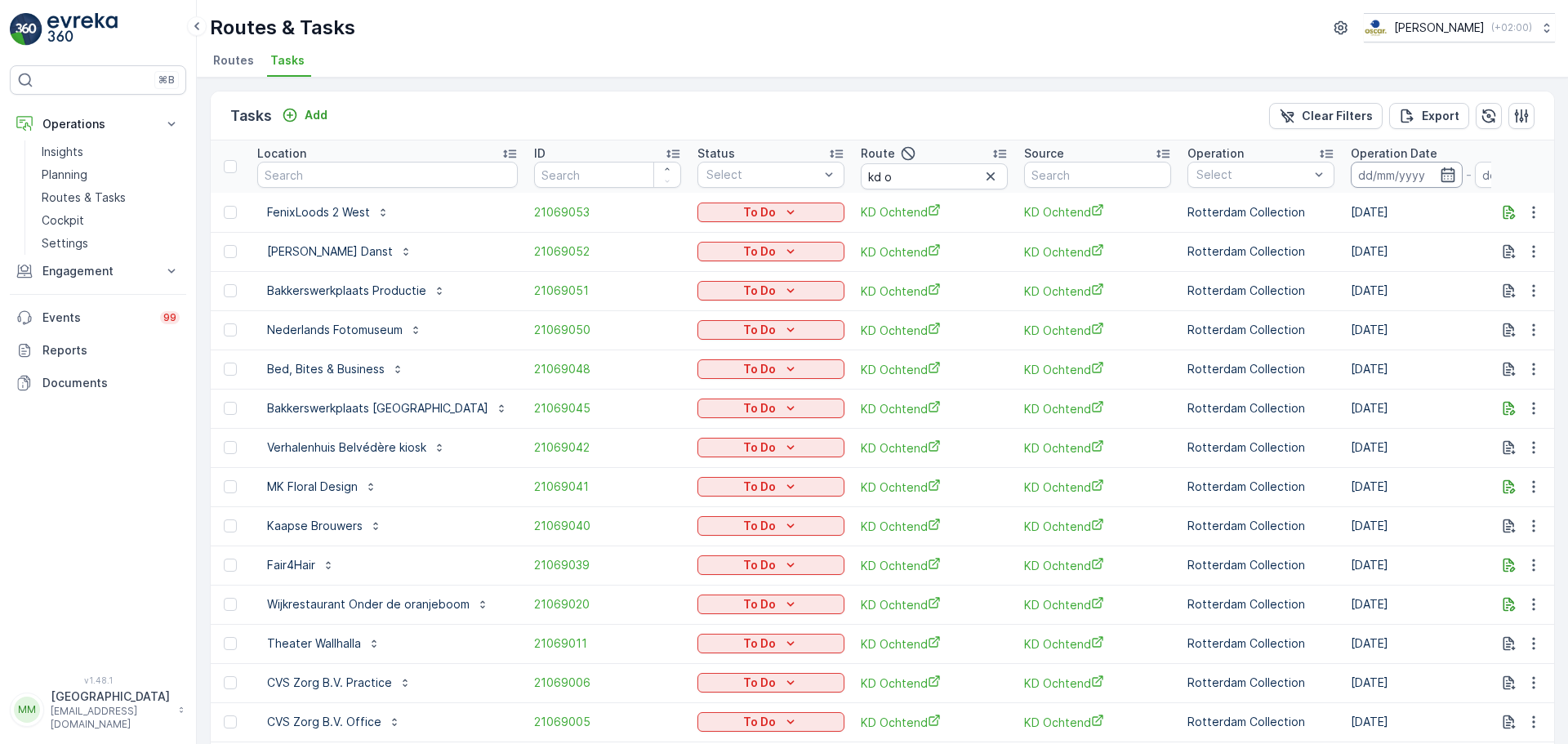
click at [1351, 175] on input at bounding box center [1407, 174] width 112 height 26
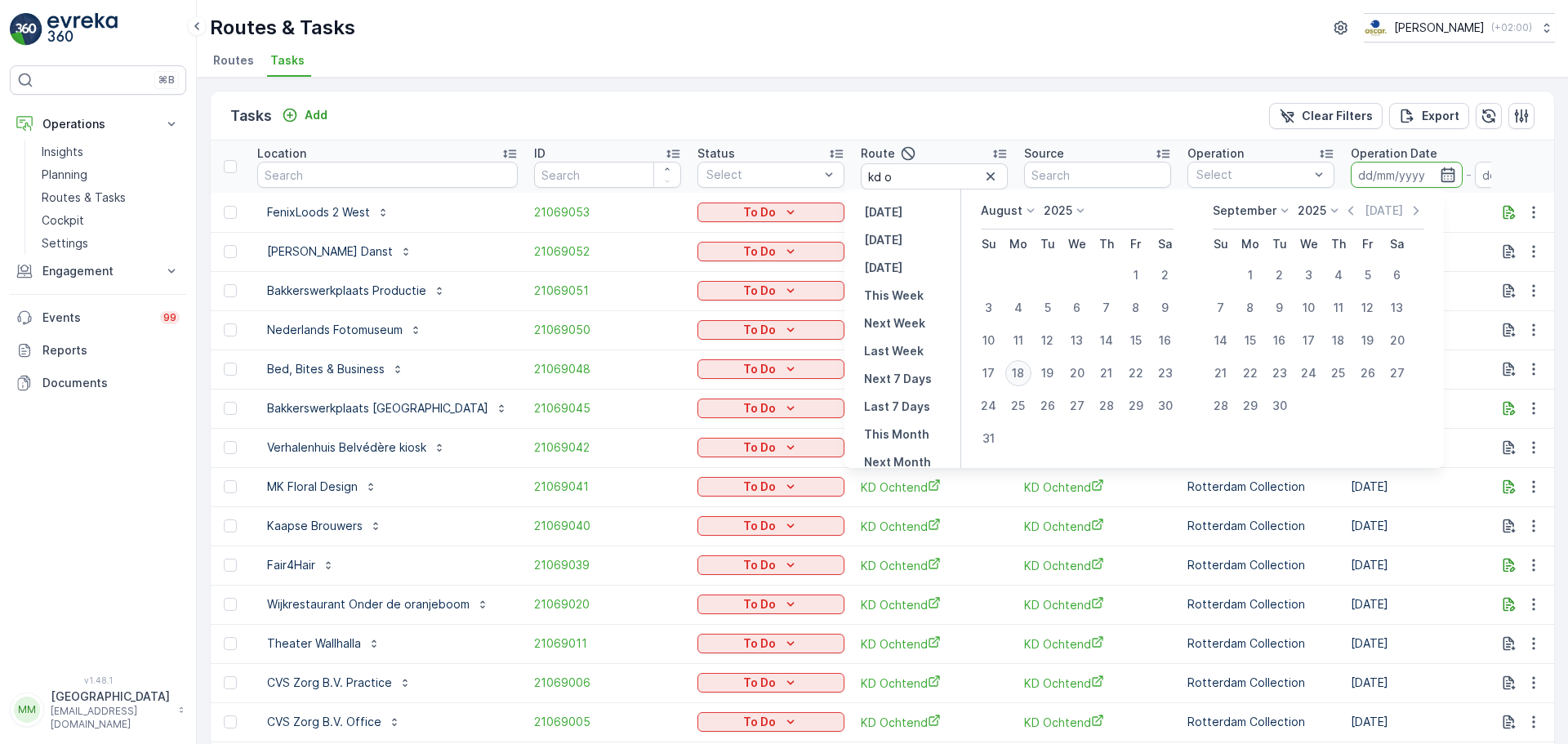
click at [1026, 371] on div "18" at bounding box center [1017, 372] width 26 height 26
type input "[DATE]"
click at [1026, 371] on div "18" at bounding box center [1017, 372] width 26 height 26
type input "[DATE]"
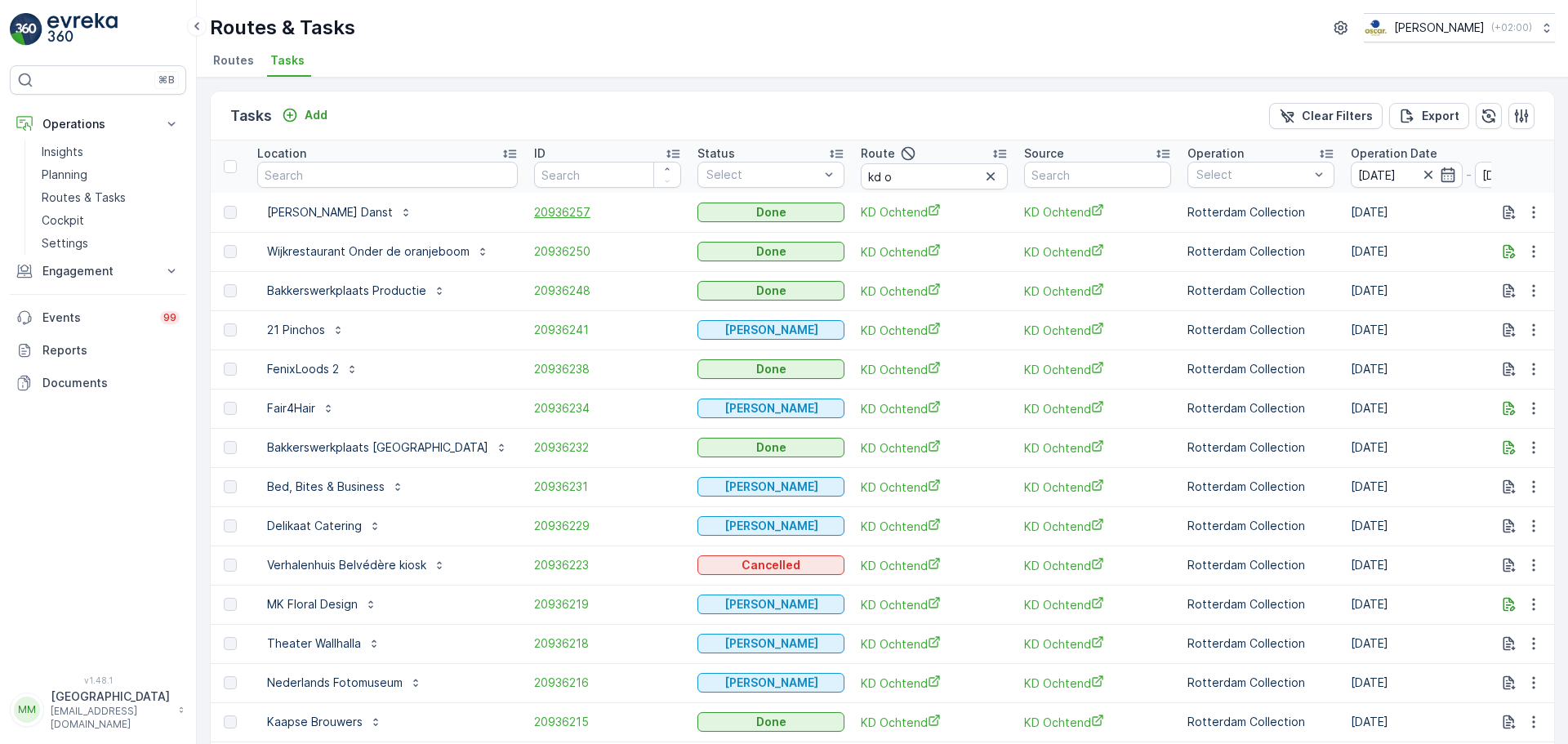
click at [535, 213] on span "20936257" at bounding box center [607, 212] width 147 height 16
click at [1525, 215] on icon "button" at bounding box center [1533, 212] width 16 height 16
click at [1525, 233] on span "See More Details" at bounding box center [1514, 236] width 95 height 16
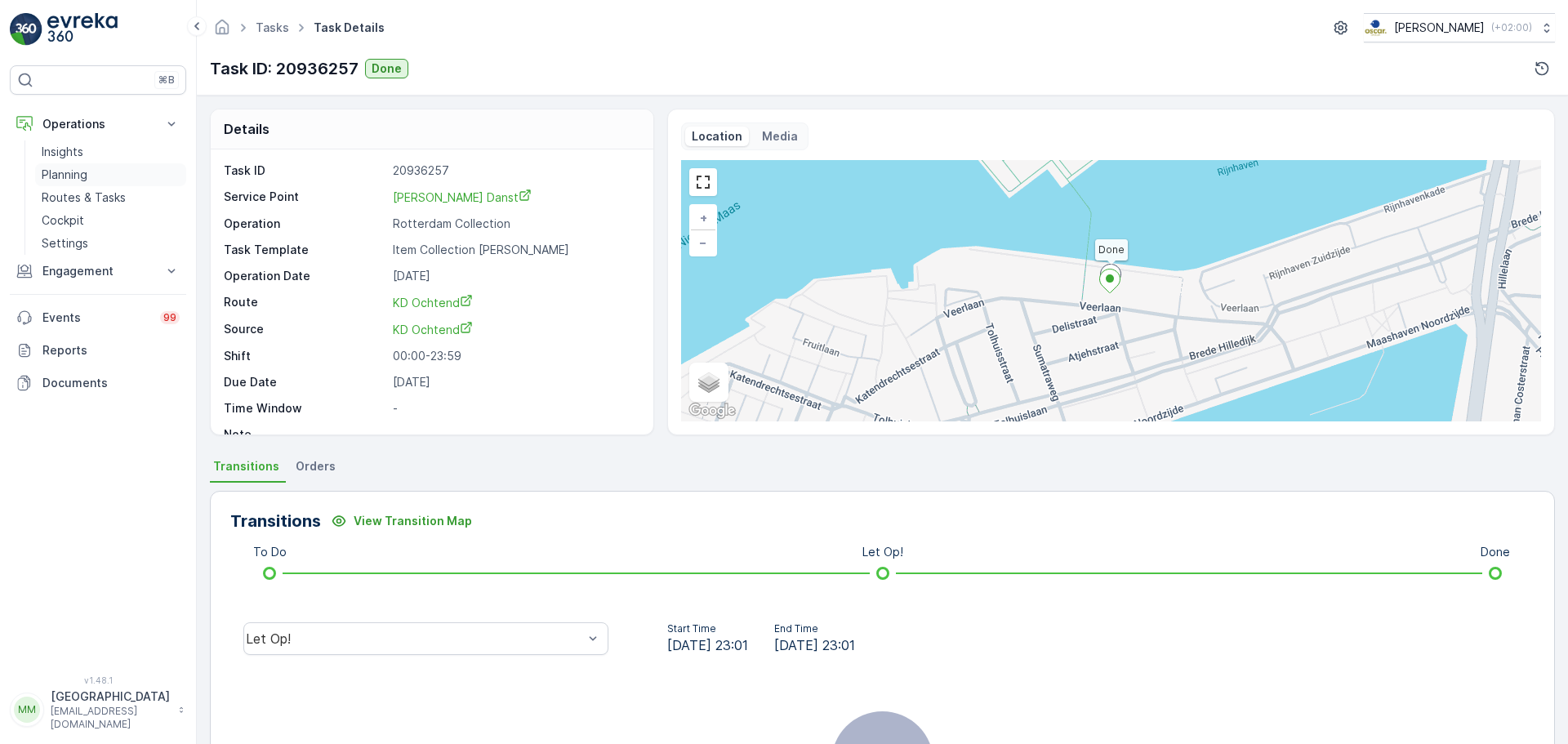
click at [53, 167] on p "Planning" at bounding box center [64, 174] width 45 height 16
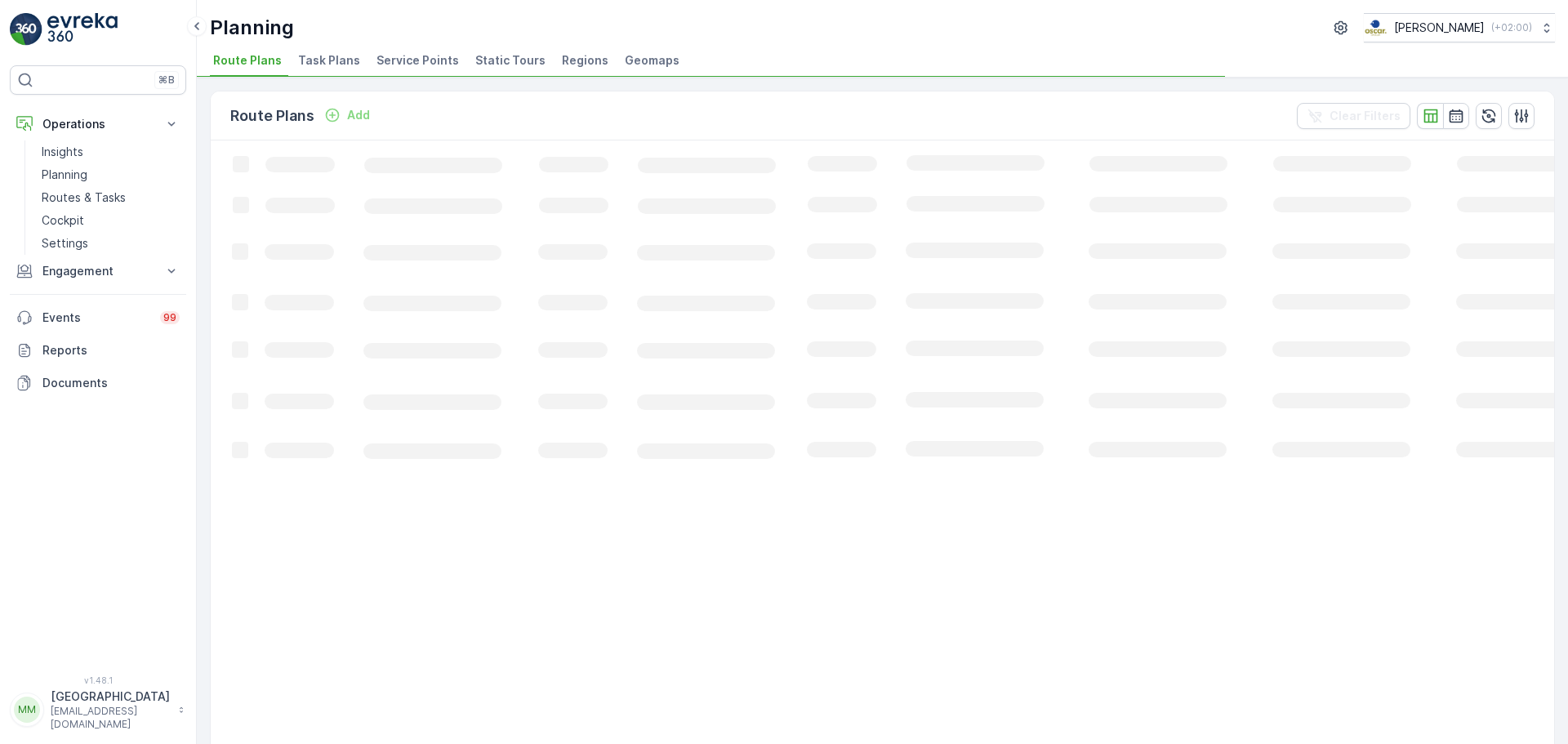
click at [327, 56] on span "Task Plans" at bounding box center [329, 60] width 62 height 16
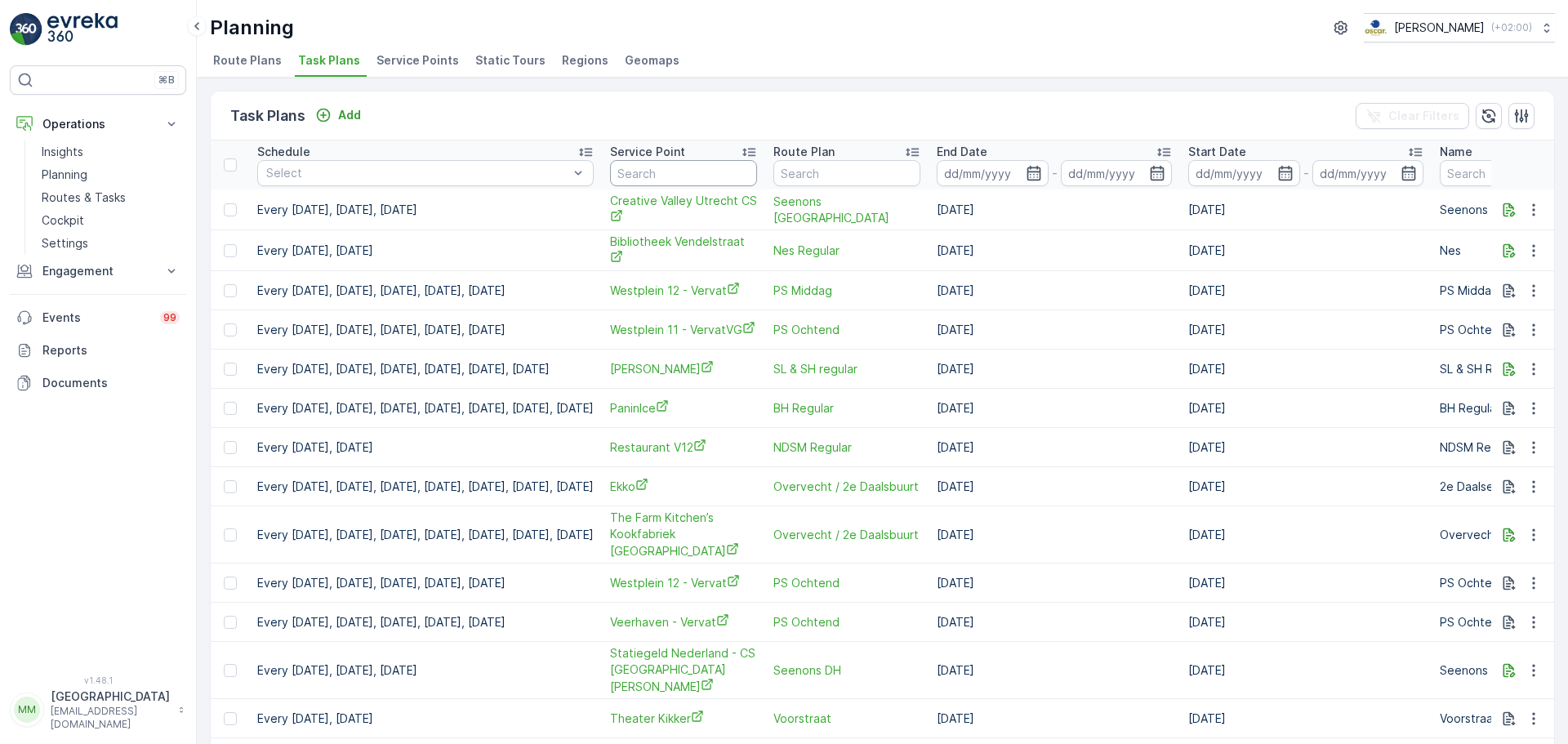
click at [723, 179] on input "text" at bounding box center [683, 172] width 147 height 26
type input "conny"
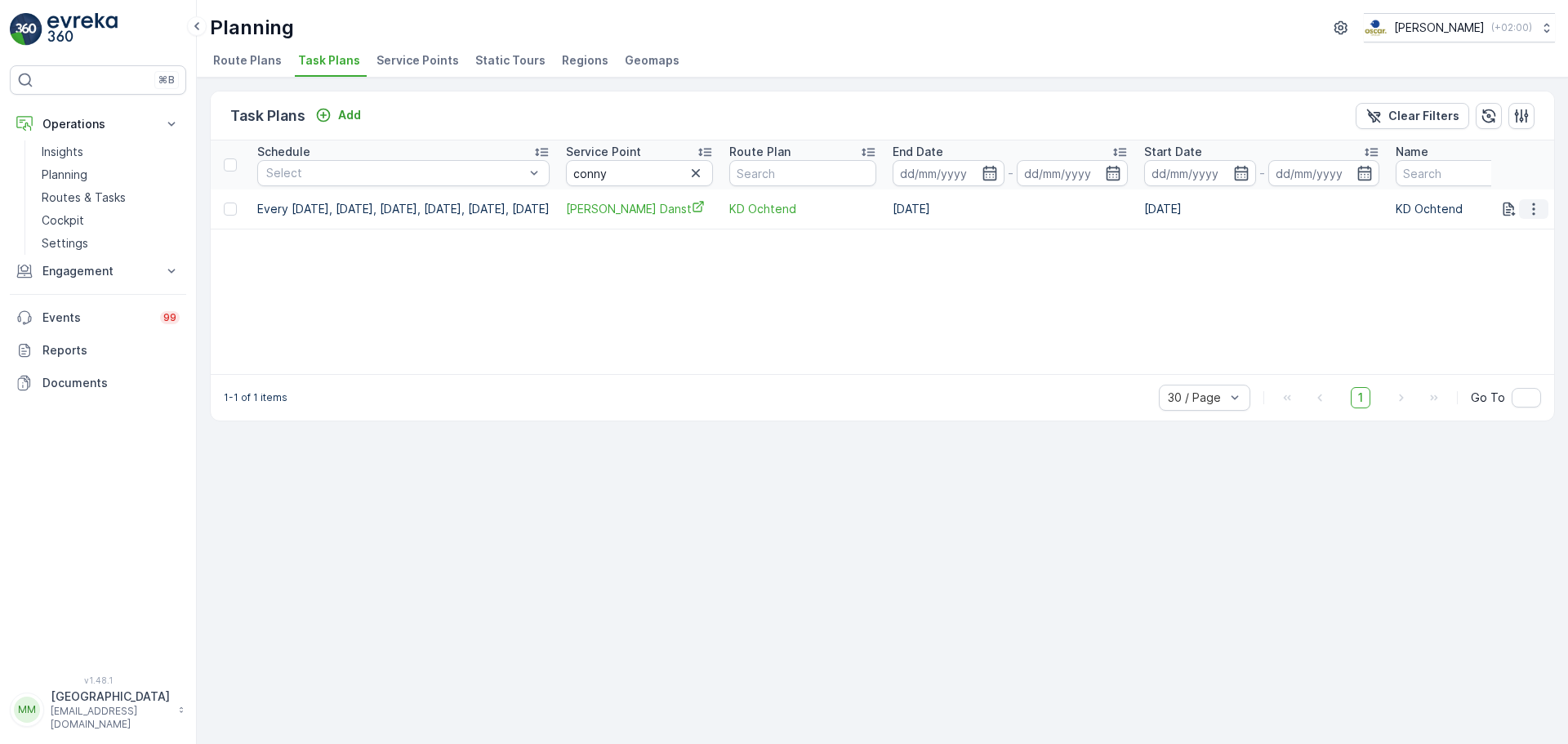
click at [1539, 212] on icon "button" at bounding box center [1533, 209] width 16 height 16
click at [1535, 260] on span "Edit Task Plan" at bounding box center [1504, 256] width 76 height 16
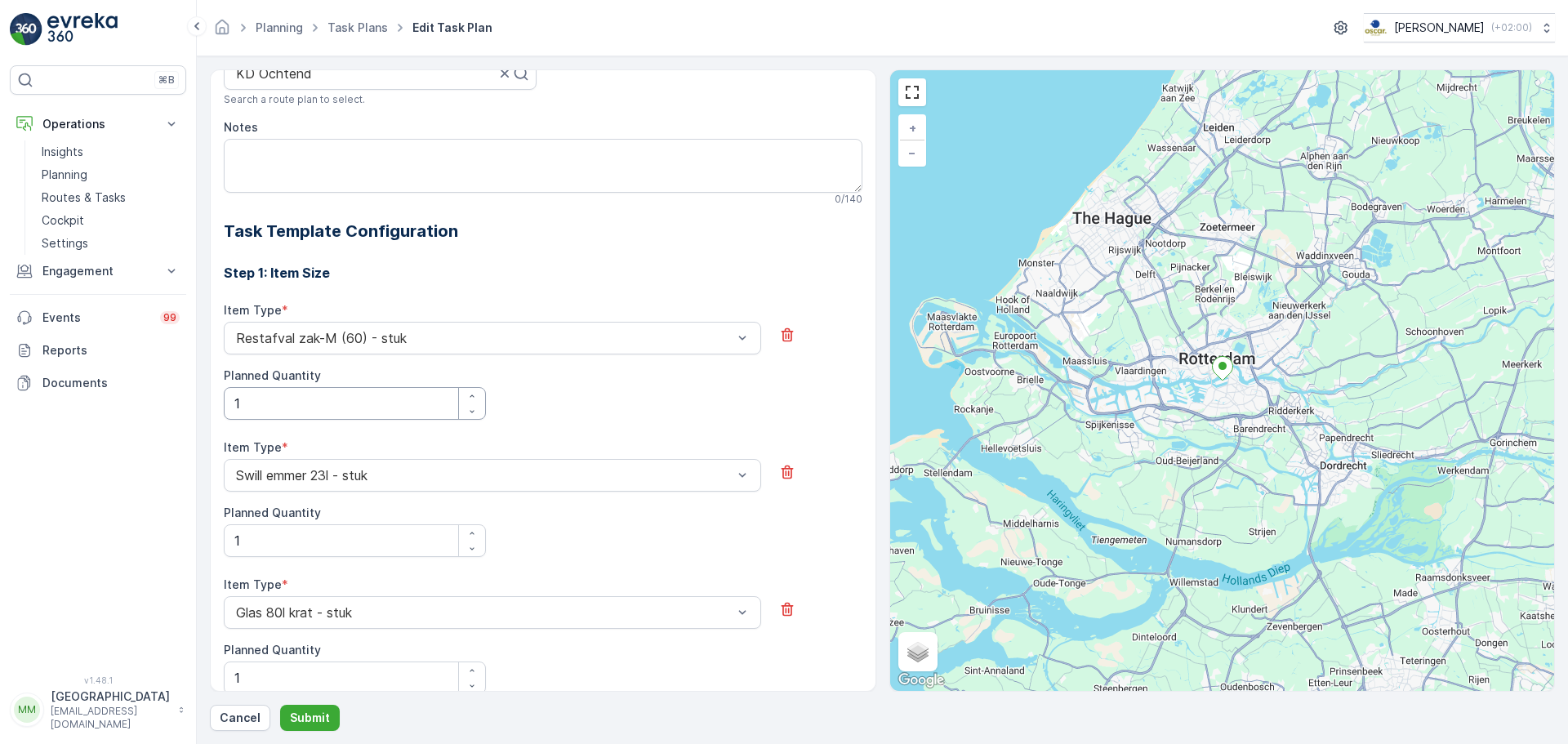
scroll to position [171, 0]
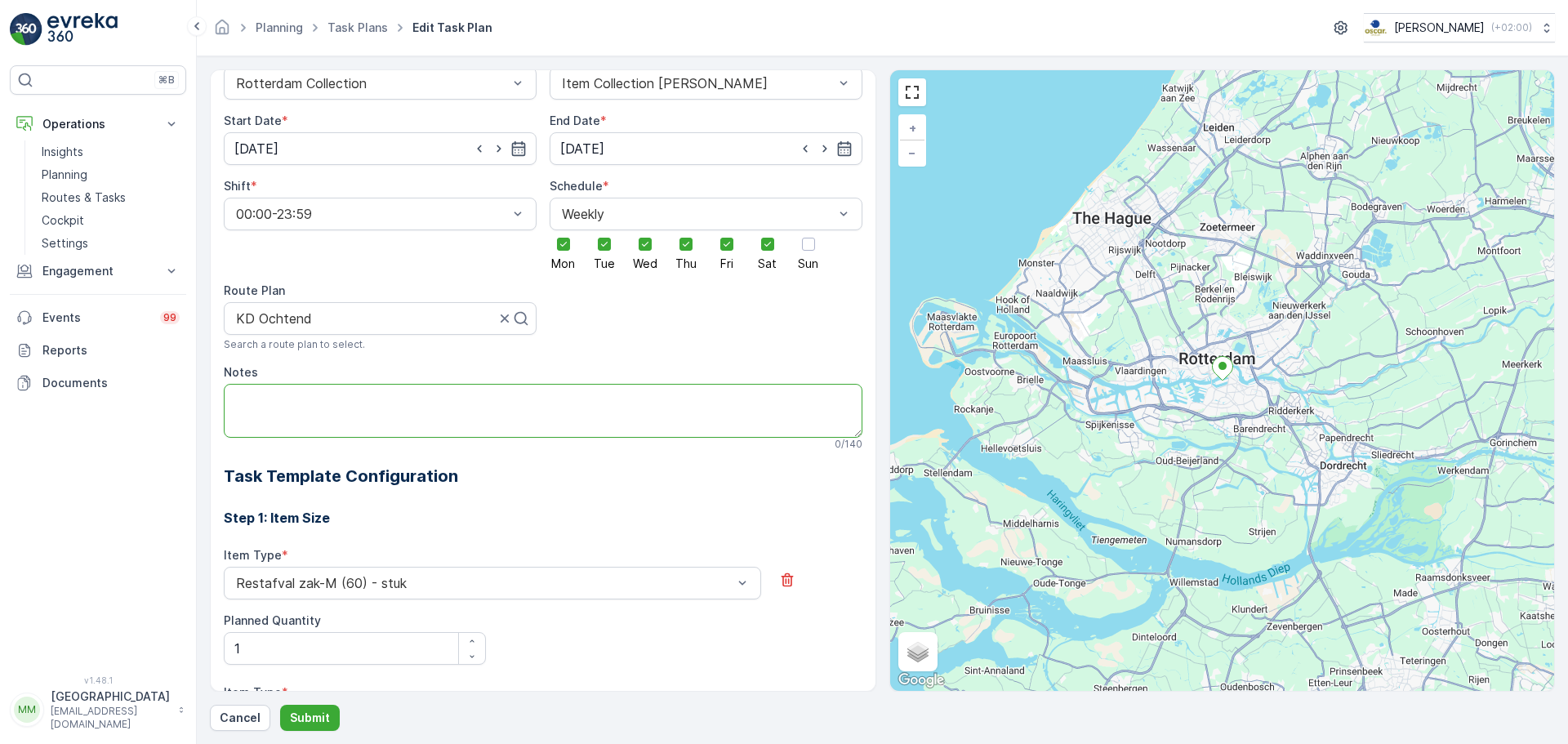
click at [292, 405] on textarea "Notes" at bounding box center [543, 411] width 639 height 54
type textarea "Met zwarte tag de deur open maken. Afval staat naast de trap."
click at [327, 715] on button "Submit" at bounding box center [310, 717] width 60 height 26
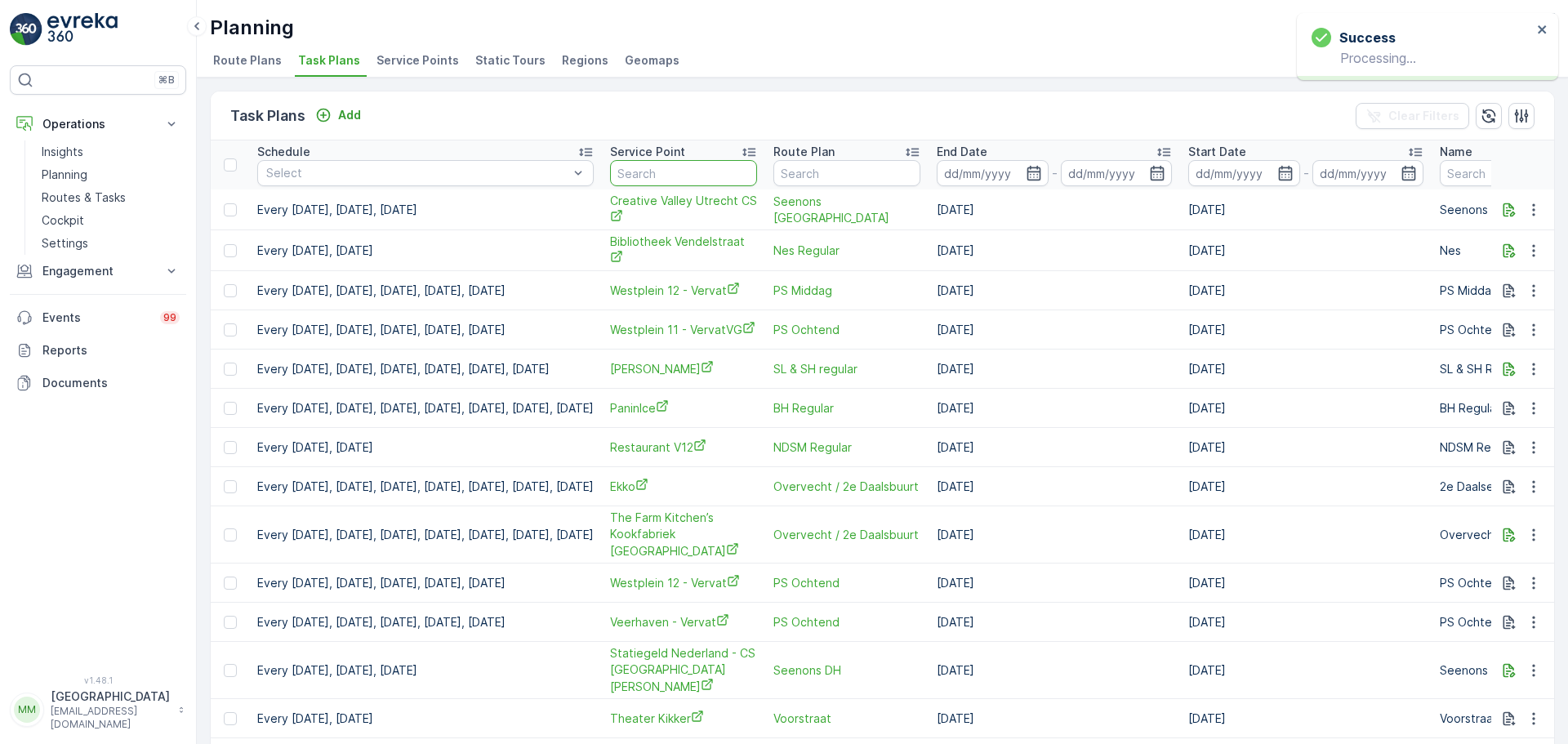
click at [734, 168] on input "text" at bounding box center [683, 172] width 147 height 26
type input "wijkr"
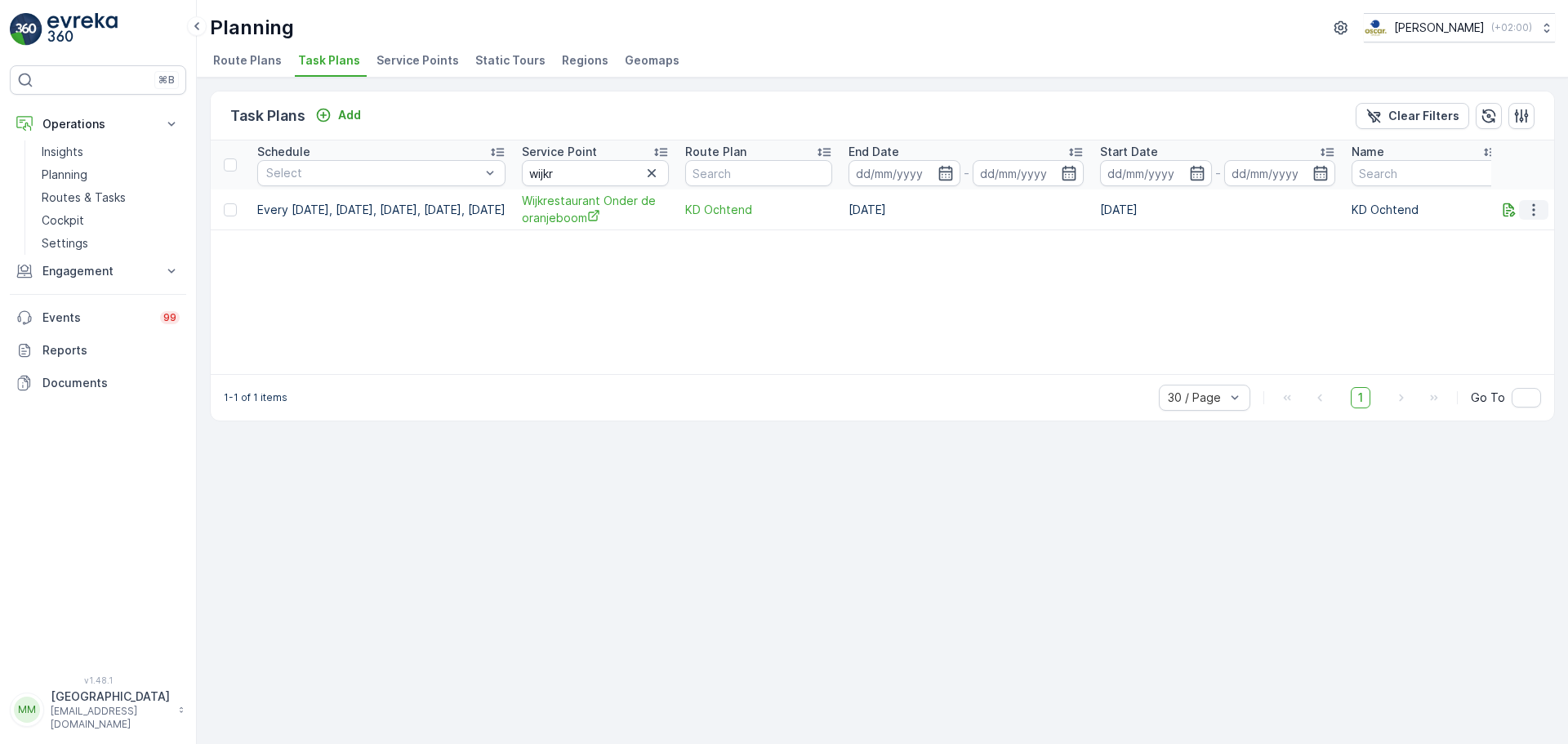
click at [1529, 209] on icon "button" at bounding box center [1533, 210] width 16 height 16
click at [1479, 259] on span "Edit Task Plan" at bounding box center [1504, 257] width 76 height 16
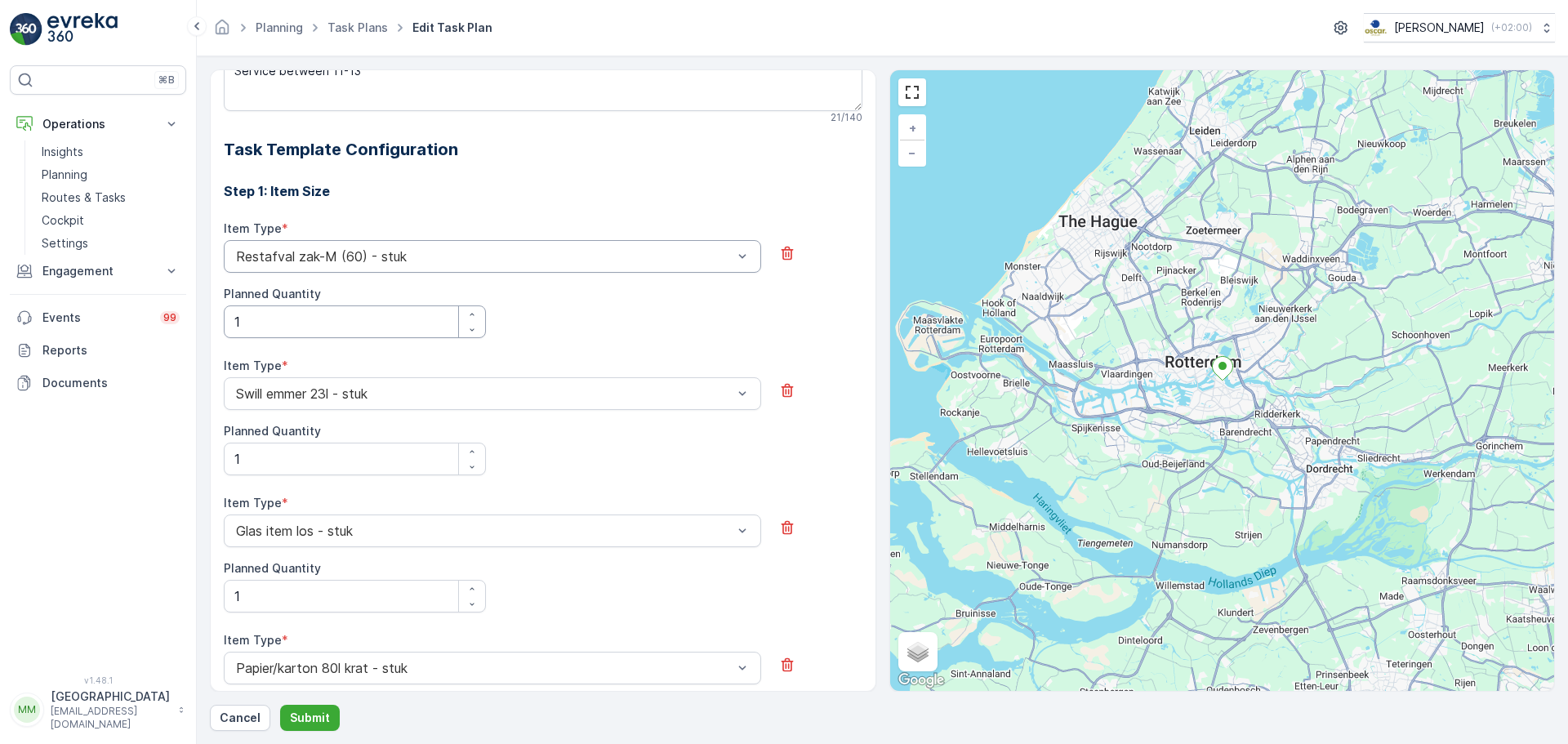
scroll to position [89, 0]
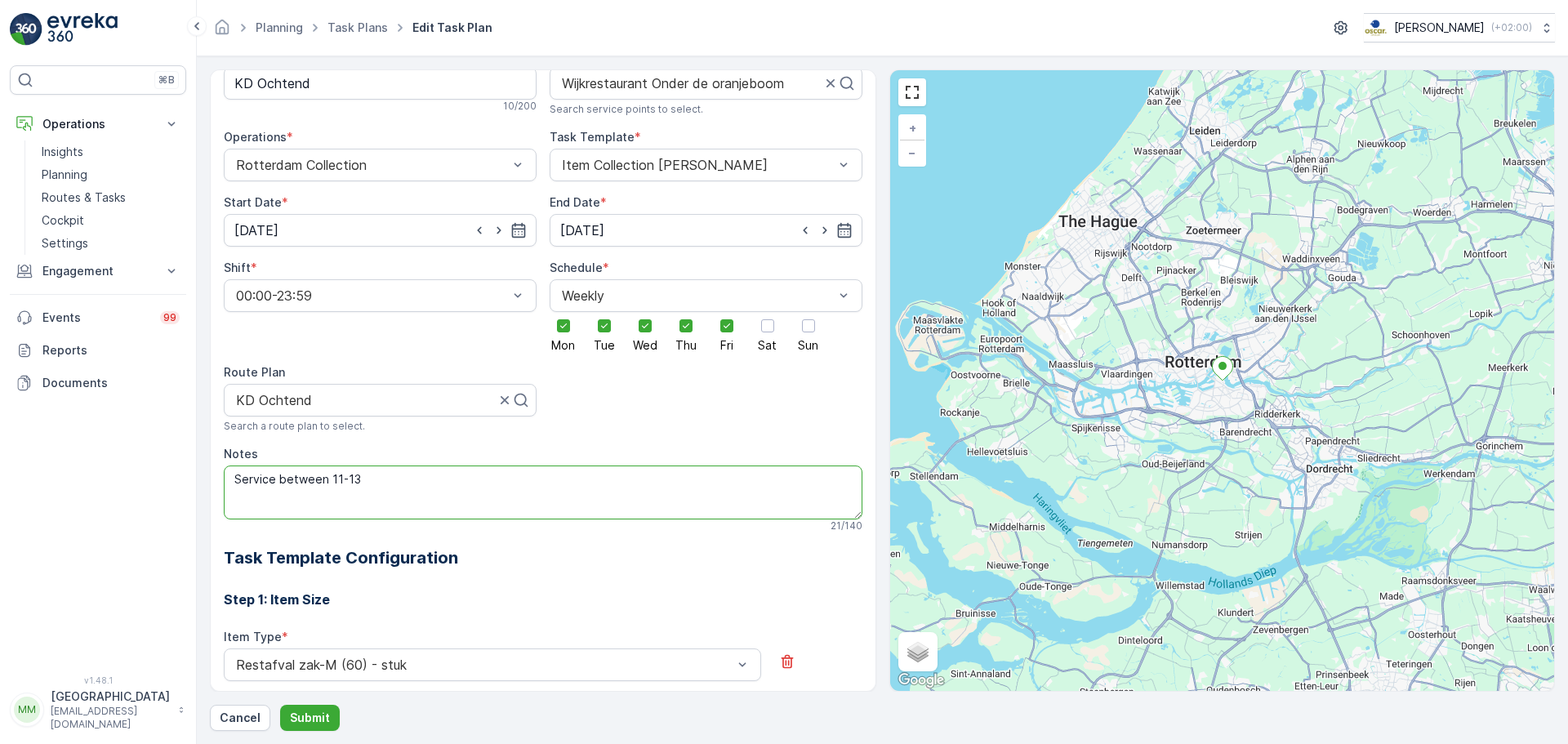
drag, startPoint x: 388, startPoint y: 482, endPoint x: 211, endPoint y: 478, distance: 177.0
click at [211, 478] on div "All future tasks generated from this task plan will be affected by this edit. T…" at bounding box center [543, 380] width 666 height 622
type textarea "langsgaan tussen 11:00 en 13:00. Afval wordt binnen aangeboden."
click at [301, 711] on p "Submit" at bounding box center [310, 717] width 40 height 16
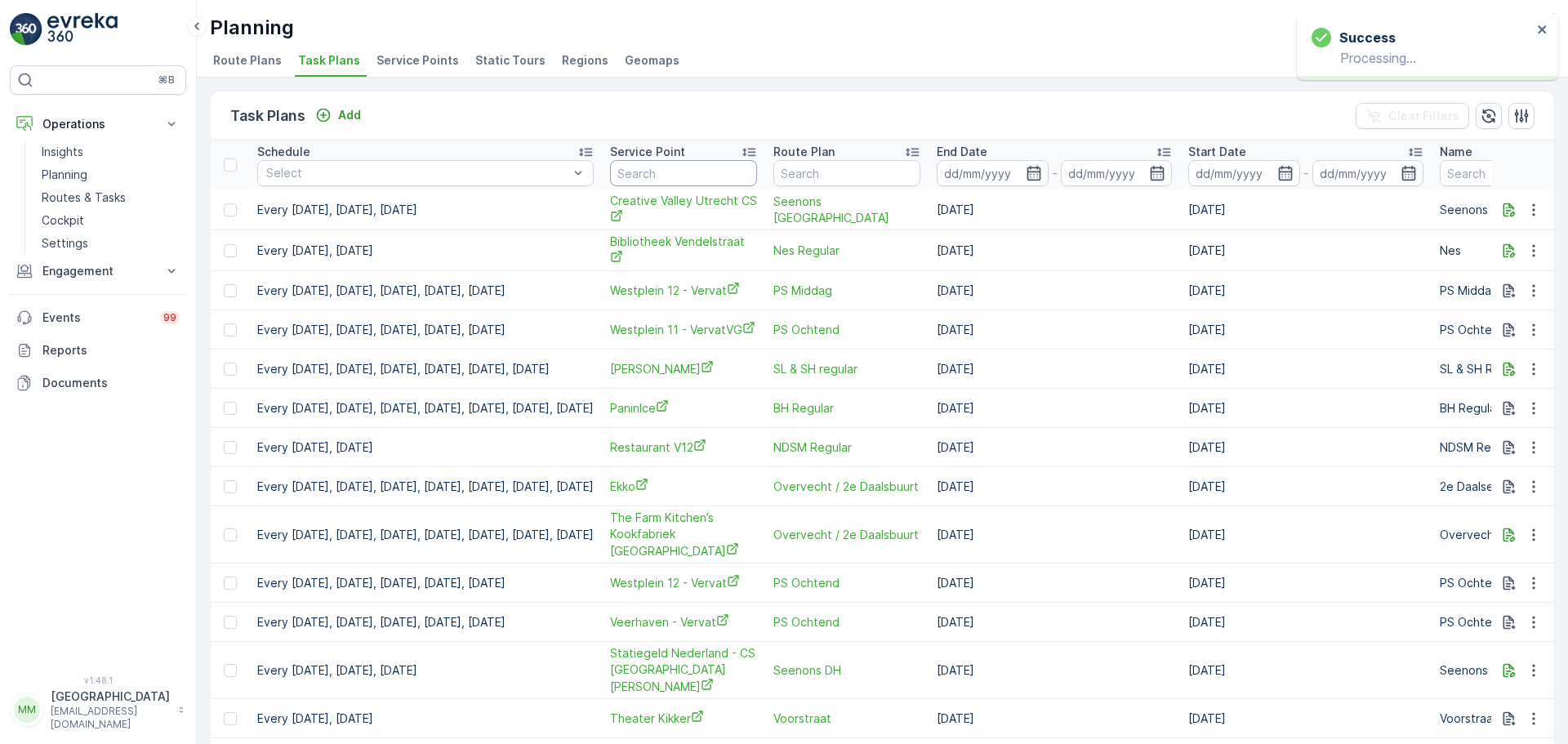
click at [724, 176] on input "text" at bounding box center [683, 172] width 147 height 26
type input "n"
type input "bakker"
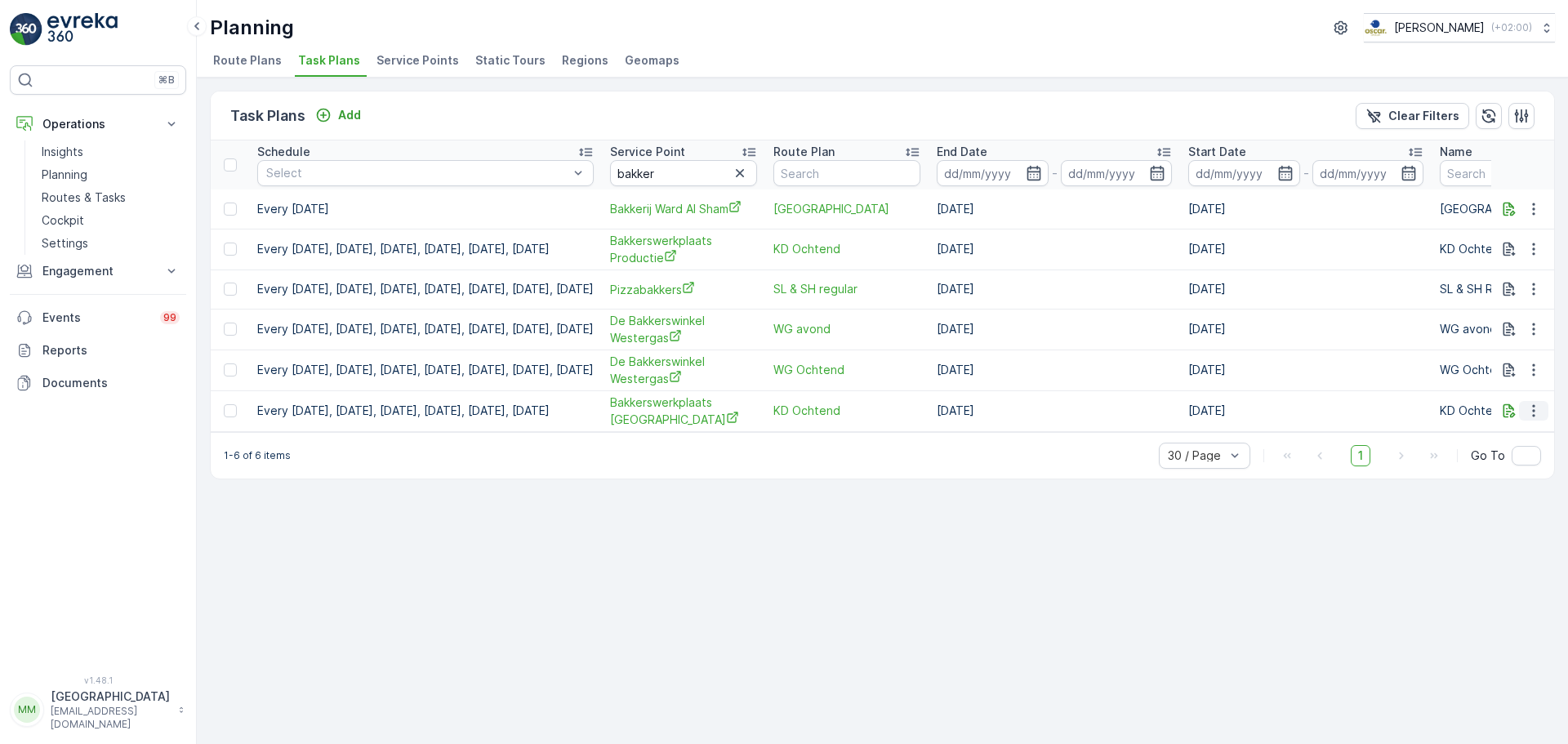
click at [1540, 415] on icon "button" at bounding box center [1533, 411] width 16 height 16
click at [1504, 457] on span "Edit Task Plan" at bounding box center [1504, 458] width 76 height 16
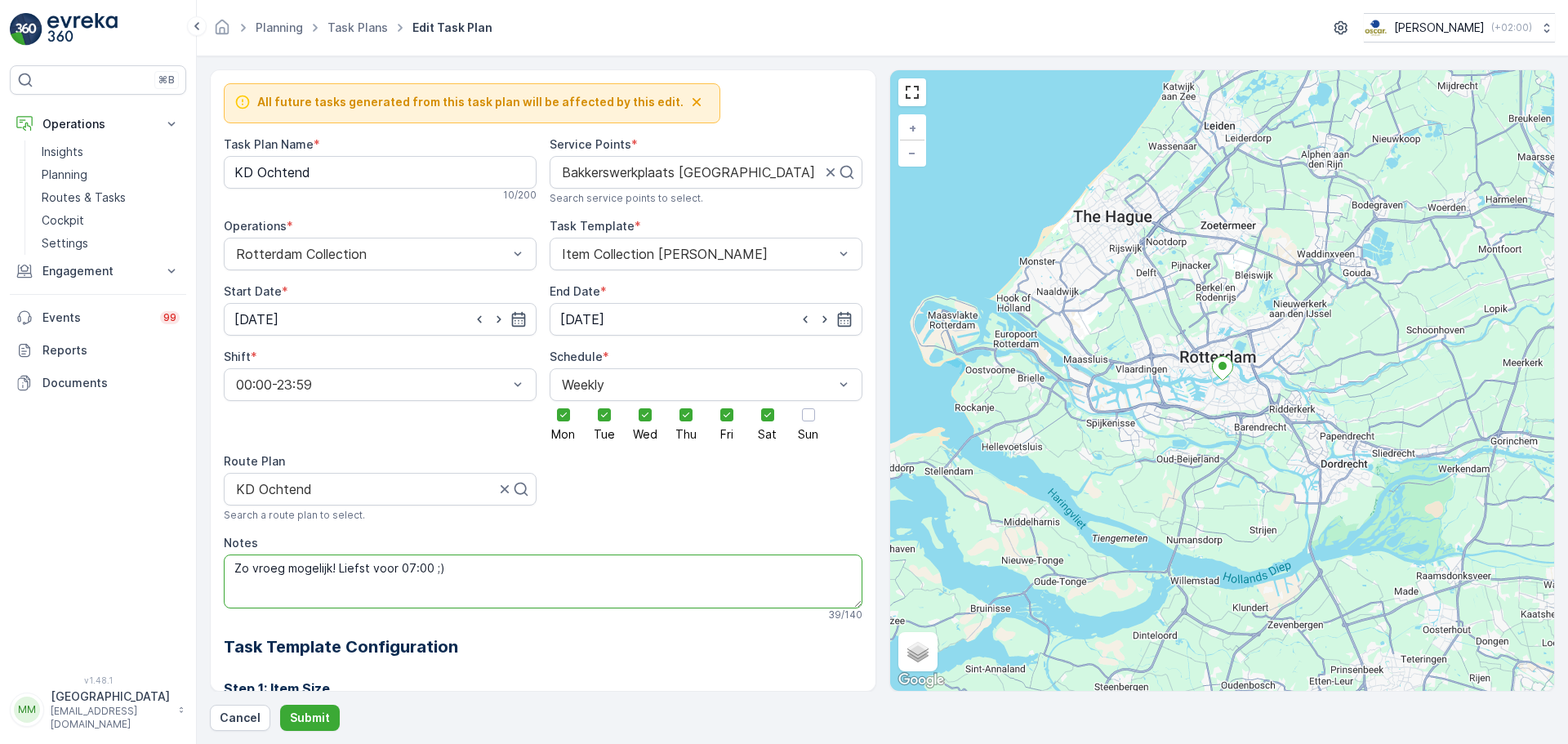
drag, startPoint x: 469, startPoint y: 565, endPoint x: 330, endPoint y: 566, distance: 139.0
click at [330, 566] on textarea "Zo vroeg mogelijk! Liefst voor 07:00 ;)" at bounding box center [543, 581] width 639 height 54
type textarea "Zo vroeg mogelijk langsgaan. Bij de achterdeur staat het afval."
click at [313, 708] on button "Submit" at bounding box center [310, 717] width 60 height 26
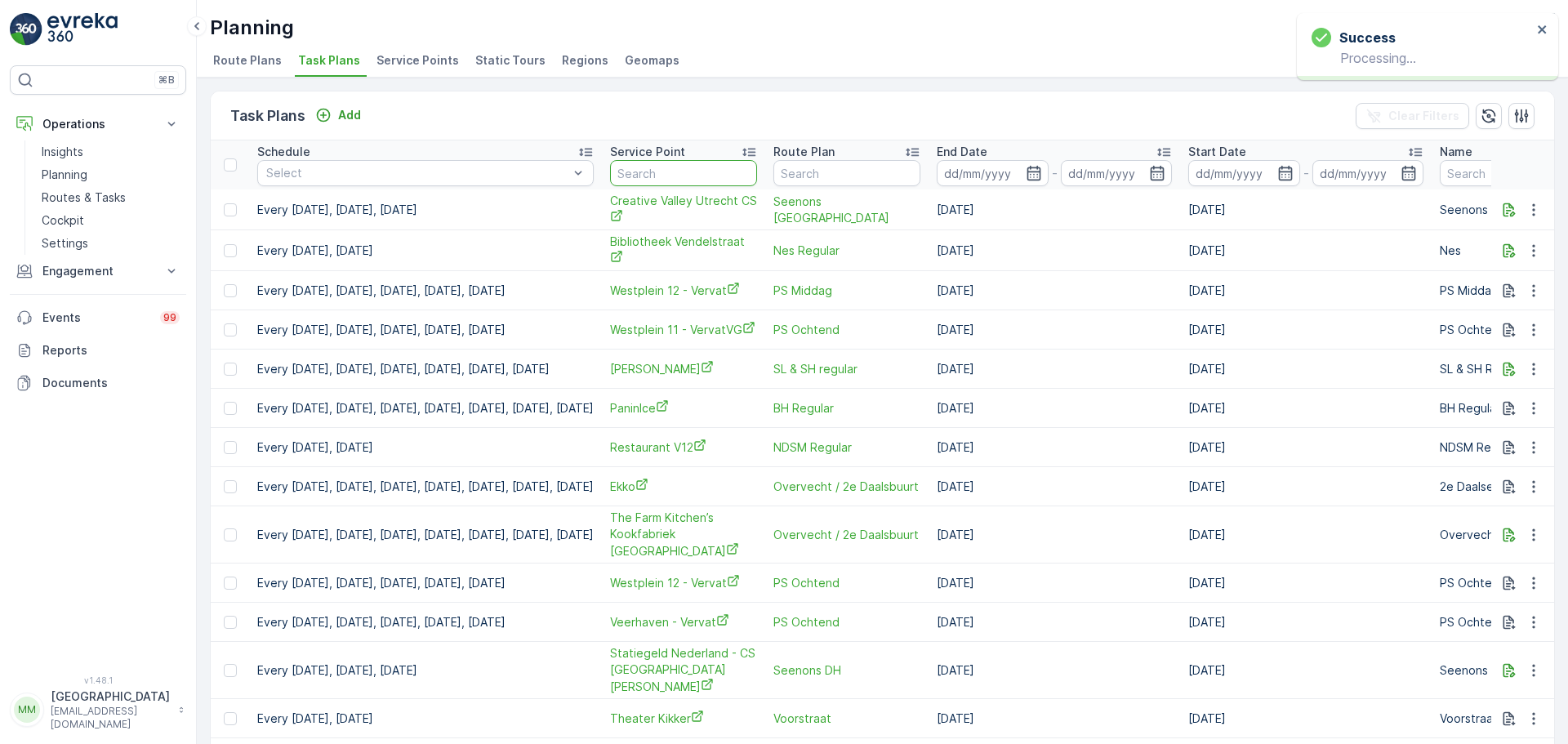
click at [728, 172] on input "text" at bounding box center [683, 172] width 147 height 26
type input "bakker"
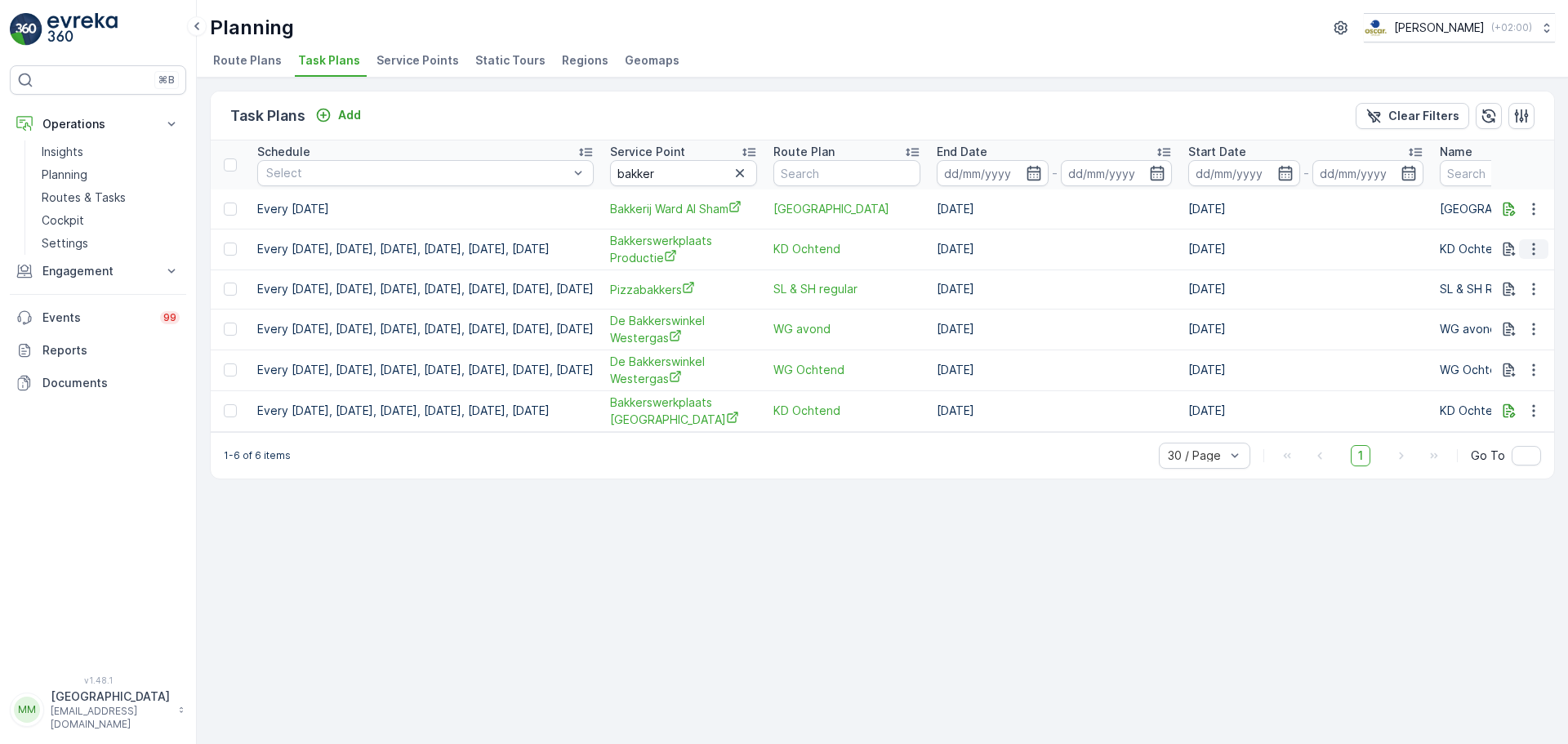
click at [1535, 254] on icon "button" at bounding box center [1533, 249] width 16 height 16
click at [1502, 304] on span "Edit Task Plan" at bounding box center [1504, 296] width 76 height 16
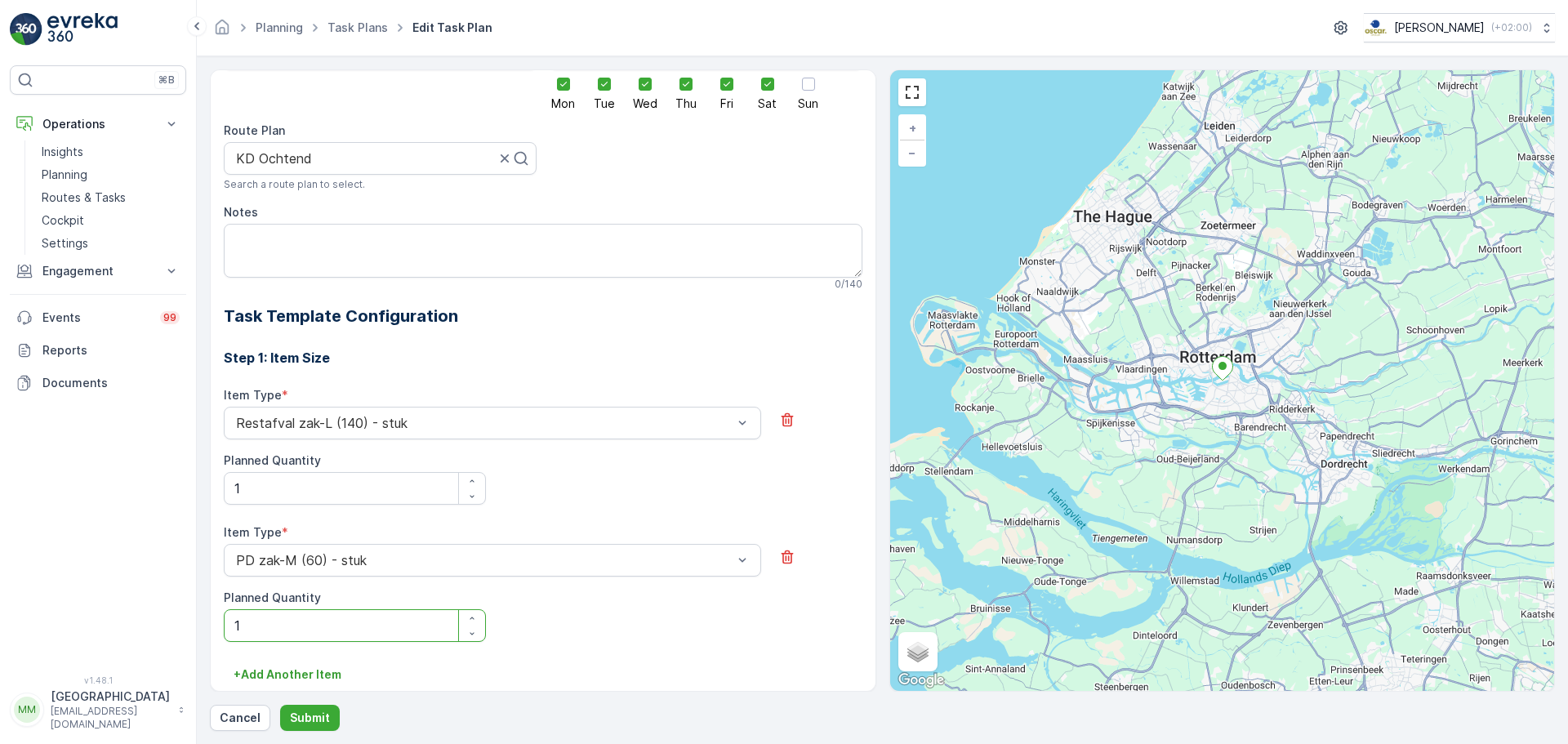
scroll to position [85, 0]
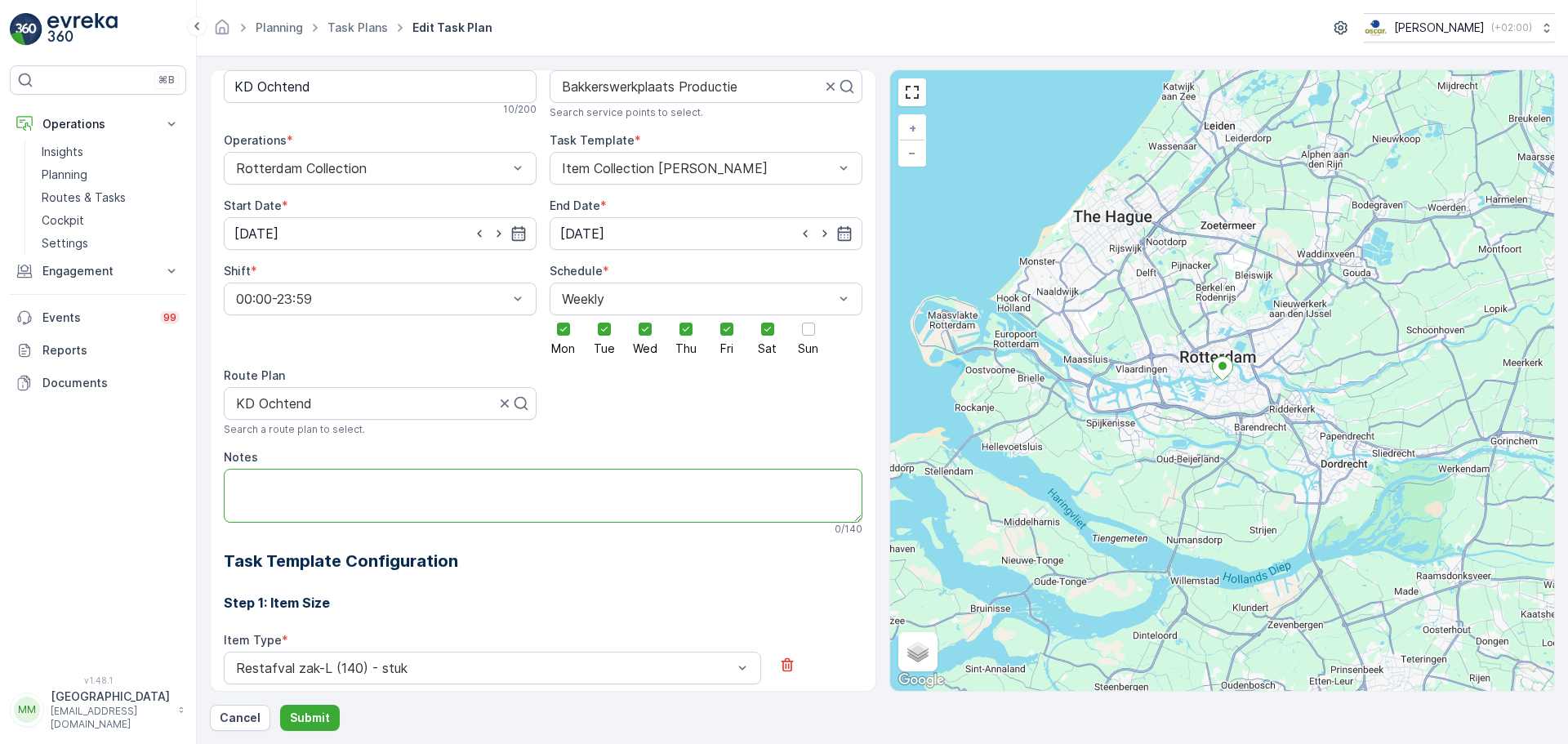
click at [301, 484] on textarea "Notes" at bounding box center [543, 495] width 639 height 54
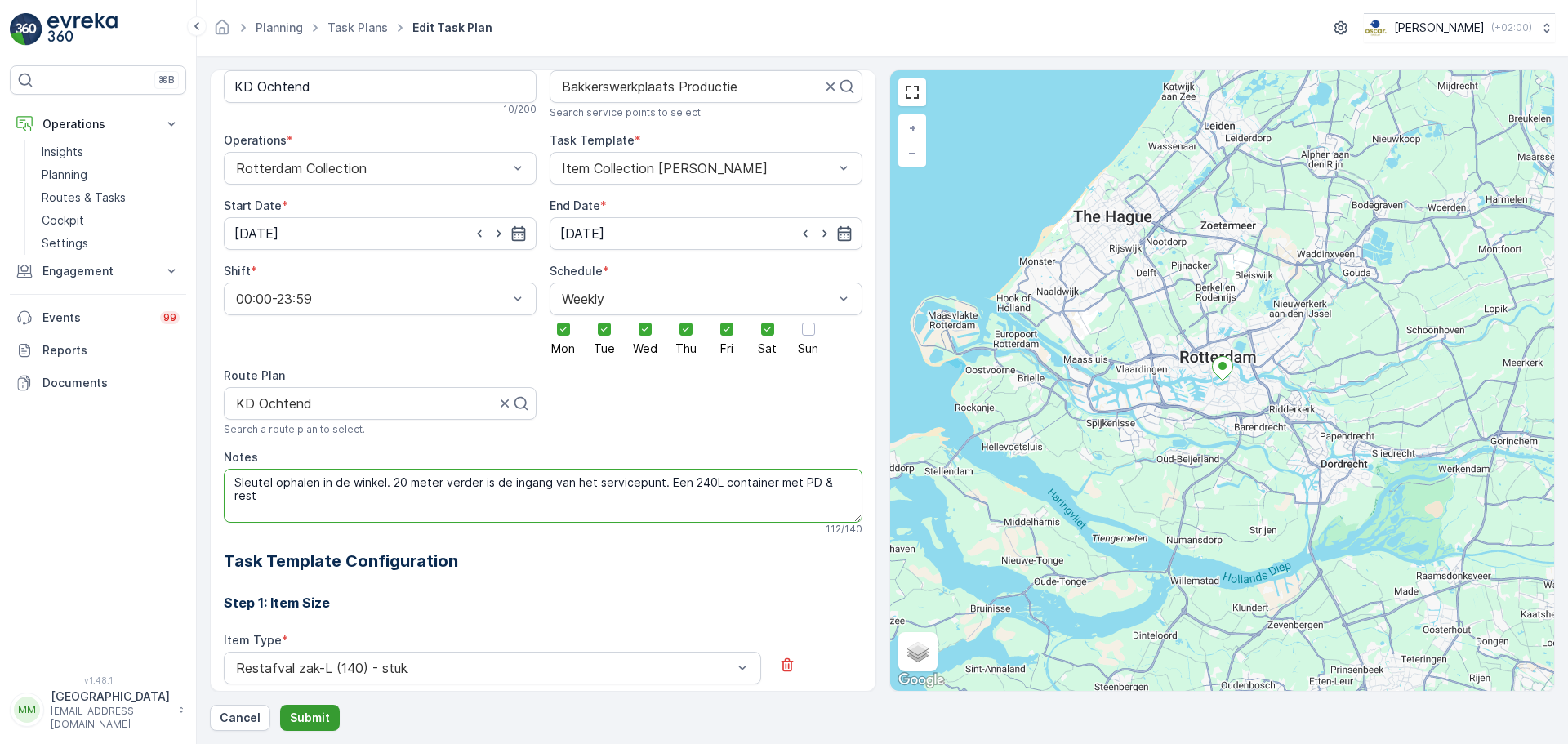
type textarea "Sleutel ophalen in de winkel. 20 meter verder is de ingang van het servicepunt.…"
click at [307, 712] on p "Submit" at bounding box center [310, 717] width 40 height 16
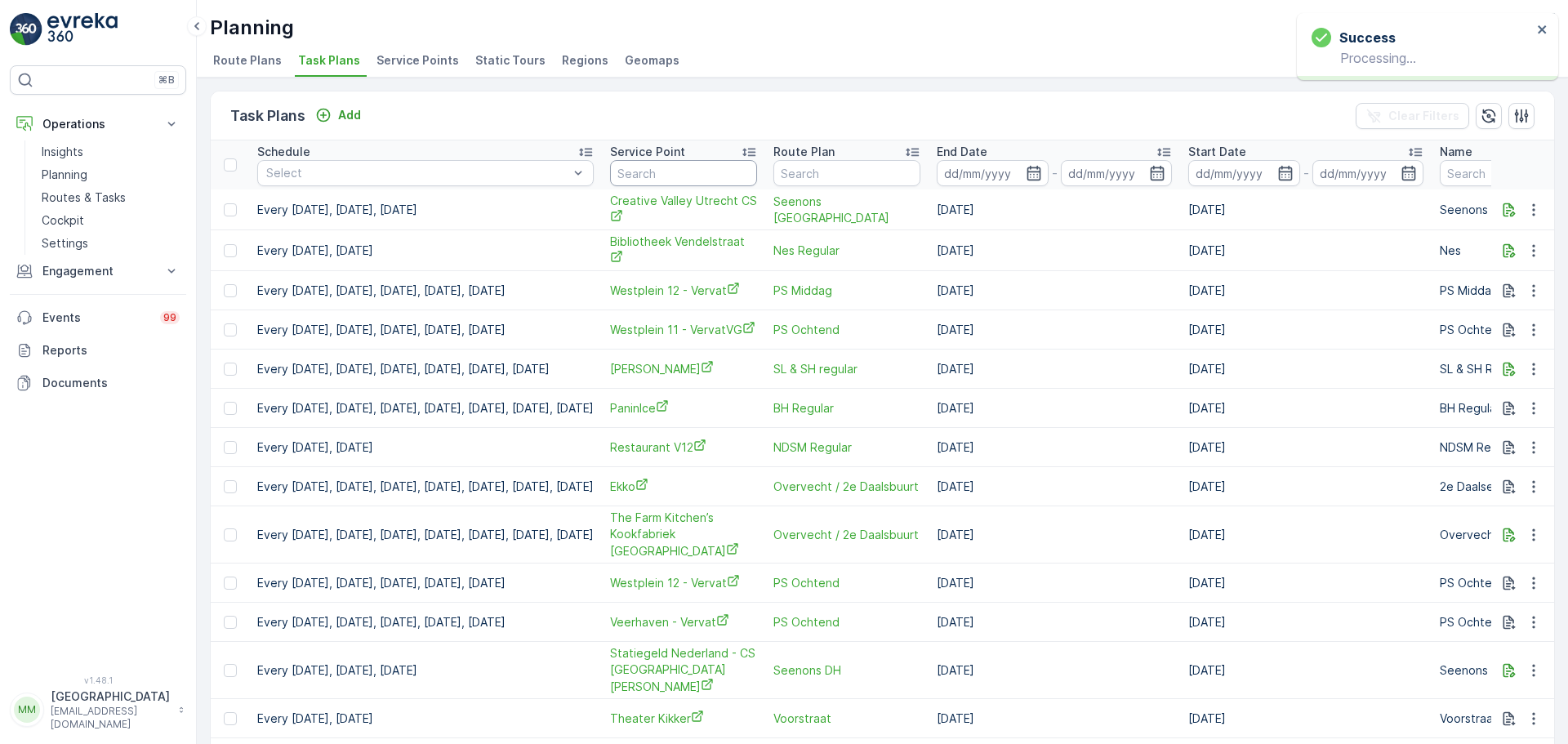
click at [739, 168] on input "text" at bounding box center [683, 172] width 147 height 26
type input "21"
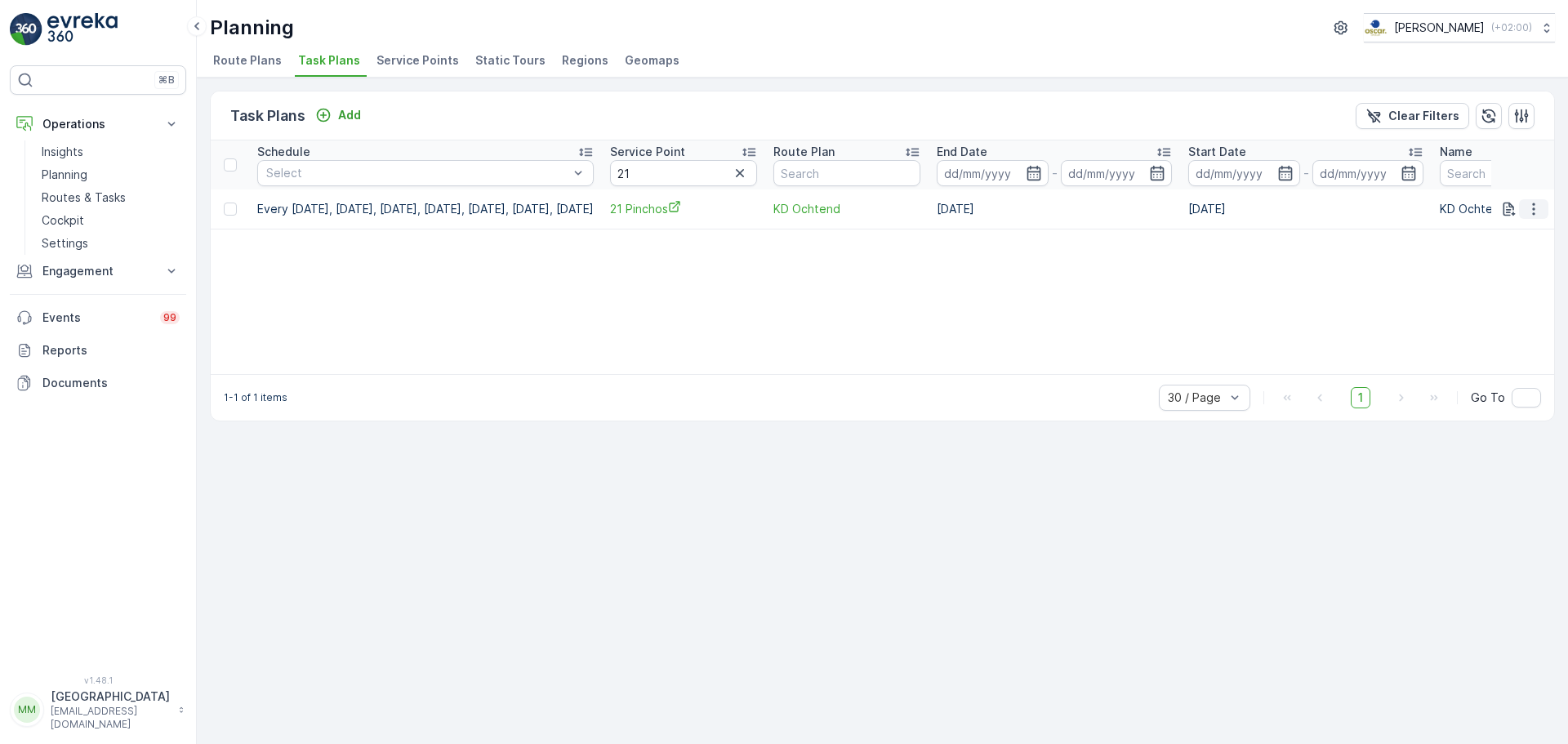
click at [1536, 208] on icon "button" at bounding box center [1533, 209] width 16 height 16
click at [1527, 260] on span "Edit Task Plan" at bounding box center [1504, 256] width 76 height 16
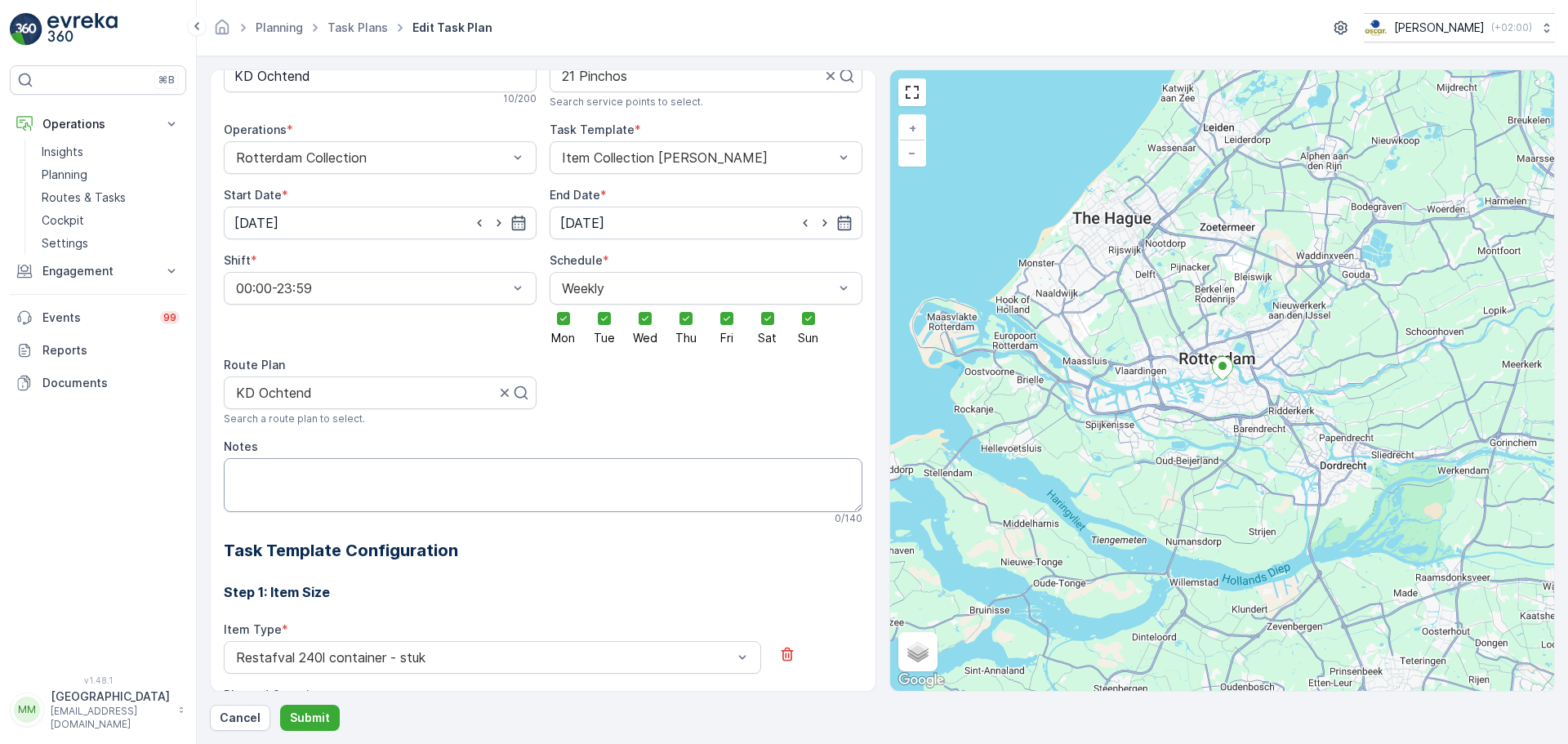
scroll to position [89, 0]
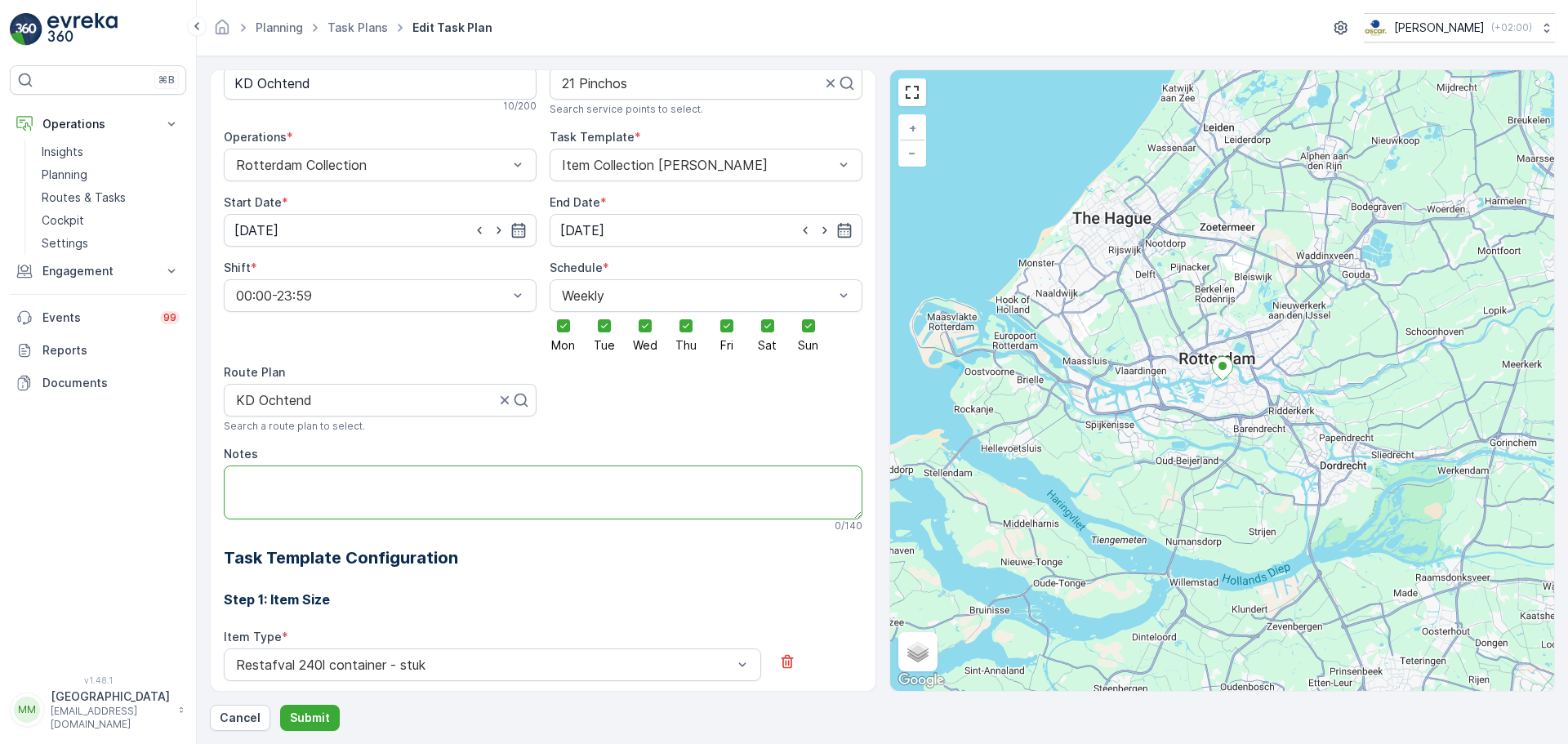
click at [293, 504] on textarea "Notes" at bounding box center [543, 492] width 639 height 54
type textarea "N"
type textarea "S"
type textarea "Afval wordt buiten aangeboden bij een groene houten kooi op het terras"
click at [321, 708] on button "Submit" at bounding box center [310, 717] width 60 height 26
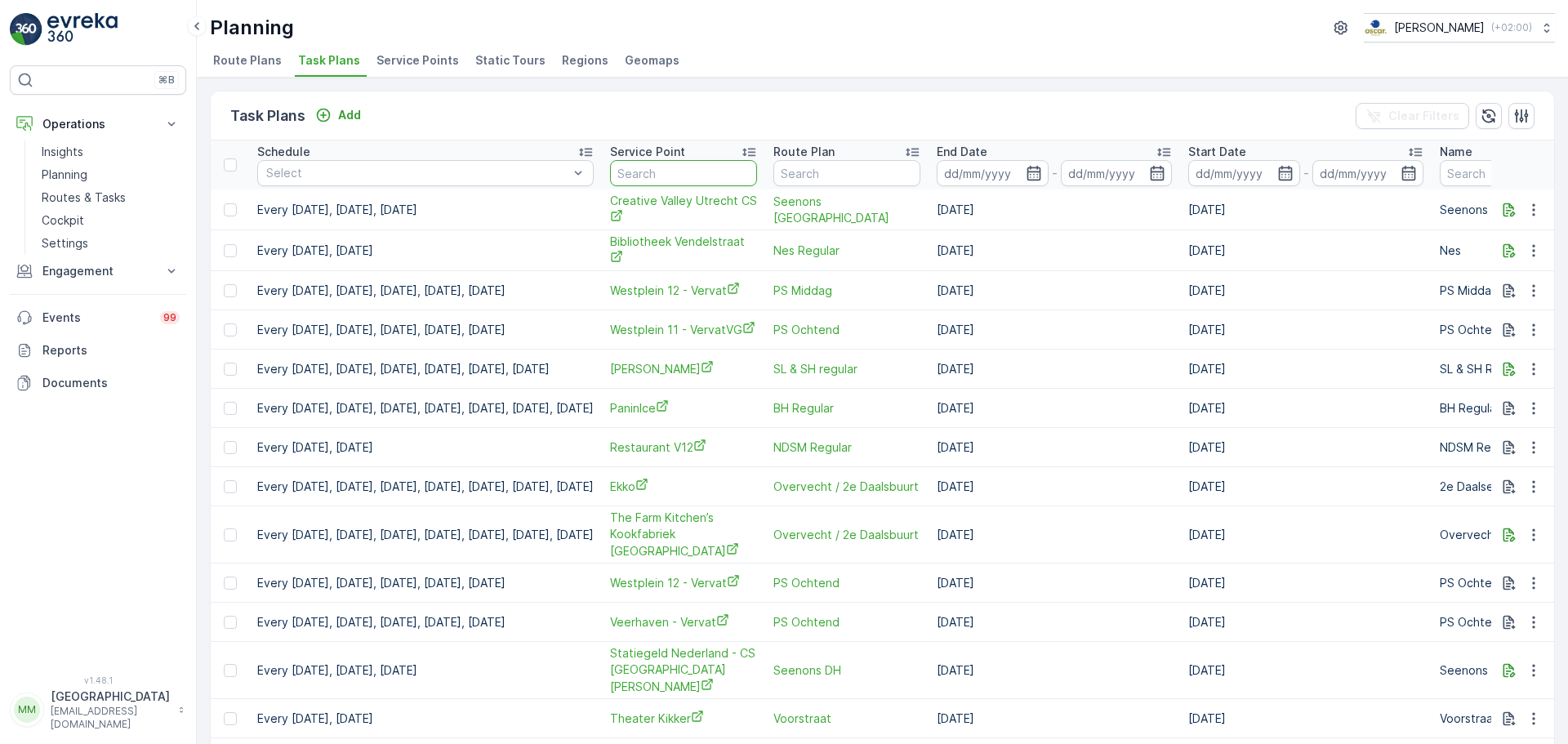
click at [757, 169] on input "text" at bounding box center [683, 172] width 147 height 26
type input "fair"
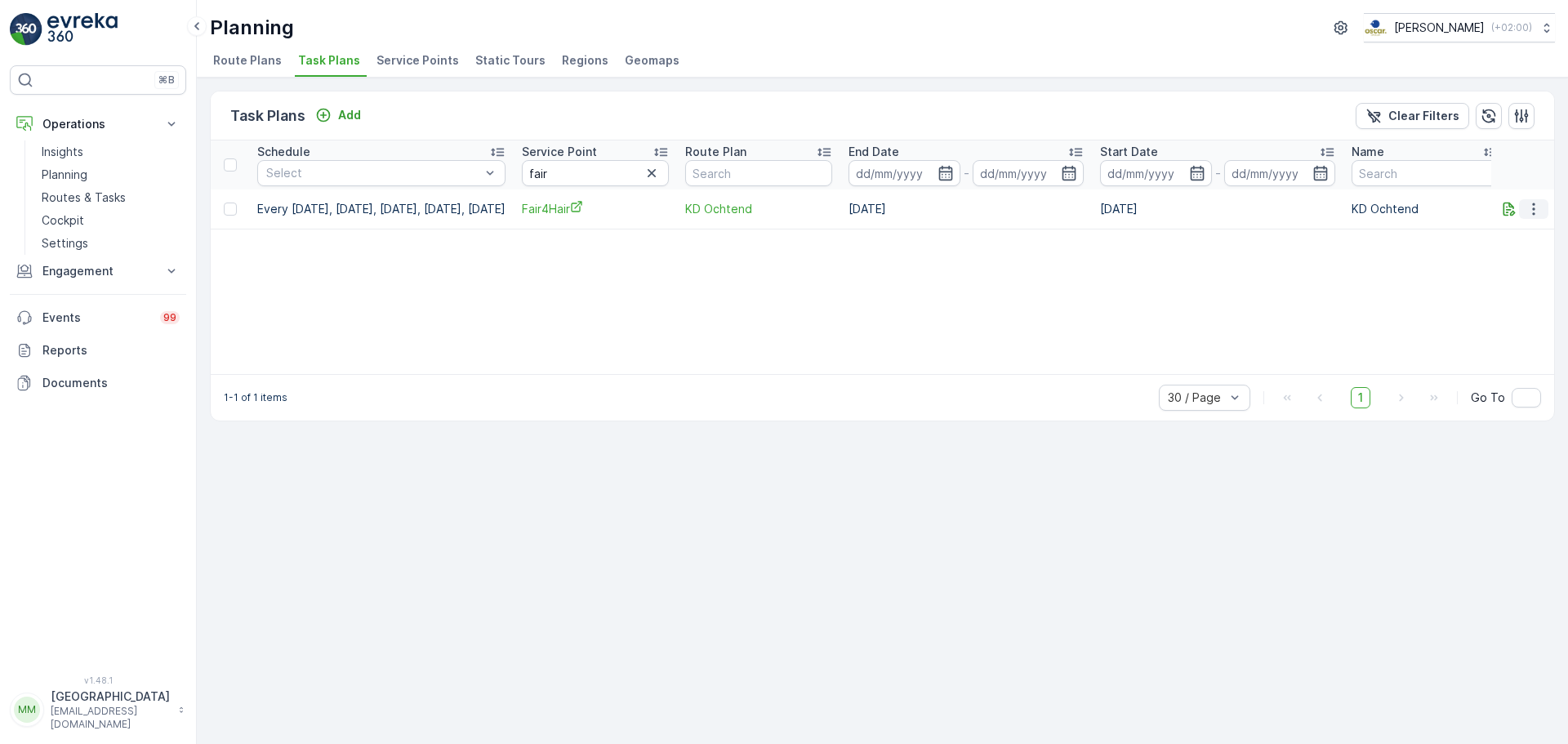
click at [1545, 204] on button "button" at bounding box center [1533, 209] width 29 height 20
click at [1511, 251] on span "Edit Task Plan" at bounding box center [1504, 256] width 76 height 16
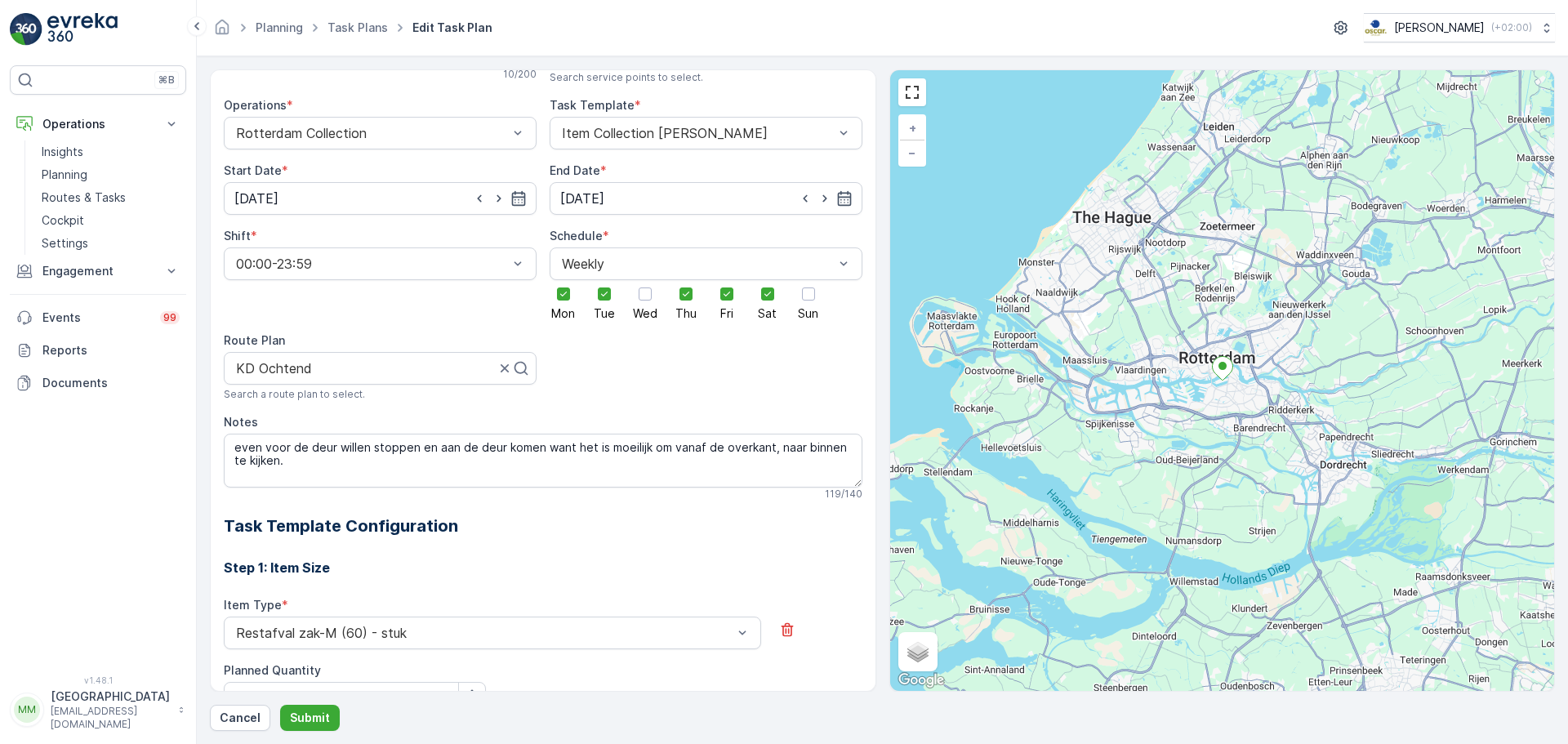
scroll to position [39, 0]
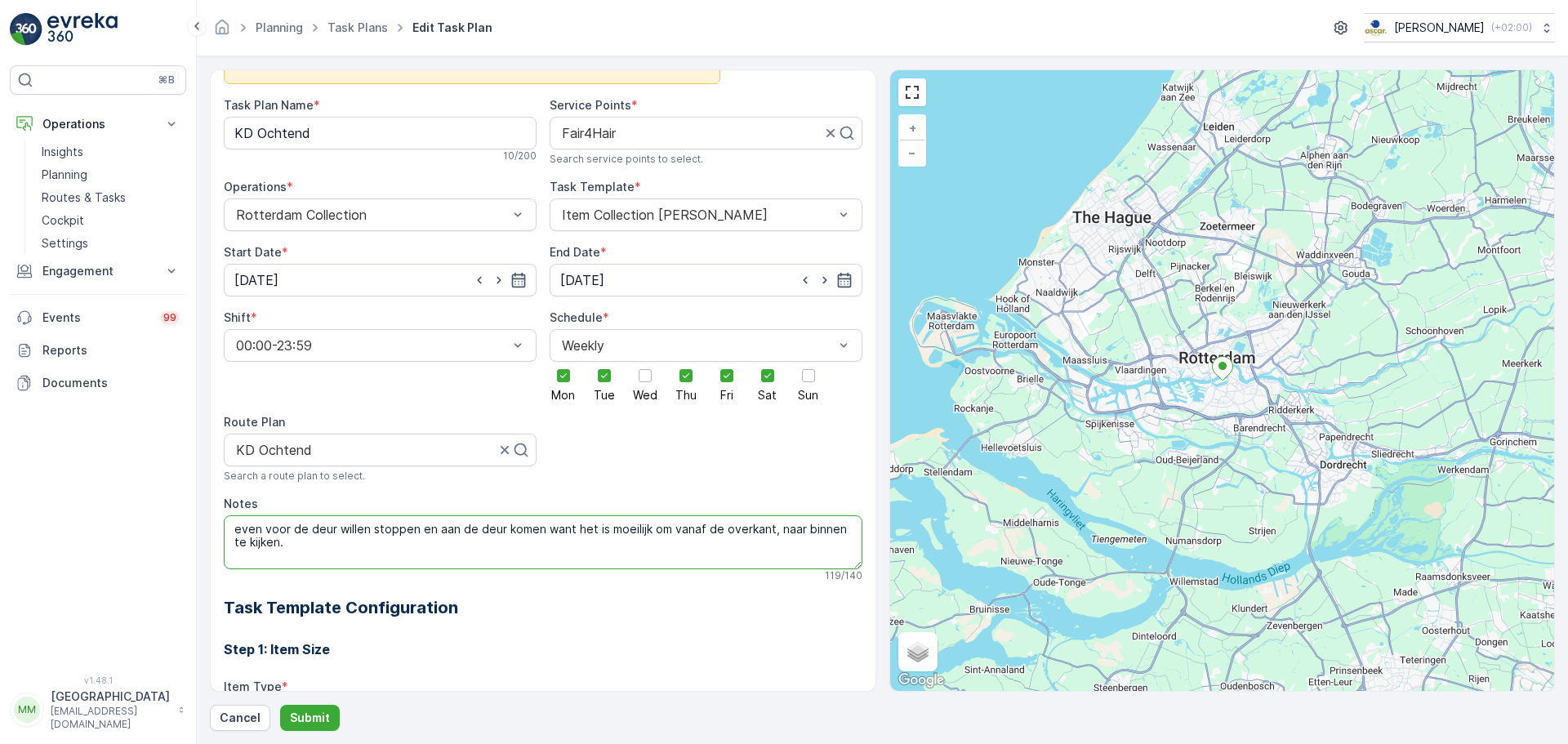
drag, startPoint x: 293, startPoint y: 550, endPoint x: 235, endPoint y: 531, distance: 61.0
click at [235, 531] on textarea "even voor de deur willen stoppen en aan de deur komen want het is moeilijk om v…" at bounding box center [543, 541] width 639 height 54
type textarea "afval staat in de keuken"
click at [310, 722] on p "Submit" at bounding box center [310, 717] width 40 height 16
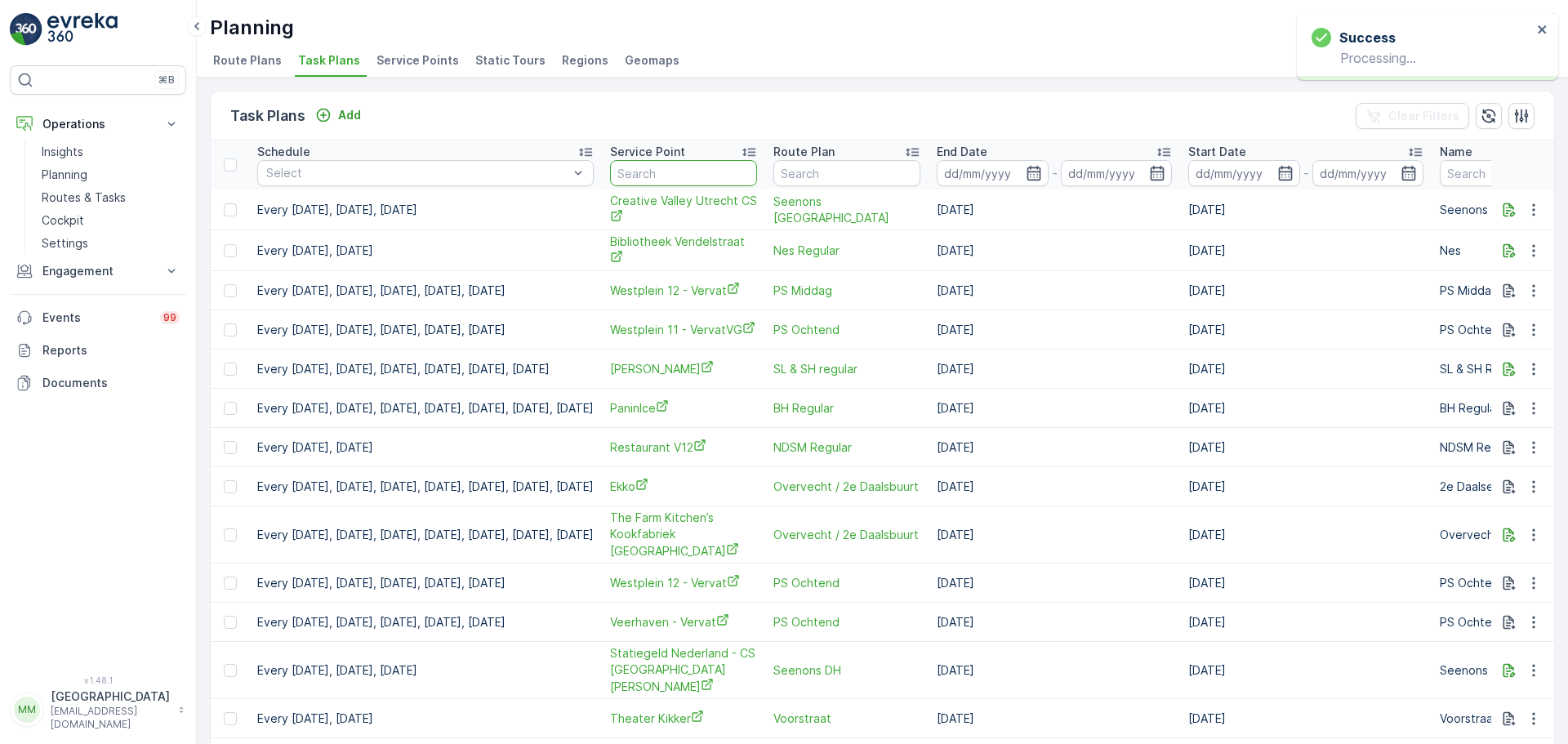
click at [747, 181] on input "text" at bounding box center [683, 172] width 147 height 26
type input "bed bi"
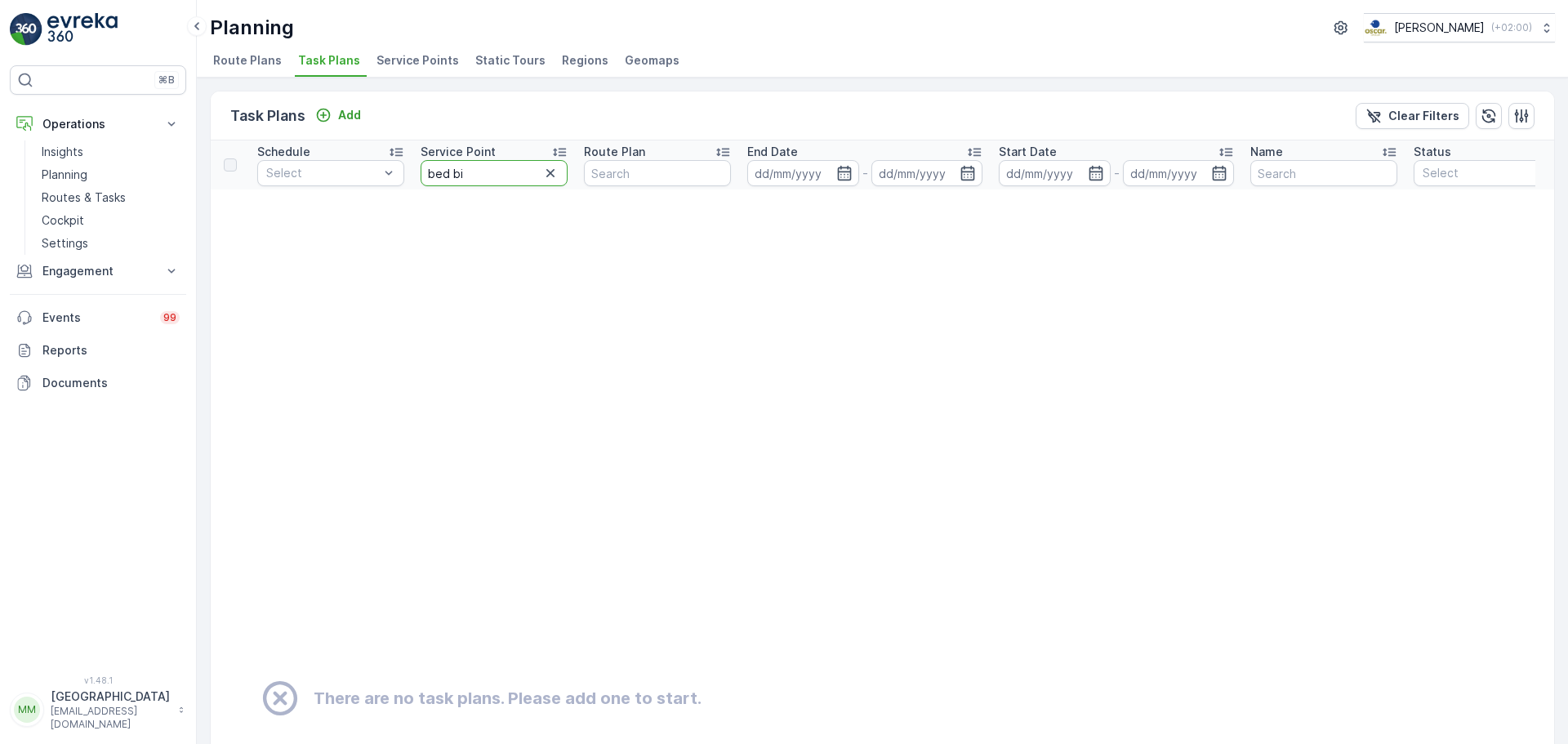
drag, startPoint x: 468, startPoint y: 175, endPoint x: 450, endPoint y: 181, distance: 19.0
click at [450, 181] on input "bed bi" at bounding box center [494, 172] width 147 height 26
type input "bed"
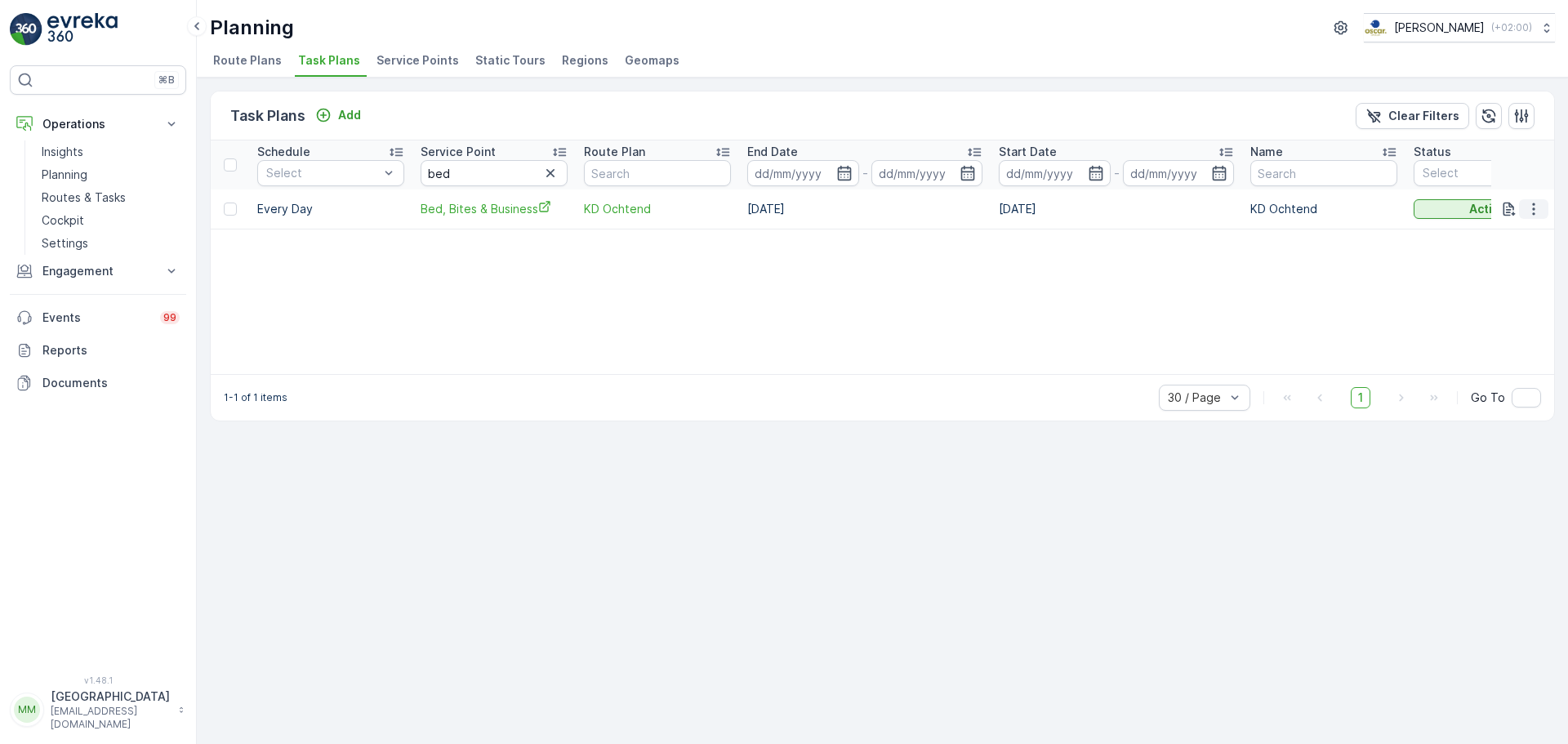
click at [1536, 209] on icon "button" at bounding box center [1533, 209] width 16 height 16
click at [1510, 252] on span "Edit Task Plan" at bounding box center [1504, 256] width 76 height 16
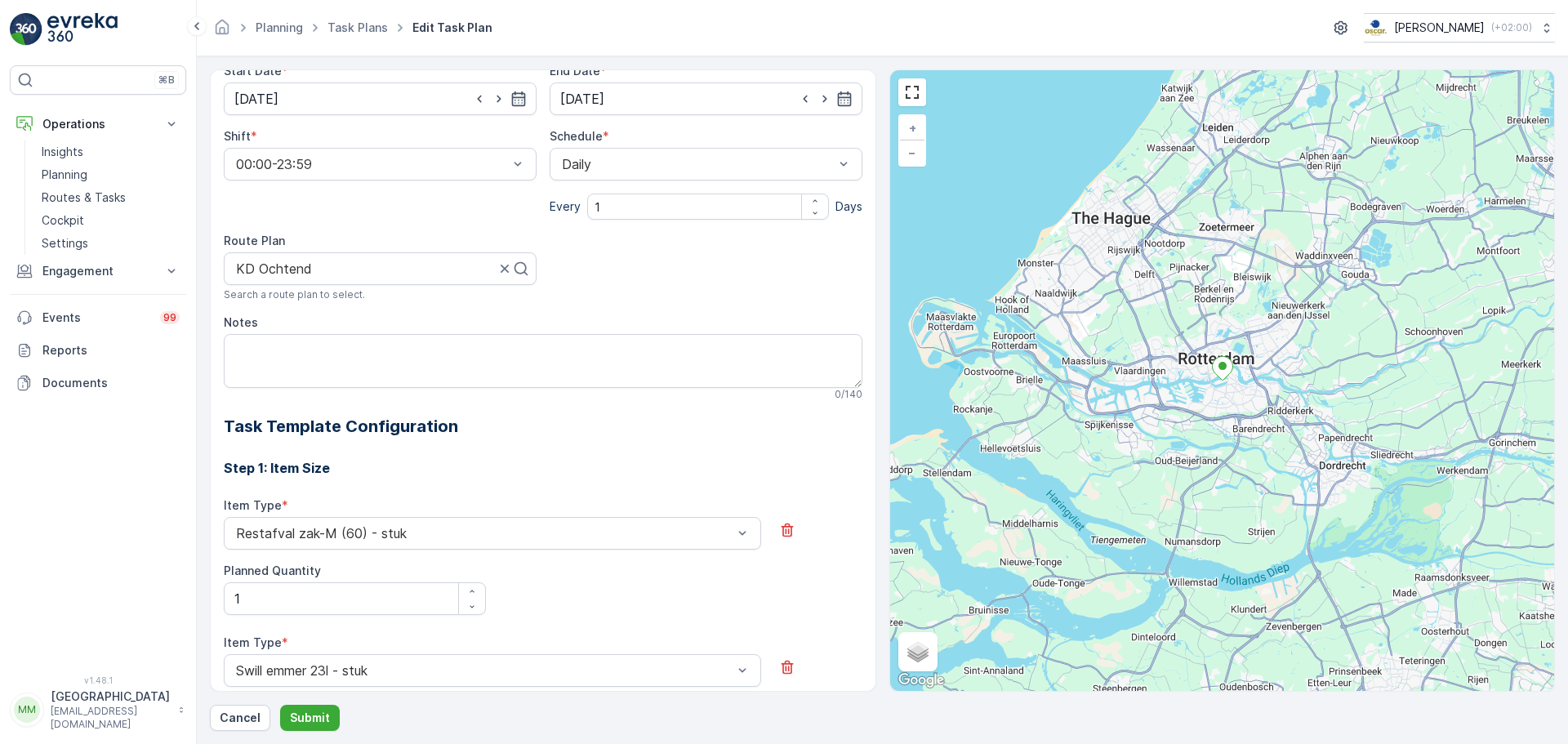
scroll to position [187, 0]
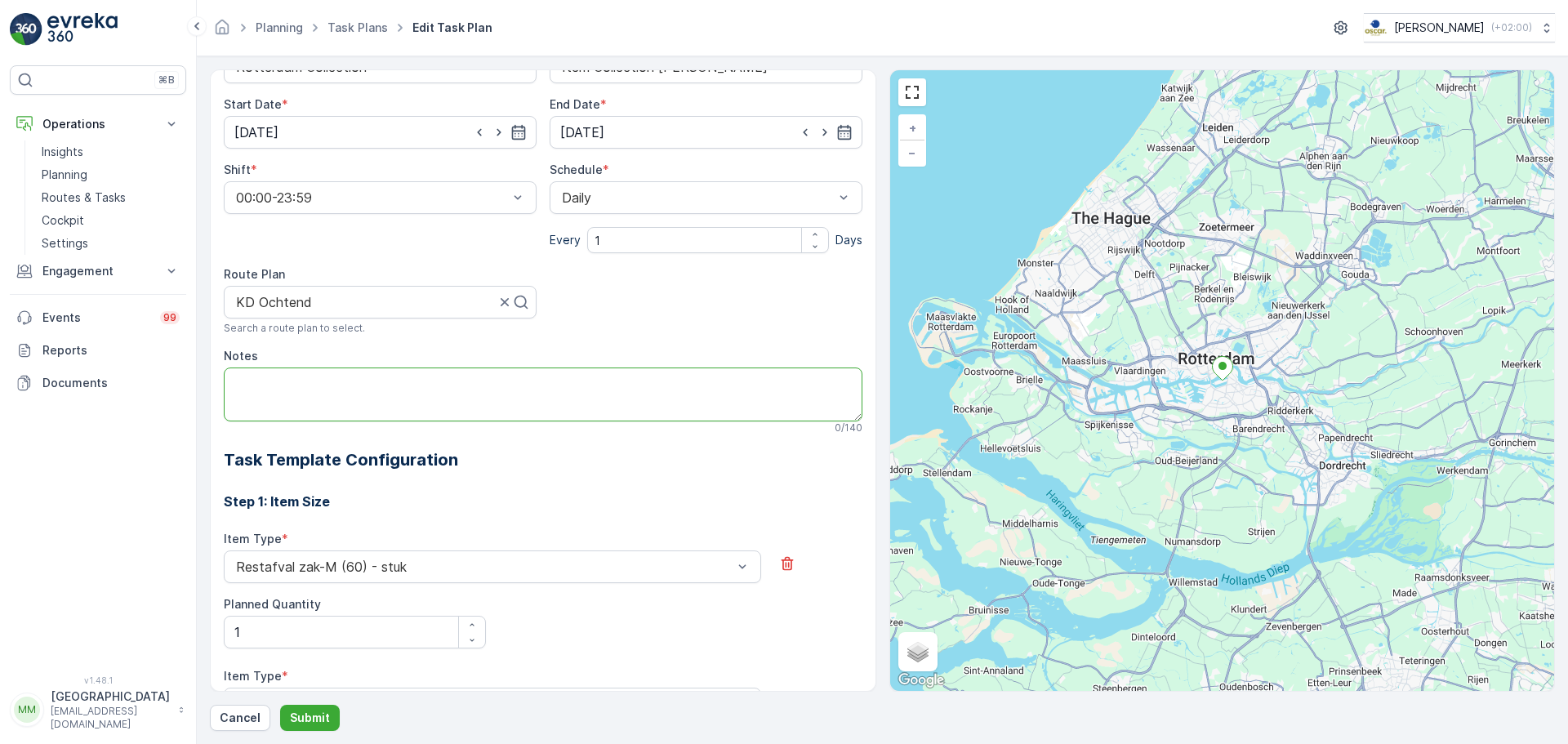
click at [296, 392] on textarea "Notes" at bounding box center [543, 394] width 639 height 54
type textarea "afval wordt vaak buiten aangeboden, anders even kloppen"
click at [305, 715] on p "Submit" at bounding box center [310, 717] width 40 height 16
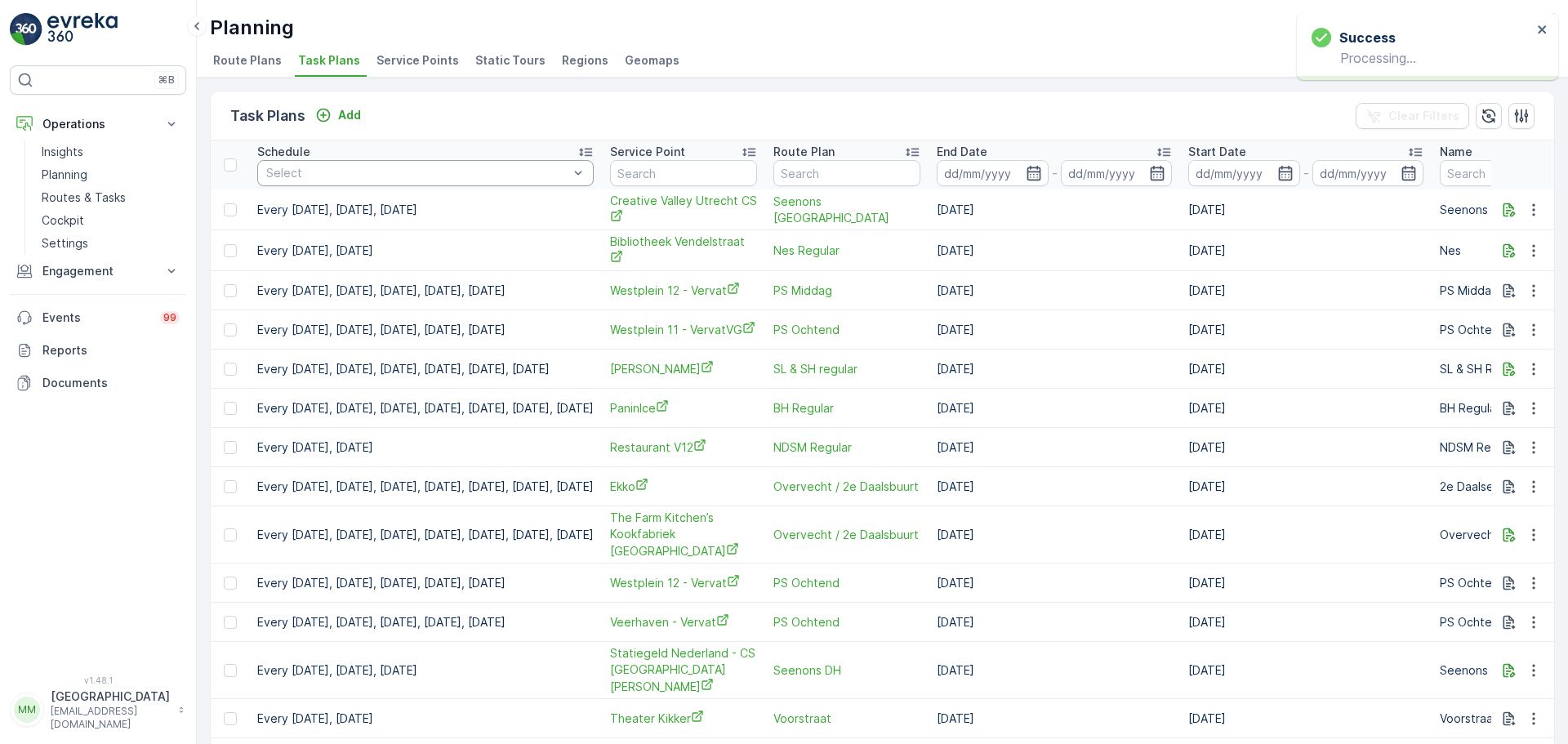
click at [301, 172] on div at bounding box center [417, 172] width 305 height 13
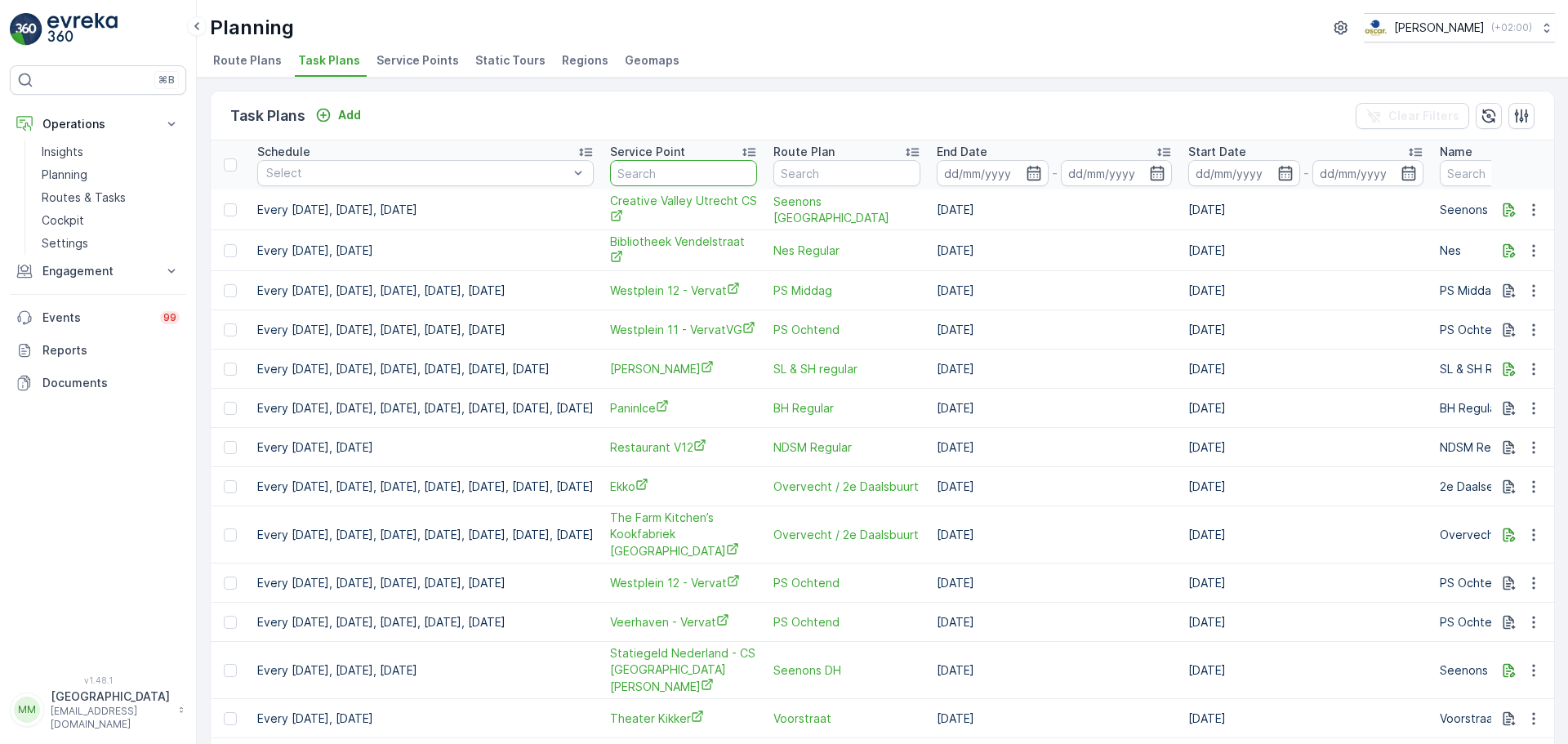
click at [705, 171] on input "text" at bounding box center [683, 172] width 147 height 26
type input "deli"
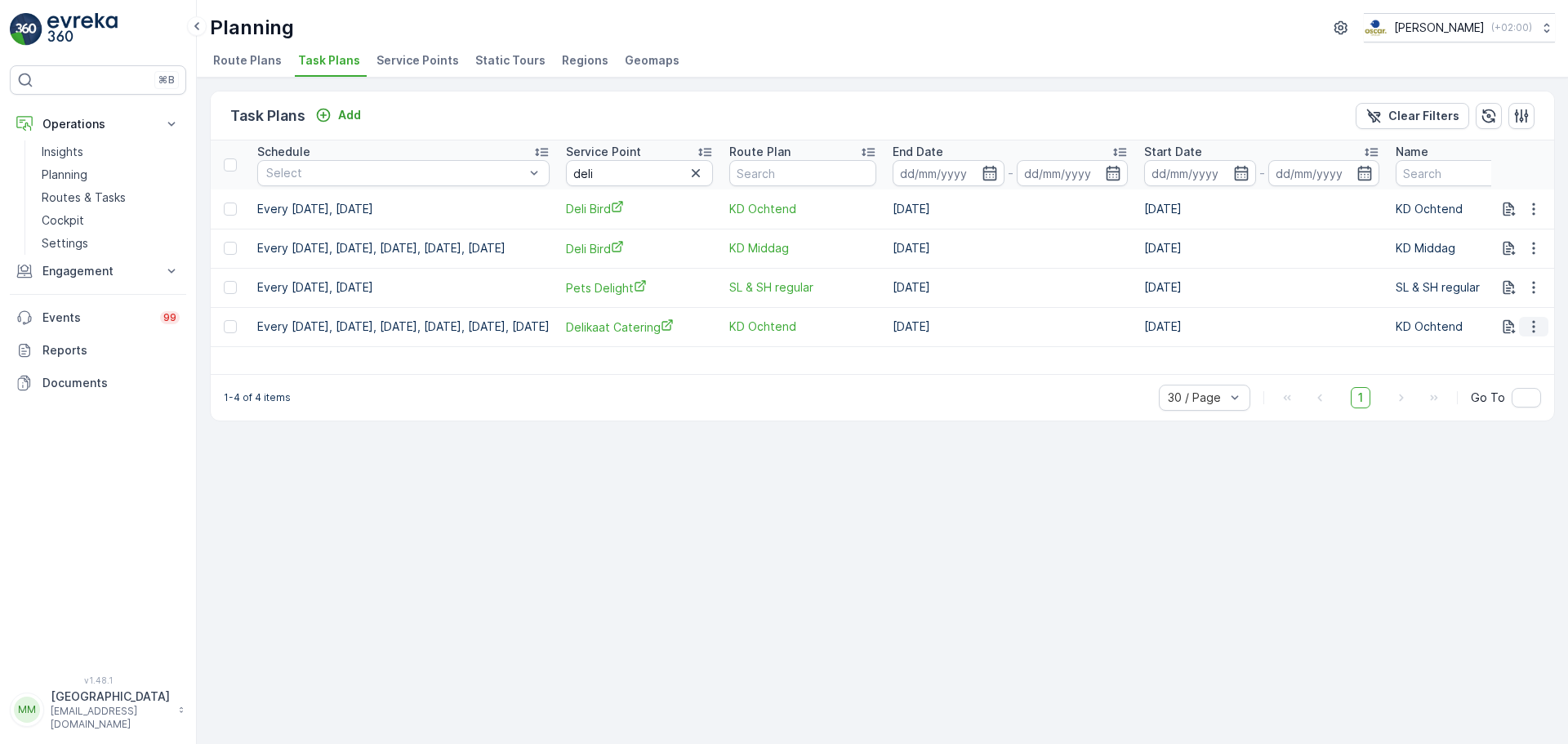
click at [1536, 330] on icon "button" at bounding box center [1533, 326] width 16 height 16
click at [1530, 380] on span "Edit Task Plan" at bounding box center [1504, 373] width 76 height 16
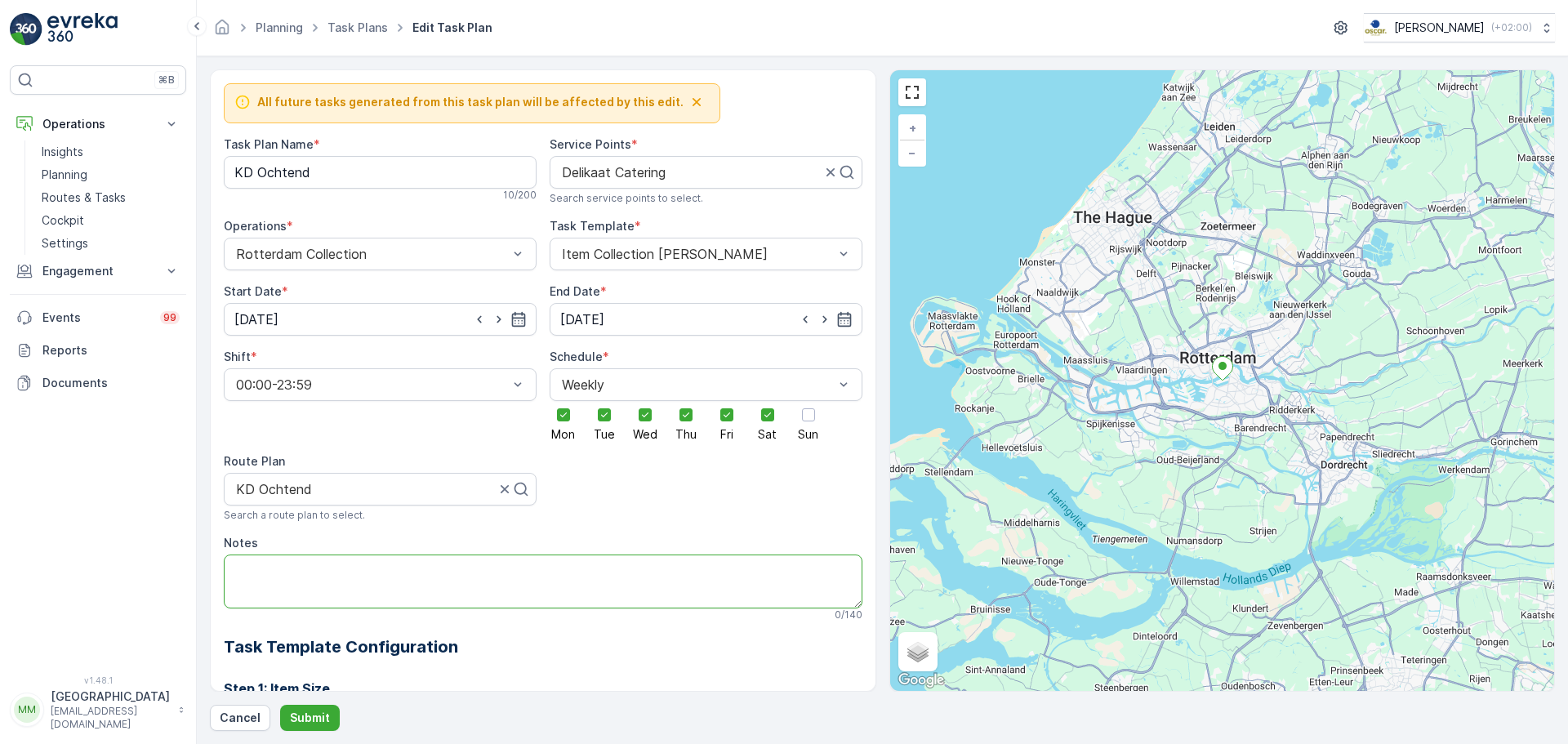
click at [363, 561] on textarea "Notes" at bounding box center [543, 581] width 639 height 54
type textarea "even naar binnen lopen en vragen of ze iets hebben"
click at [307, 715] on p "Submit" at bounding box center [310, 717] width 40 height 16
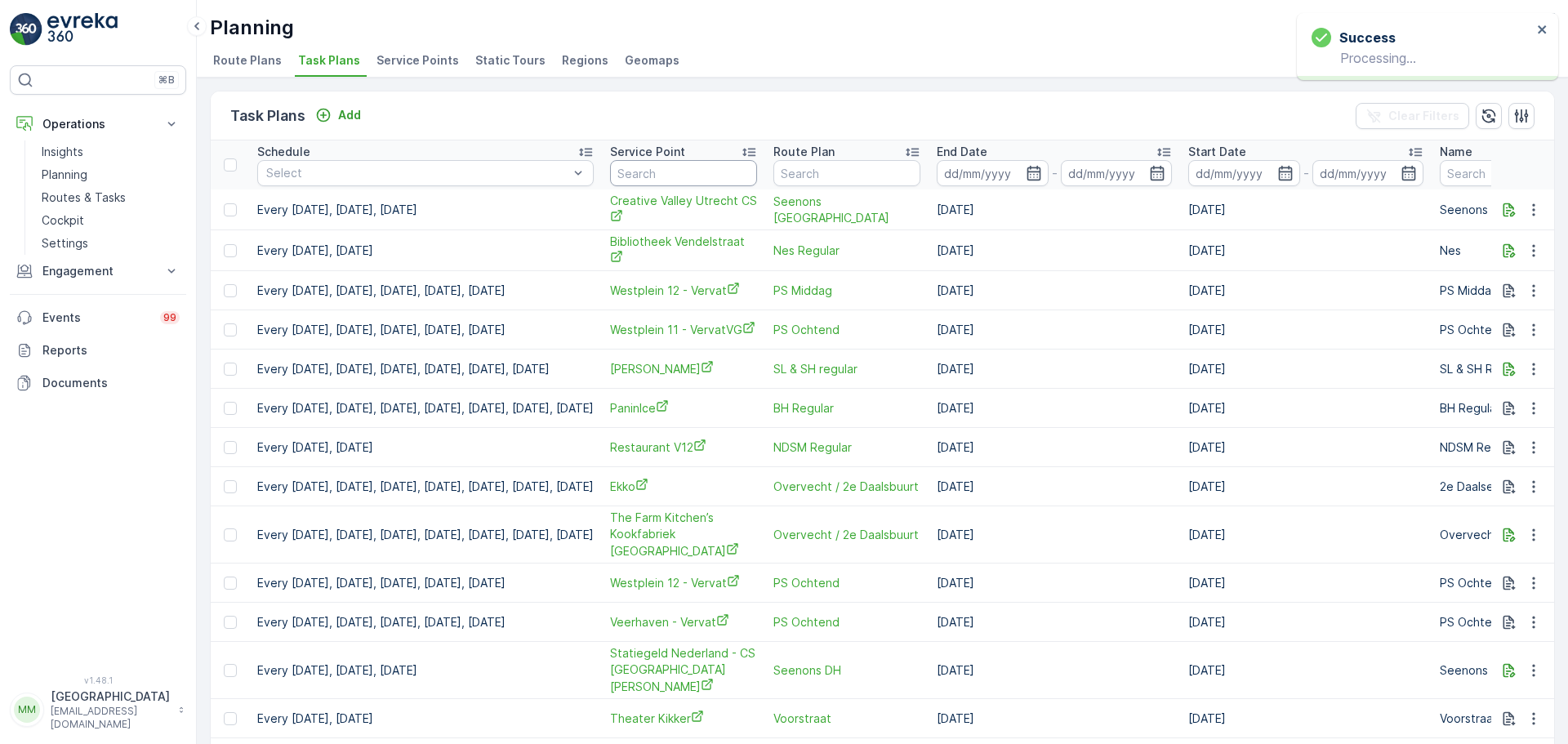
click at [747, 171] on input "text" at bounding box center [683, 172] width 147 height 26
type input "kiosk"
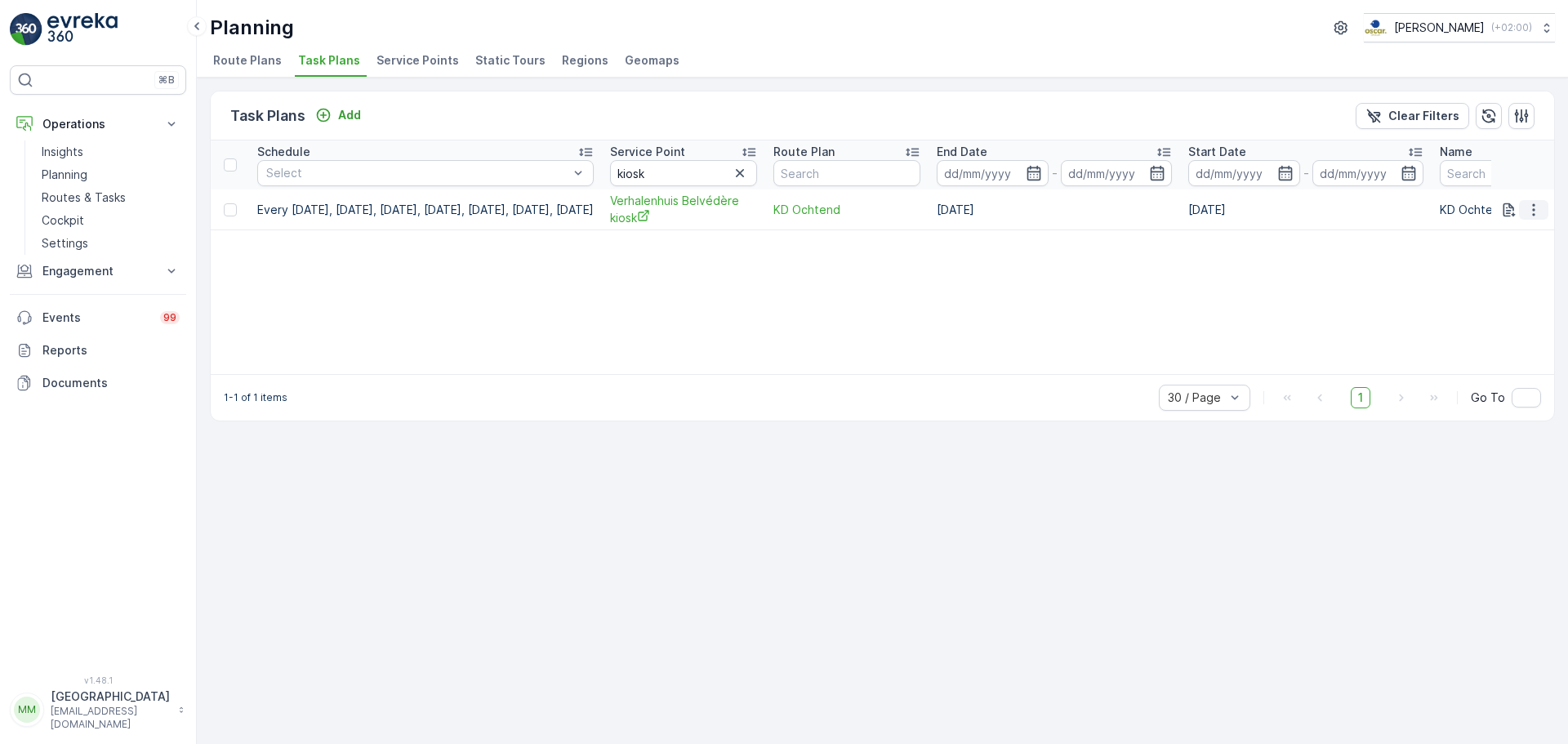
click at [1535, 207] on icon "button" at bounding box center [1533, 210] width 16 height 16
click at [1505, 259] on span "Edit Task Plan" at bounding box center [1504, 257] width 76 height 16
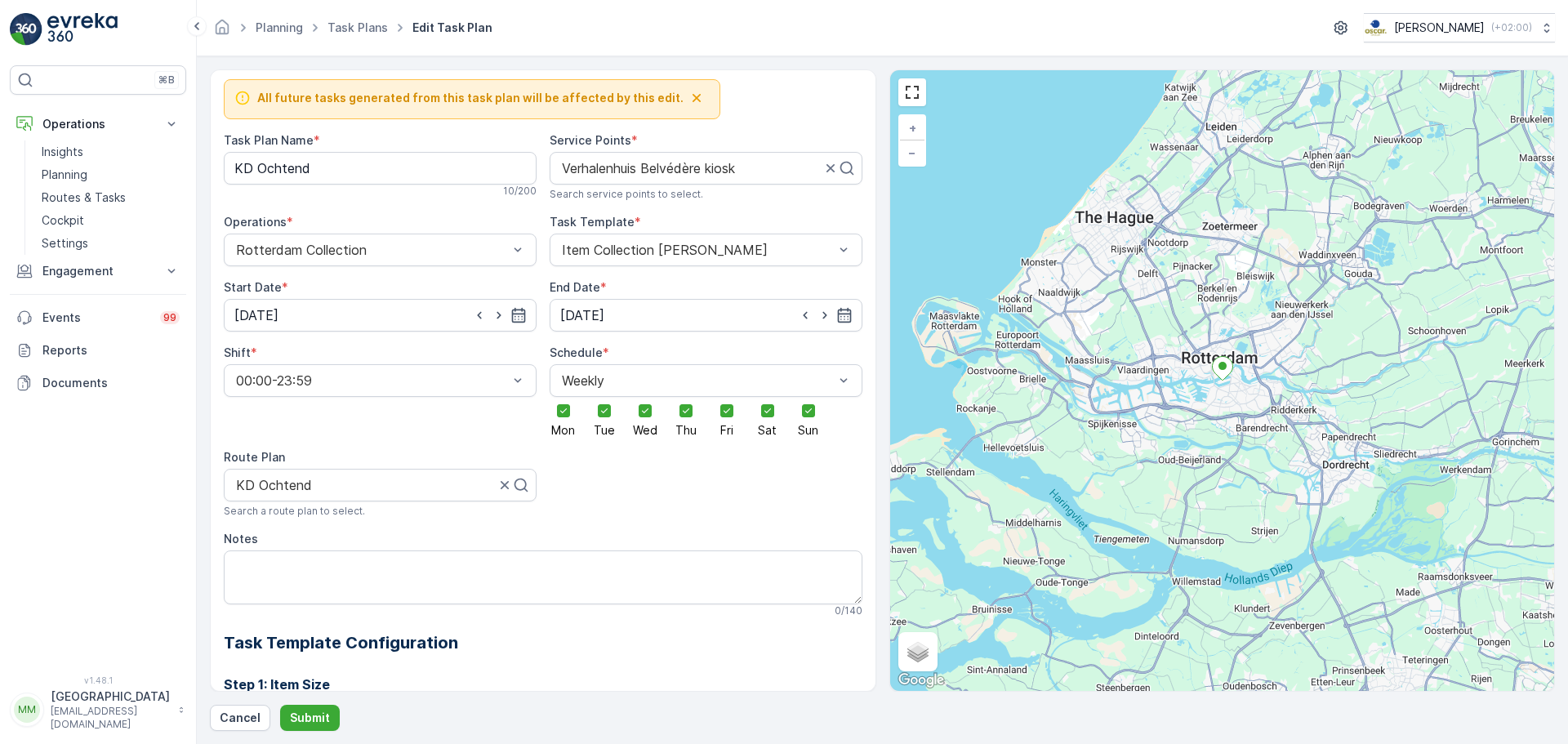
scroll to position [85, 0]
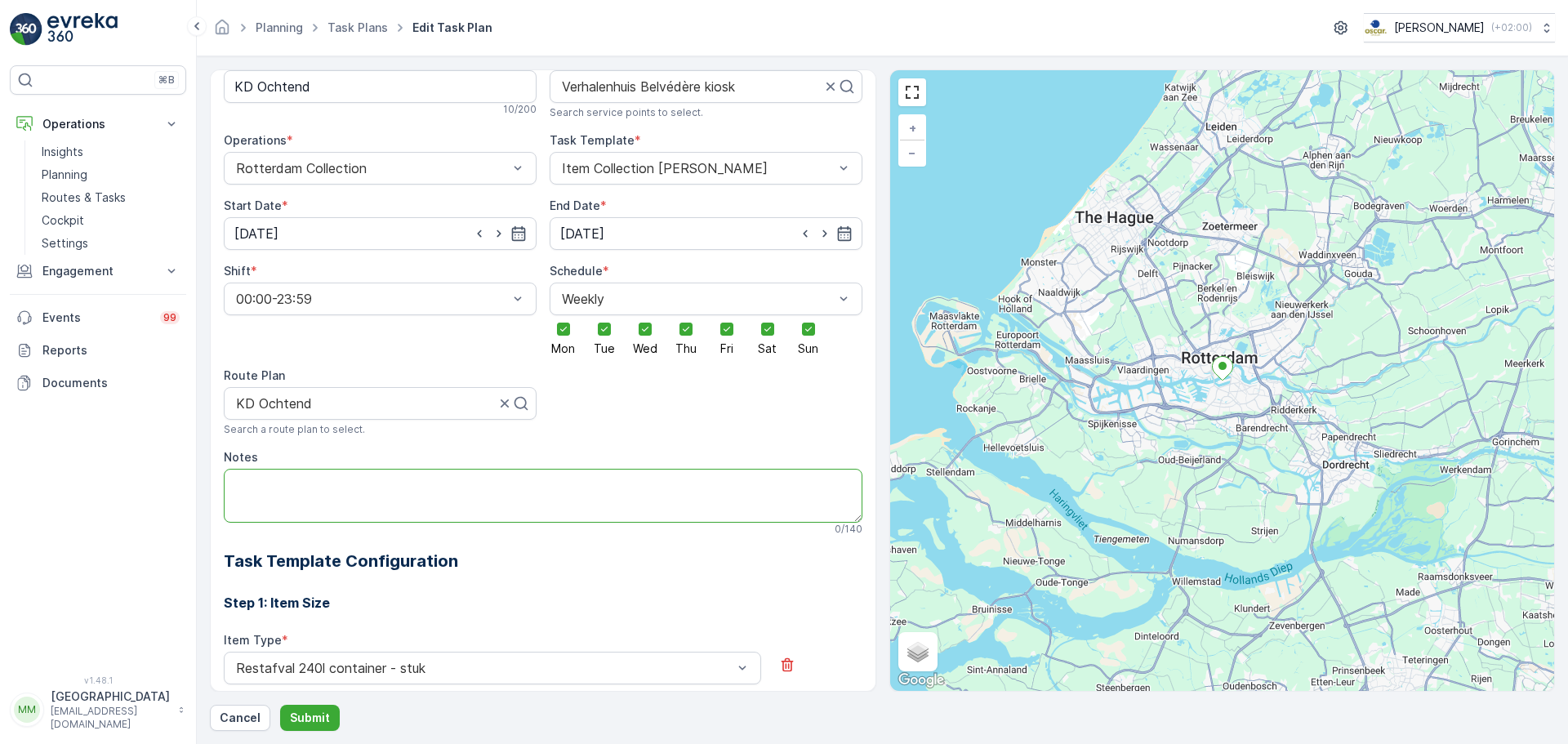
click at [313, 472] on textarea "Notes" at bounding box center [543, 495] width 639 height 54
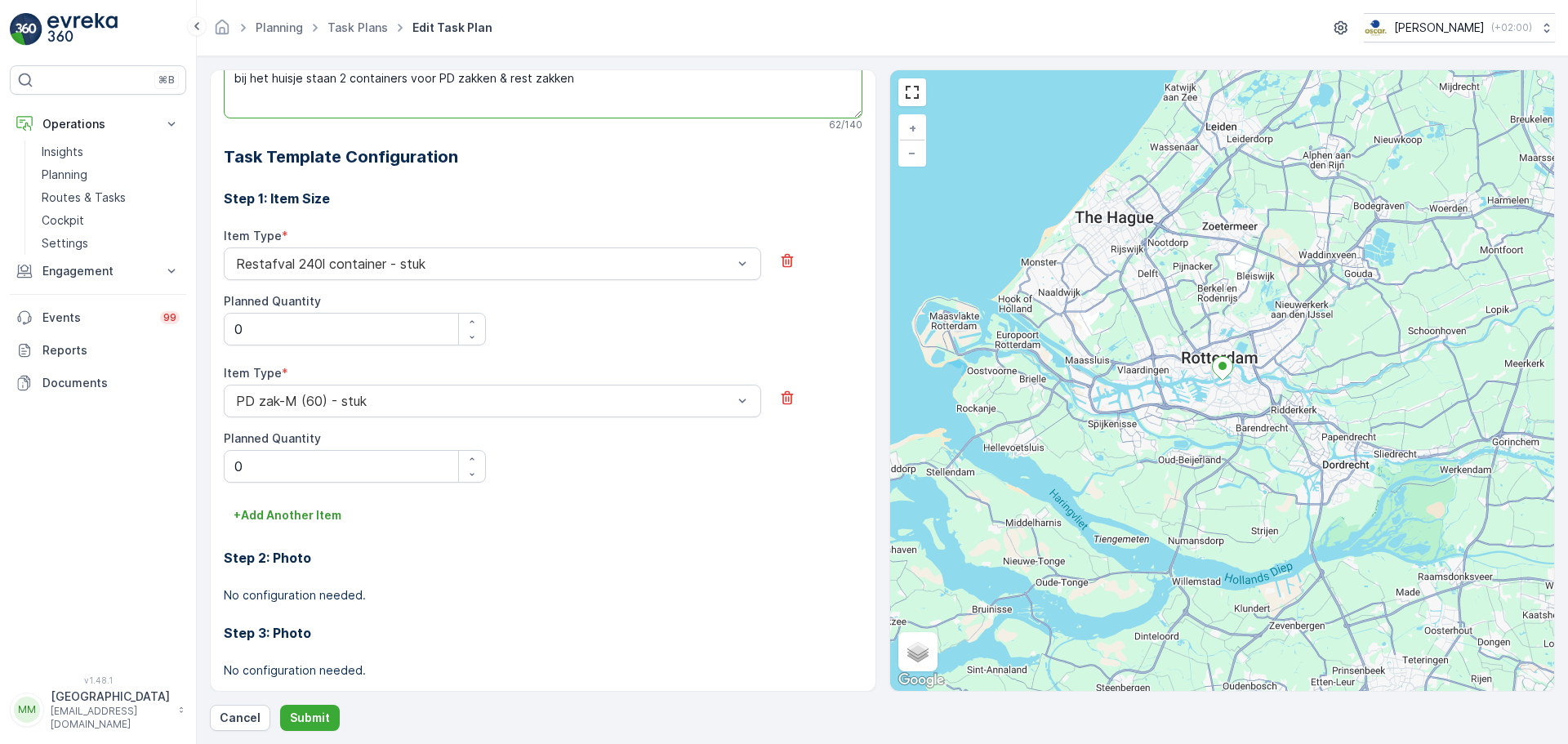
scroll to position [494, 0]
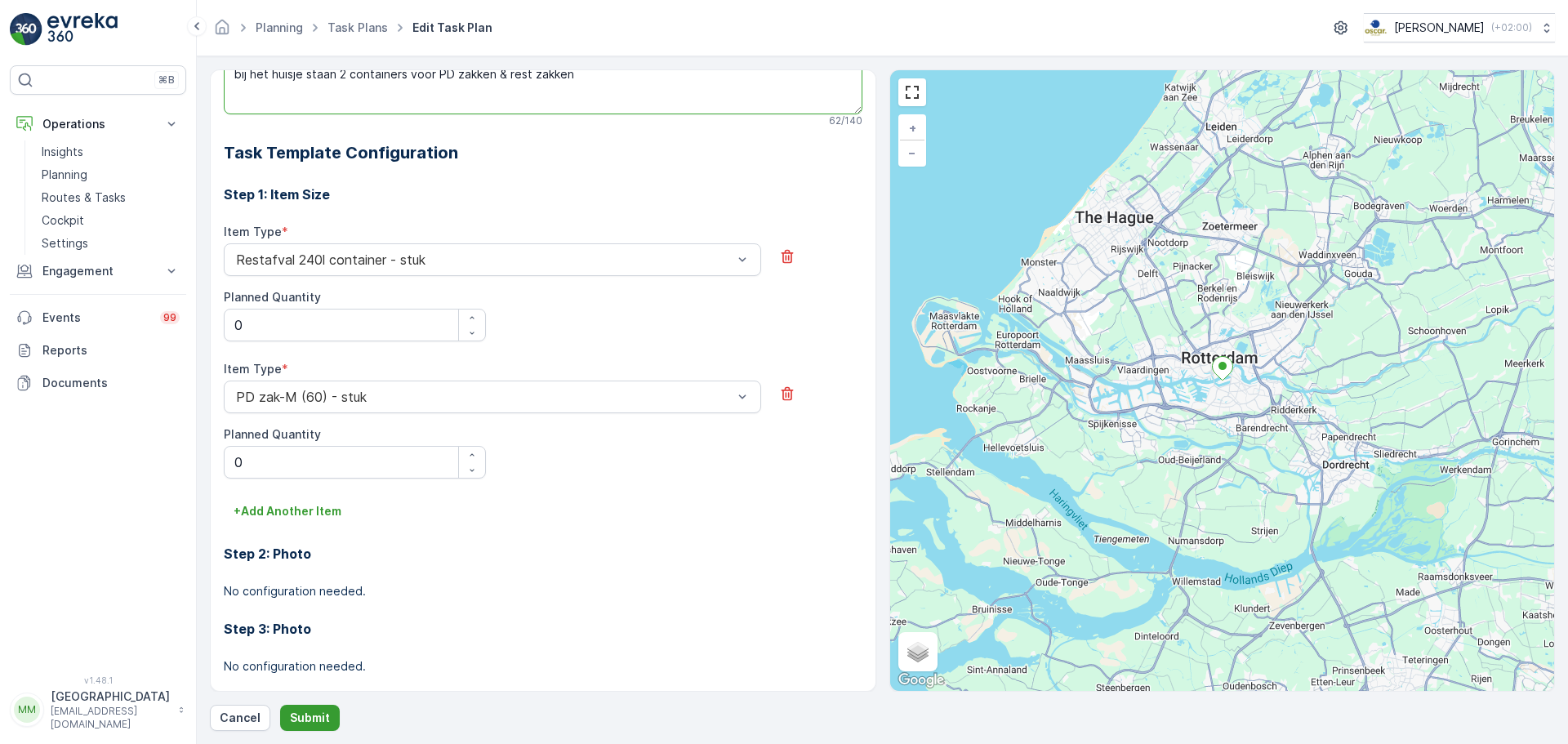
type textarea "bij het huisje staan 2 containers voor PD zakken & rest zakken"
click at [318, 713] on p "Submit" at bounding box center [310, 717] width 40 height 16
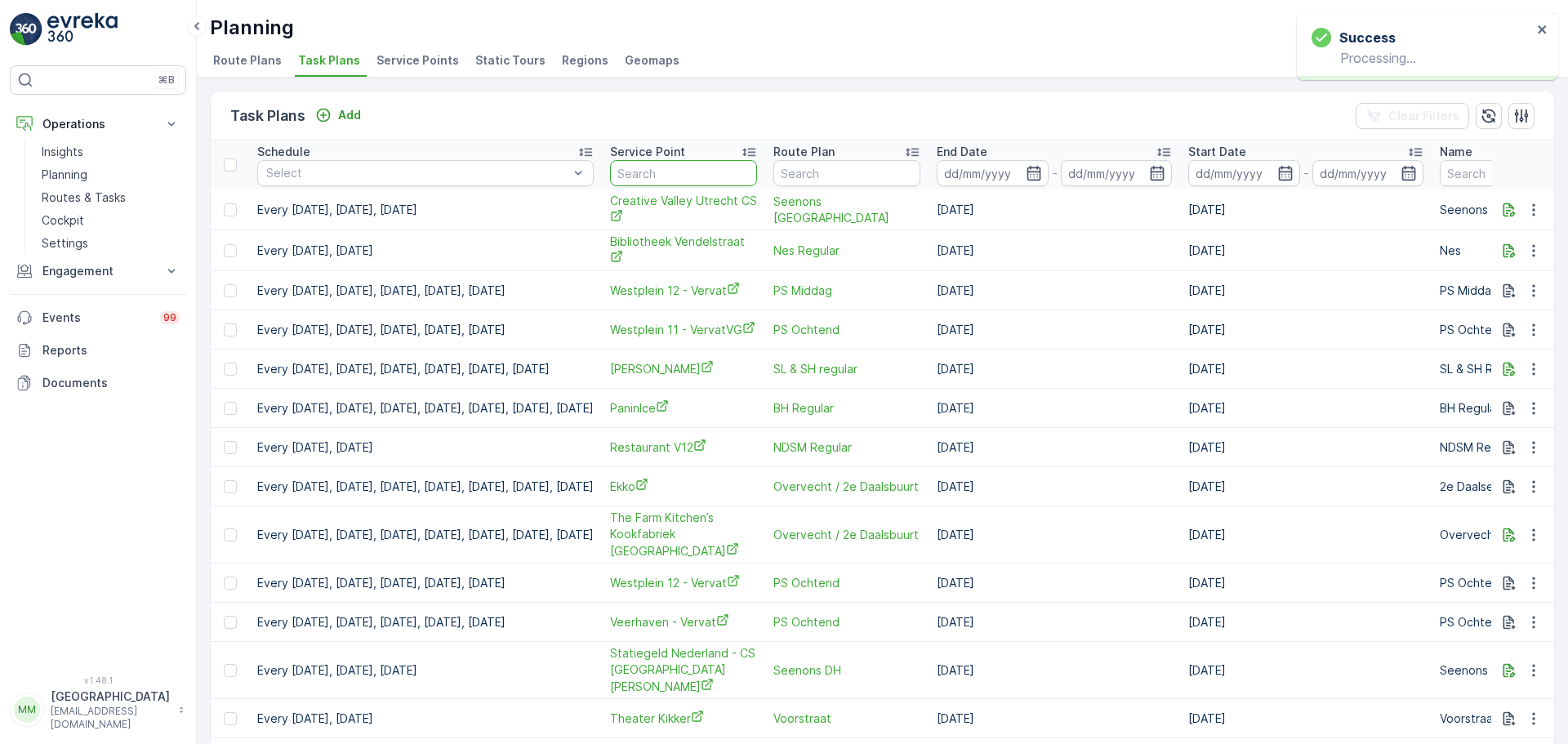
click at [718, 174] on input "text" at bounding box center [683, 172] width 147 height 26
type input "belver"
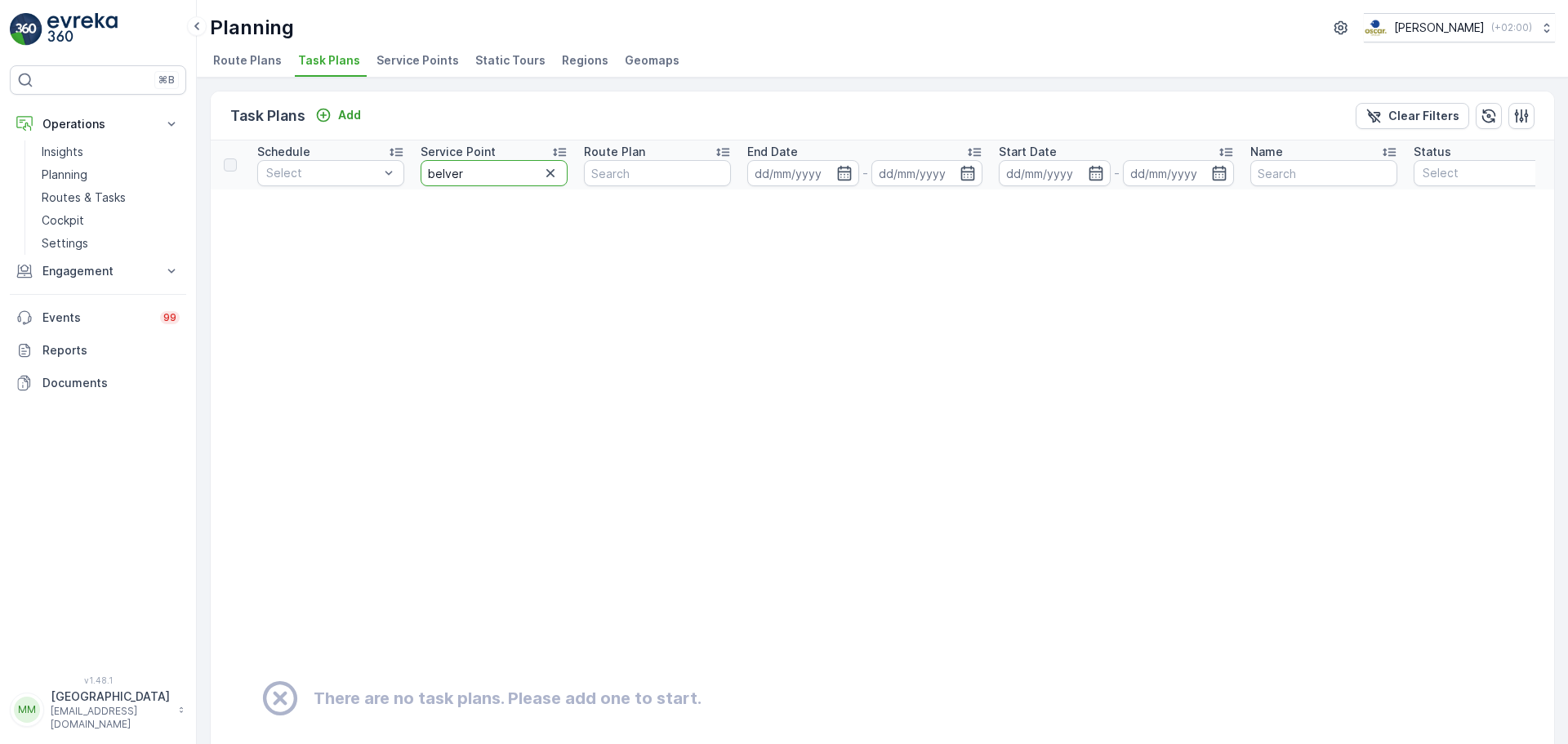
drag, startPoint x: 502, startPoint y: 175, endPoint x: 453, endPoint y: 175, distance: 49.0
click at [453, 175] on input "belver" at bounding box center [494, 172] width 147 height 26
type input "b"
type input "verhal"
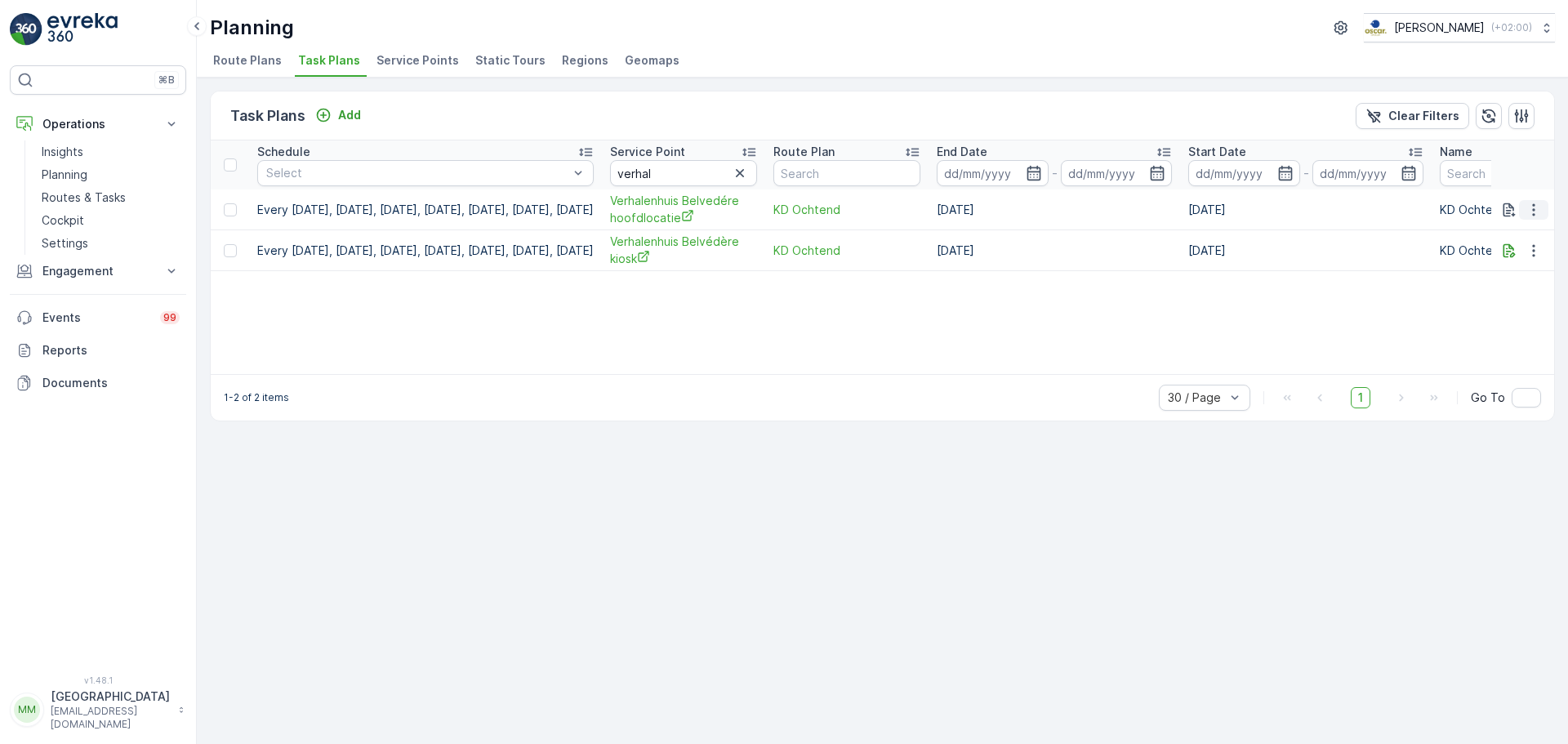
click at [1535, 212] on icon "button" at bounding box center [1533, 210] width 16 height 16
click at [1525, 257] on span "Edit Task Plan" at bounding box center [1504, 257] width 76 height 16
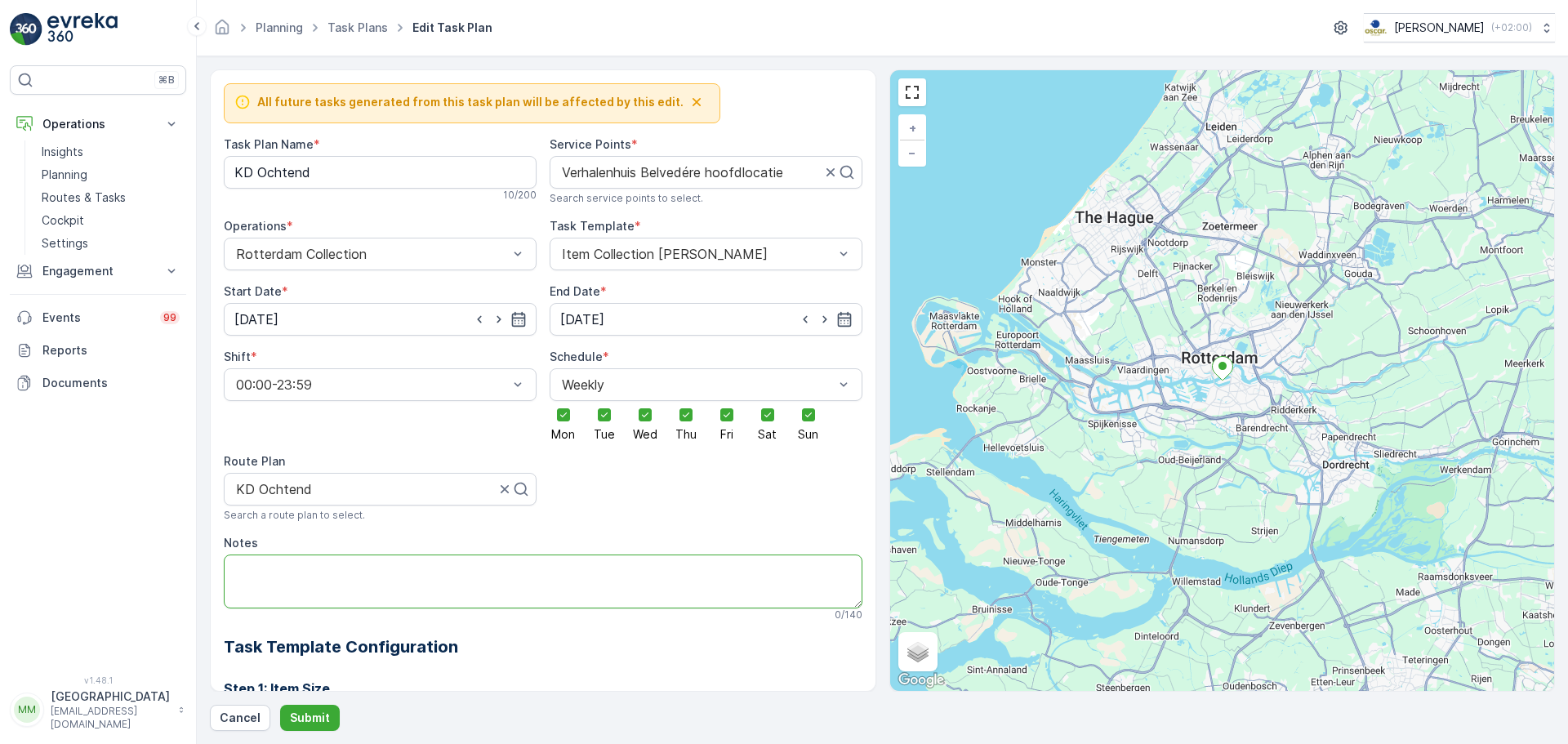
click at [275, 578] on textarea "Notes" at bounding box center [543, 581] width 639 height 54
type textarea "doorlopen naar achterste deur aan de zijkant. -> dan even aankloppen."
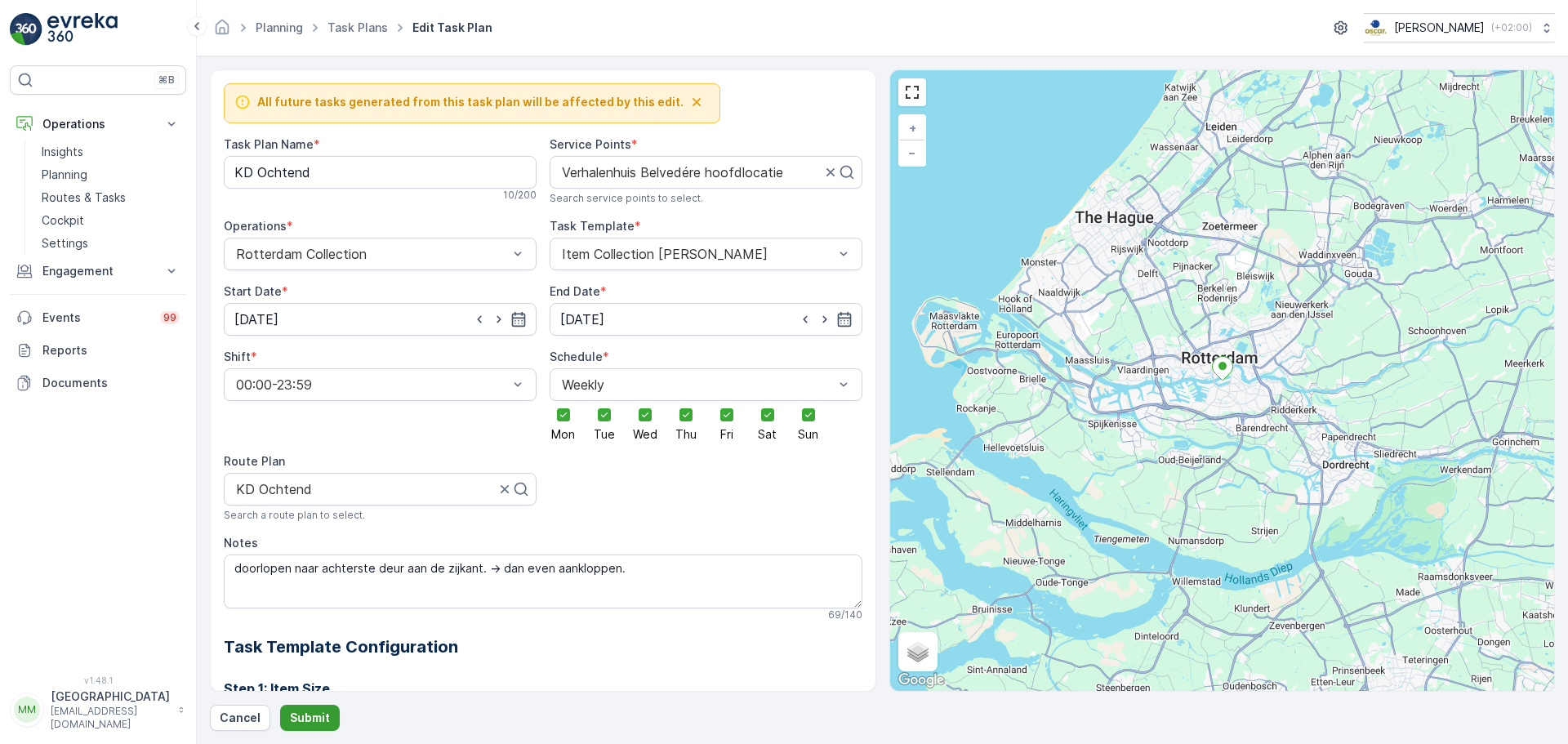
click at [312, 723] on p "Submit" at bounding box center [310, 717] width 40 height 16
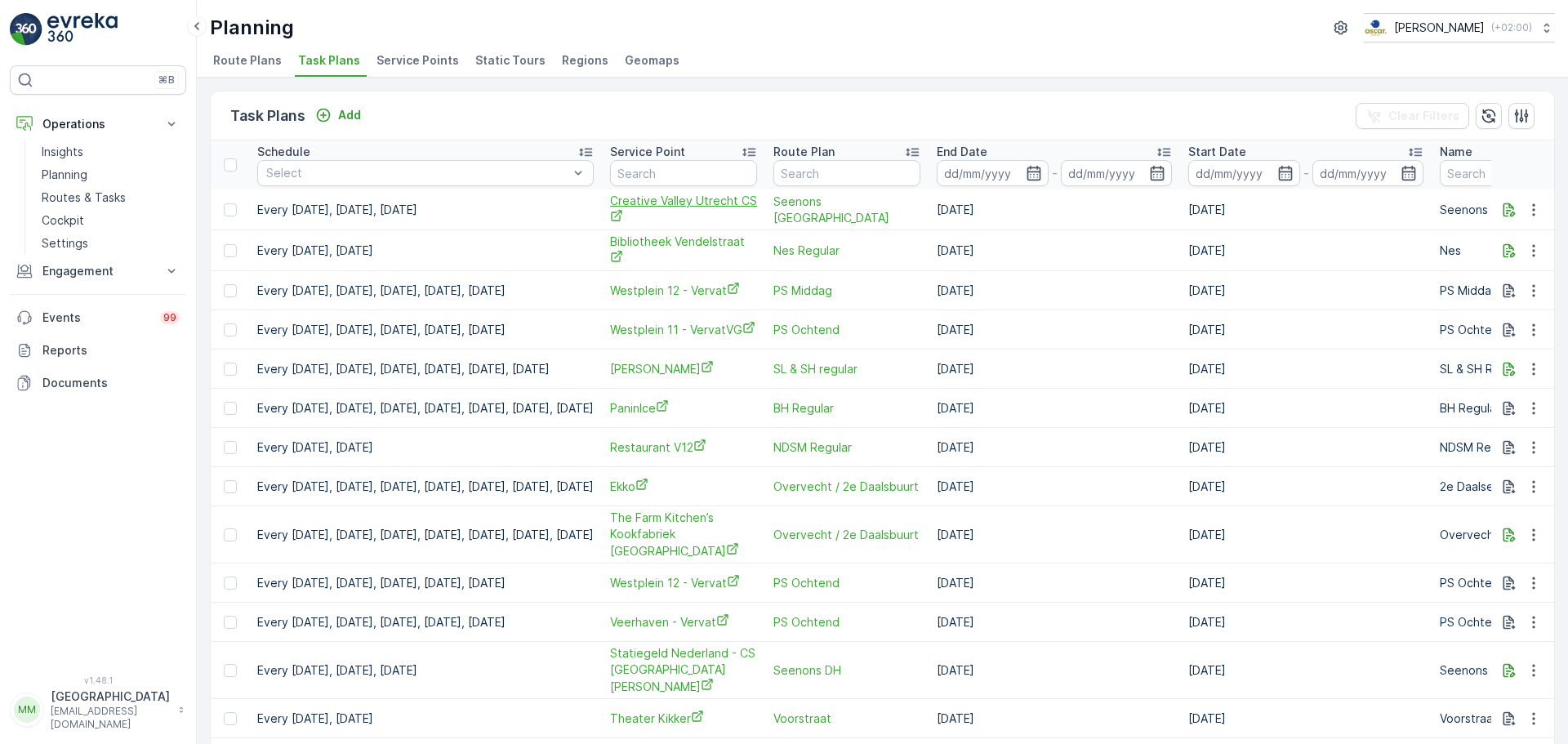
click at [748, 226] on td "Creative Valley Utrecht CS" at bounding box center [684, 210] width 164 height 41
drag, startPoint x: 751, startPoint y: 180, endPoint x: 741, endPoint y: 180, distance: 10.0
click at [744, 180] on input "text" at bounding box center [683, 172] width 147 height 26
click at [736, 180] on input "text" at bounding box center [683, 172] width 147 height 26
type input "floral"
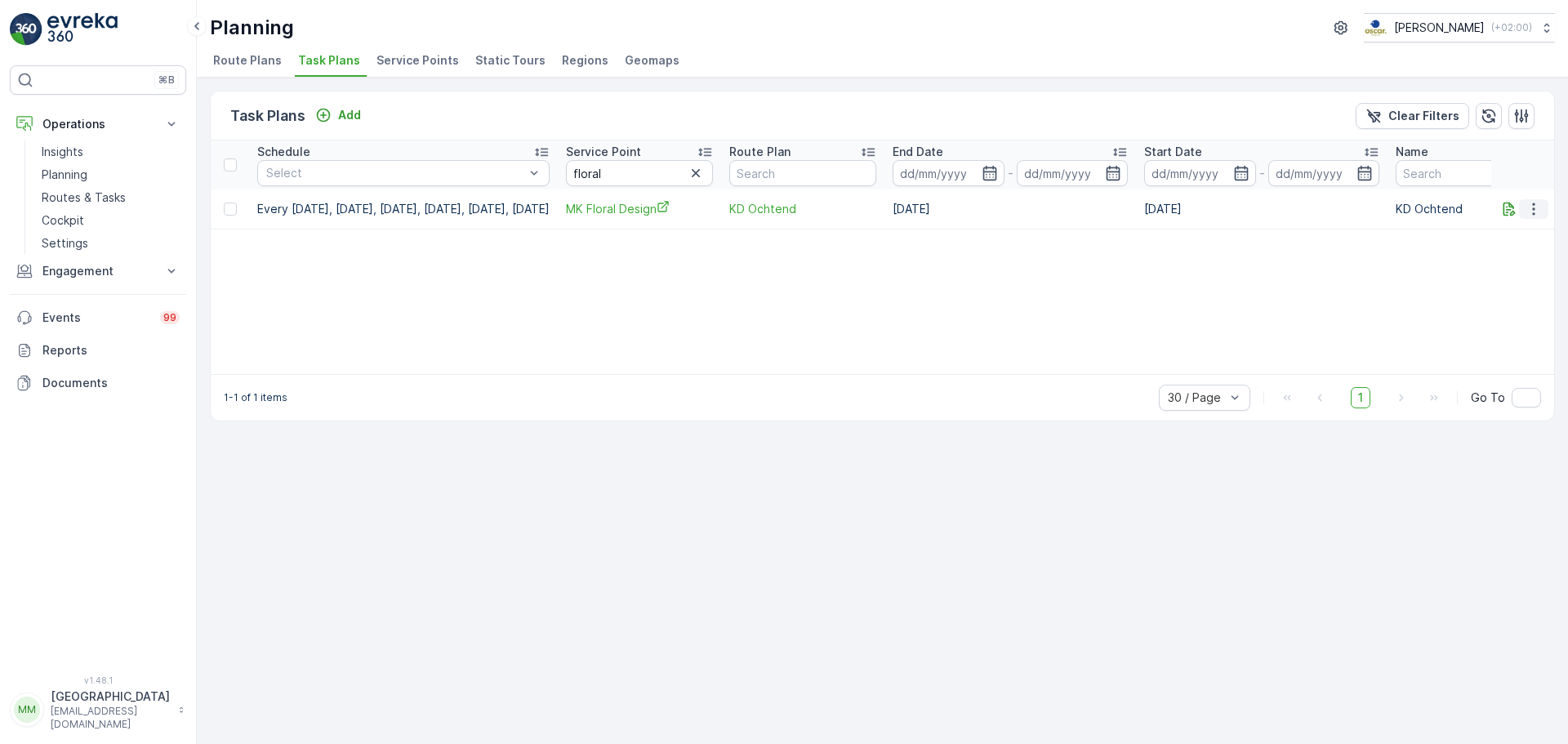
click at [1543, 204] on button "button" at bounding box center [1533, 209] width 29 height 20
click at [1519, 254] on span "Edit Task Plan" at bounding box center [1504, 256] width 76 height 16
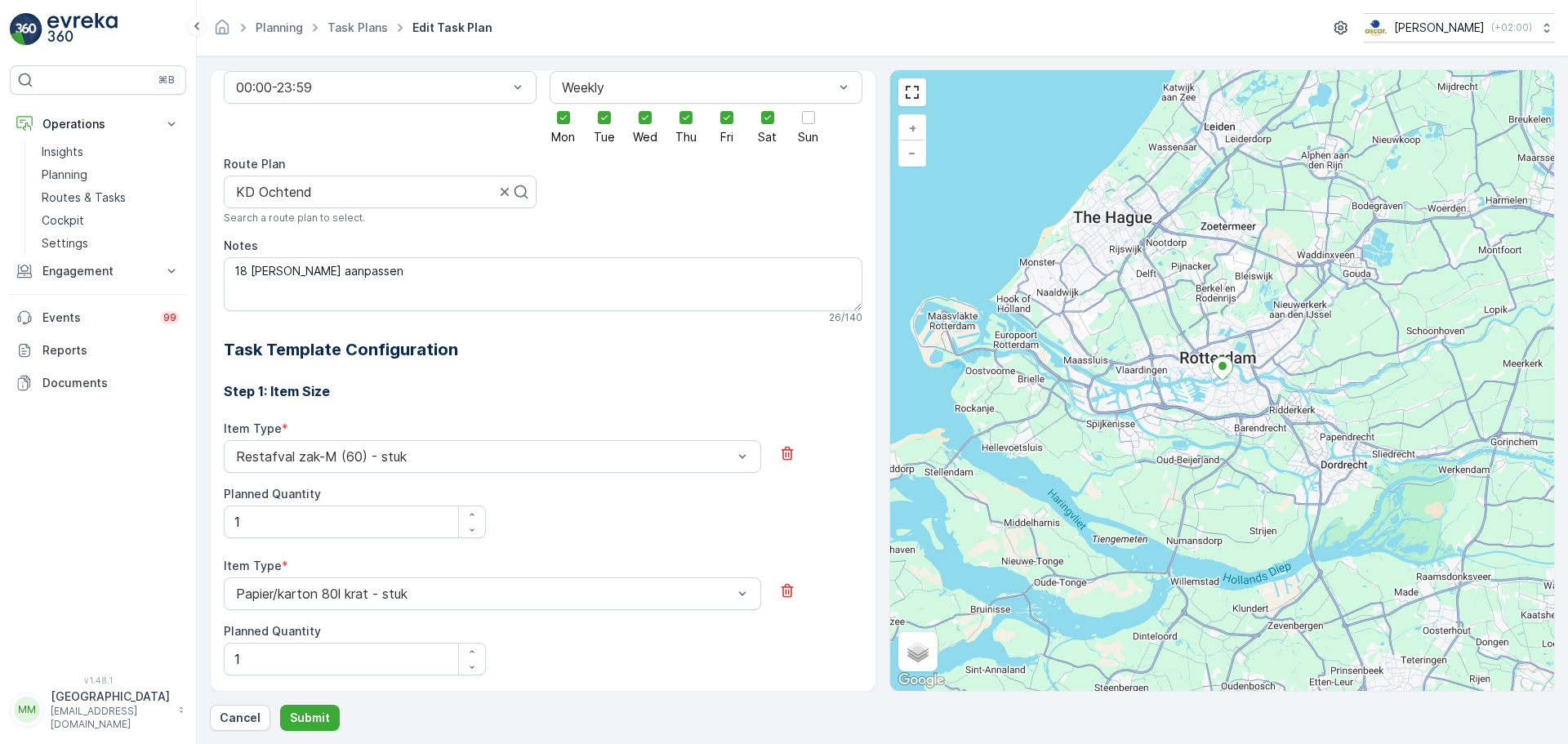
scroll to position [141, 0]
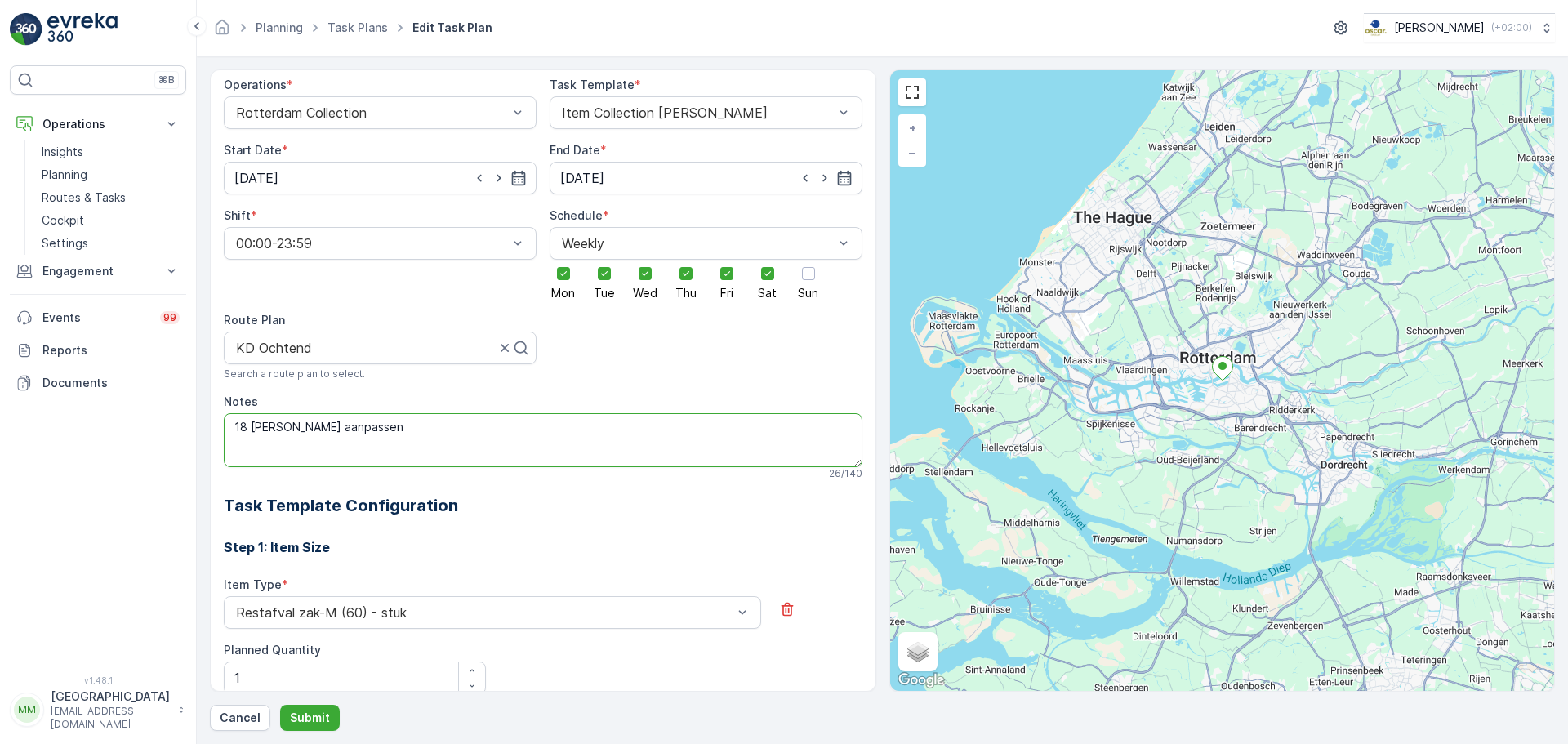
drag, startPoint x: 415, startPoint y: 427, endPoint x: 222, endPoint y: 428, distance: 193.0
click at [222, 428] on div "All future tasks generated from this task plan will be affected by this edit. T…" at bounding box center [543, 380] width 666 height 622
type textarea "even naar binnen lopen en vragen of er afval is."
click at [283, 713] on button "Submit" at bounding box center [310, 717] width 60 height 26
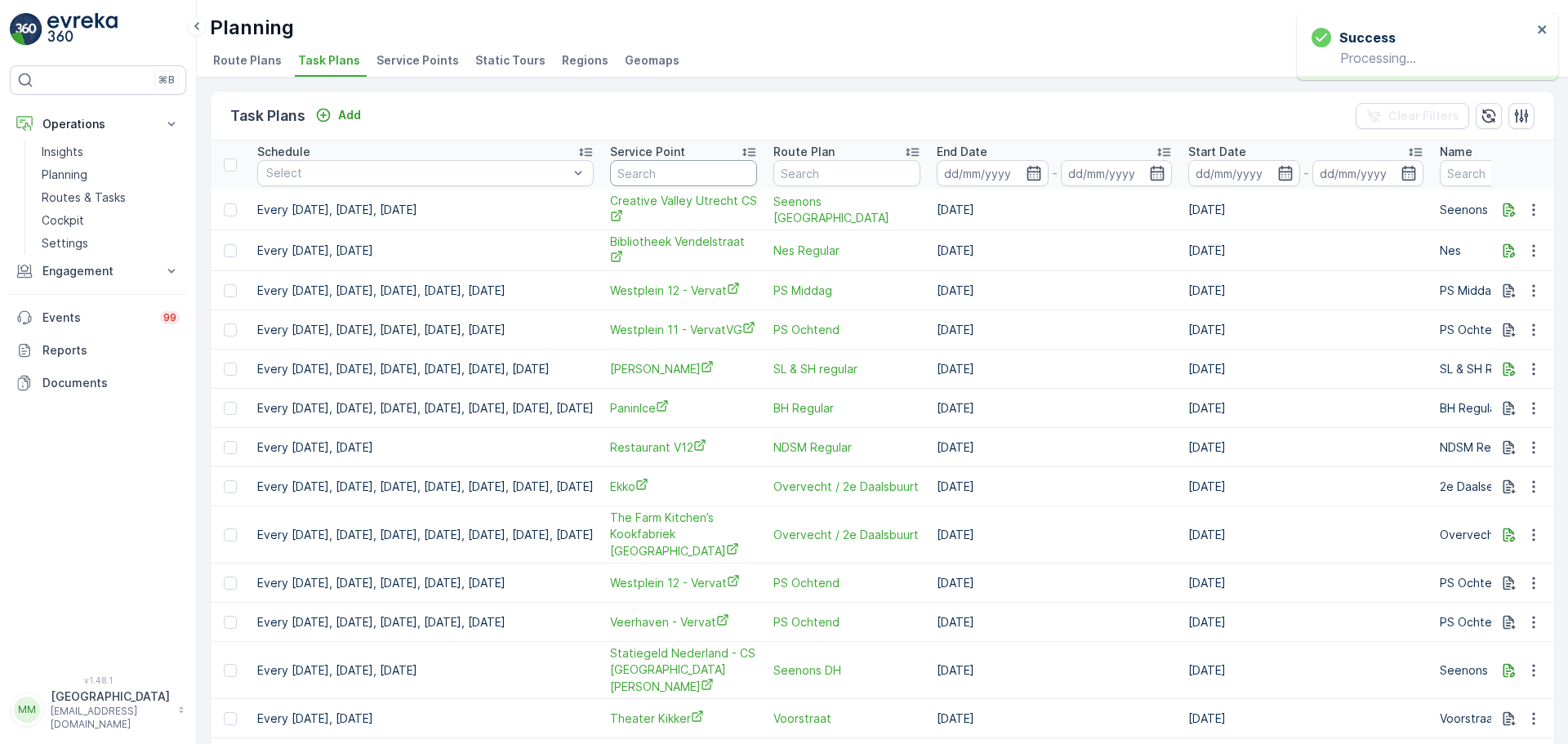
click at [757, 170] on input "text" at bounding box center [683, 172] width 147 height 26
type input "walhal"
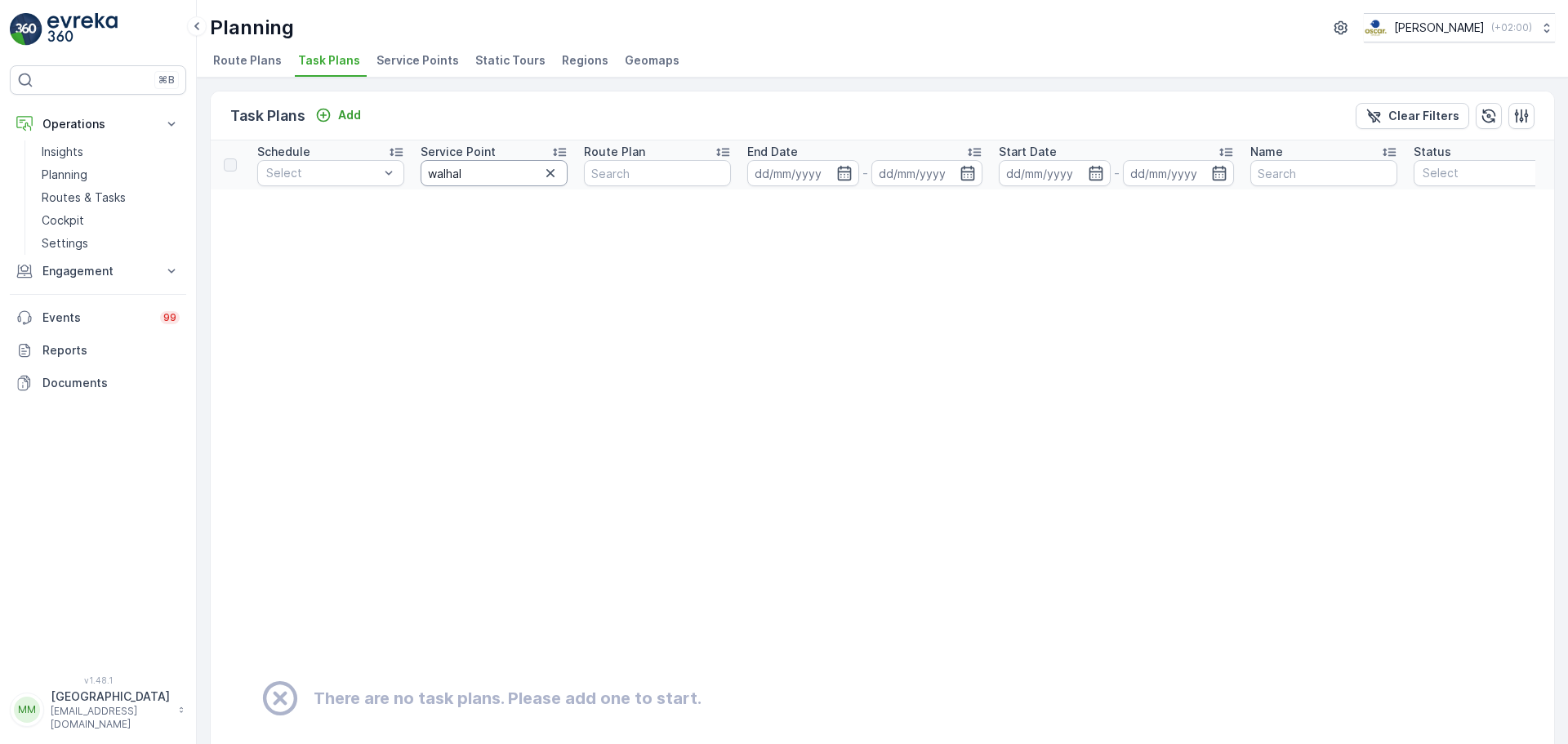
click at [478, 170] on input "walhal" at bounding box center [494, 172] width 147 height 26
type input "walha"
click at [444, 166] on input "walha" at bounding box center [494, 172] width 147 height 26
type input "wallha"
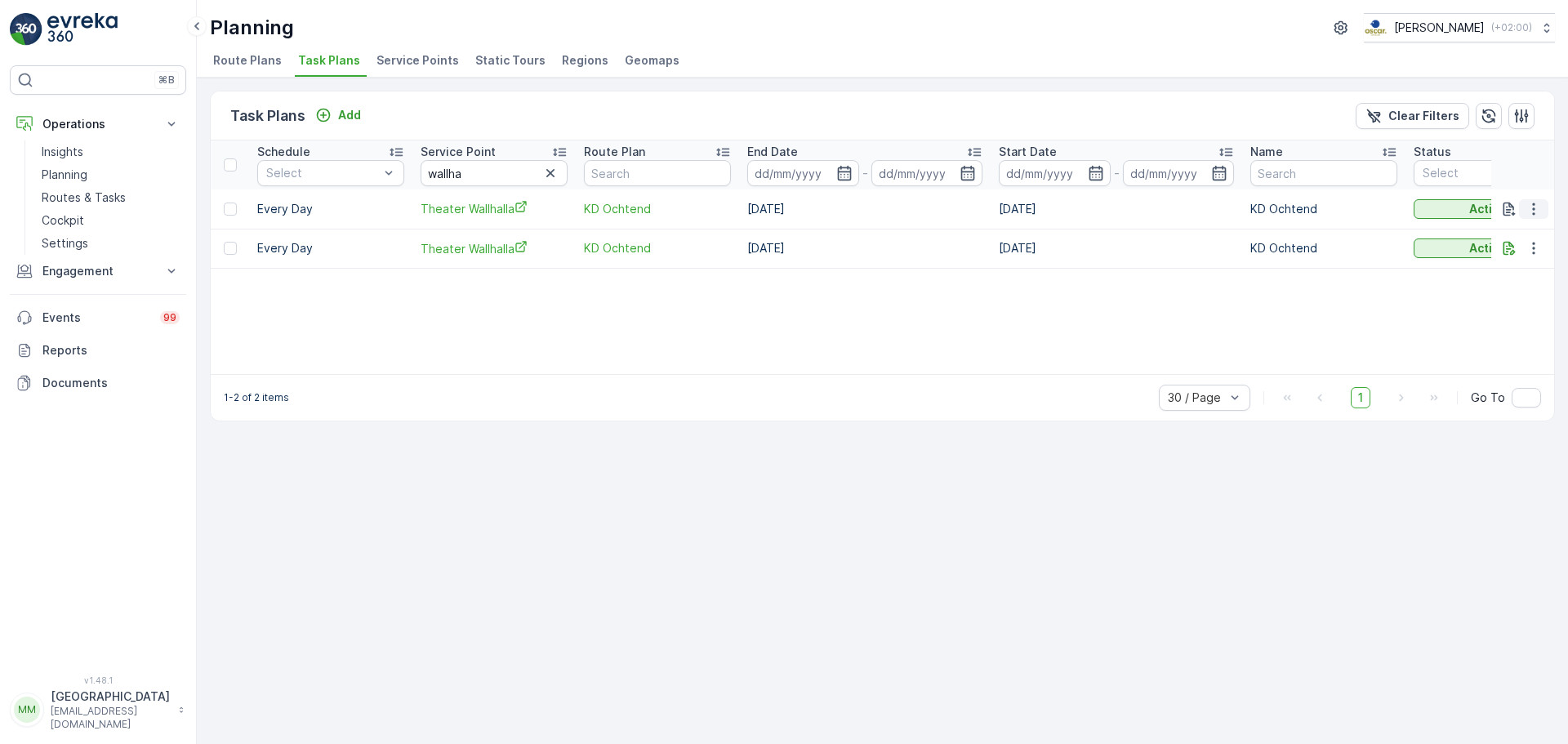
click at [1537, 202] on icon "button" at bounding box center [1533, 209] width 16 height 16
click at [1528, 262] on span "Edit Task Plan" at bounding box center [1504, 256] width 76 height 16
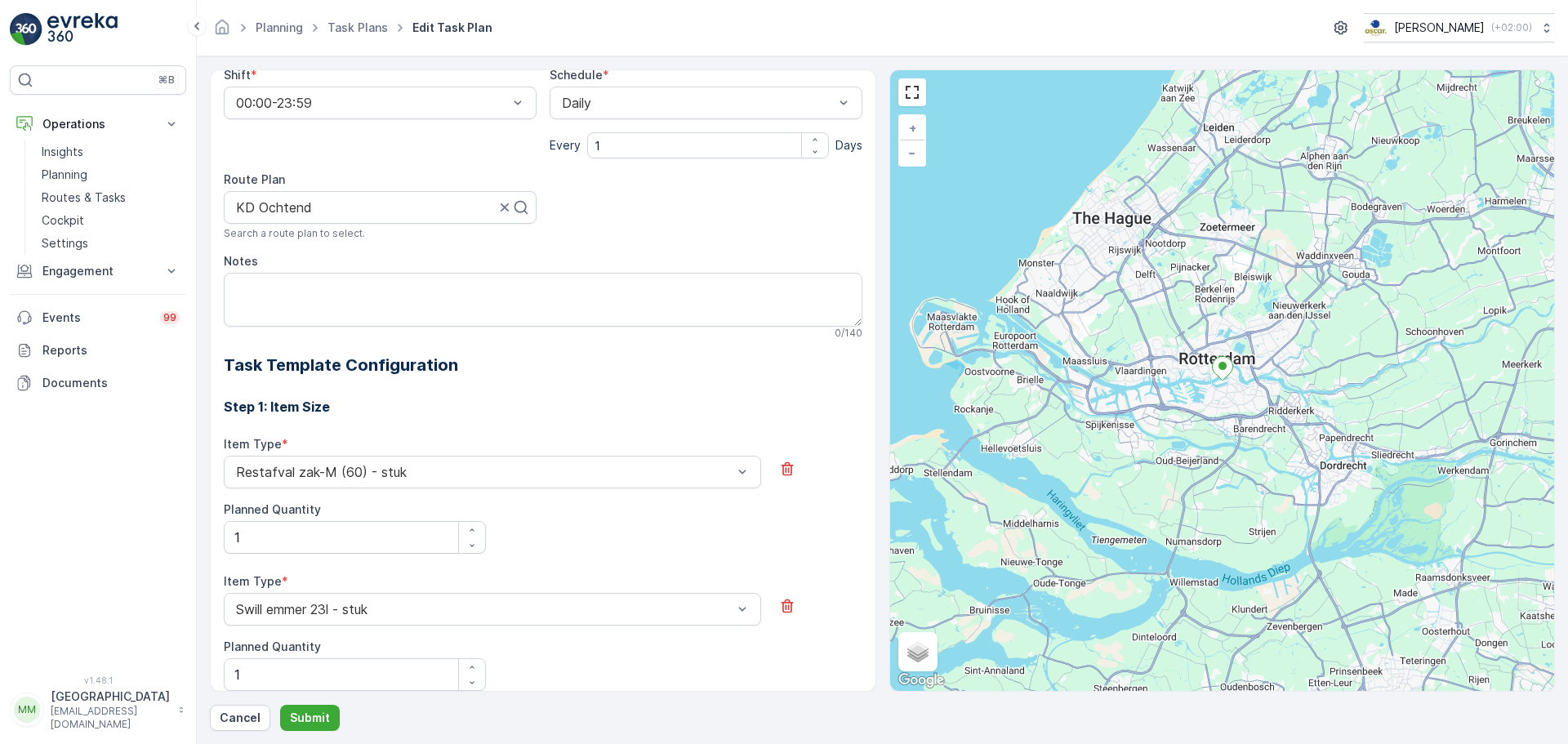
scroll to position [118, 0]
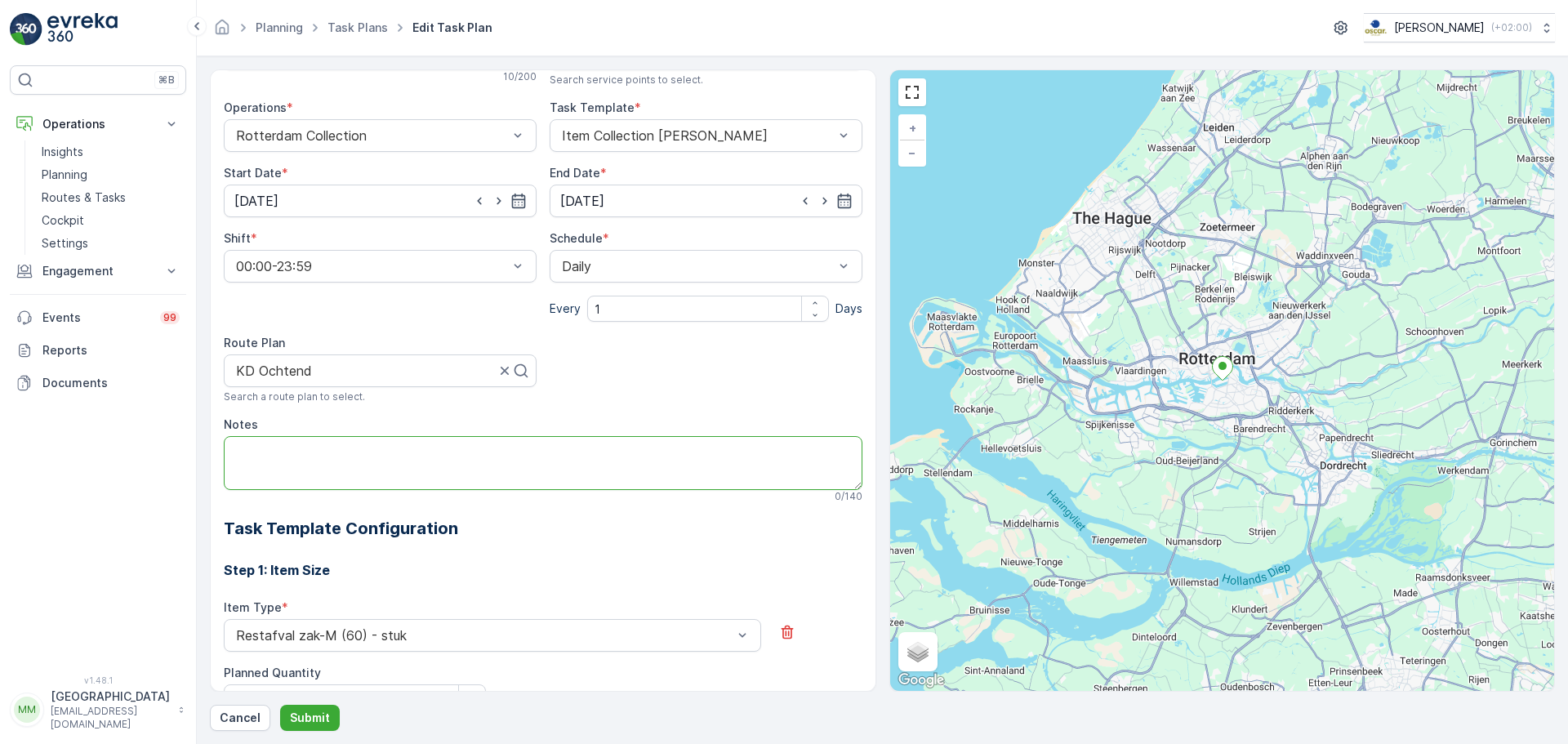
click at [308, 452] on textarea "Notes" at bounding box center [543, 462] width 639 height 54
type textarea "bij de achterkant van het theather, naast Codarts staat het afval"
click at [305, 724] on p "Submit" at bounding box center [310, 717] width 40 height 16
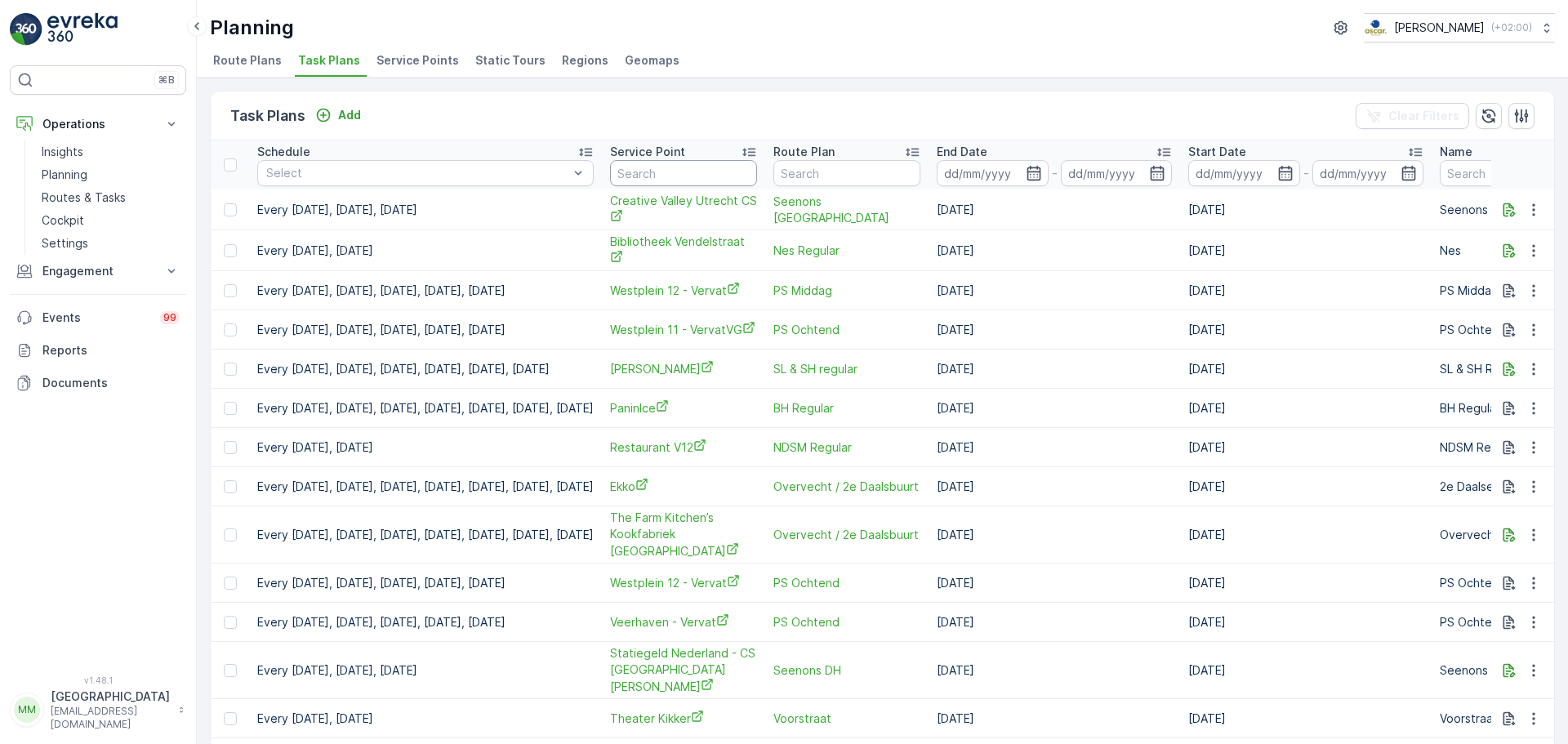
click at [704, 165] on input "text" at bounding box center [683, 172] width 147 height 26
type input "nederlands"
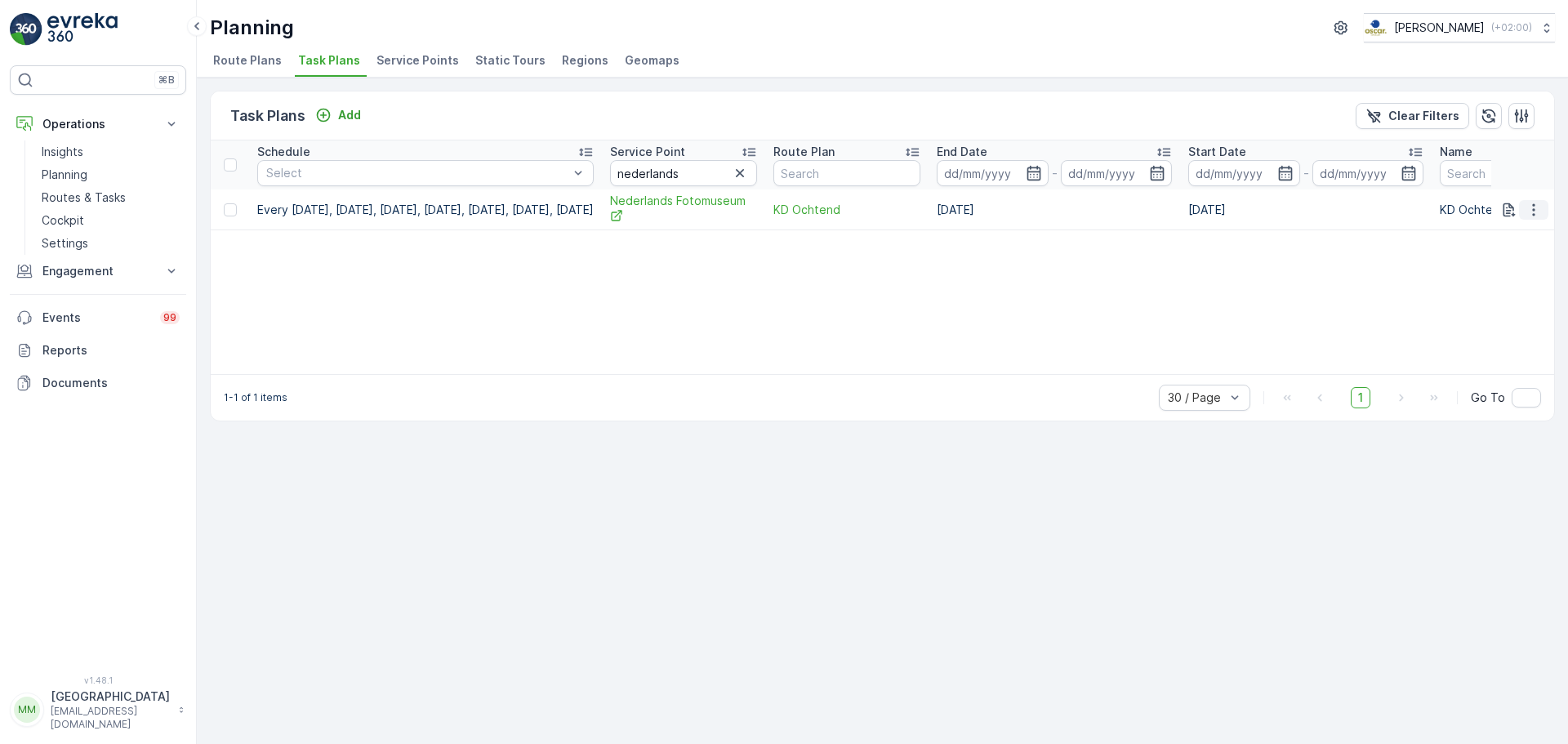
click at [1536, 203] on icon "button" at bounding box center [1533, 210] width 16 height 16
click at [1518, 256] on span "Edit Task Plan" at bounding box center [1504, 257] width 76 height 16
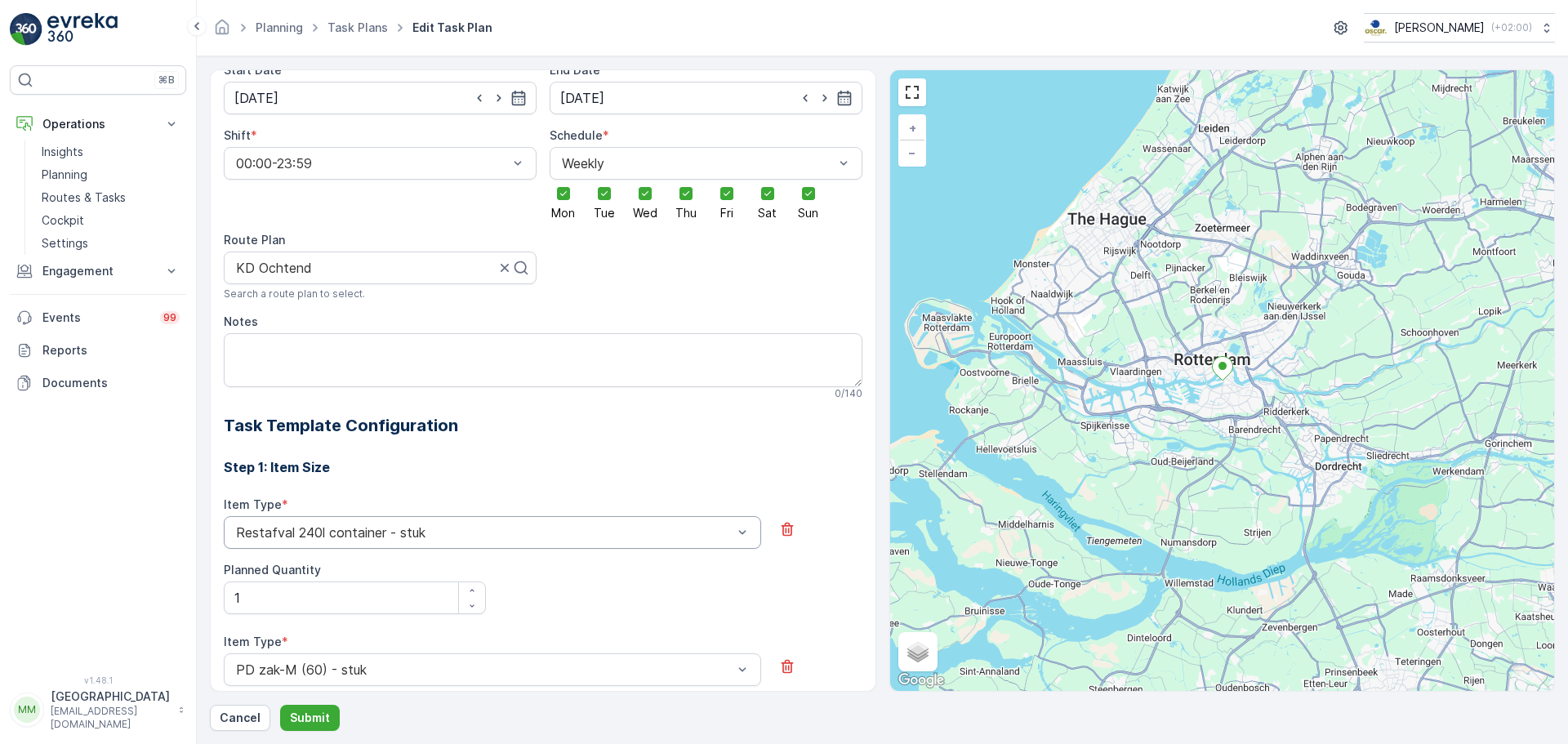
scroll to position [245, 0]
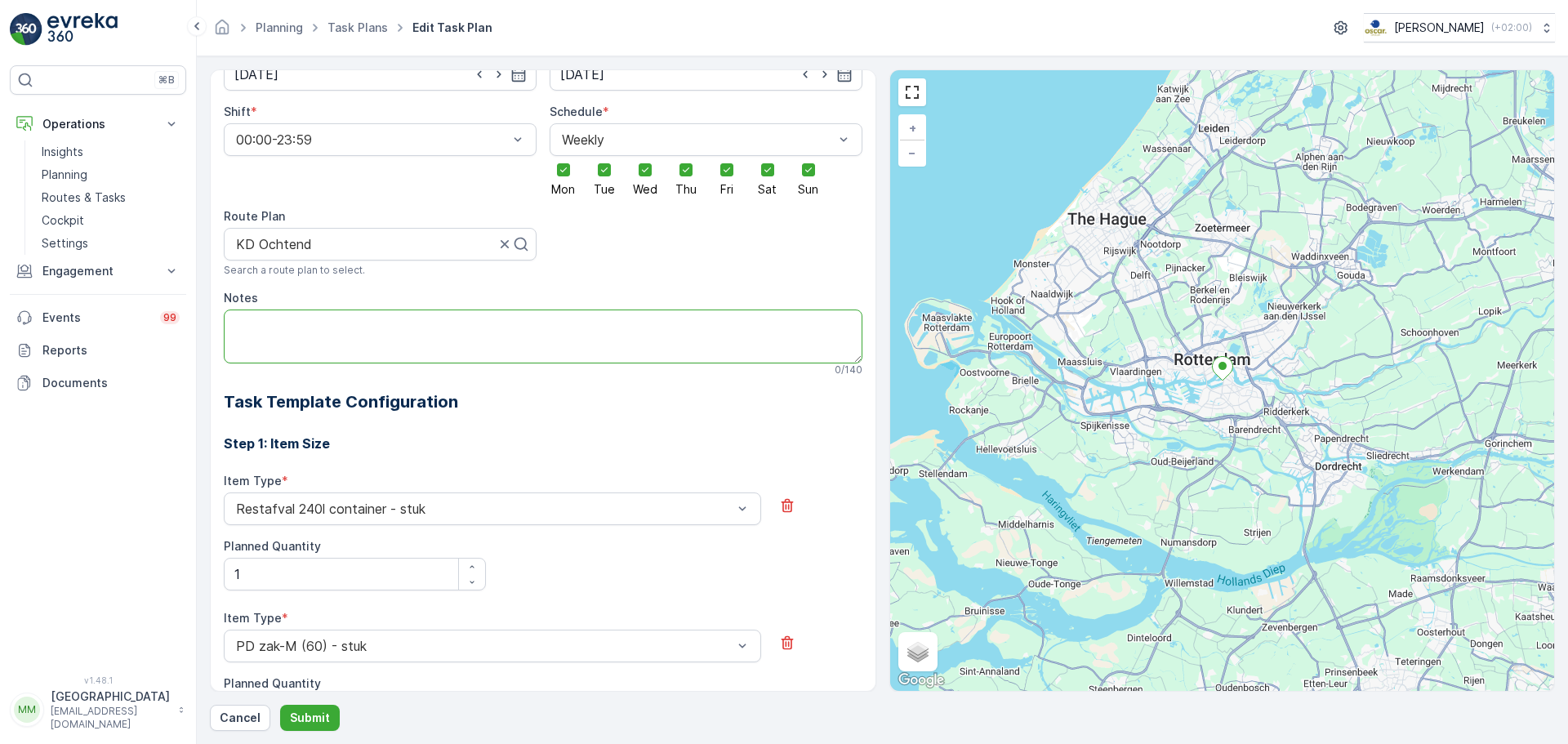
click at [303, 315] on textarea "Notes" at bounding box center [543, 336] width 639 height 54
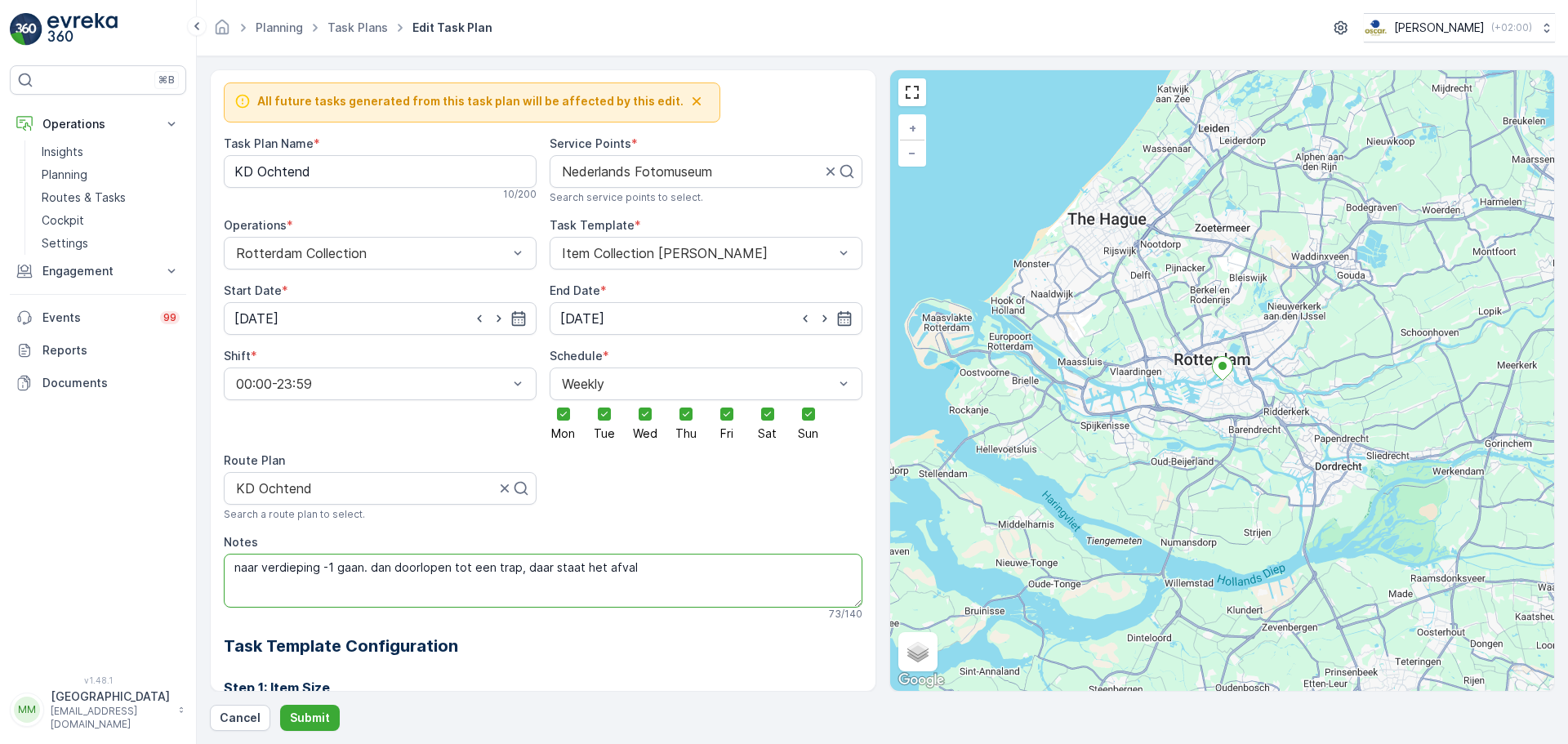
scroll to position [0, 0]
type textarea "naar verdieping -1 gaan. dan doorlopen tot een trap, daar staat het afval"
click at [290, 709] on p "Submit" at bounding box center [310, 717] width 40 height 16
